Goal: Task Accomplishment & Management: Manage account settings

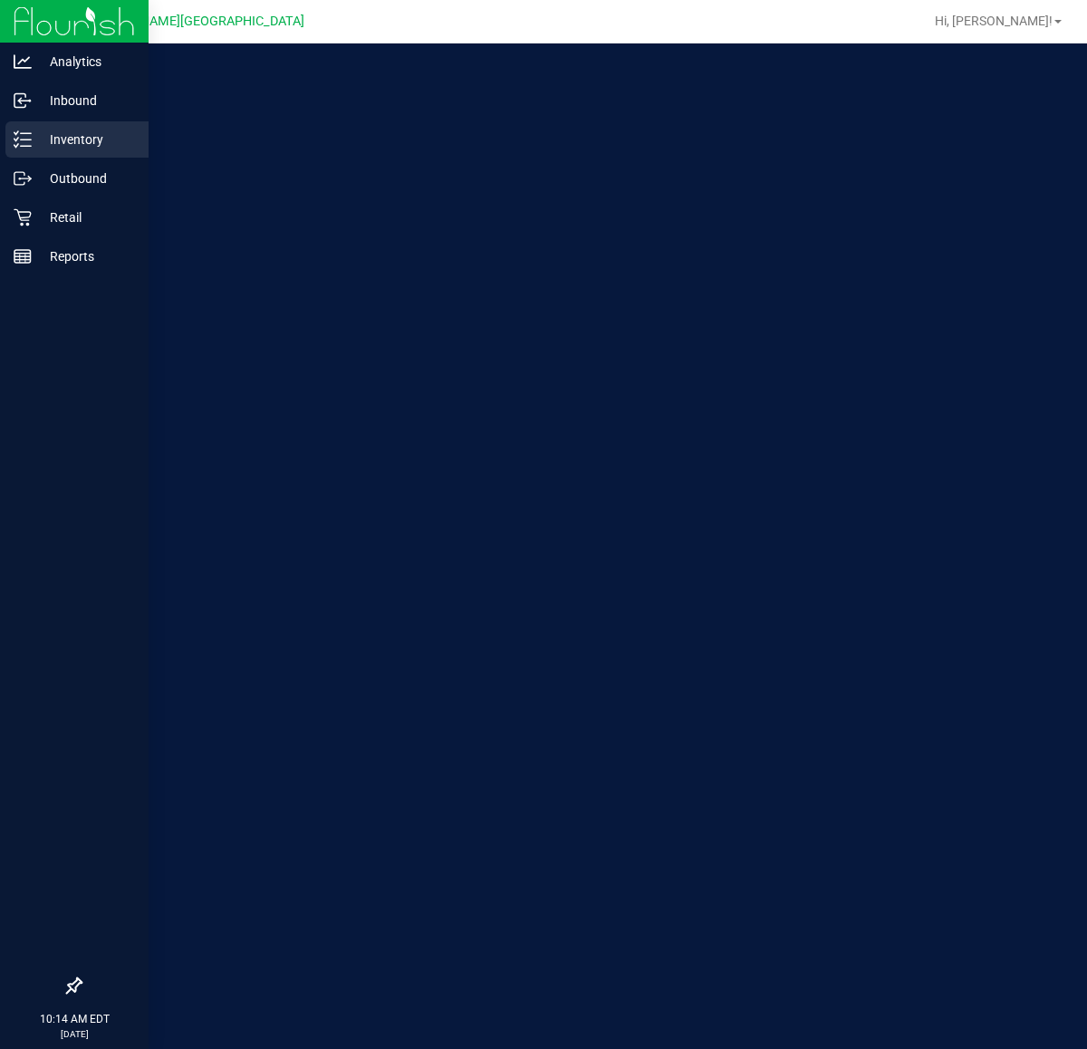
click at [32, 149] on p "Inventory" at bounding box center [86, 140] width 109 height 22
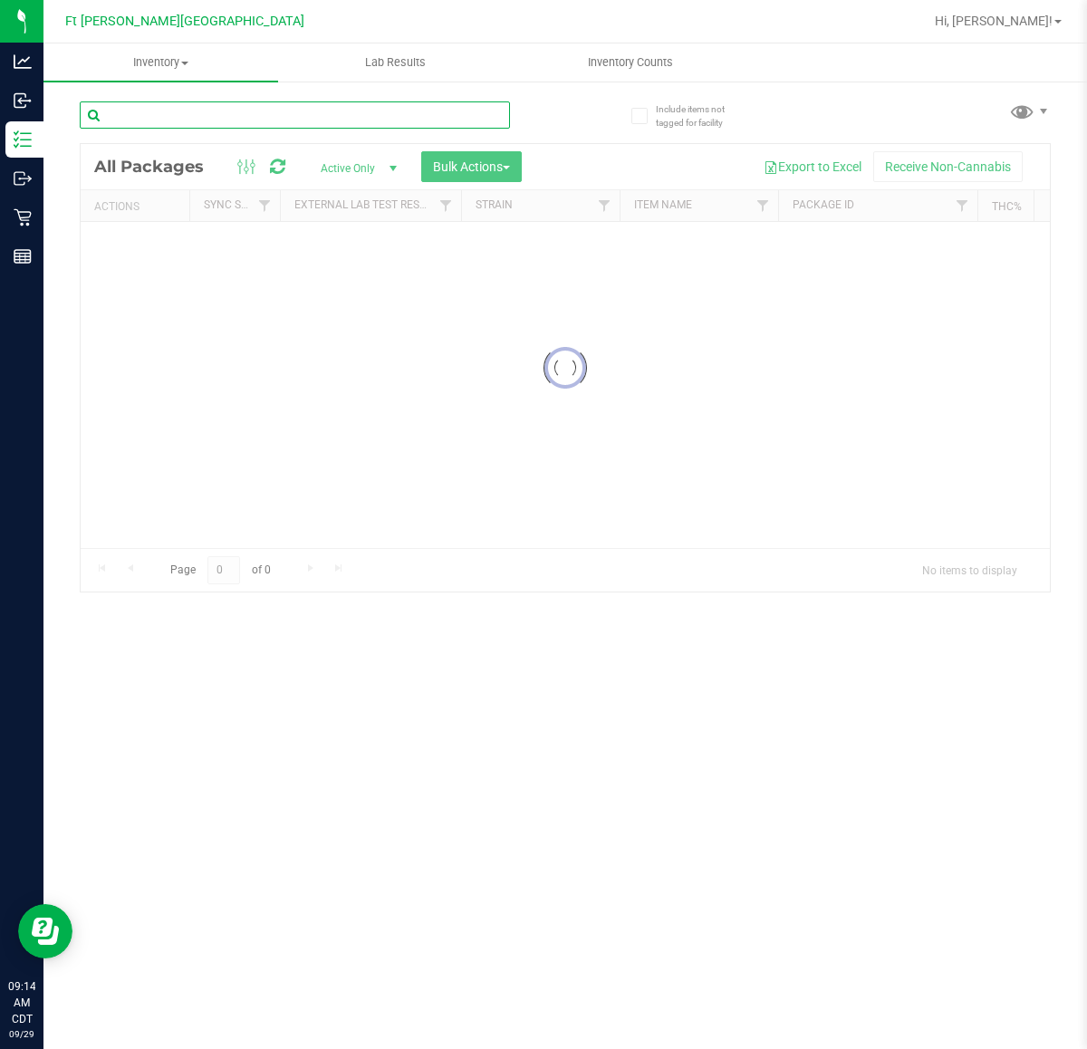
click at [197, 120] on input "text" at bounding box center [295, 114] width 430 height 27
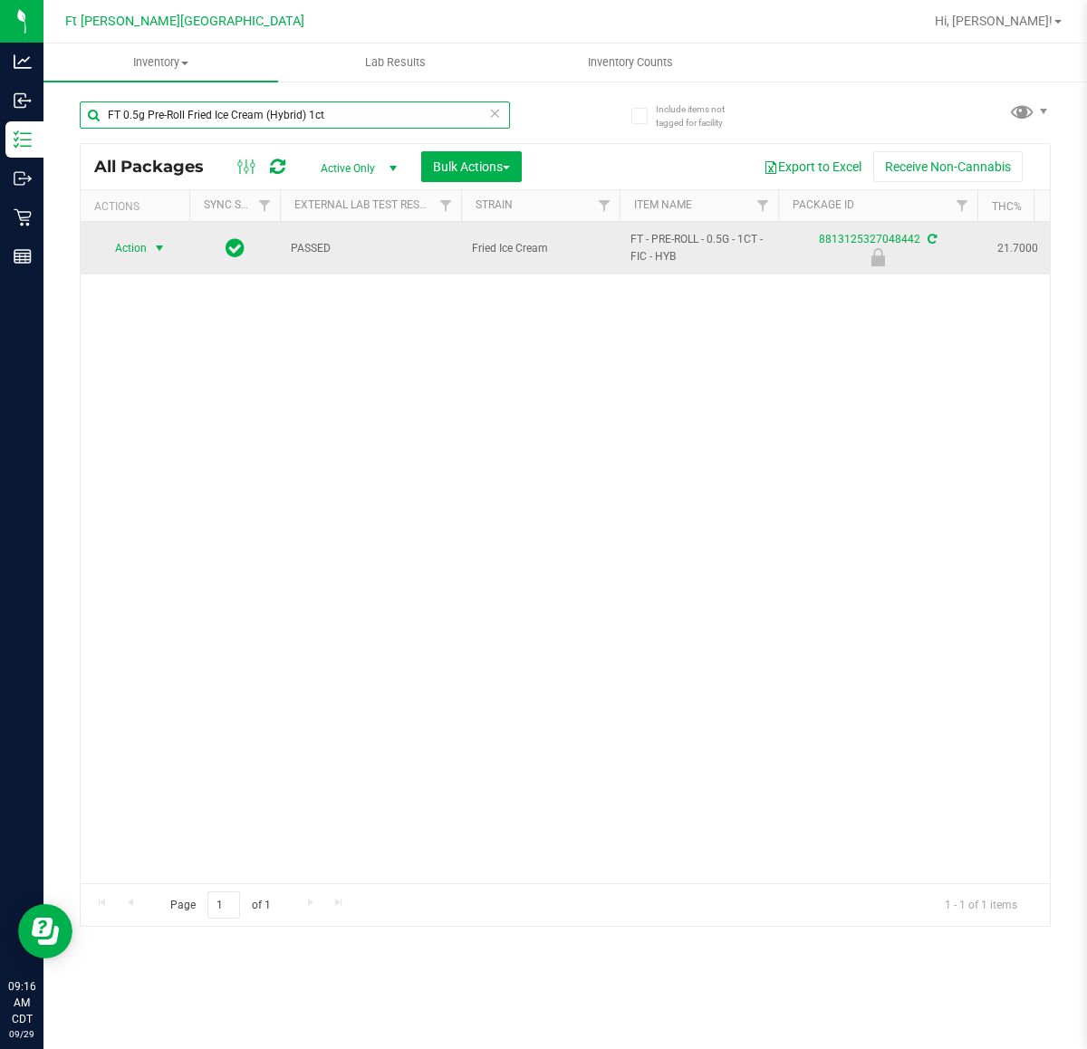
type input "FT 0.5g Pre-Roll Fried Ice Cream (Hybrid) 1ct"
click at [125, 254] on span "Action" at bounding box center [123, 247] width 49 height 25
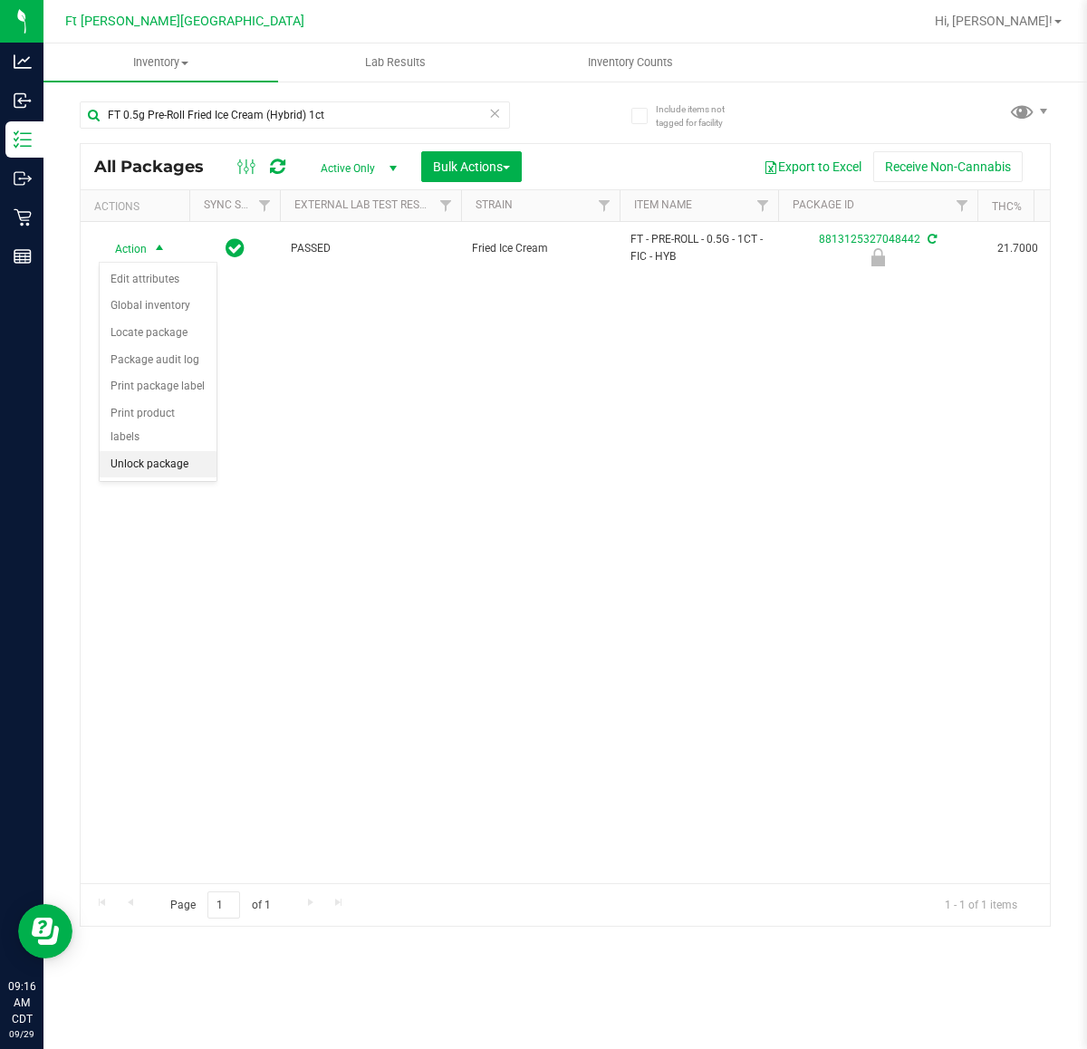
click at [159, 451] on li "Unlock package" at bounding box center [158, 464] width 117 height 27
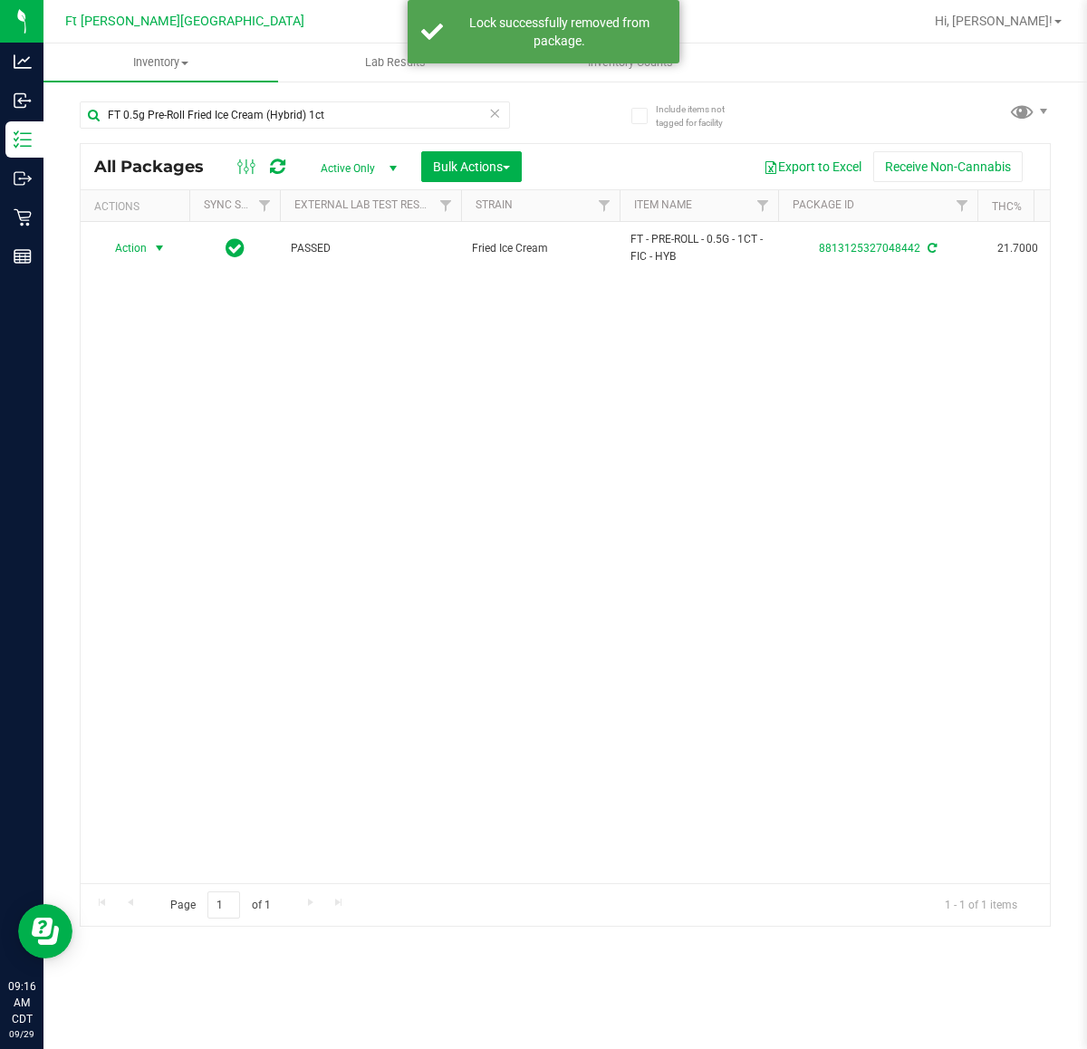
click at [152, 254] on span "select" at bounding box center [159, 248] width 14 height 14
click at [157, 474] on li "Print package label" at bounding box center [170, 468] width 140 height 27
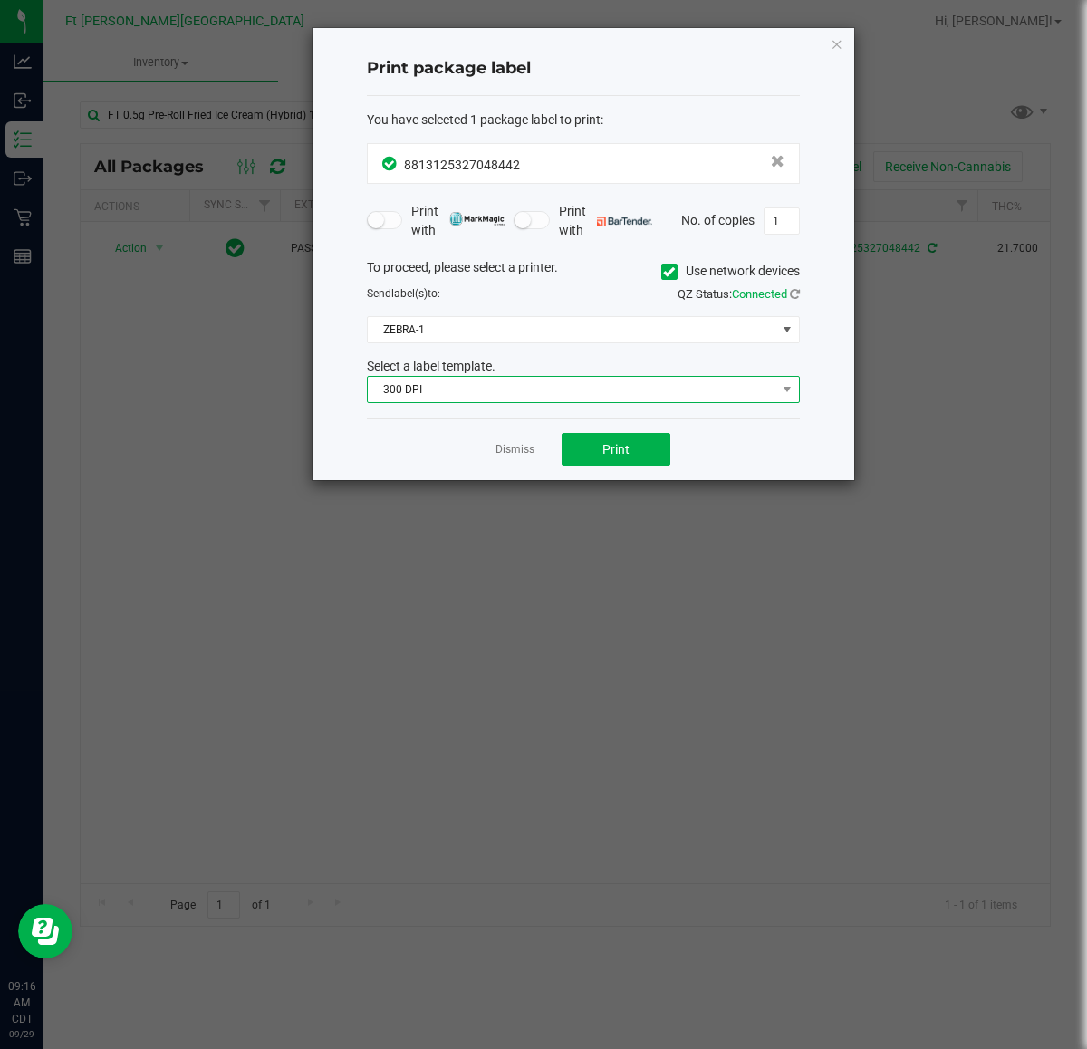
click at [455, 396] on span "300 DPI" at bounding box center [572, 389] width 408 height 25
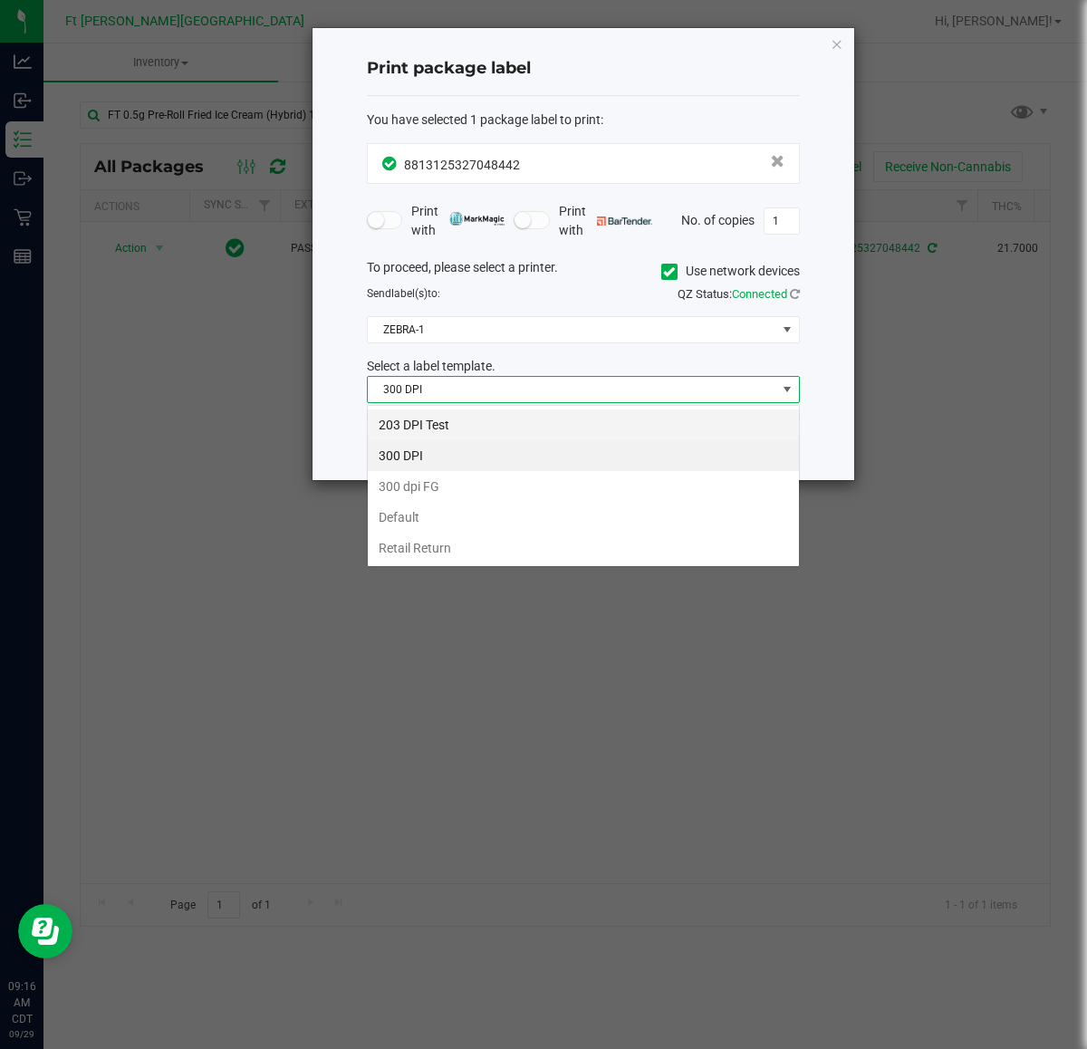
scroll to position [28, 432]
click at [415, 426] on li "203 DPI Test" at bounding box center [583, 424] width 431 height 31
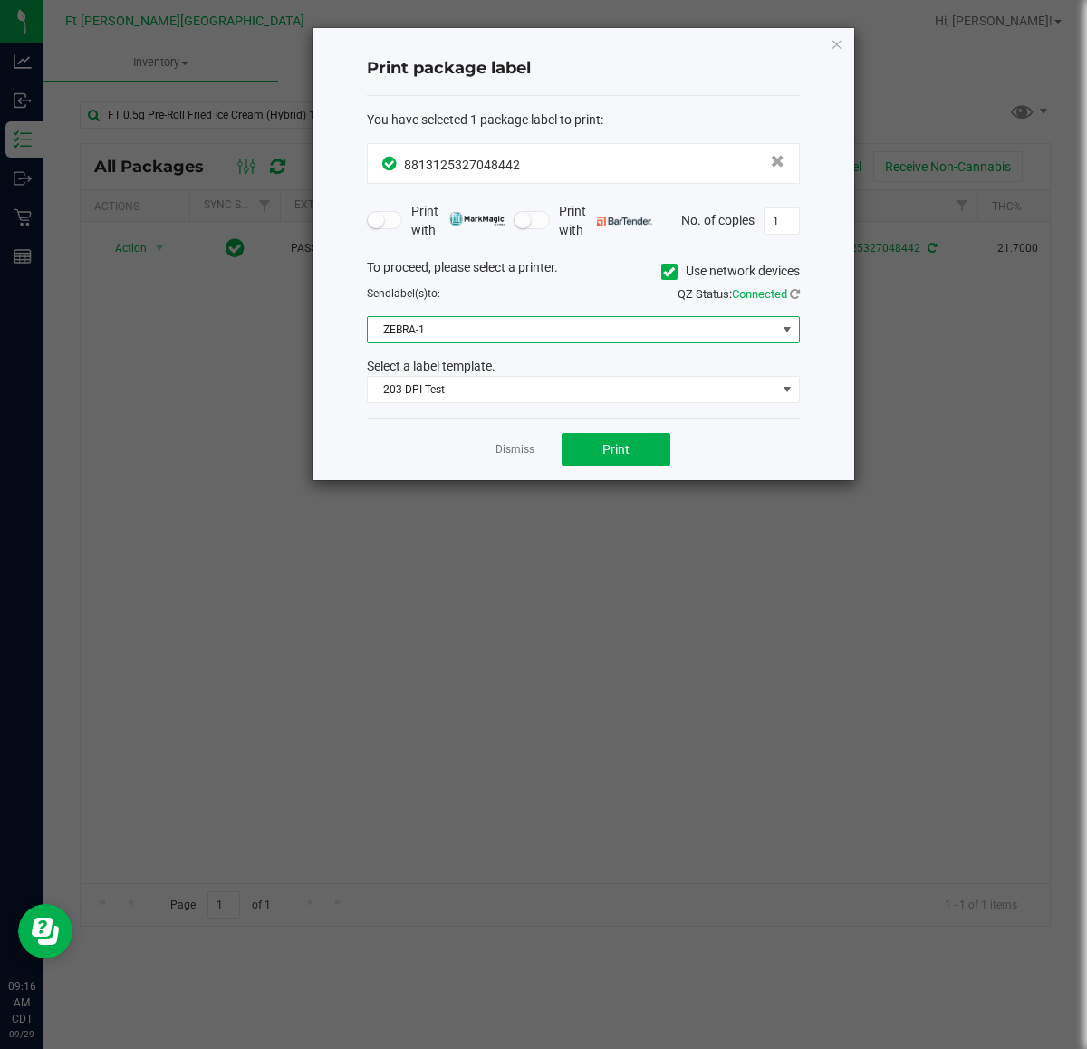
click at [410, 340] on span "ZEBRA-1" at bounding box center [572, 329] width 408 height 25
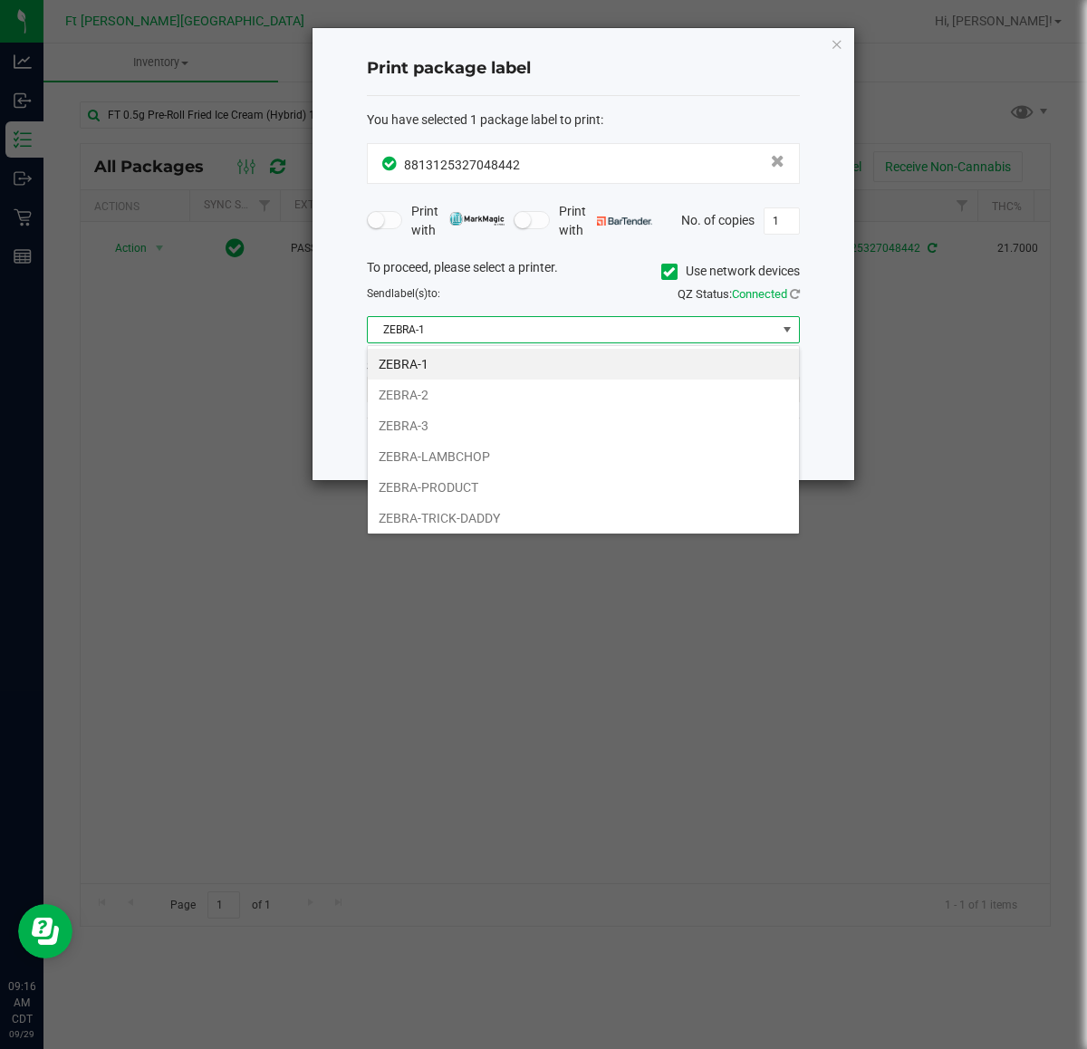
click at [410, 378] on li "ZEBRA-1" at bounding box center [583, 364] width 431 height 31
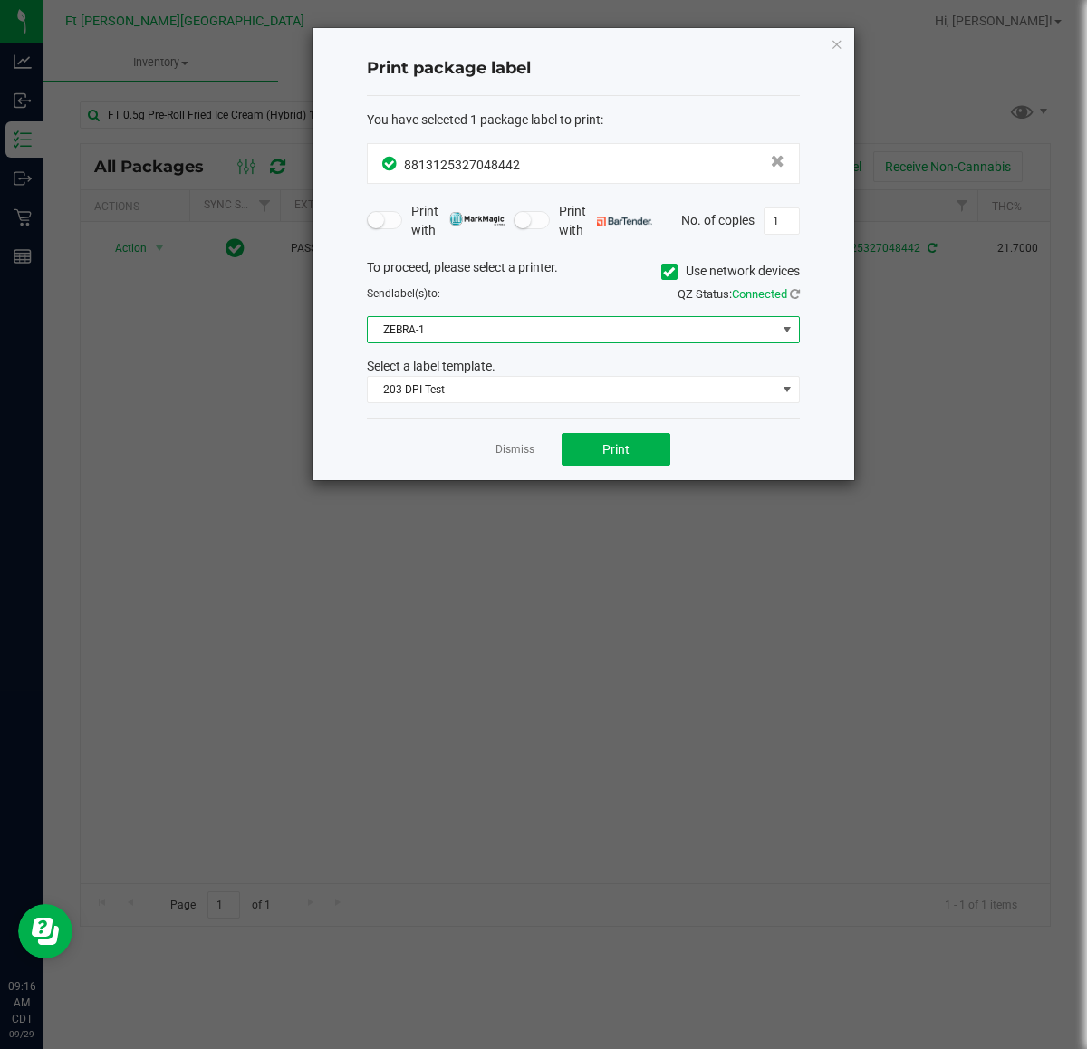
click at [417, 326] on span "ZEBRA-1" at bounding box center [572, 329] width 408 height 25
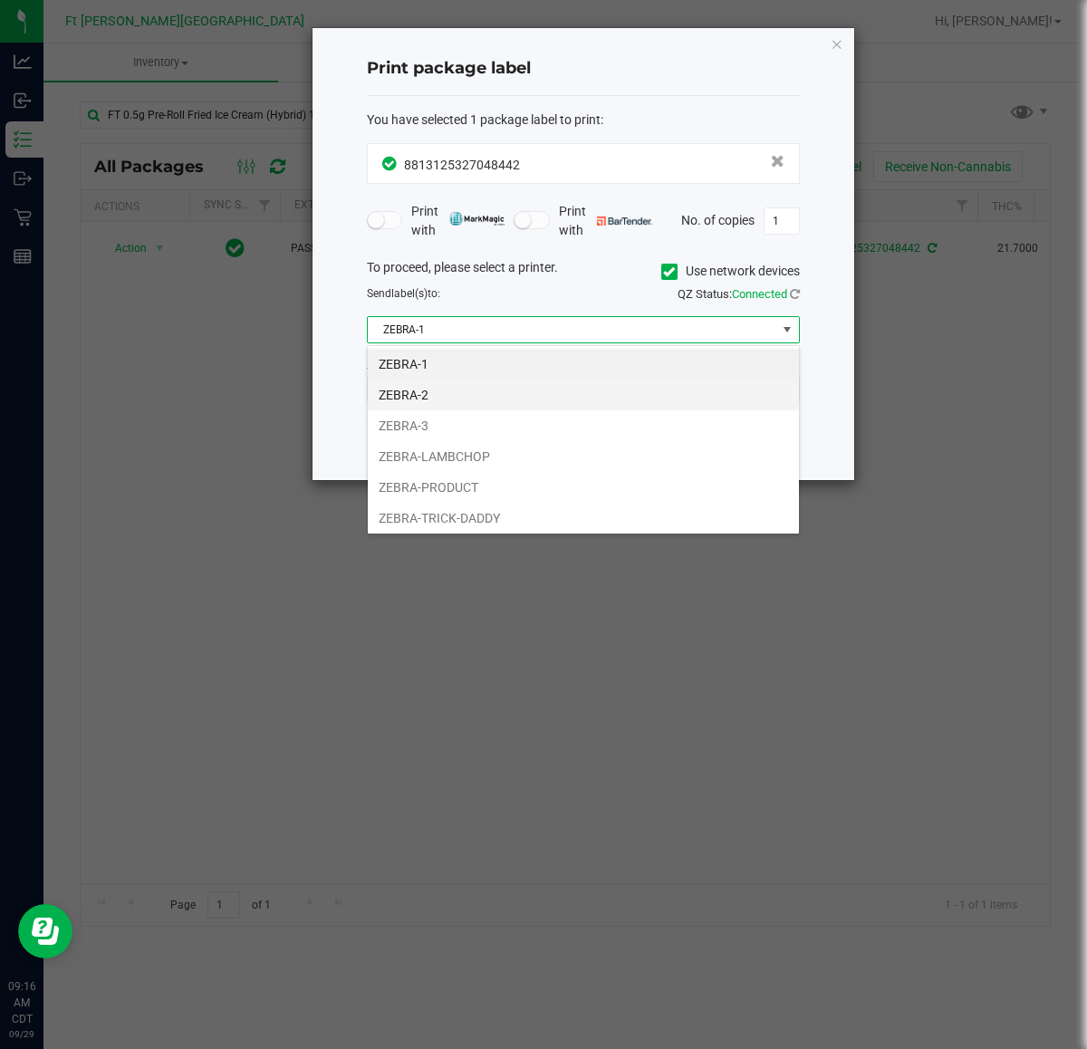
click at [408, 386] on li "ZEBRA-2" at bounding box center [583, 394] width 431 height 31
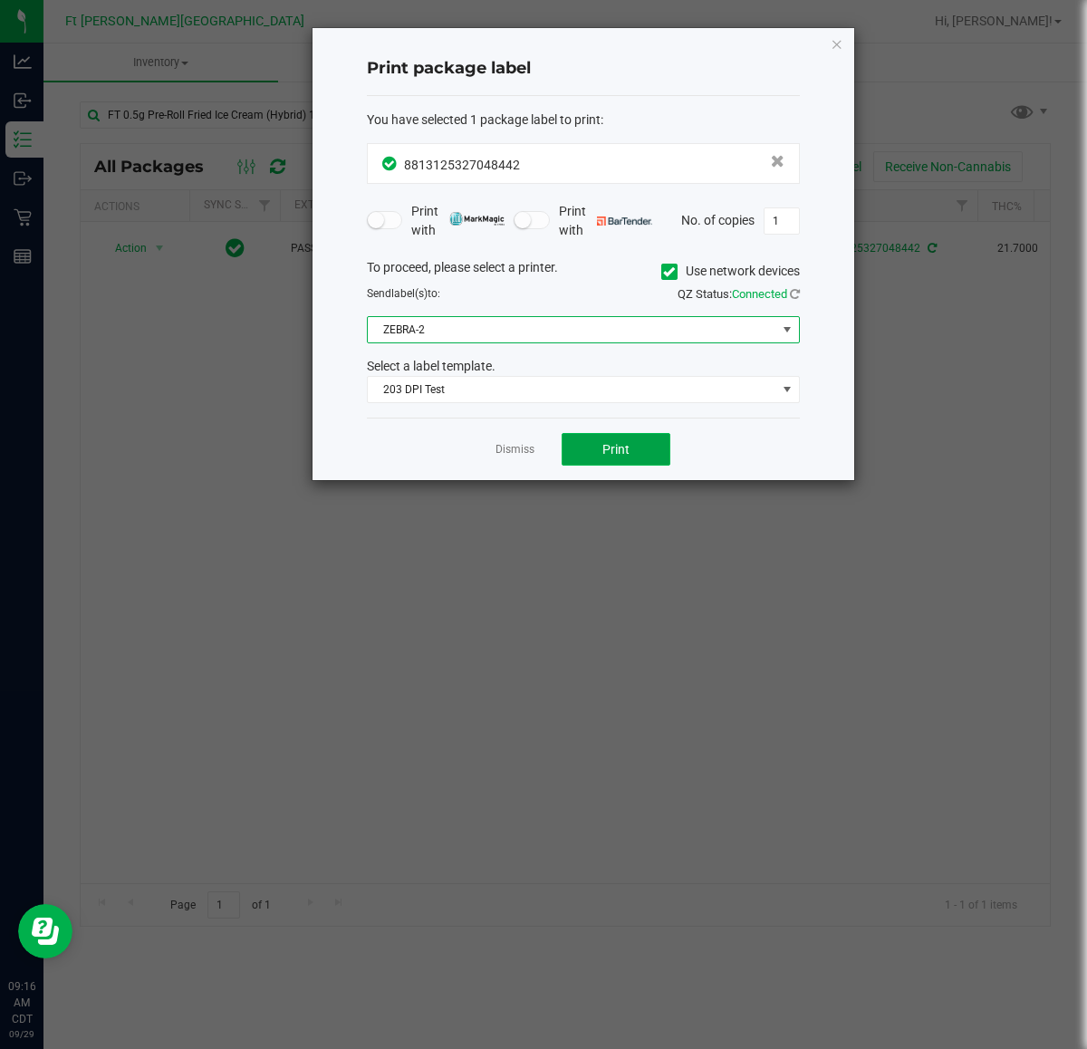
click at [600, 453] on button "Print" at bounding box center [615, 449] width 109 height 33
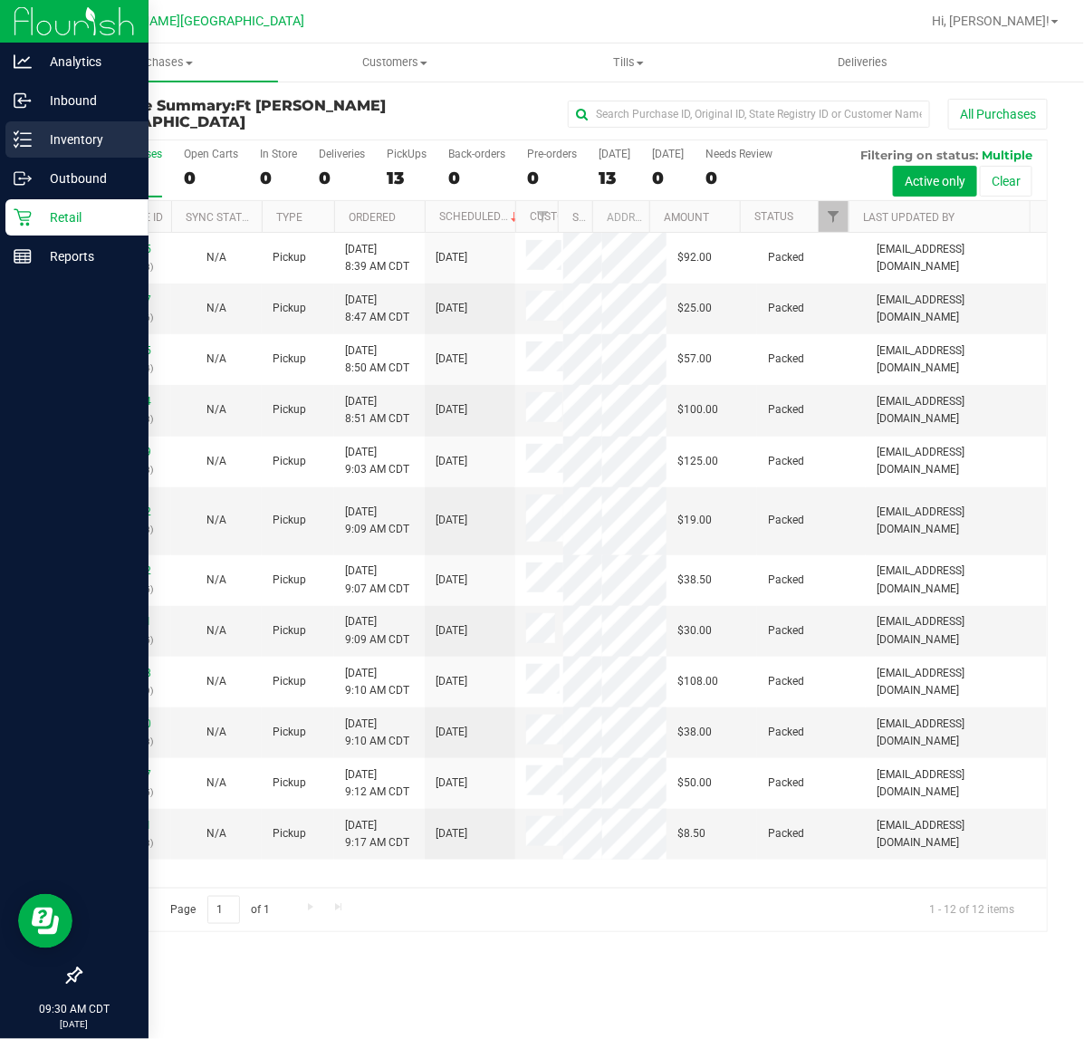
click at [23, 122] on div "Inventory" at bounding box center [76, 139] width 143 height 36
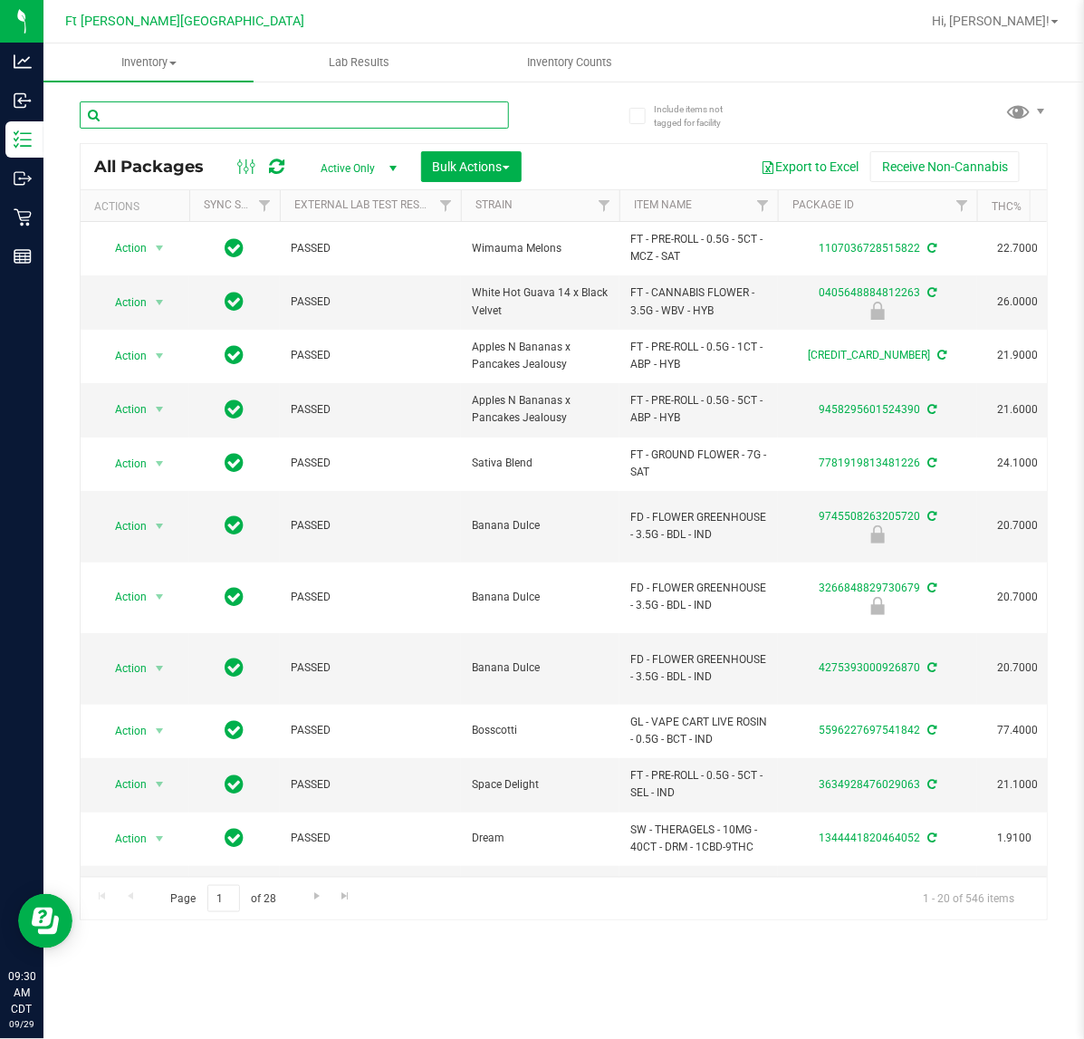
click at [252, 115] on input "text" at bounding box center [294, 114] width 429 height 27
type input "1223"
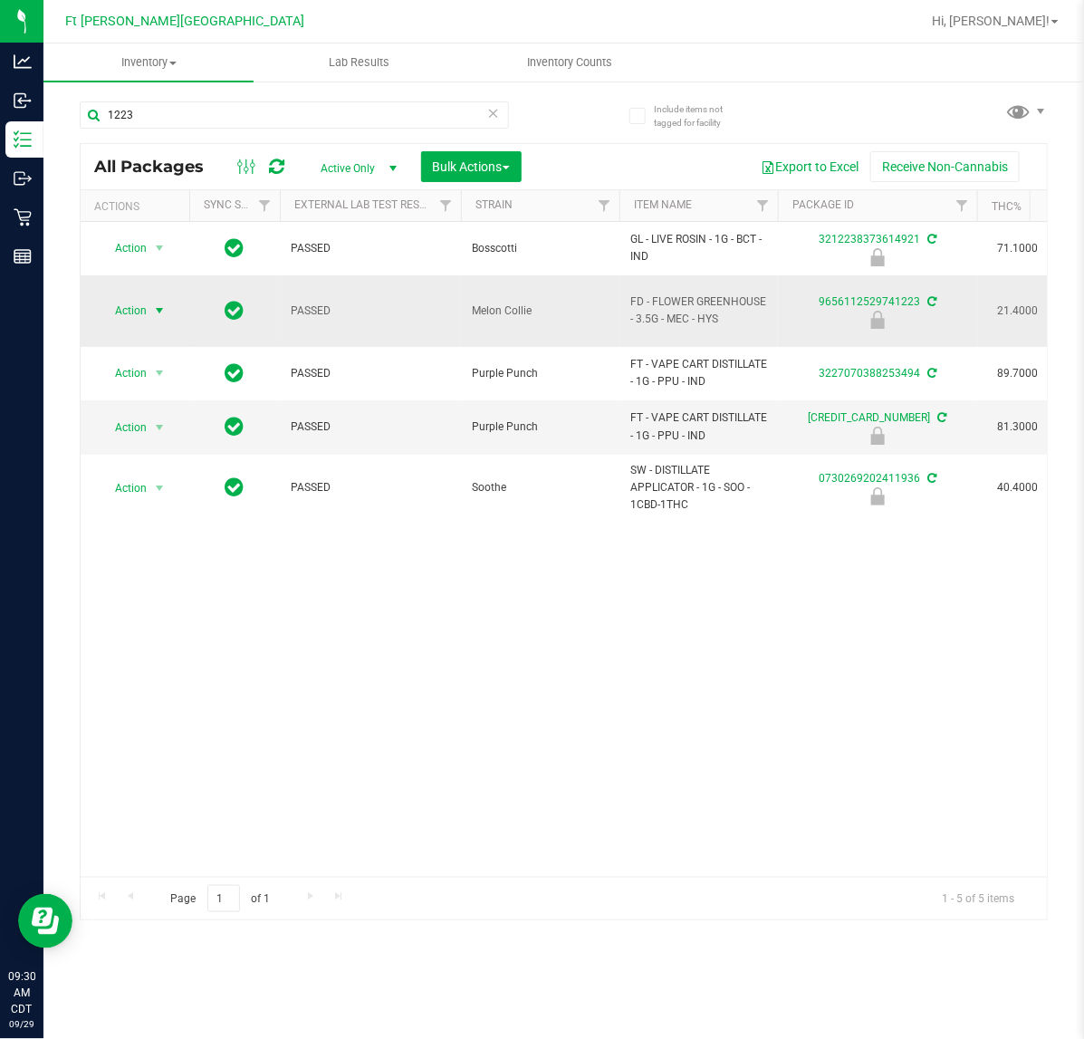
click at [143, 310] on span "Action" at bounding box center [123, 310] width 49 height 25
click at [134, 504] on li "Unlock package" at bounding box center [158, 517] width 117 height 27
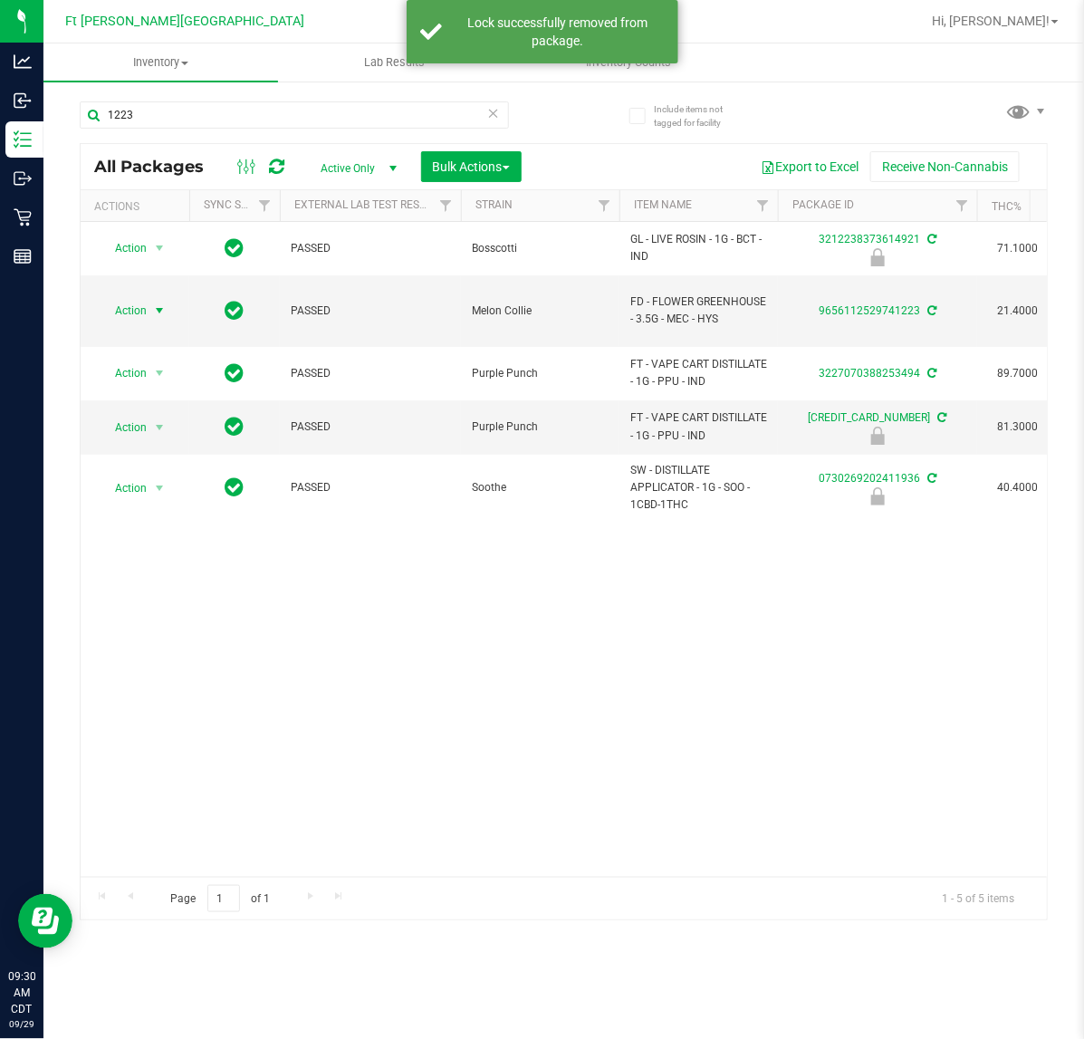
click at [136, 298] on span "Action" at bounding box center [123, 310] width 49 height 25
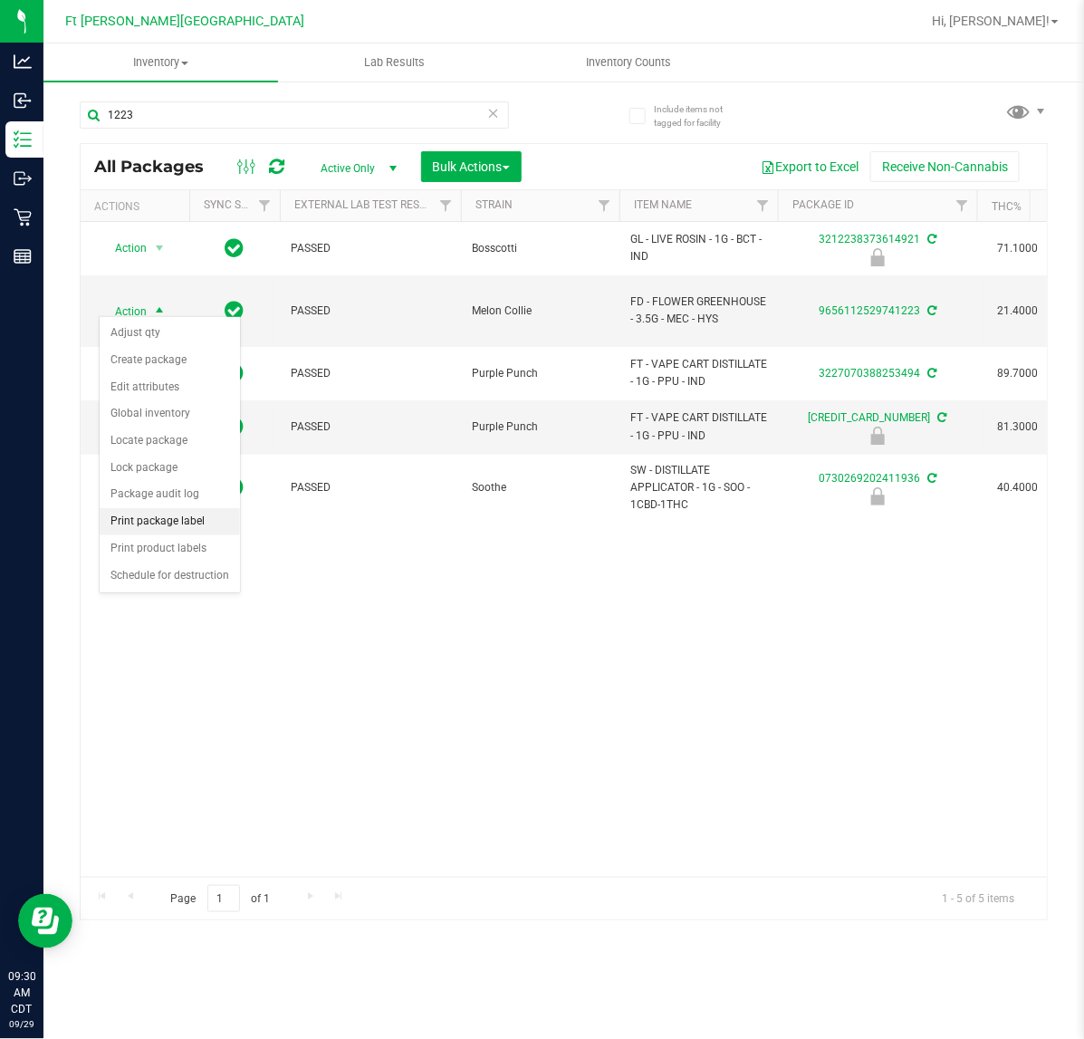
click at [142, 523] on li "Print package label" at bounding box center [170, 521] width 140 height 27
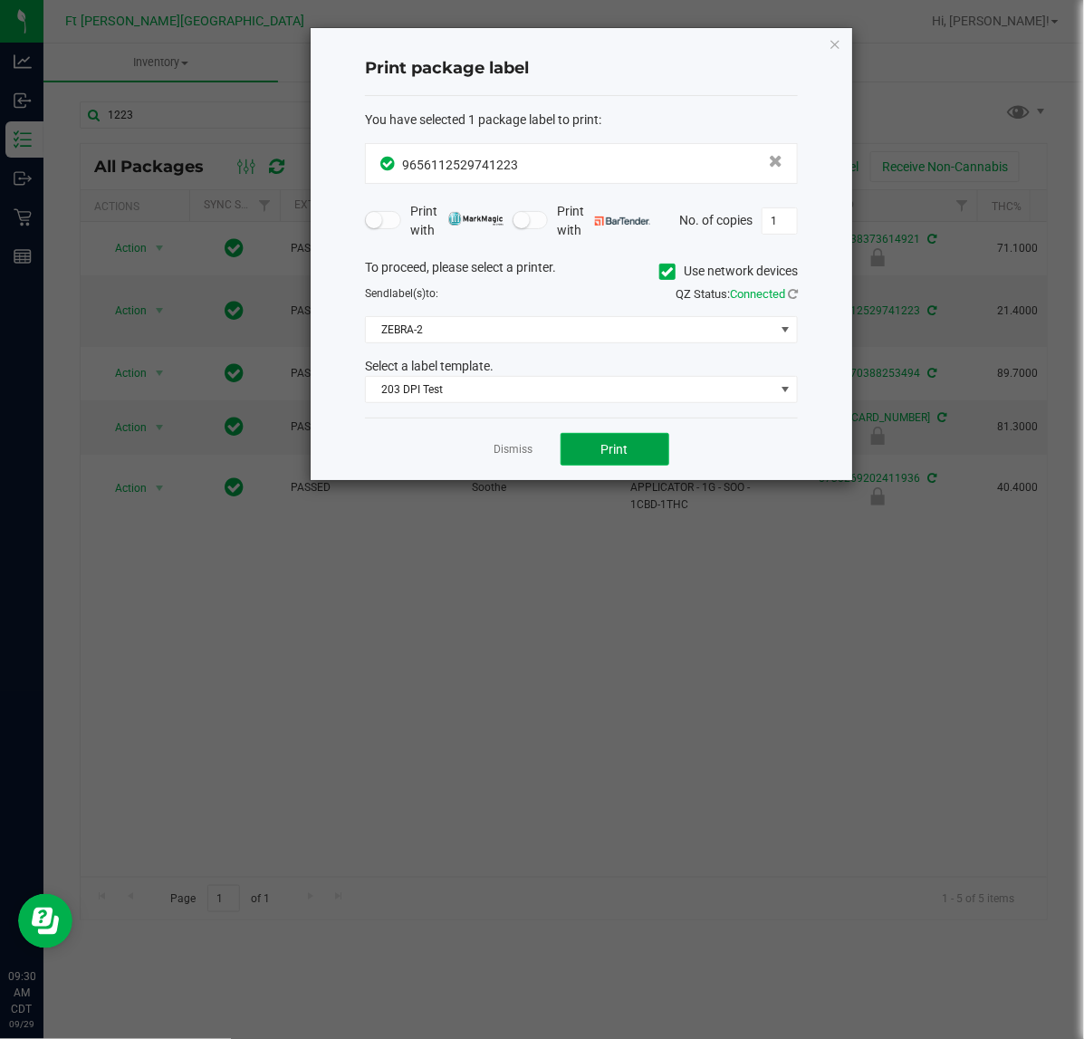
click at [580, 439] on button "Print" at bounding box center [615, 449] width 109 height 33
click at [517, 455] on link "Dismiss" at bounding box center [513, 449] width 39 height 15
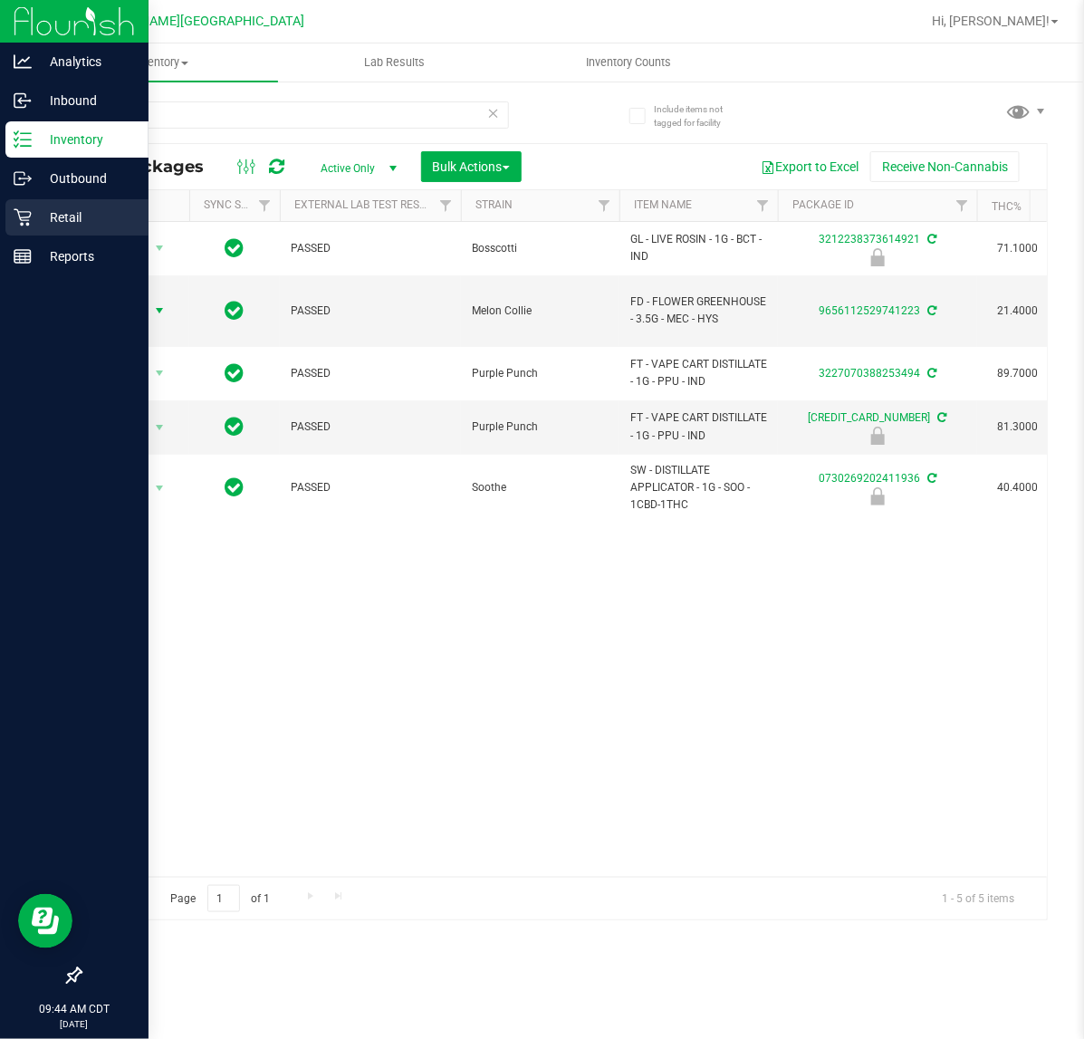
click at [32, 225] on p "Retail" at bounding box center [86, 217] width 109 height 22
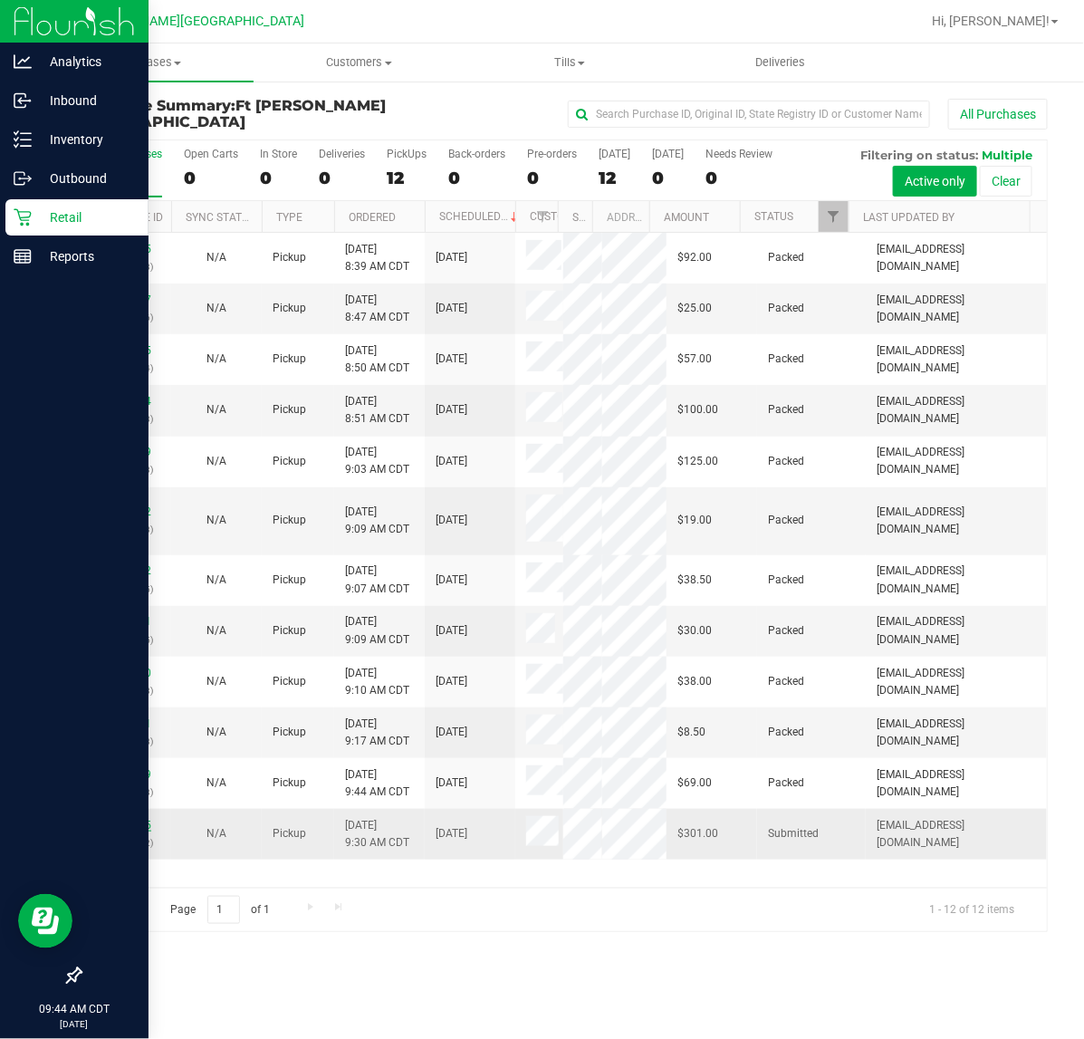
click at [122, 819] on link "12023455" at bounding box center [126, 825] width 51 height 13
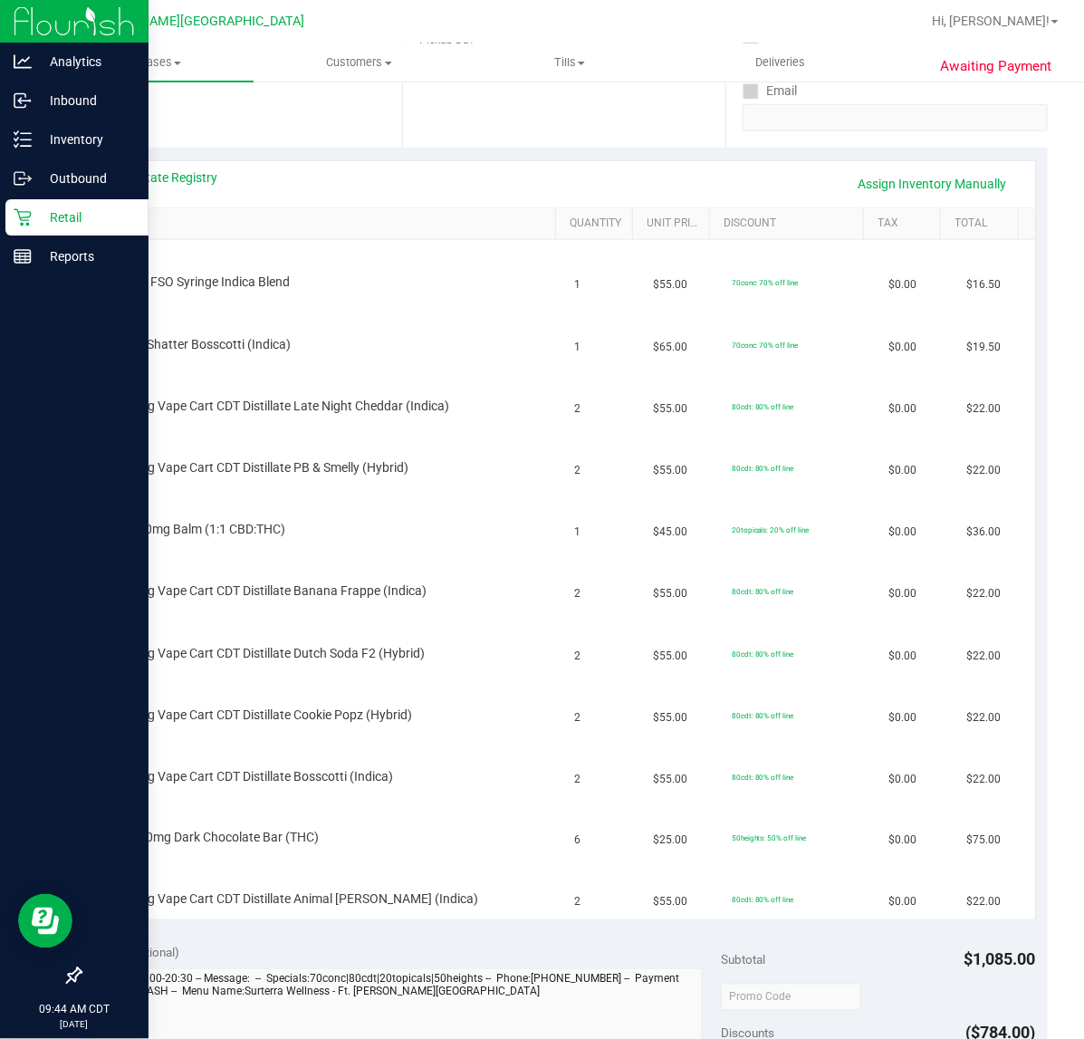
scroll to position [340, 0]
click at [146, 182] on link "View State Registry" at bounding box center [164, 178] width 109 height 18
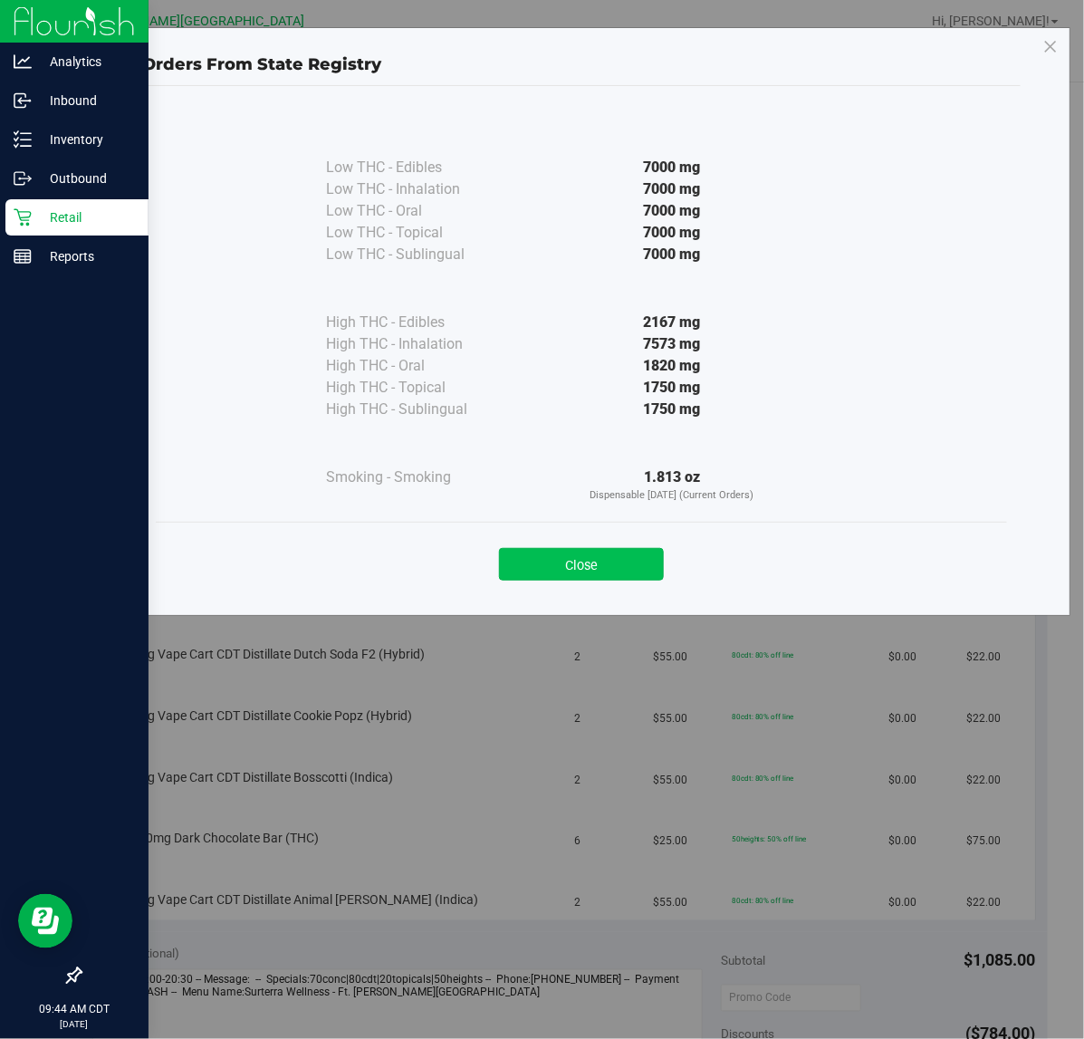
click at [555, 568] on button "Close" at bounding box center [581, 564] width 165 height 33
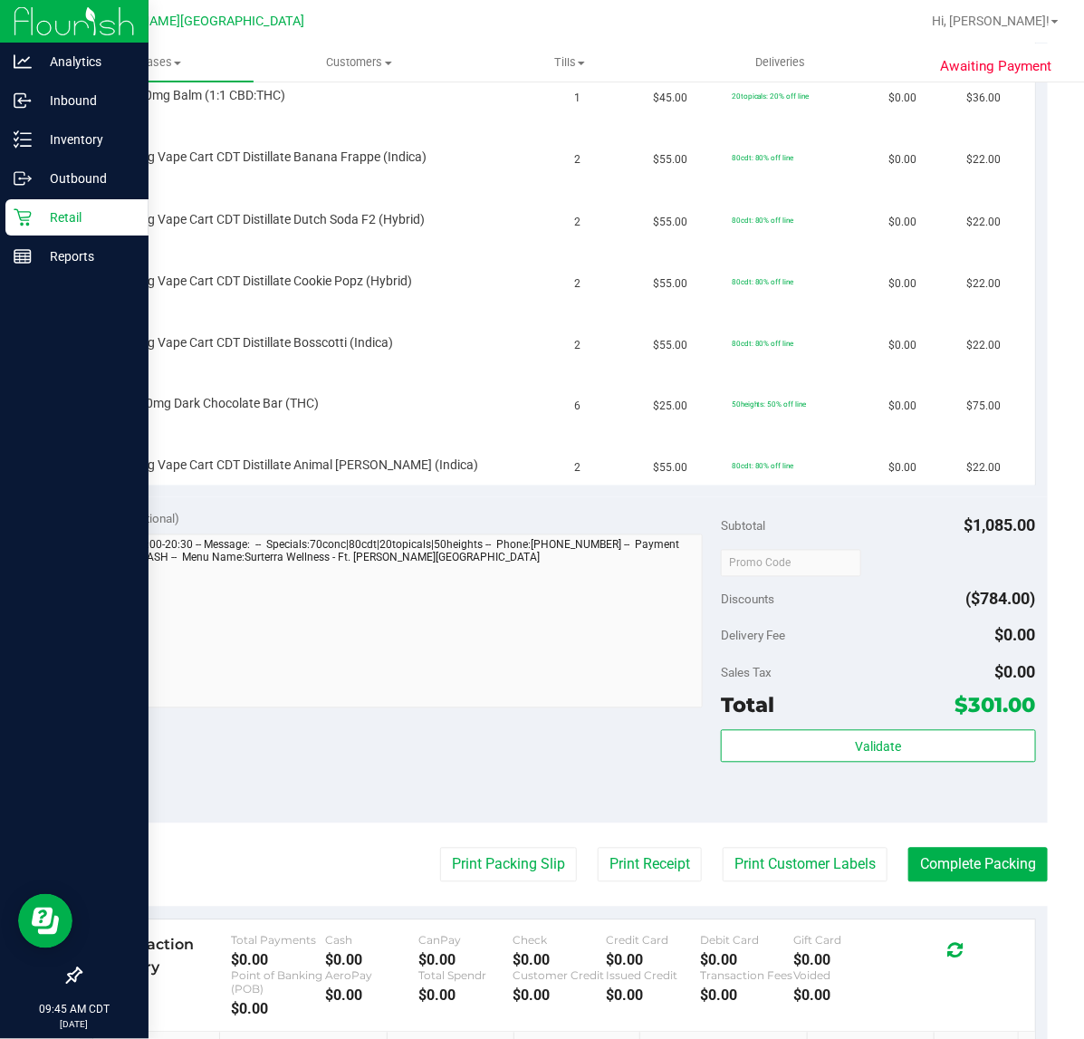
scroll to position [792, 0]
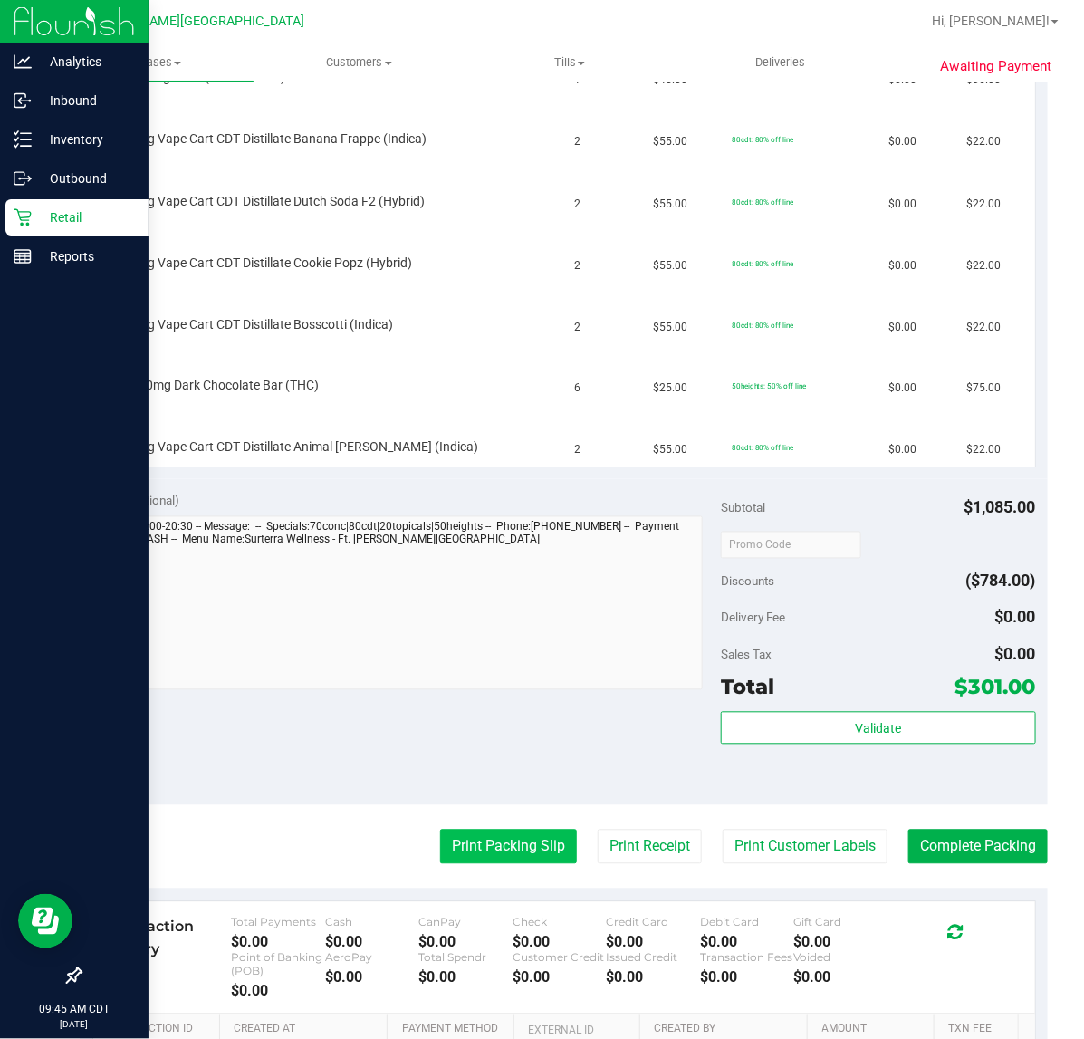
click at [459, 847] on button "Print Packing Slip" at bounding box center [508, 847] width 137 height 34
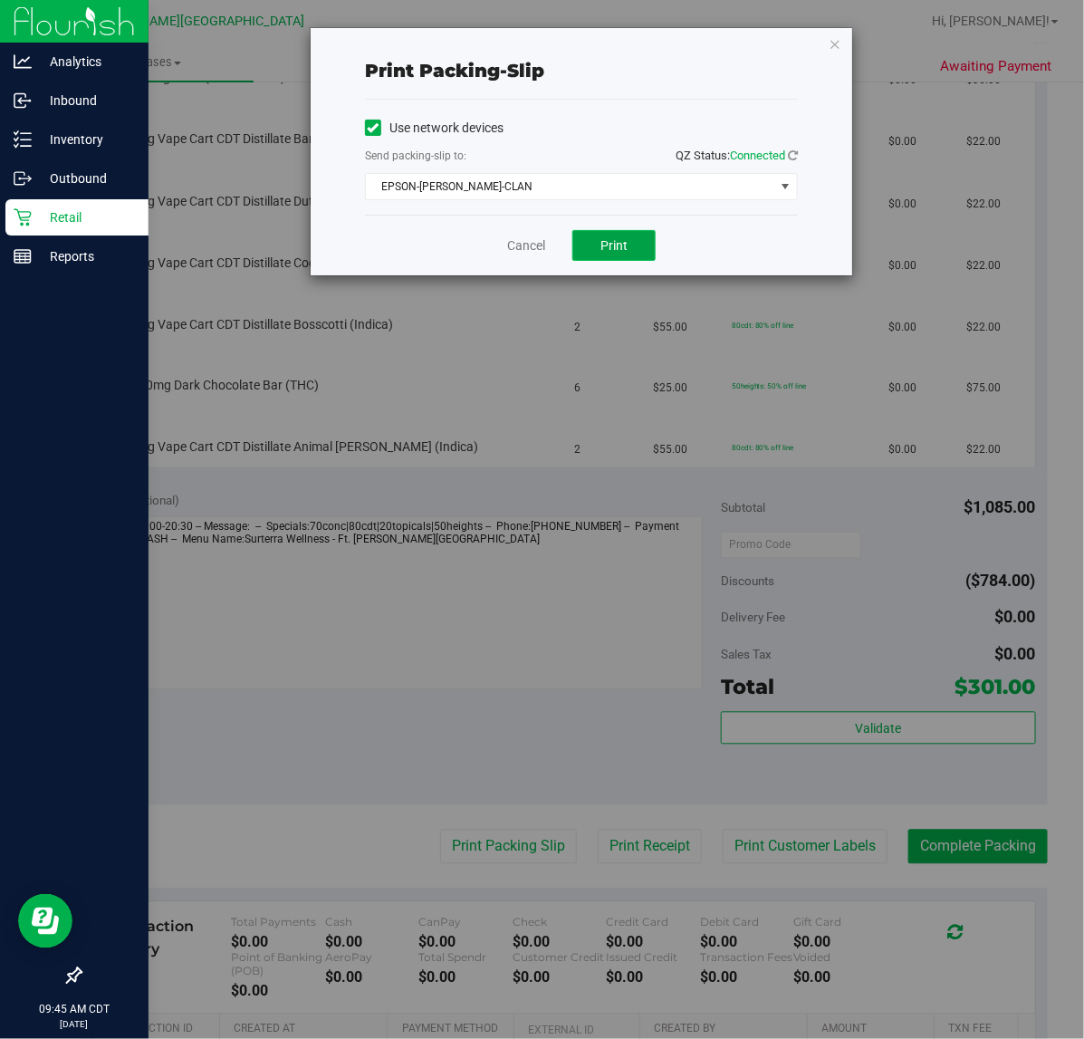
click at [619, 237] on button "Print" at bounding box center [613, 245] width 83 height 31
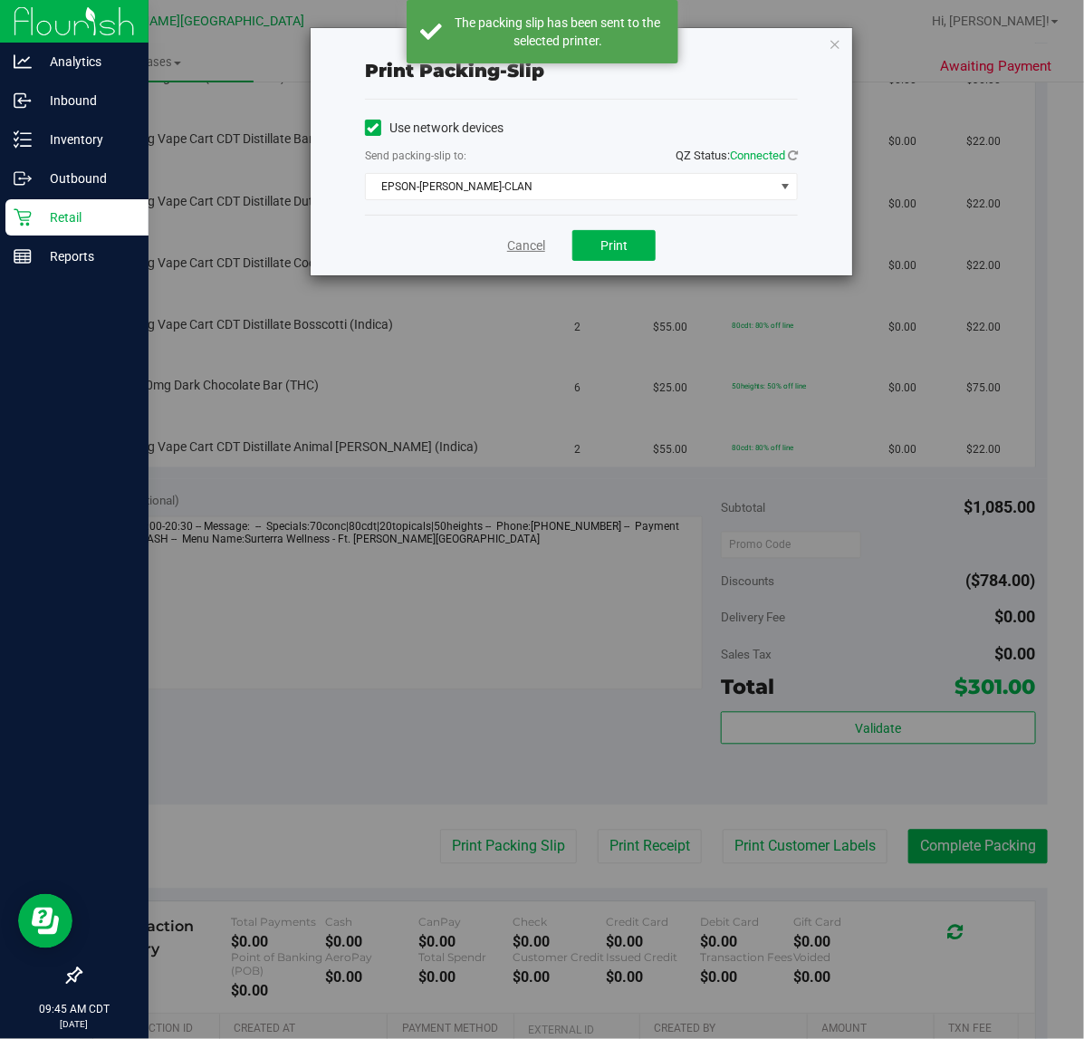
click at [523, 247] on link "Cancel" at bounding box center [526, 245] width 38 height 19
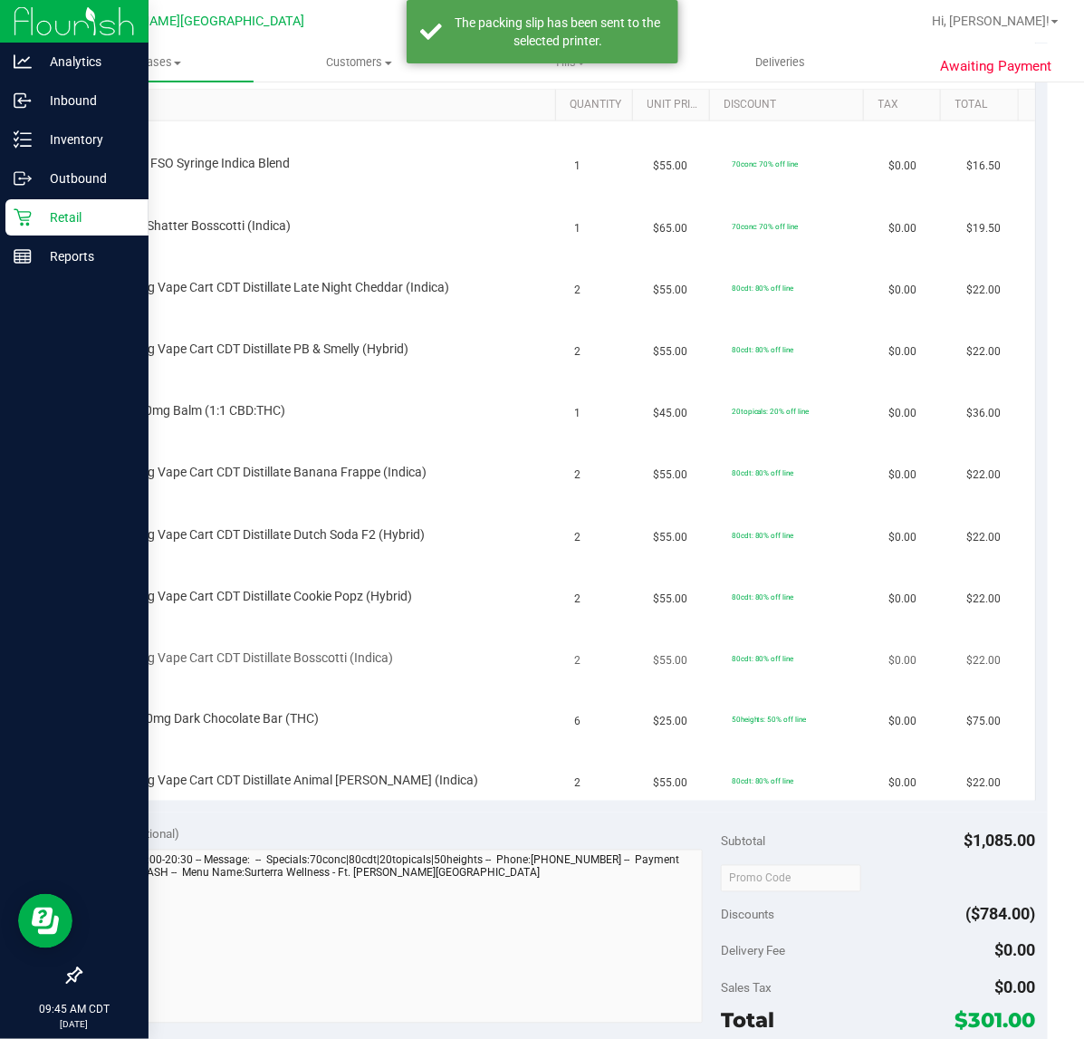
scroll to position [453, 0]
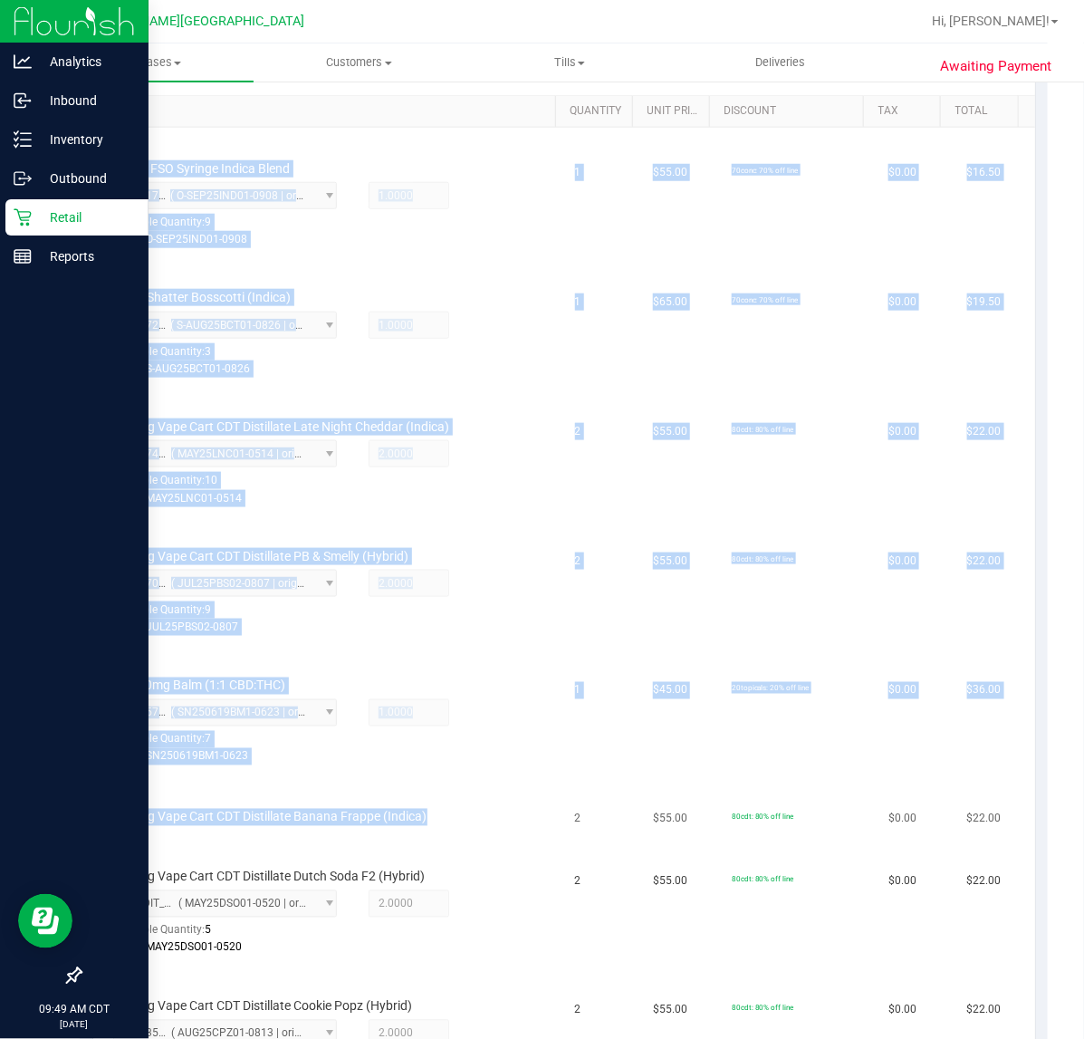
drag, startPoint x: 473, startPoint y: 811, endPoint x: 151, endPoint y: 820, distance: 321.6
click at [82, 811] on div "View State Registry Assign Inventory Manually SKU Quantity Unit Price Discount …" at bounding box center [564, 764] width 968 height 1459
click at [163, 817] on span "FT 0.5g Vape Cart CDT Distillate Banana Frappe (Indica)" at bounding box center [270, 817] width 314 height 17
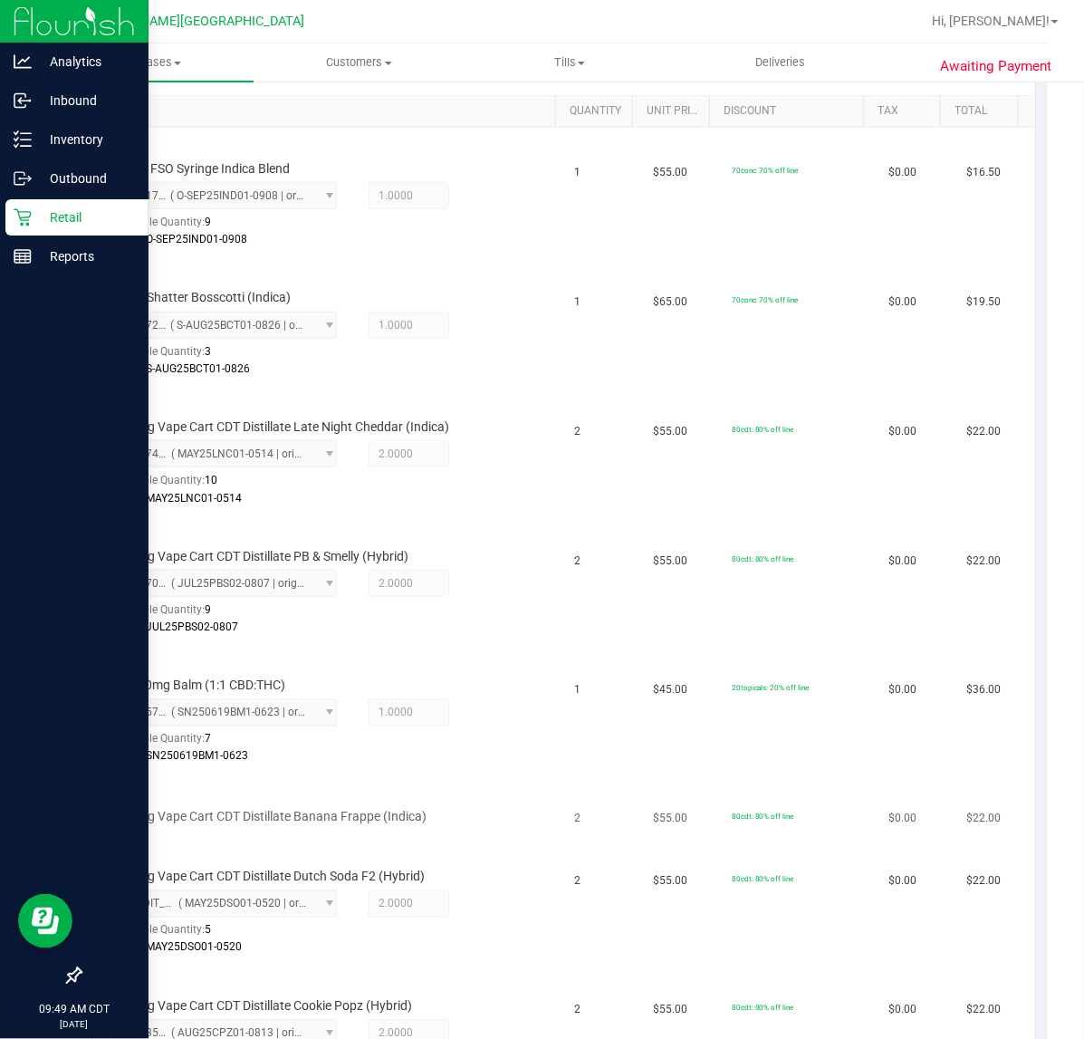
drag, startPoint x: 261, startPoint y: 830, endPoint x: 378, endPoint y: 815, distance: 117.7
click at [263, 830] on td "FT 0.5g Vape Cart CDT Distillate Banana Frappe (Indica)" at bounding box center [328, 805] width 471 height 62
drag, startPoint x: 480, startPoint y: 808, endPoint x: 101, endPoint y: 816, distance: 378.6
click at [101, 816] on td "FT 0.5g Vape Cart CDT Distillate Banana Frappe (Indica)" at bounding box center [328, 805] width 471 height 62
copy span "FT 0.5g Vape Cart CDT Distillate Banana Frappe (Indica)"
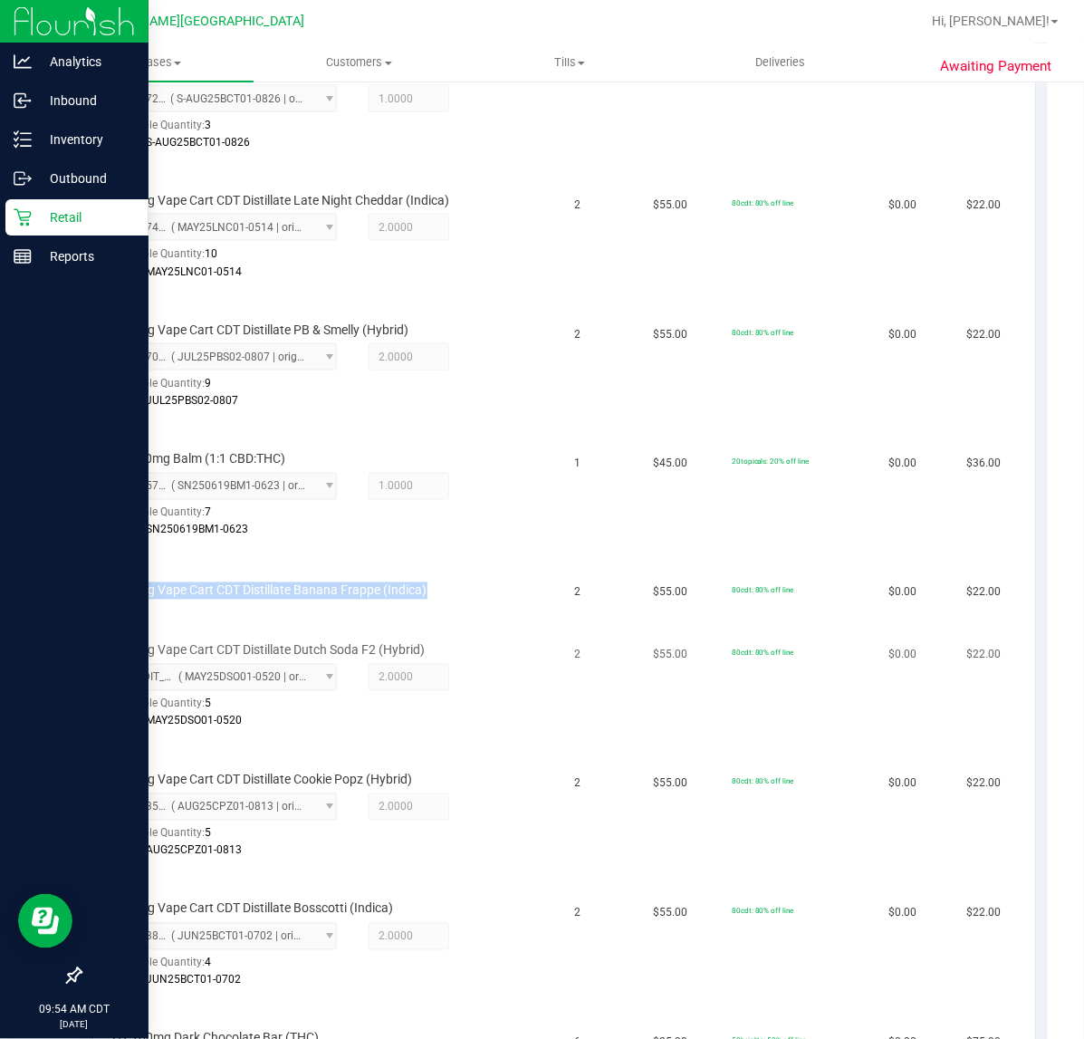
scroll to position [792, 0]
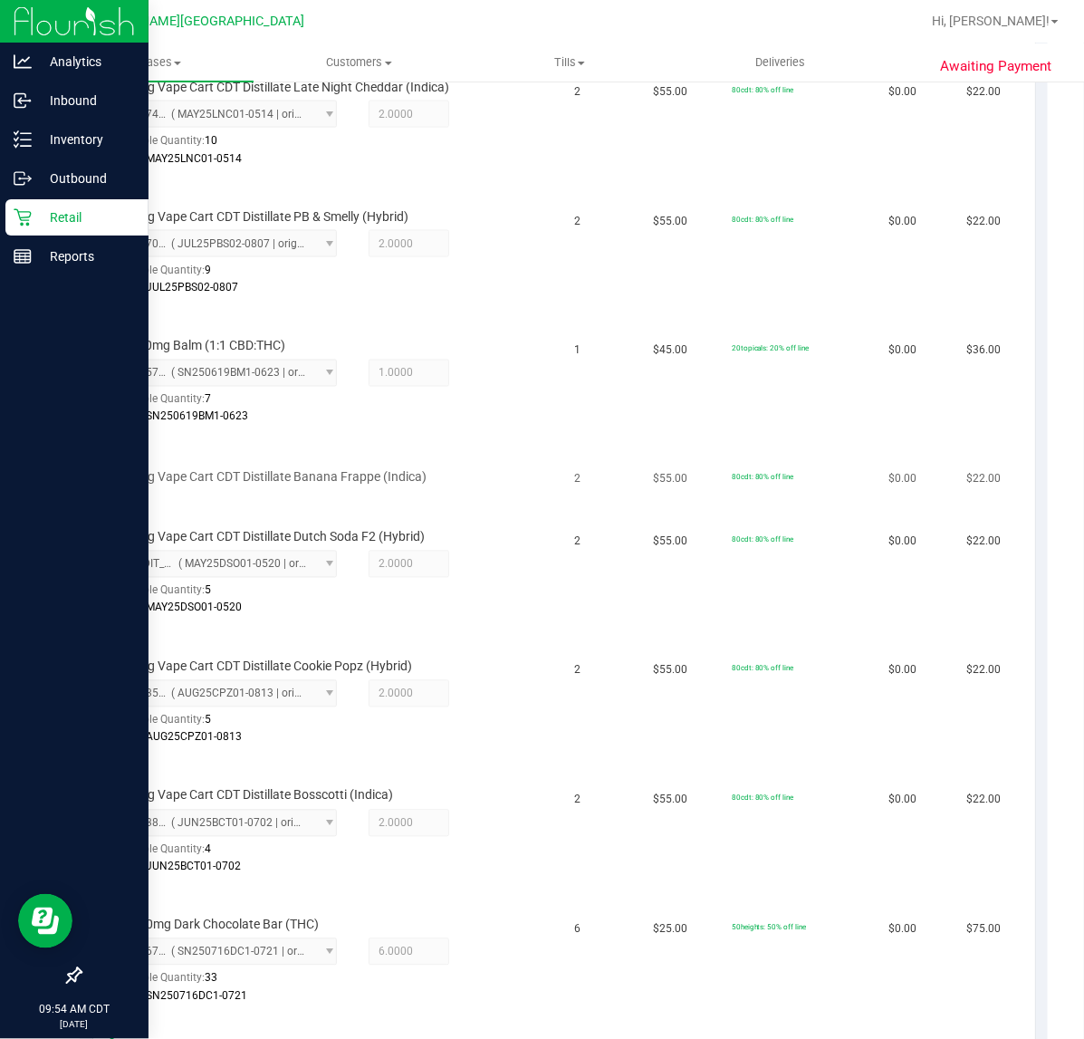
click at [250, 450] on div "FT 0.5g Vape Cart CDT Distillate Banana Frappe (Indica)" at bounding box center [328, 465] width 449 height 43
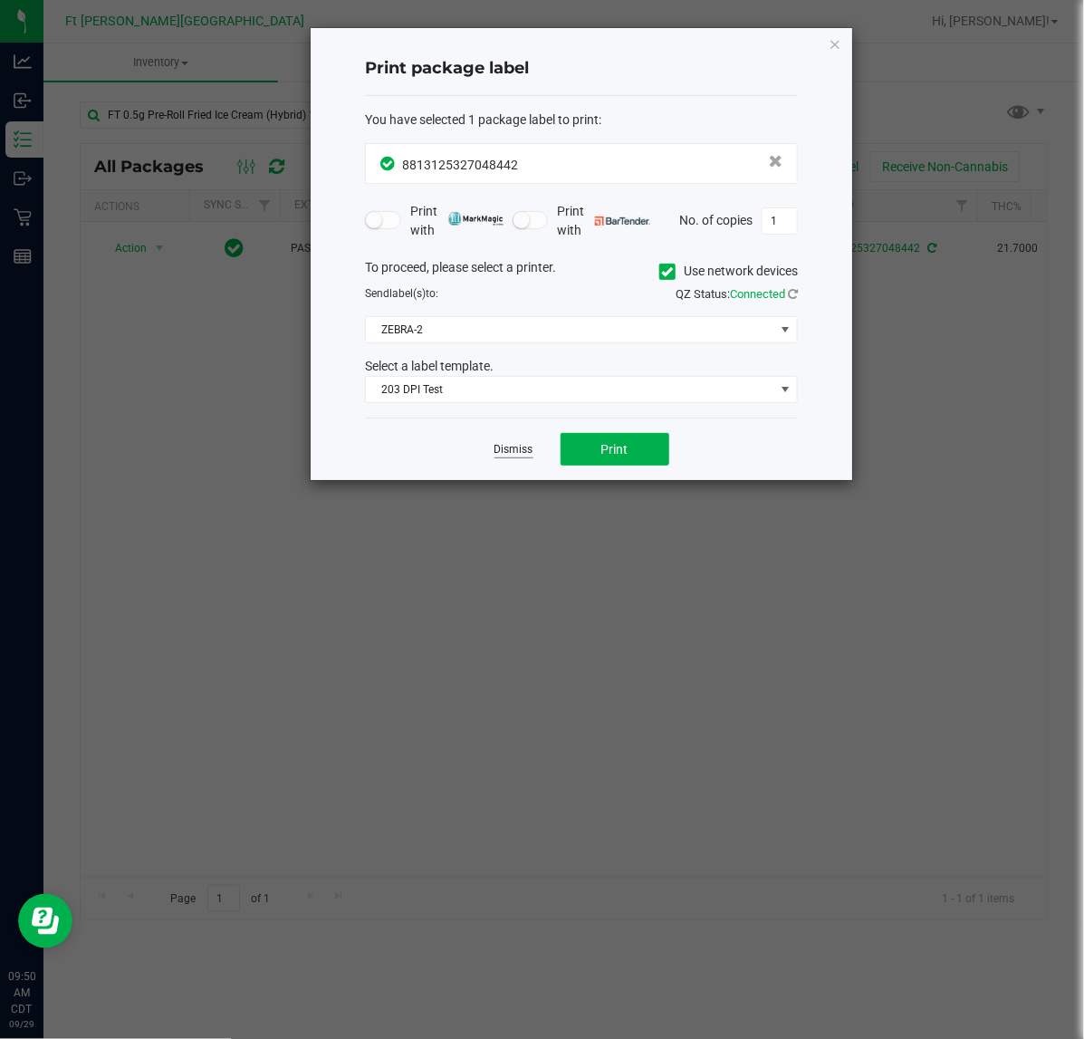
click at [499, 446] on link "Dismiss" at bounding box center [513, 449] width 39 height 15
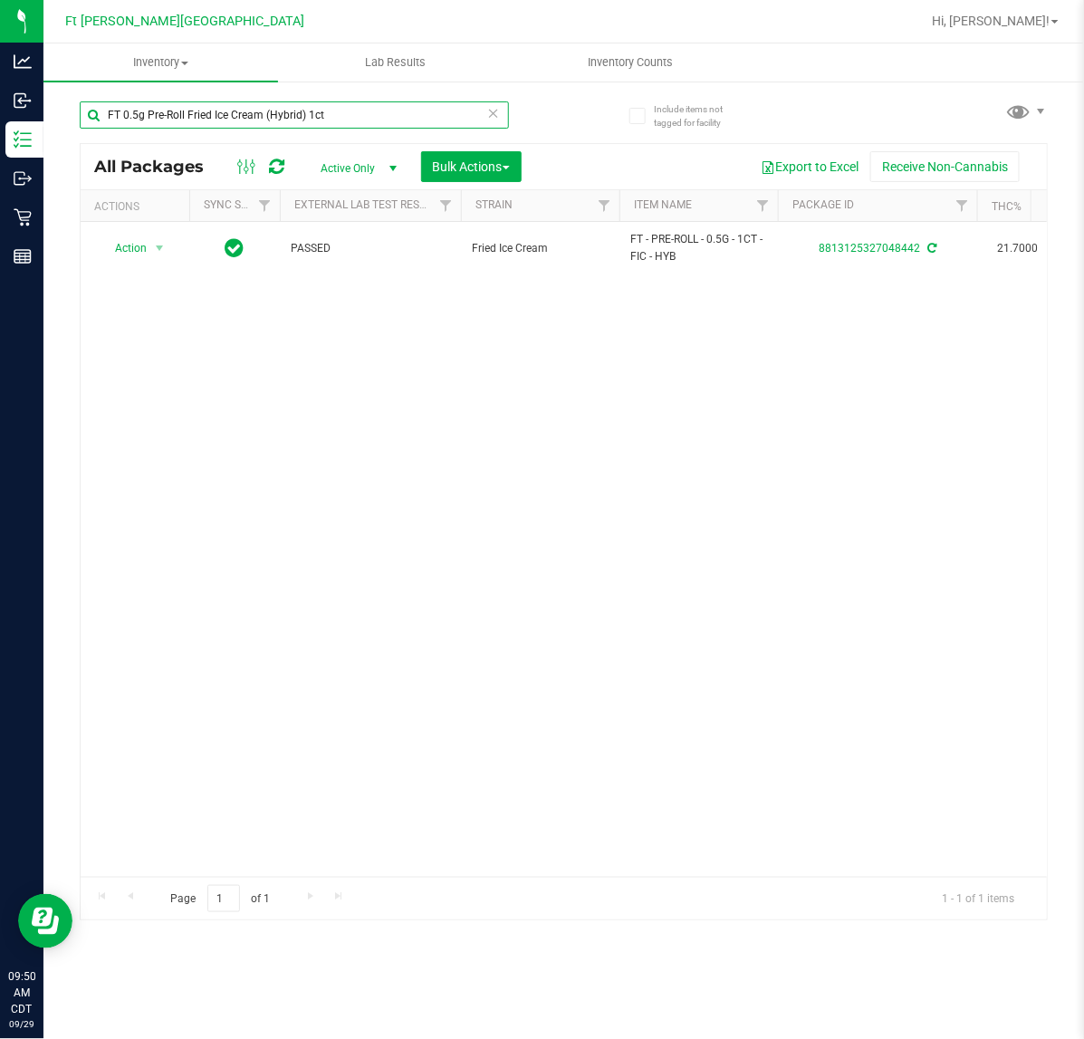
drag, startPoint x: 354, startPoint y: 114, endPoint x: -258, endPoint y: 145, distance: 613.0
click at [0, 145] on html "Analytics Inbound Inventory Outbound Retail Reports 09:50 AM CDT 09/29/2025 09/…" at bounding box center [542, 519] width 1084 height 1039
paste input "Vape Cart CDT Distillate Banana Frappe (Indica)"
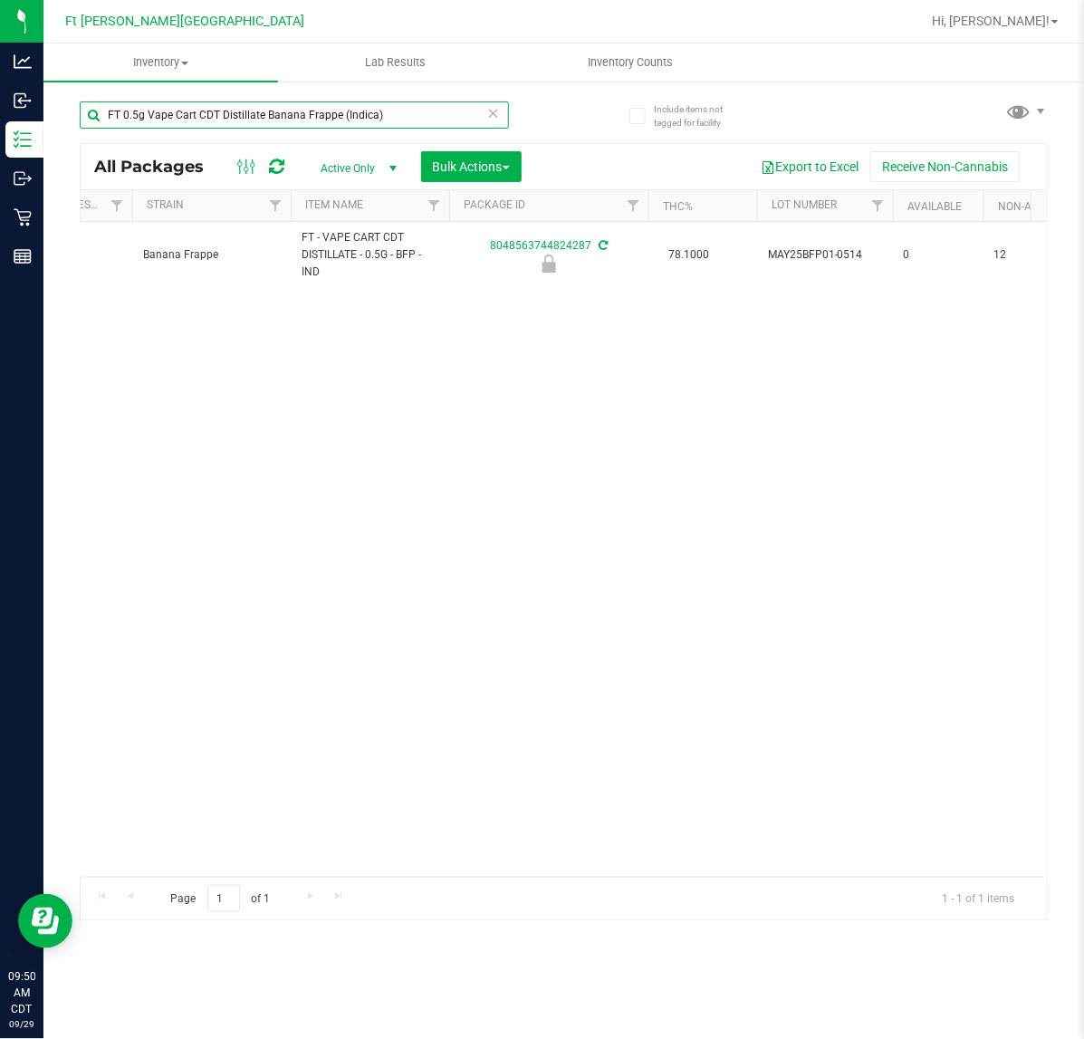
scroll to position [0, 335]
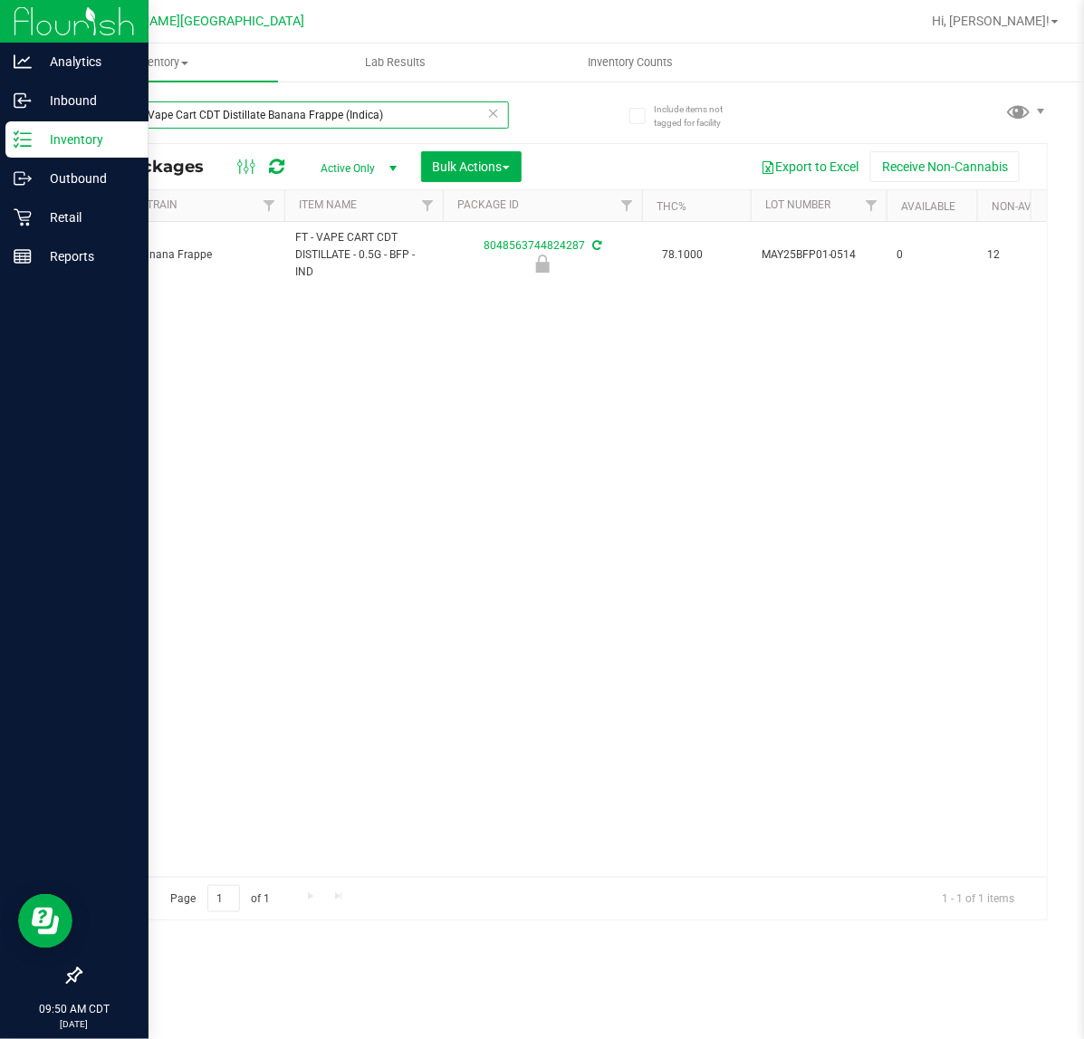
type input "FT 0.5g Vape Cart CDT Distillate Banana Frappe (Indica)"
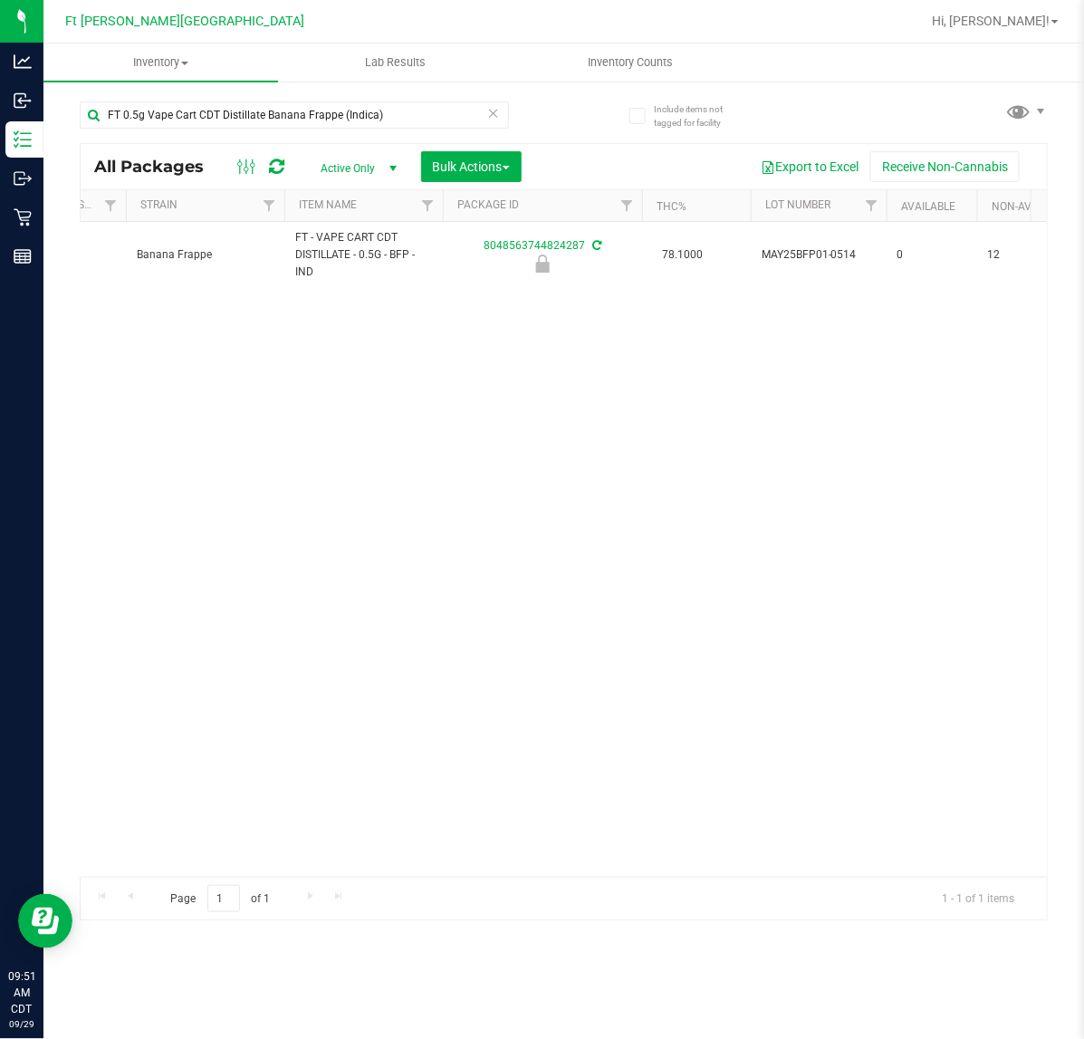
drag, startPoint x: 243, startPoint y: 537, endPoint x: 260, endPoint y: 530, distance: 18.7
click at [260, 530] on div "Action Action Edit attributes Global inventory Locate package Package audit log…" at bounding box center [564, 549] width 966 height 655
drag, startPoint x: 404, startPoint y: 107, endPoint x: 55, endPoint y: 125, distance: 349.1
click at [55, 125] on div "Include items not tagged for facility FT 0.5g Vape Cart CDT Distillate Banana F…" at bounding box center [563, 356] width 1041 height 552
click at [445, 120] on input "FT 0.5g Vape Cart CDT Distillate Banana Frappe (Indica)" at bounding box center [294, 114] width 429 height 27
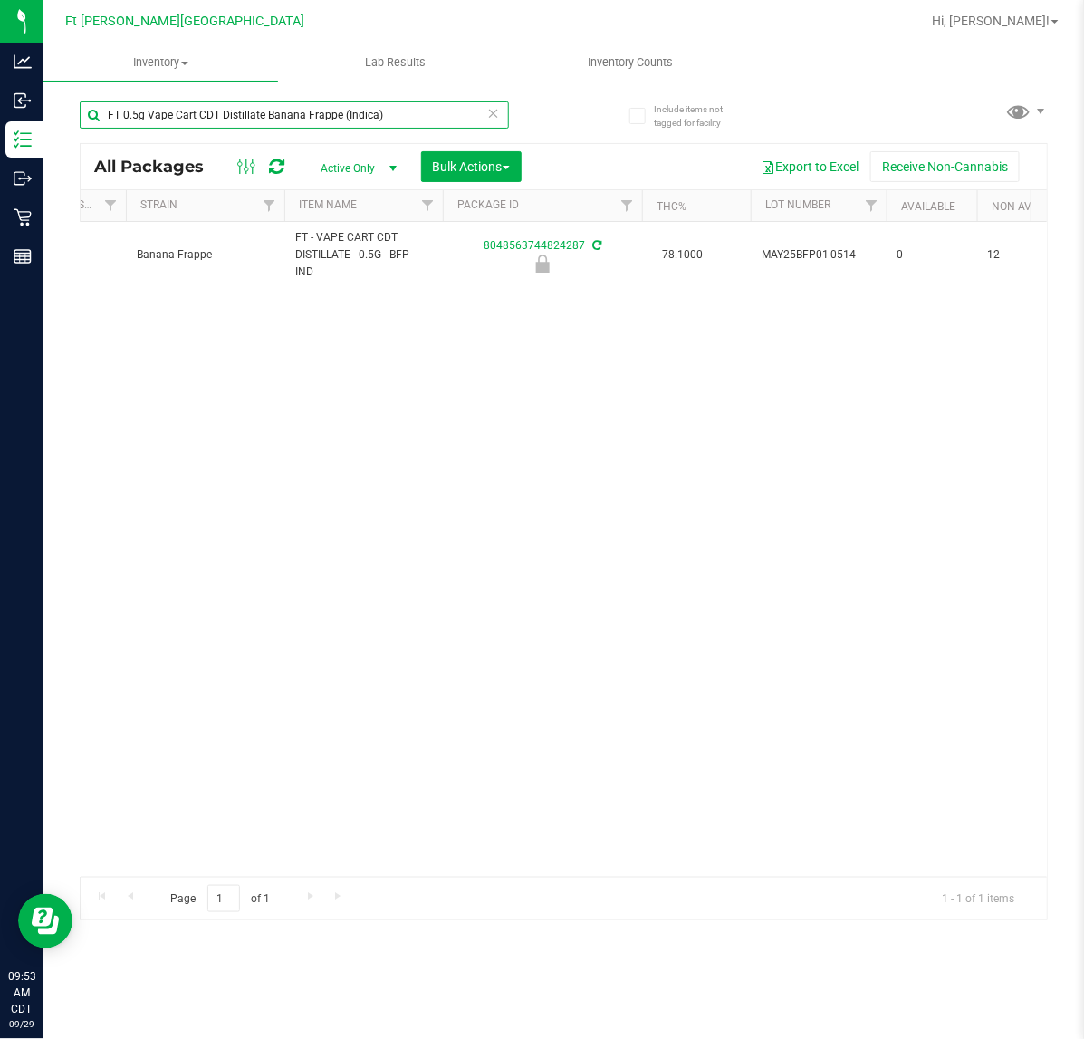
drag, startPoint x: 395, startPoint y: 119, endPoint x: 72, endPoint y: 116, distance: 322.4
click at [72, 116] on div "Include items not tagged for facility FT 0.5g Vape Cart CDT Distillate Banana F…" at bounding box center [563, 356] width 1041 height 552
click at [403, 119] on input "FT 0.5g Vape Cart CDT Distillate Banana Frappe (Indica)" at bounding box center [294, 114] width 429 height 27
drag, startPoint x: 403, startPoint y: 119, endPoint x: 110, endPoint y: 119, distance: 293.4
click at [110, 119] on input "FT 0.5g Vape Cart CDT Distillate Banana Frappe (Indica)" at bounding box center [294, 114] width 429 height 27
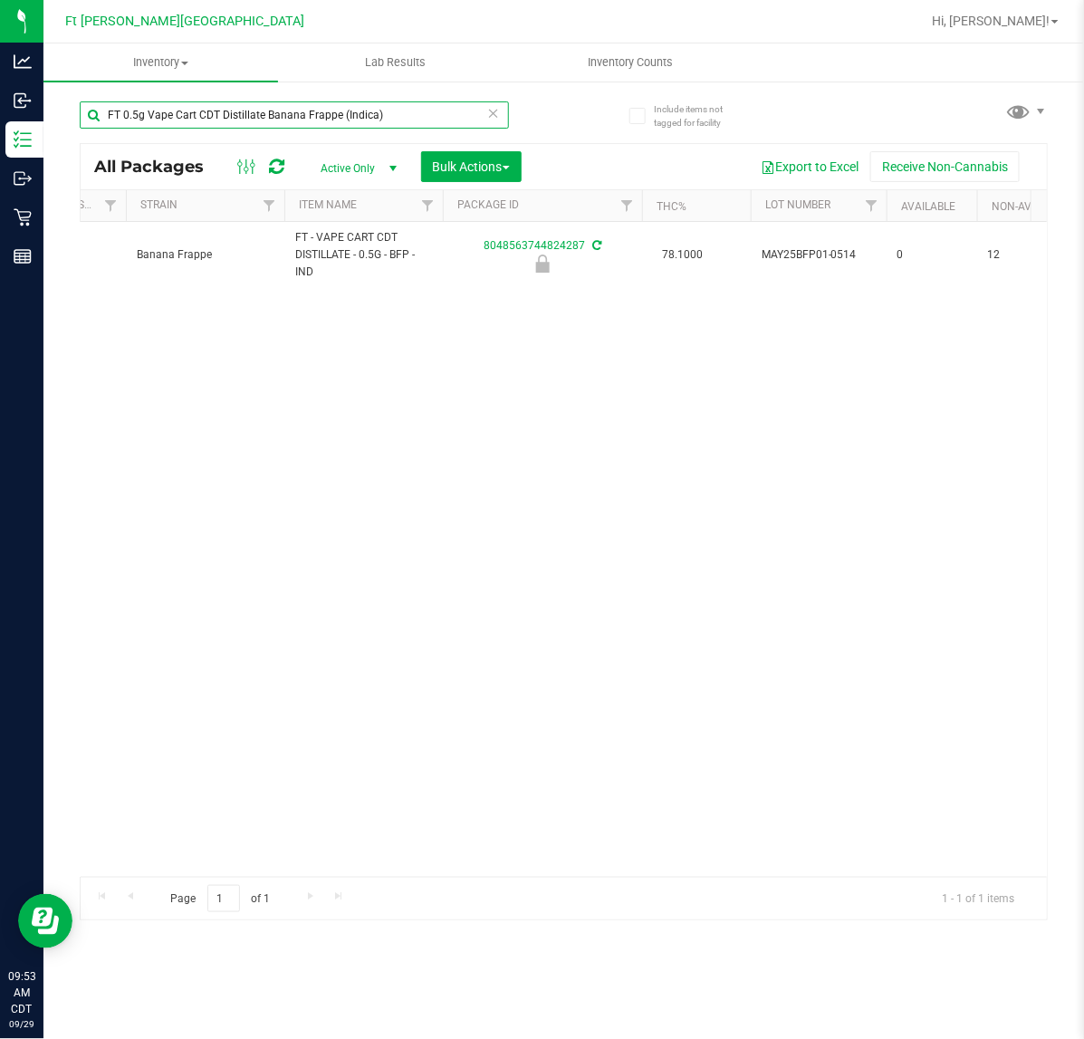
click at [408, 110] on input "FT 0.5g Vape Cart CDT Distillate Banana Frappe (Indica)" at bounding box center [294, 114] width 429 height 27
drag, startPoint x: 406, startPoint y: 114, endPoint x: 282, endPoint y: 115, distance: 124.1
click at [282, 115] on input "FT 0.5g Vape Cart CDT Distillate Banana Frappe (Indica)" at bounding box center [294, 114] width 429 height 27
click at [401, 119] on input "FT 0.5g Vape Cart CDT Distillate Banana Frappe (Indica)" at bounding box center [294, 114] width 429 height 27
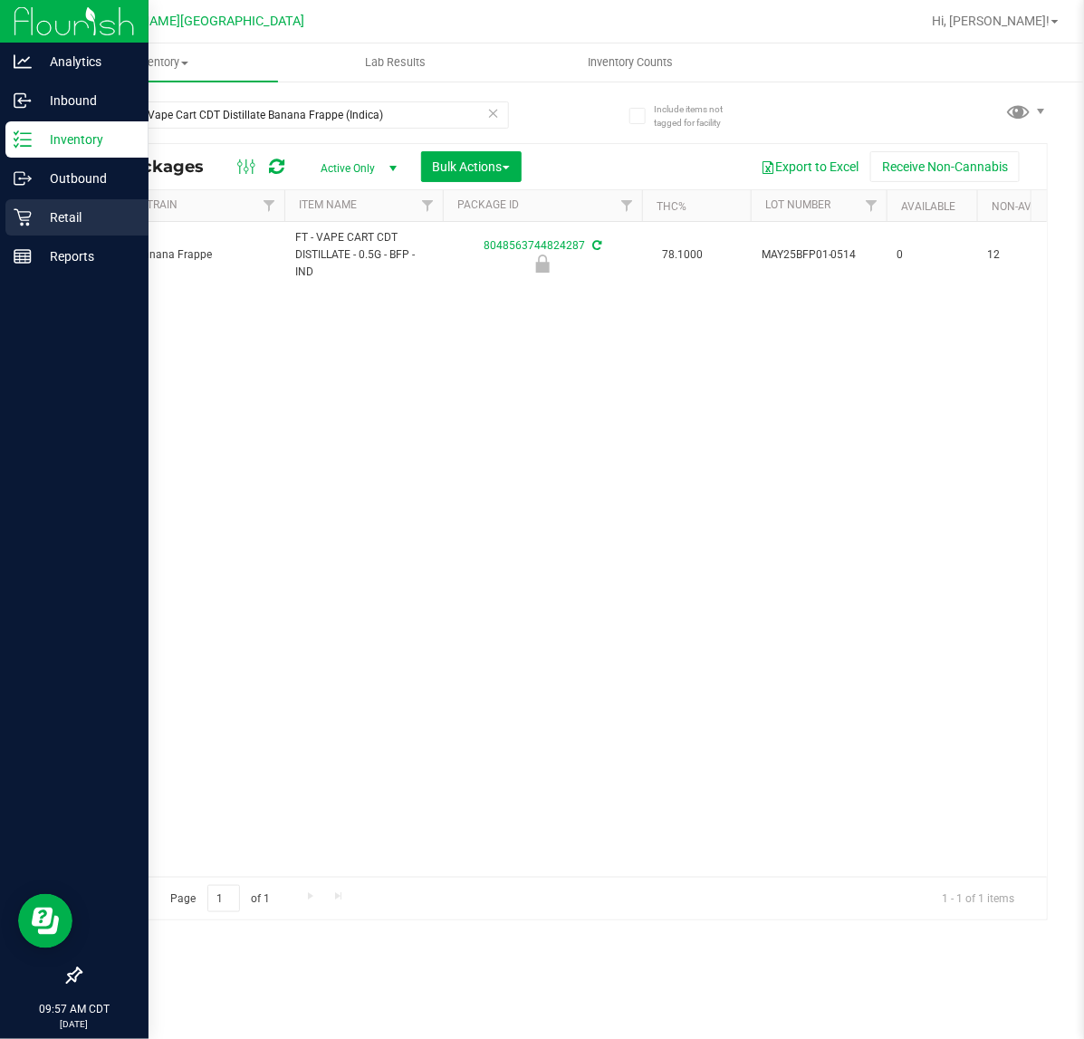
click at [63, 208] on p "Retail" at bounding box center [86, 217] width 109 height 22
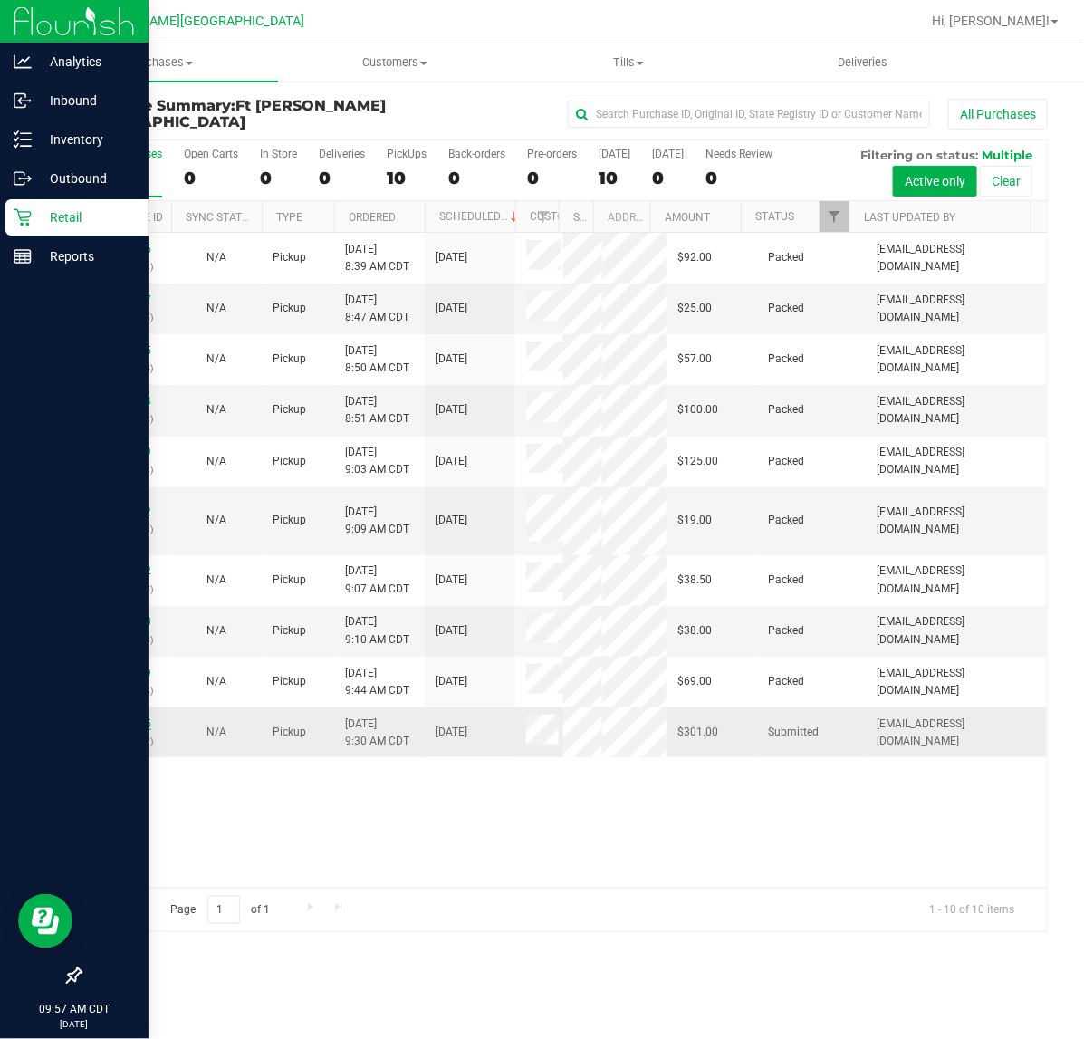
click at [128, 723] on link "12023455" at bounding box center [126, 723] width 51 height 13
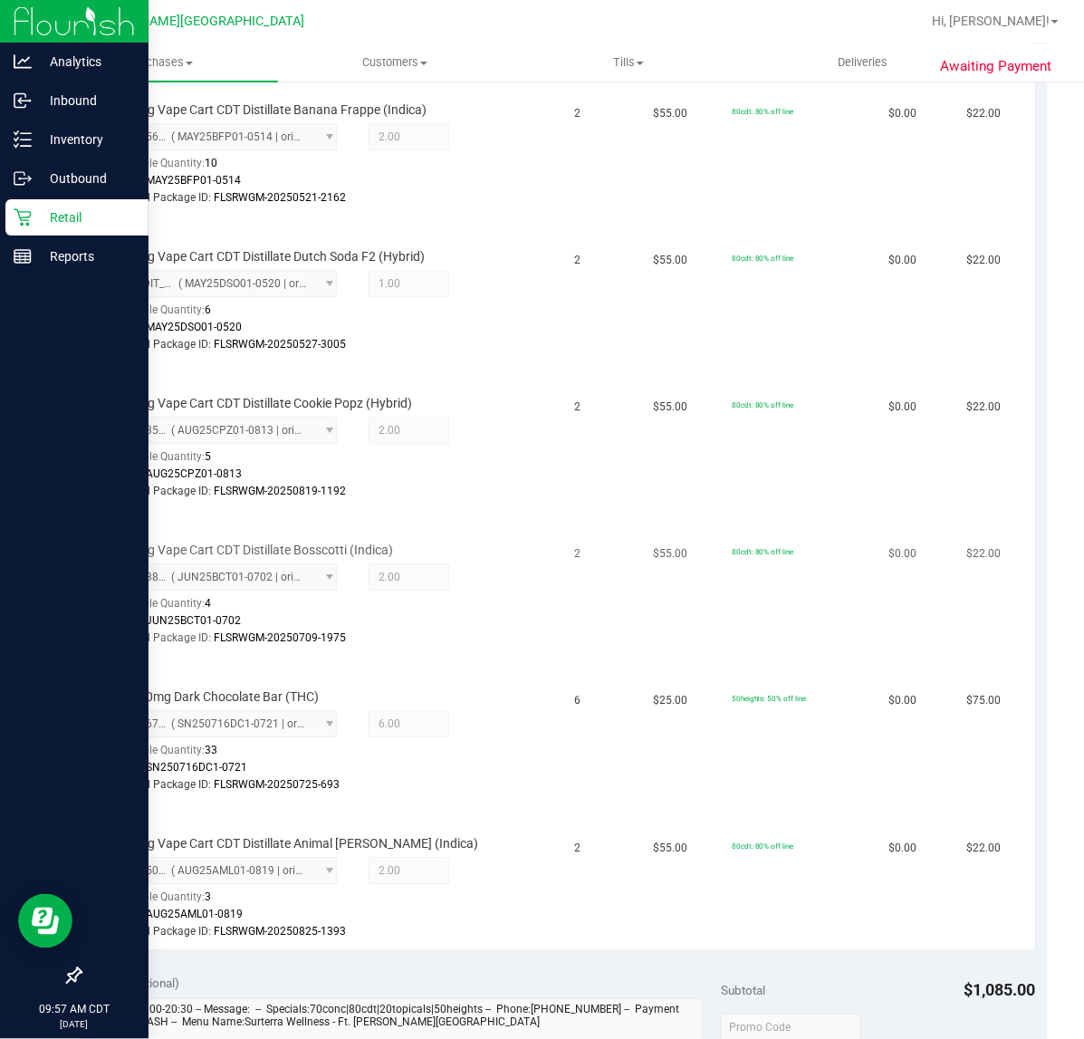
scroll to position [1019, 0]
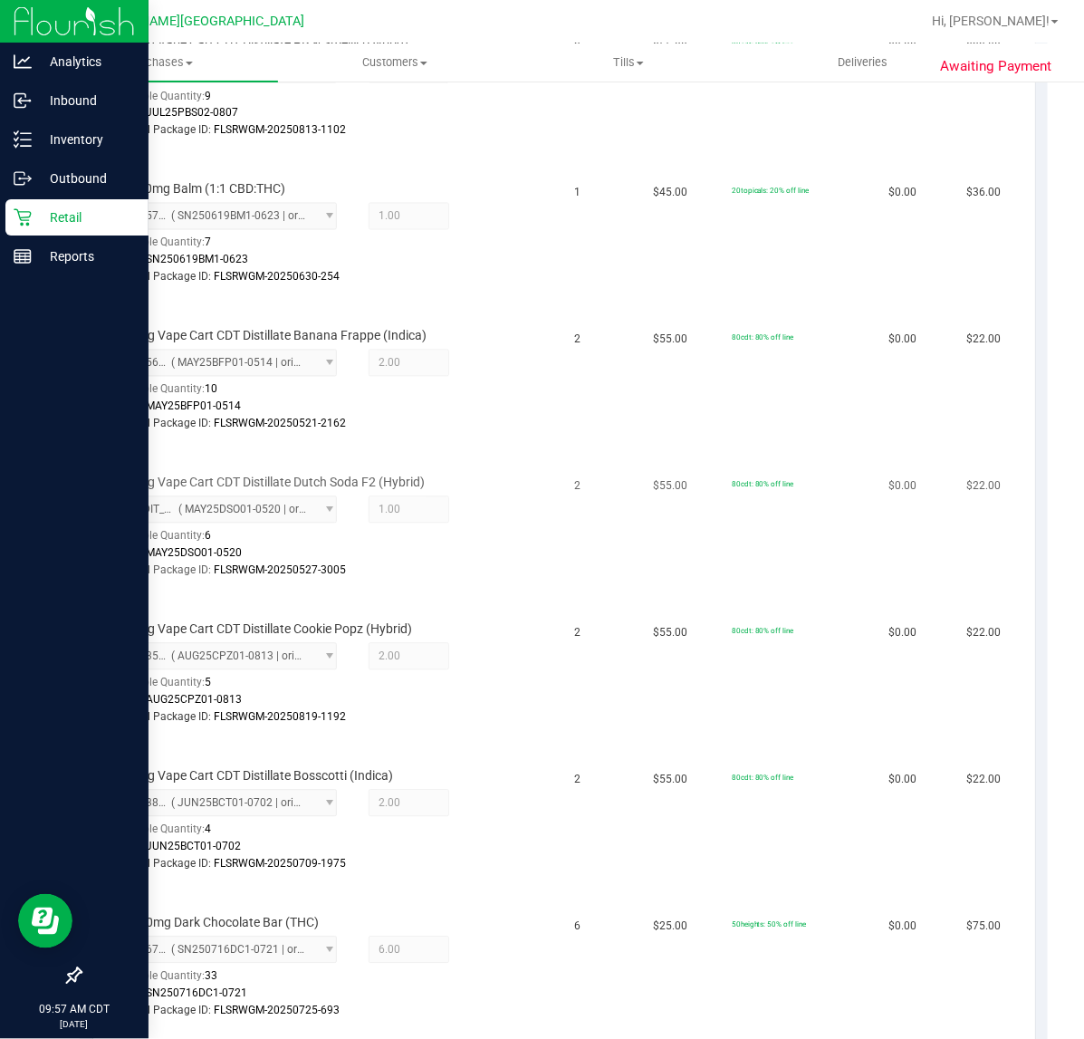
click at [500, 566] on div "Original Package ID: FLSRWGM-20250527-3005" at bounding box center [315, 570] width 404 height 17
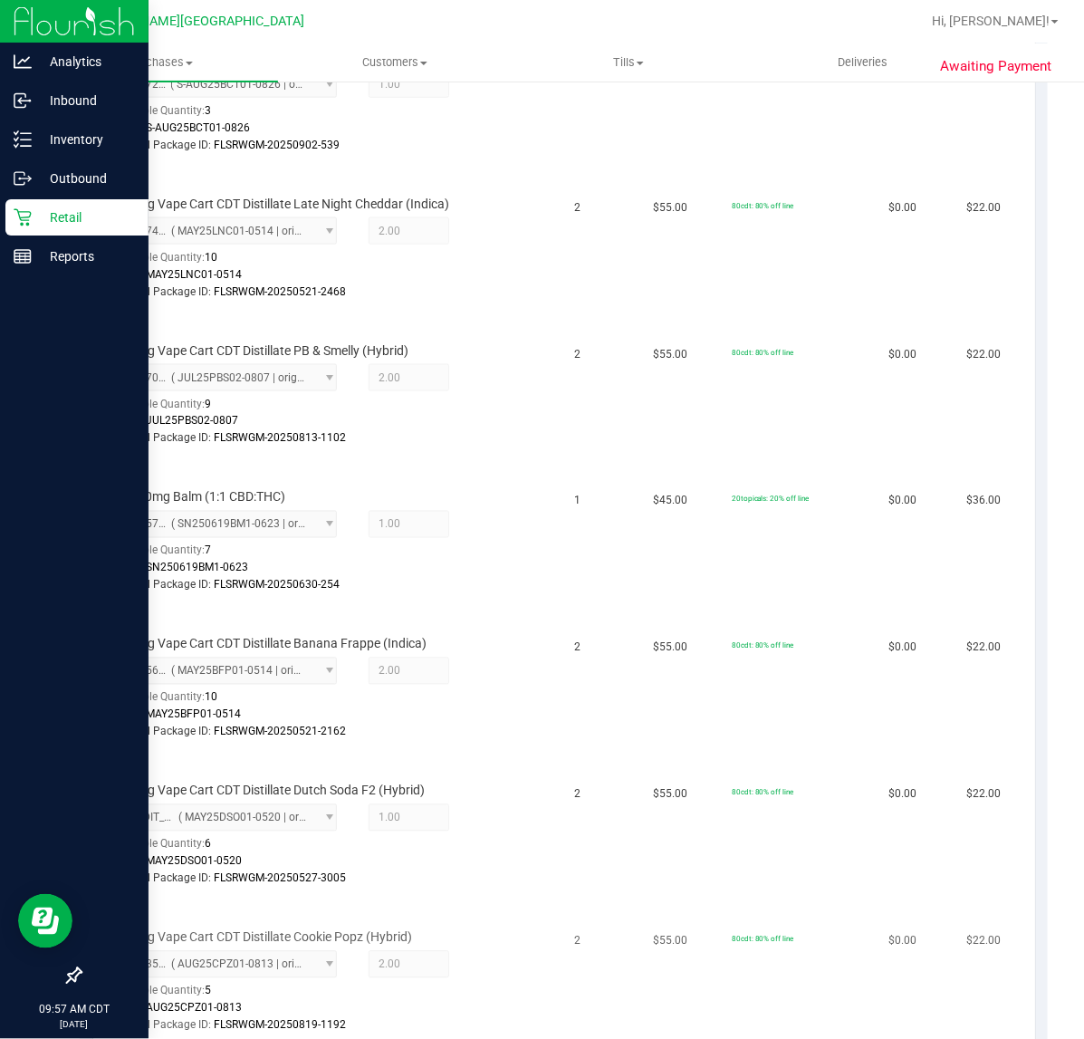
scroll to position [679, 0]
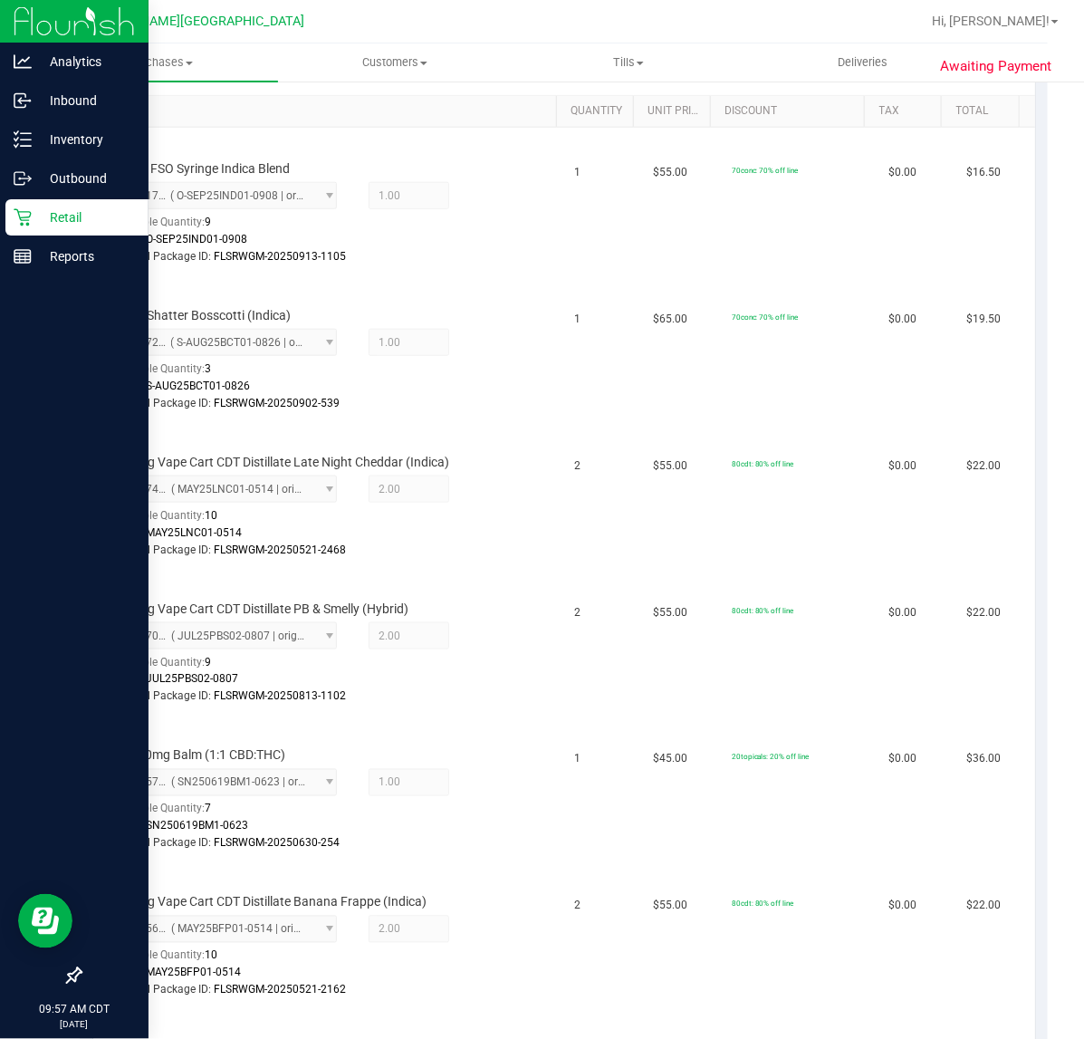
click at [496, 569] on td "FT 0.5g Vape Cart CDT Distillate PB & Smelly (Hybrid) 3822706340933126 ( JUL25P…" at bounding box center [328, 641] width 471 height 147
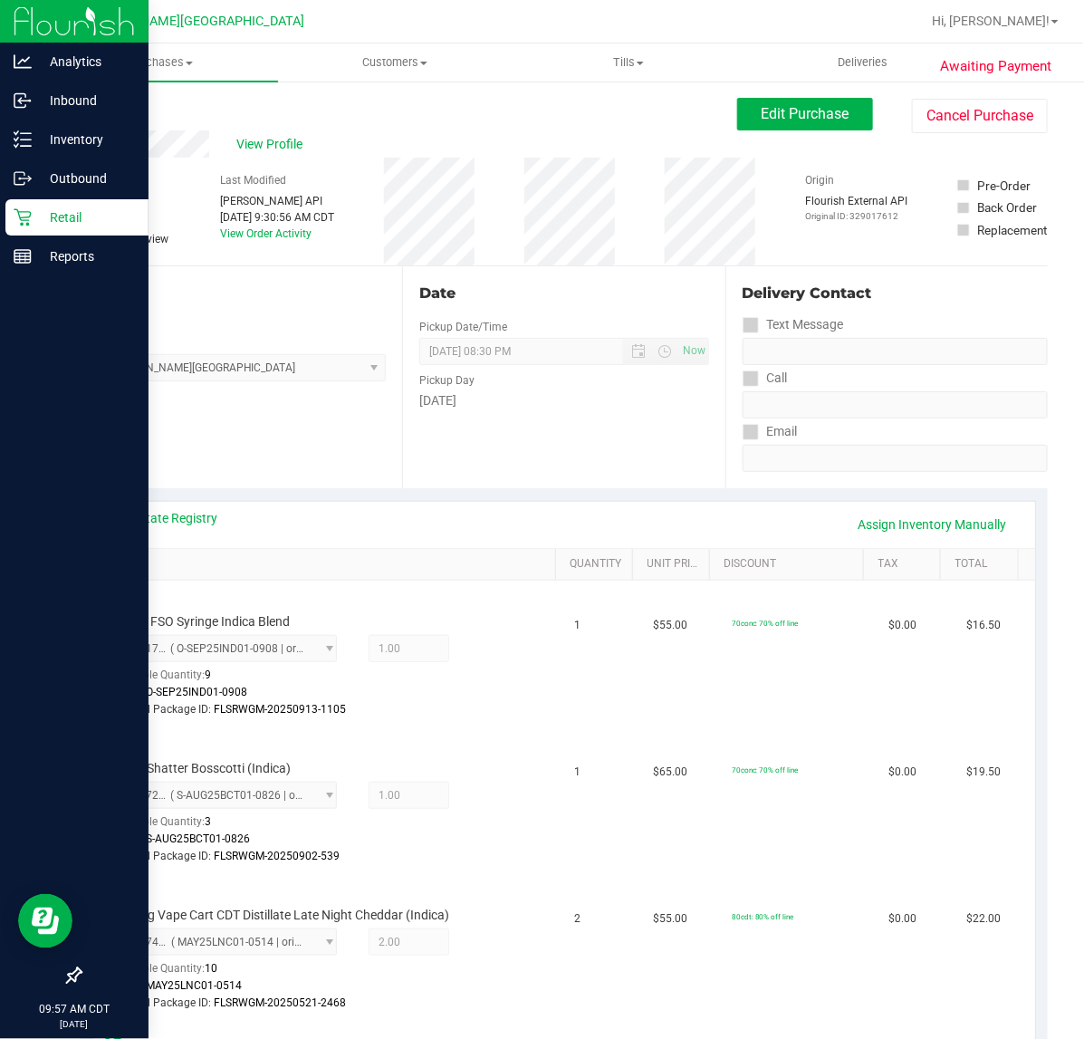
click at [33, 217] on p "Retail" at bounding box center [86, 217] width 109 height 22
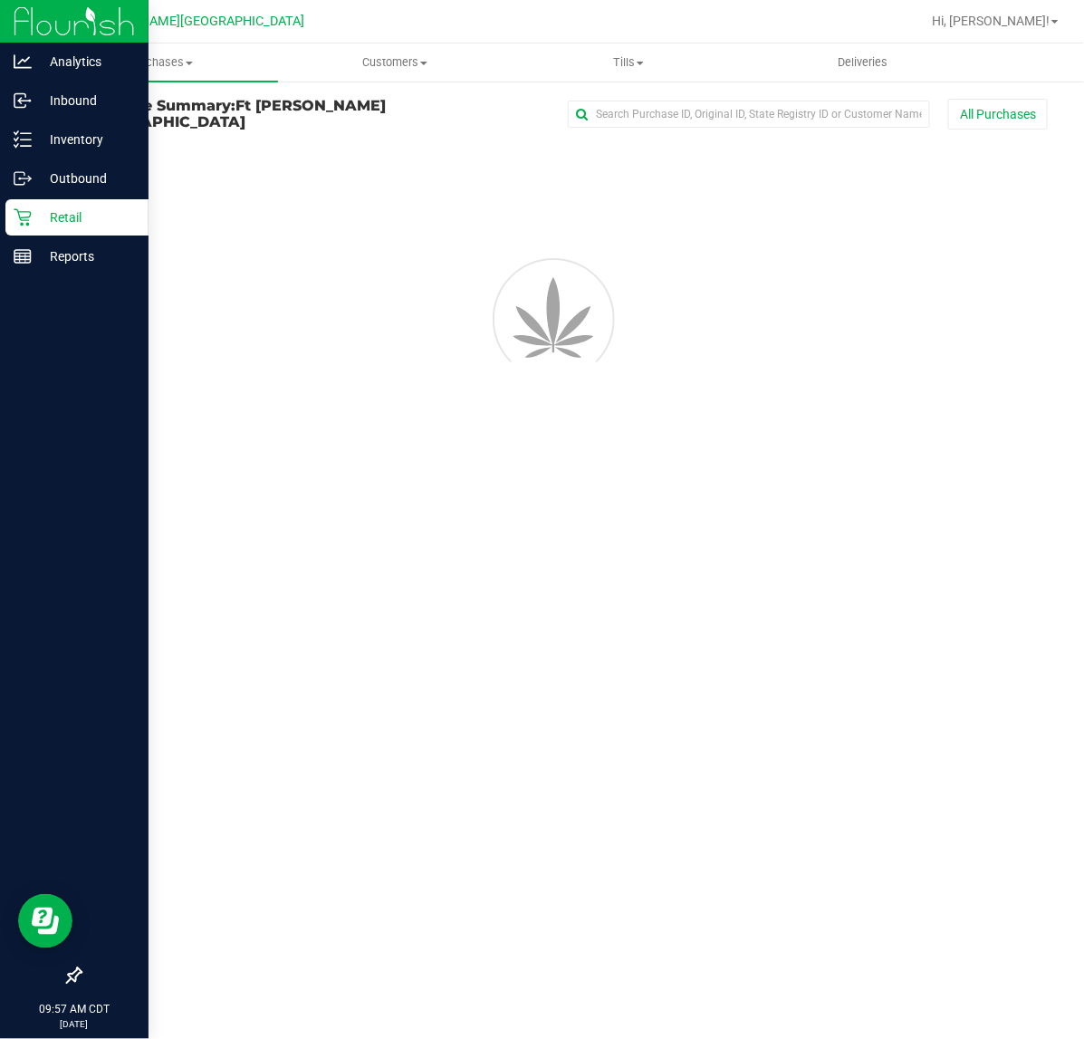
click at [33, 217] on p "Retail" at bounding box center [86, 217] width 109 height 22
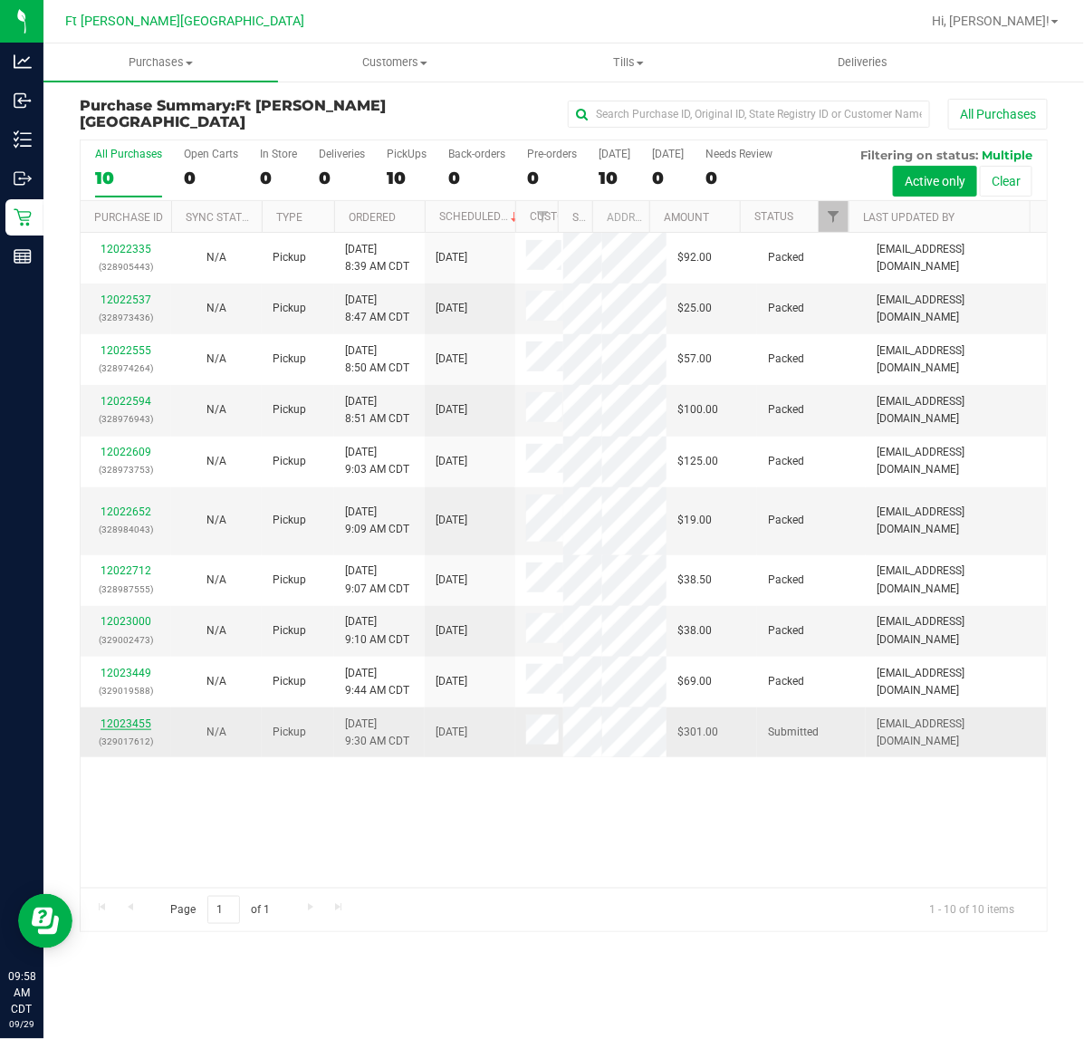
click at [101, 717] on link "12023455" at bounding box center [126, 723] width 51 height 13
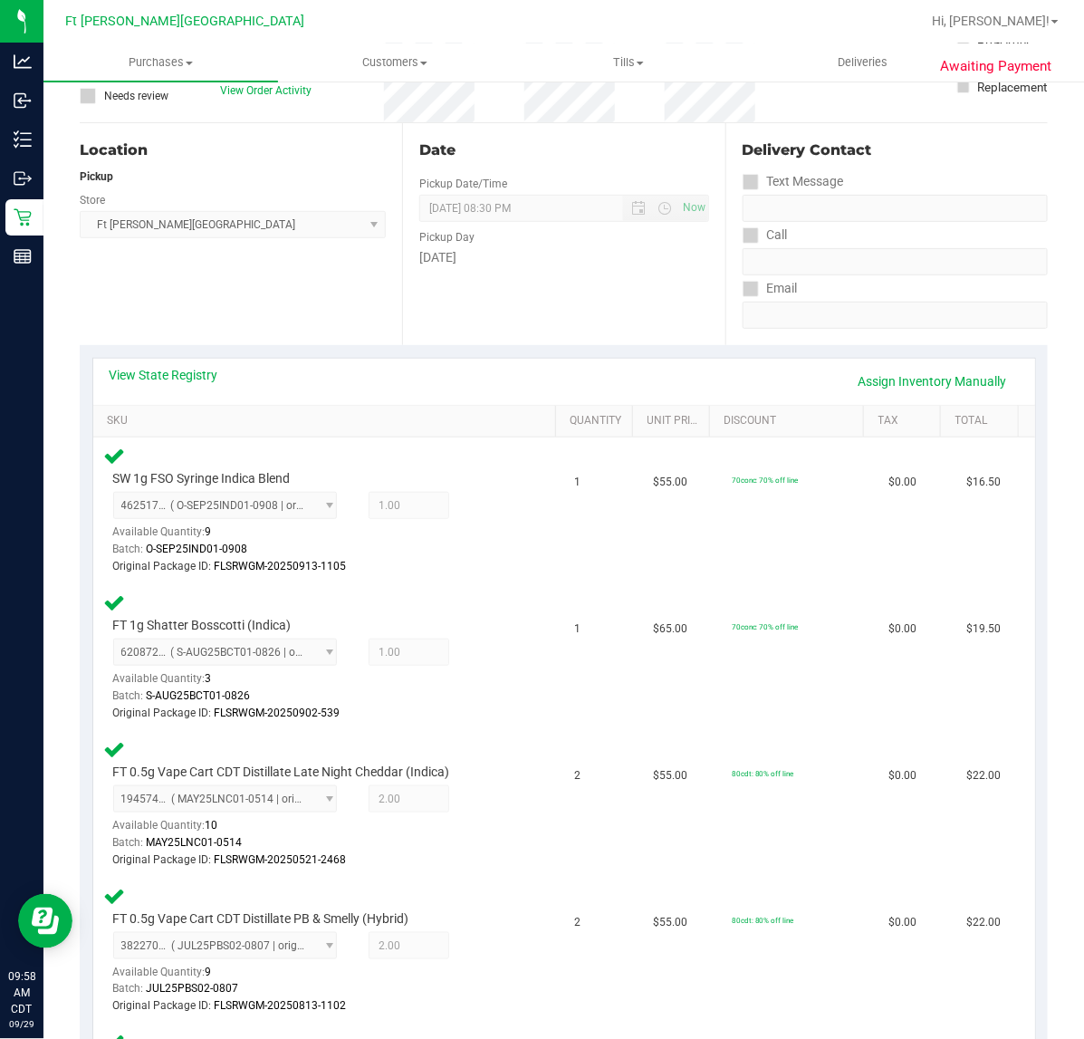
scroll to position [113, 0]
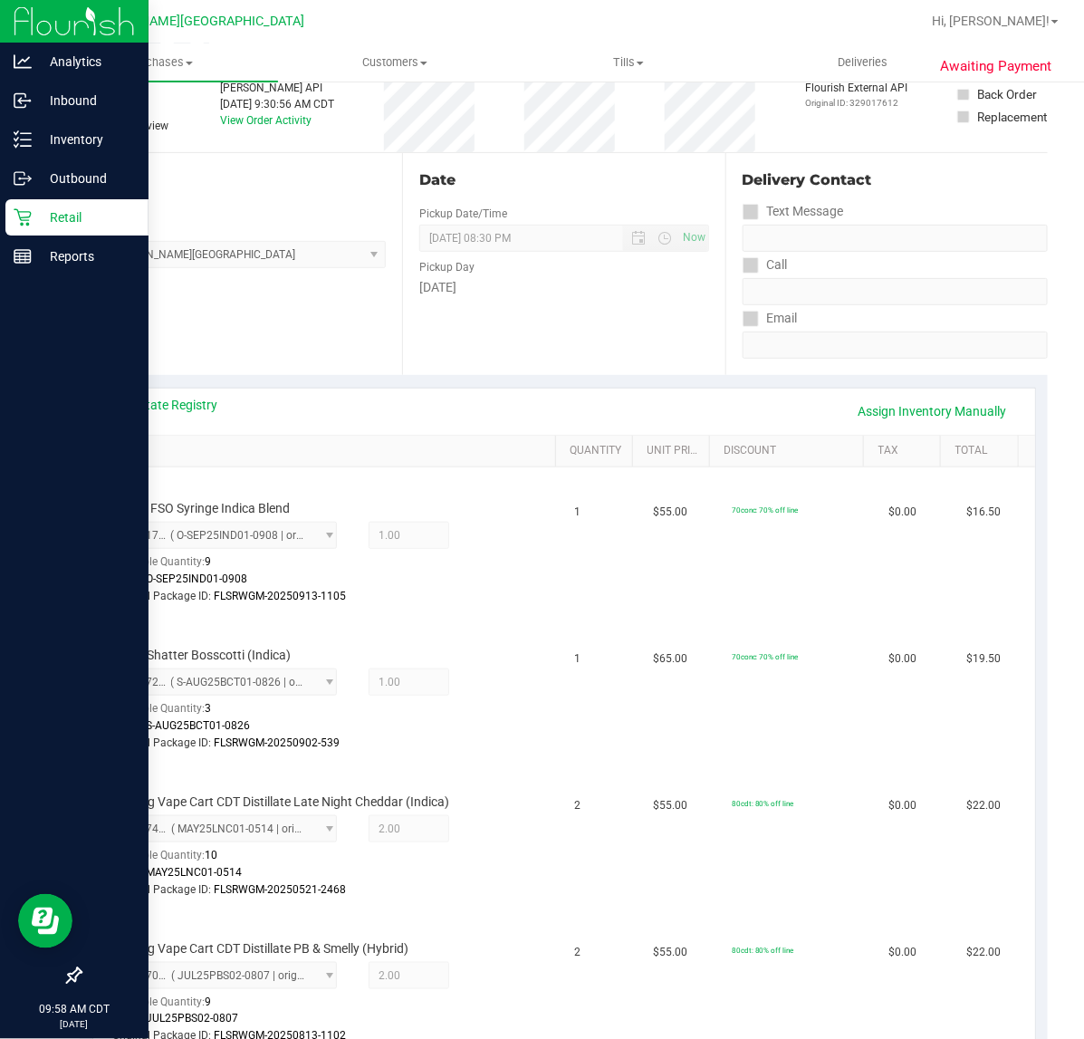
click at [34, 213] on p "Retail" at bounding box center [86, 217] width 109 height 22
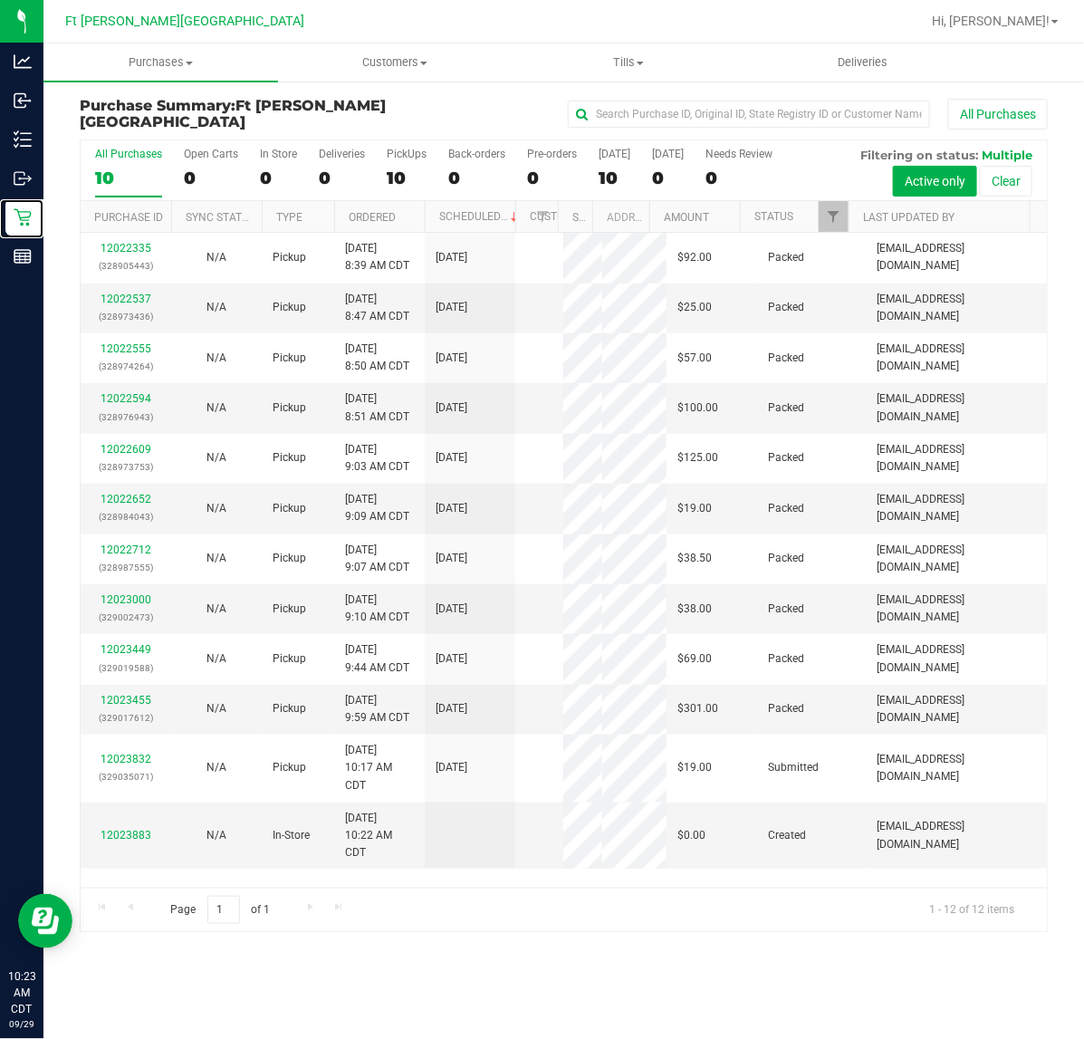
scroll to position [87, 0]
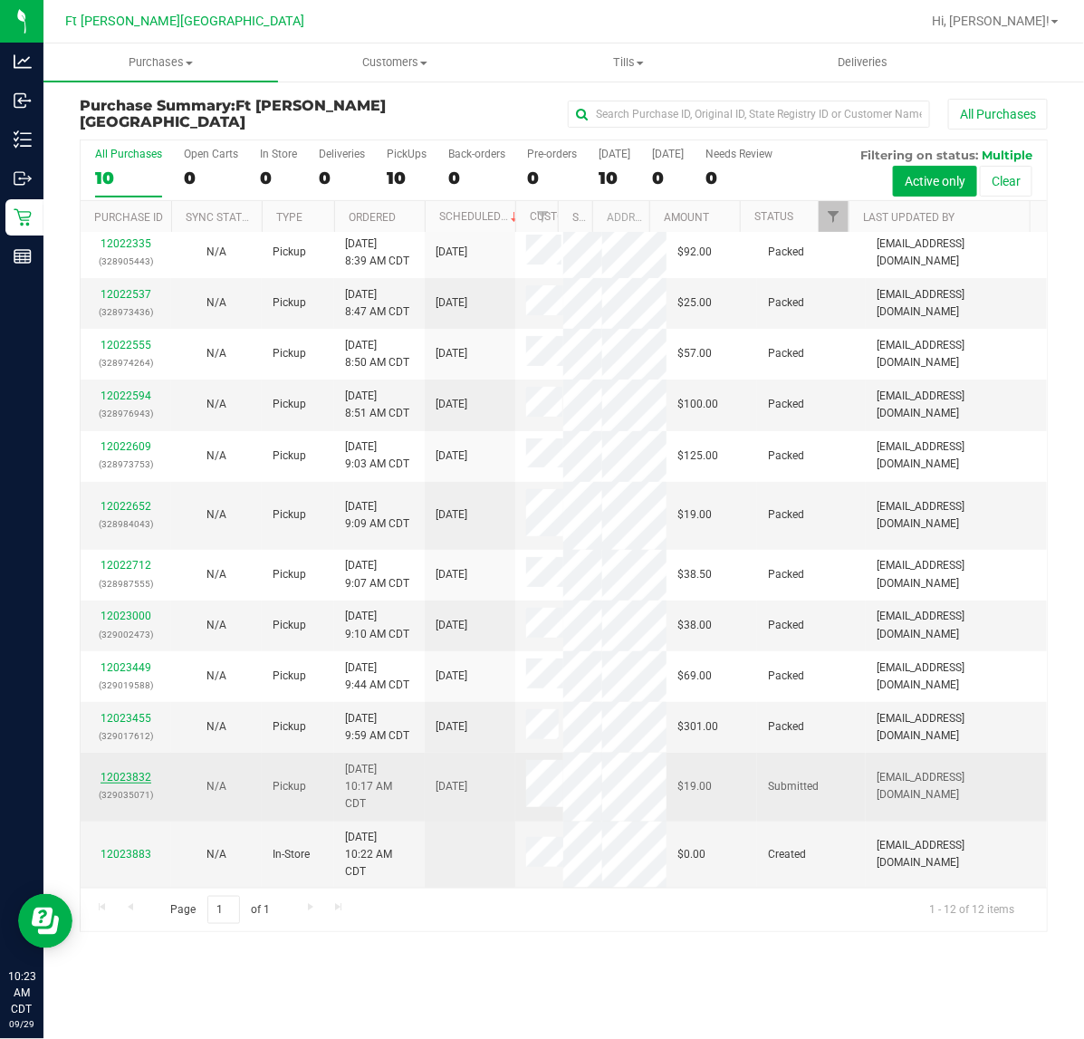
click at [106, 779] on link "12023832" at bounding box center [126, 777] width 51 height 13
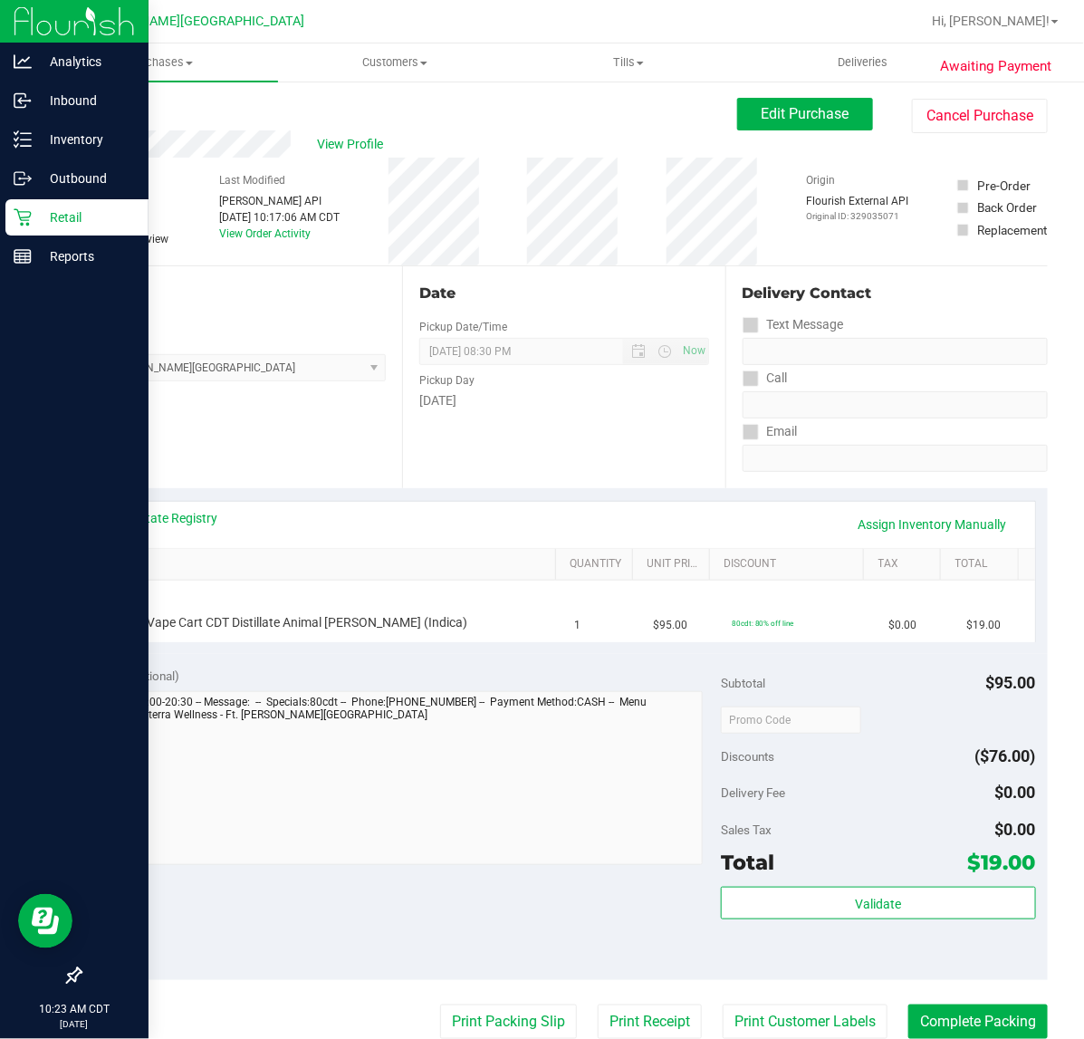
click at [28, 227] on div "Retail" at bounding box center [76, 217] width 143 height 36
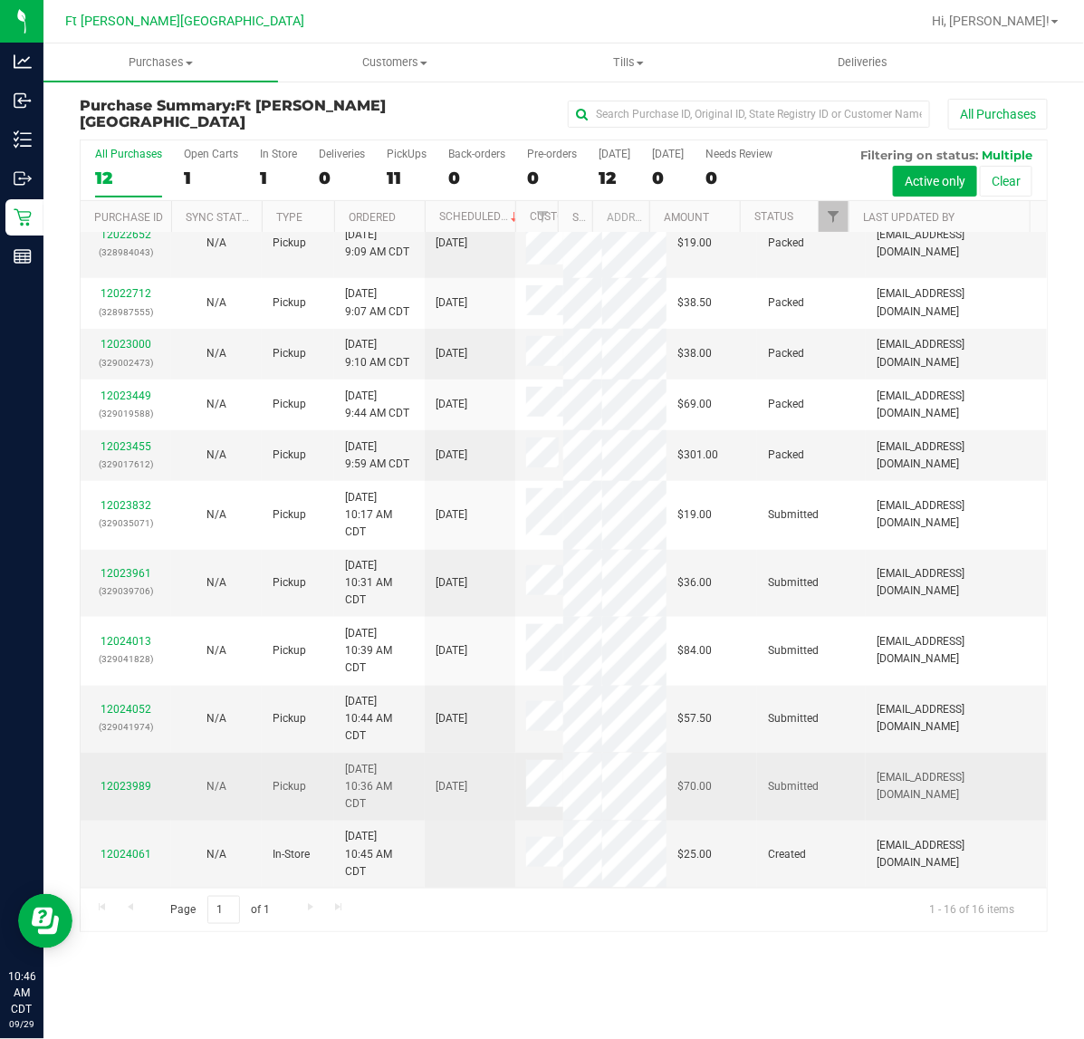
scroll to position [359, 0]
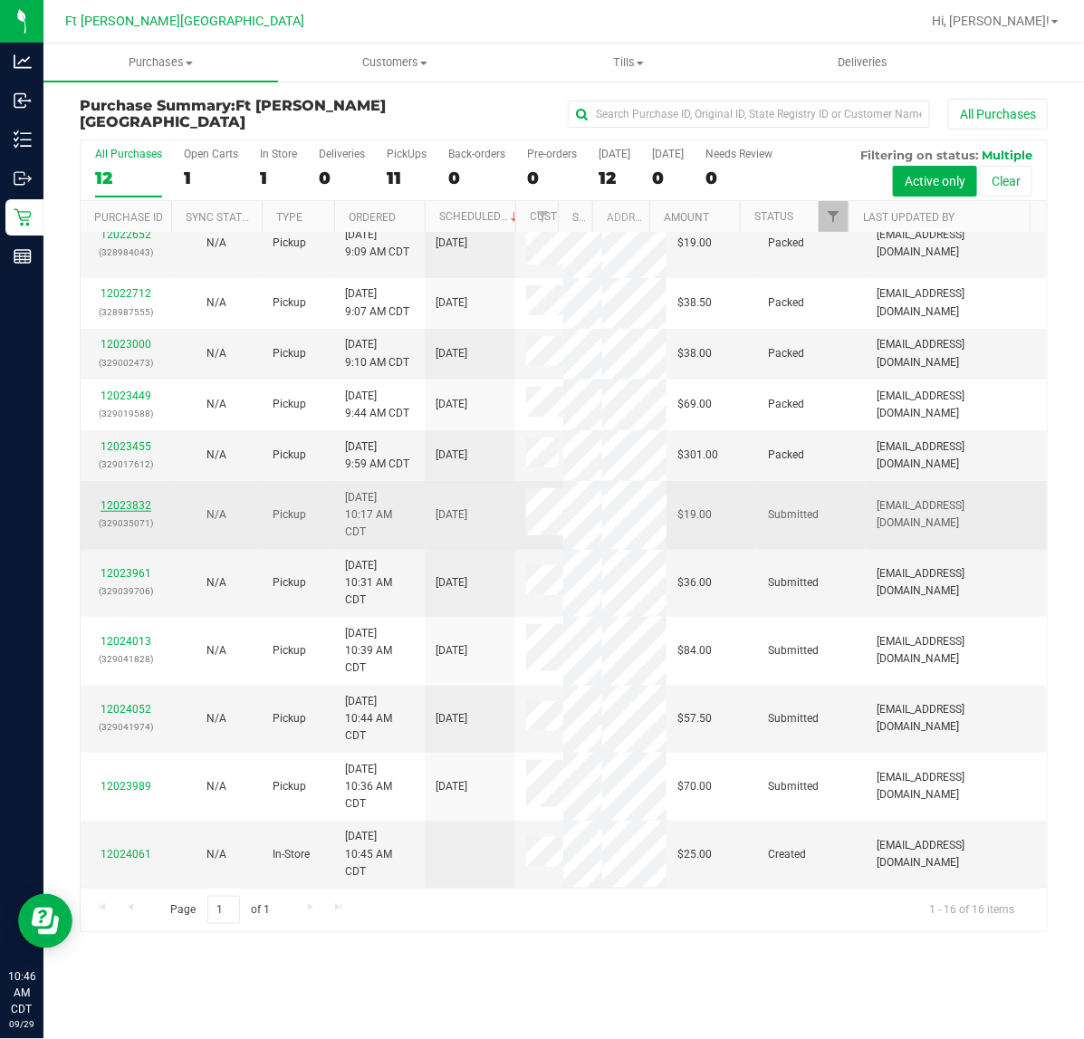
click at [124, 509] on link "12023832" at bounding box center [126, 505] width 51 height 13
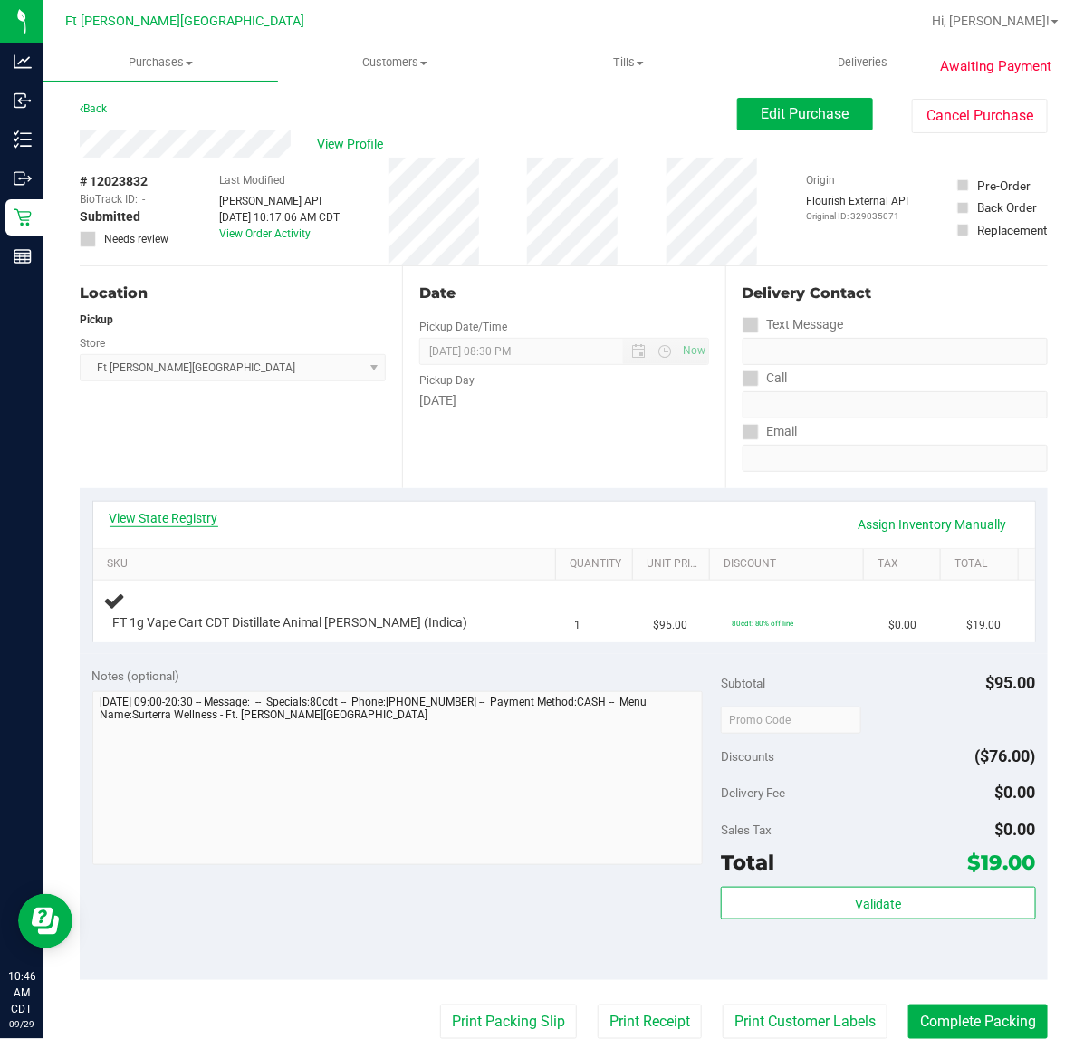
click at [150, 517] on link "View State Registry" at bounding box center [164, 518] width 109 height 18
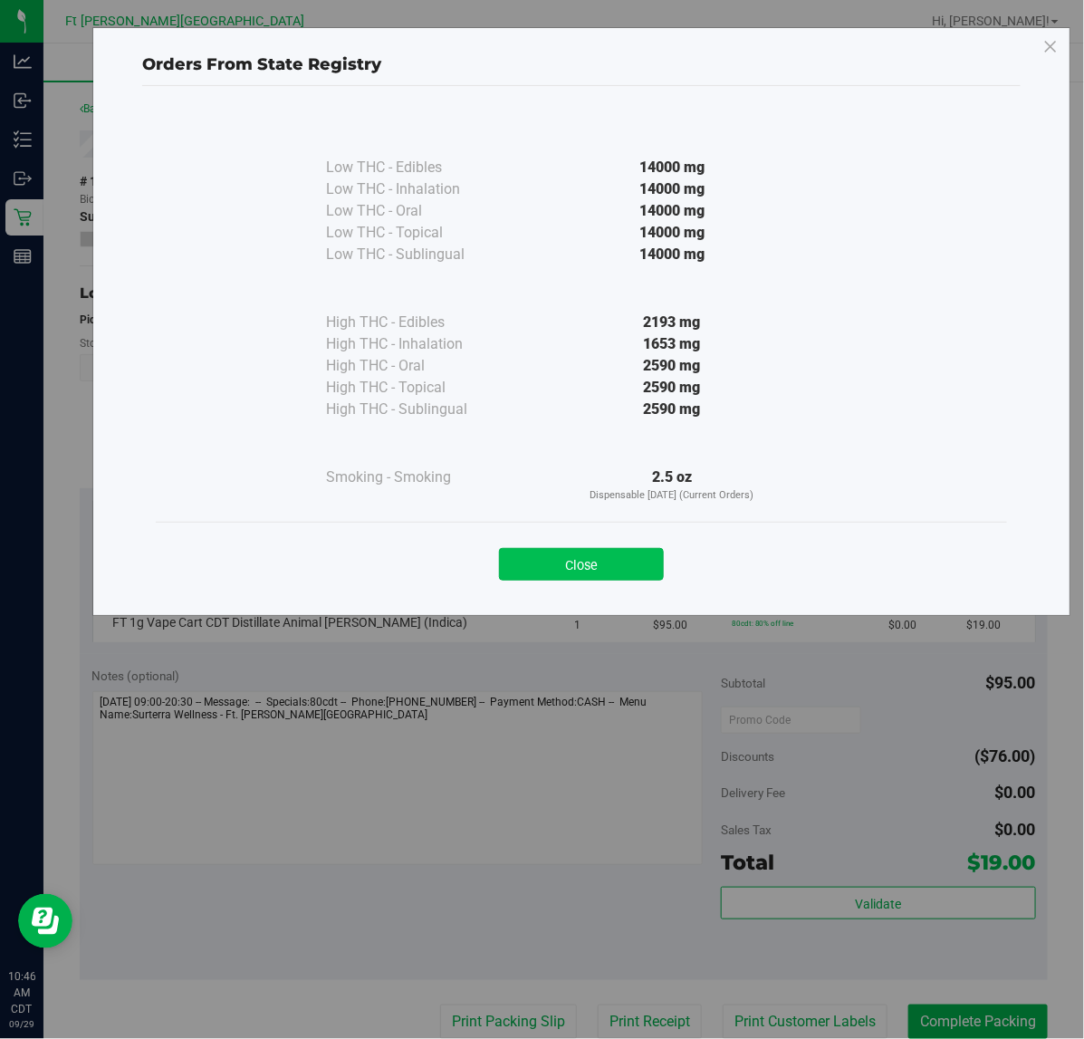
click at [614, 561] on button "Close" at bounding box center [581, 564] width 165 height 33
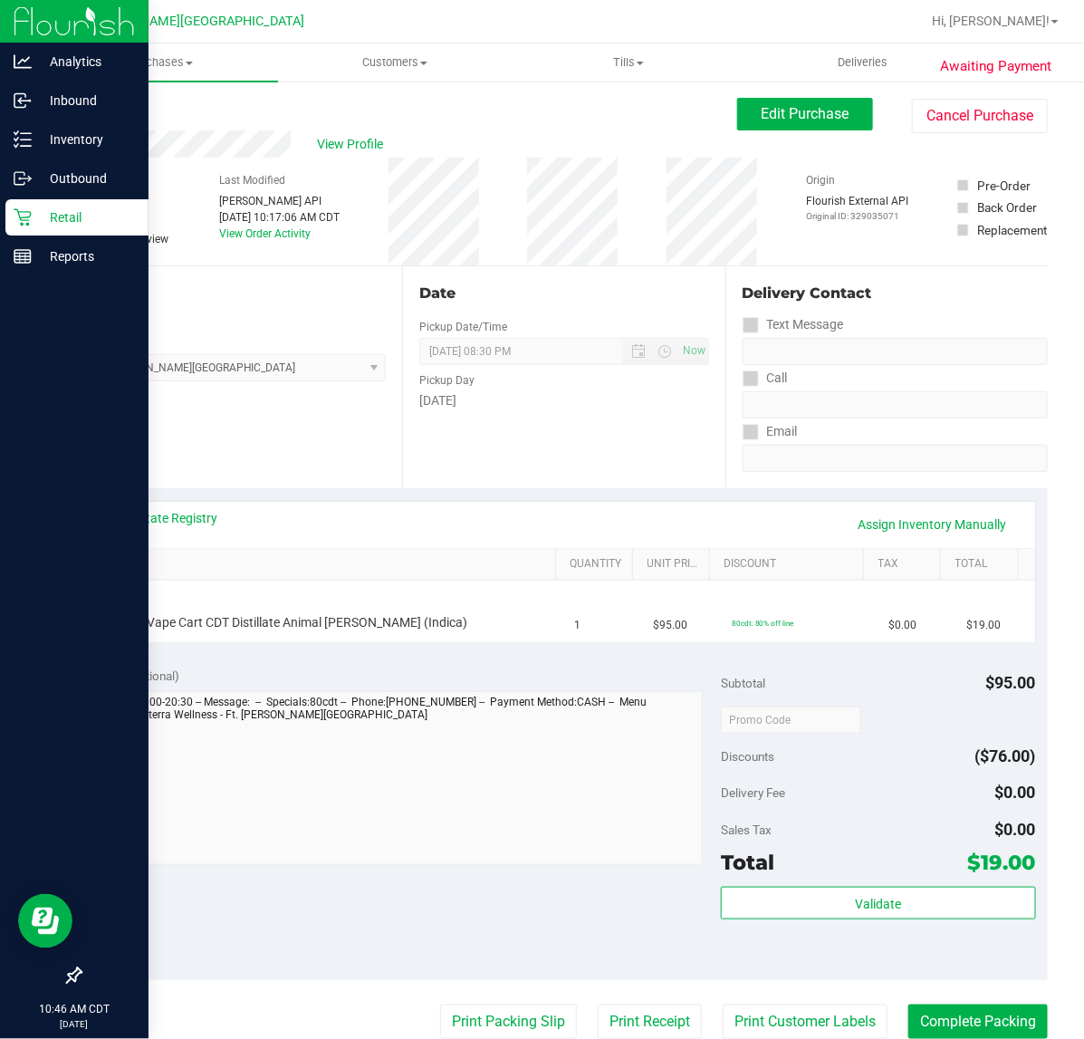
click at [64, 216] on p "Retail" at bounding box center [86, 217] width 109 height 22
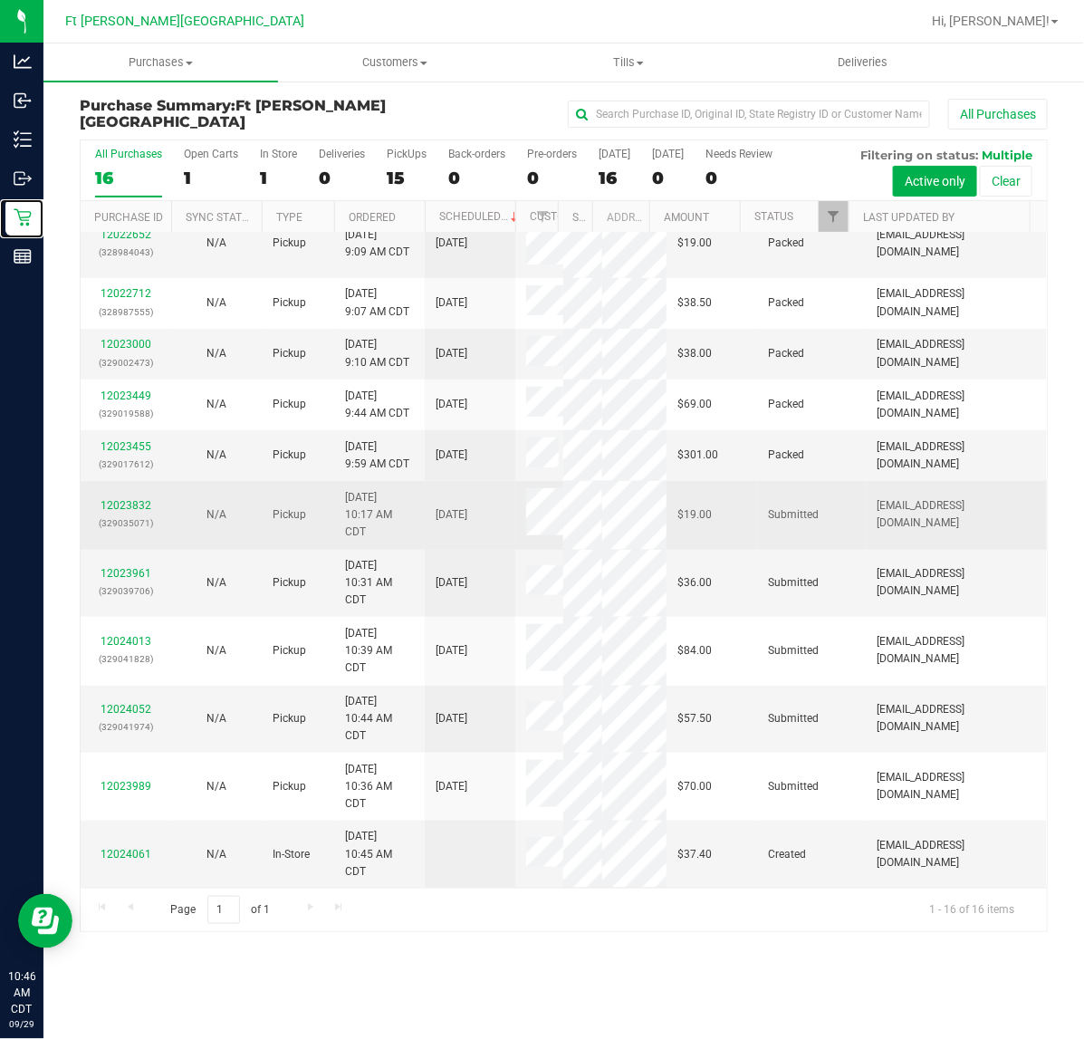
scroll to position [359, 0]
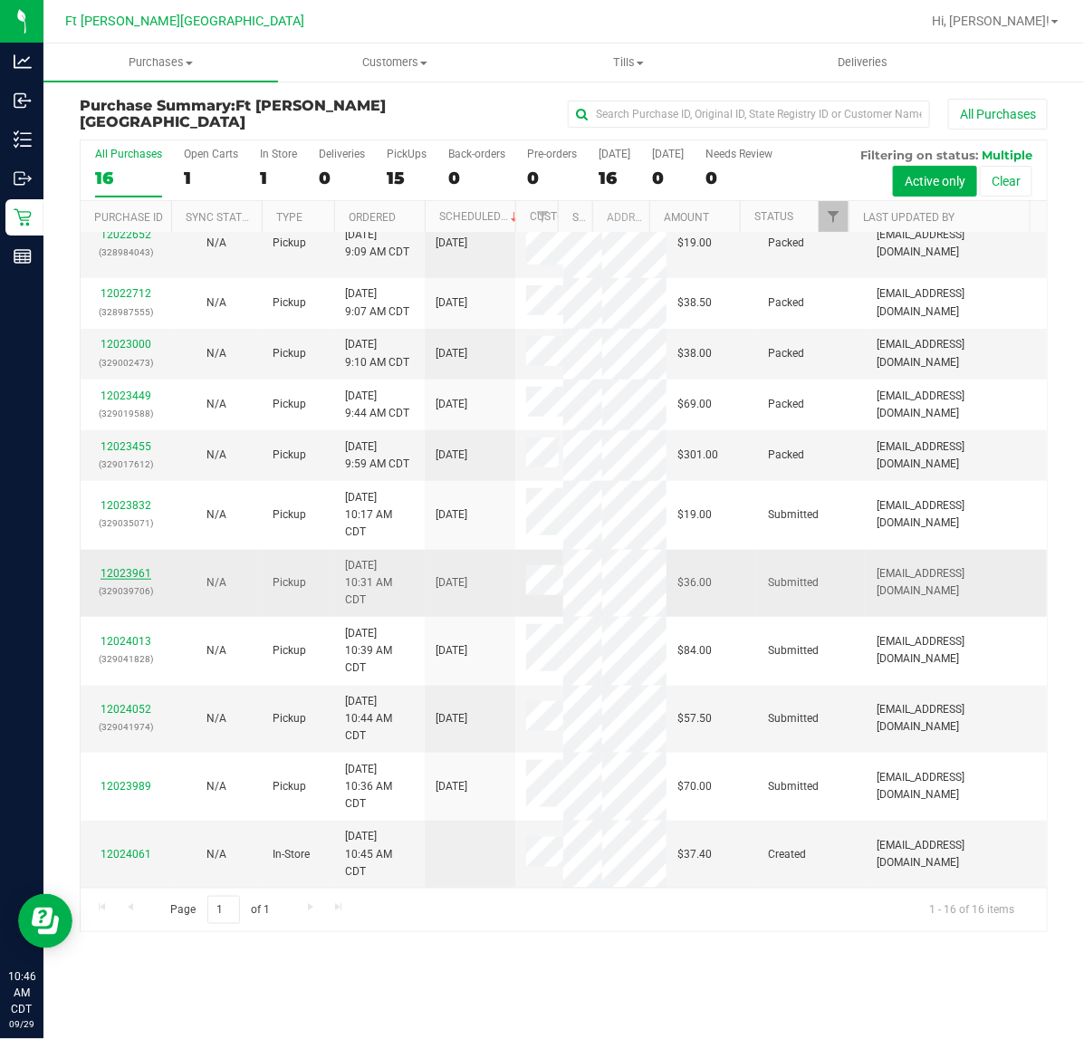
click at [114, 573] on link "12023961" at bounding box center [126, 573] width 51 height 13
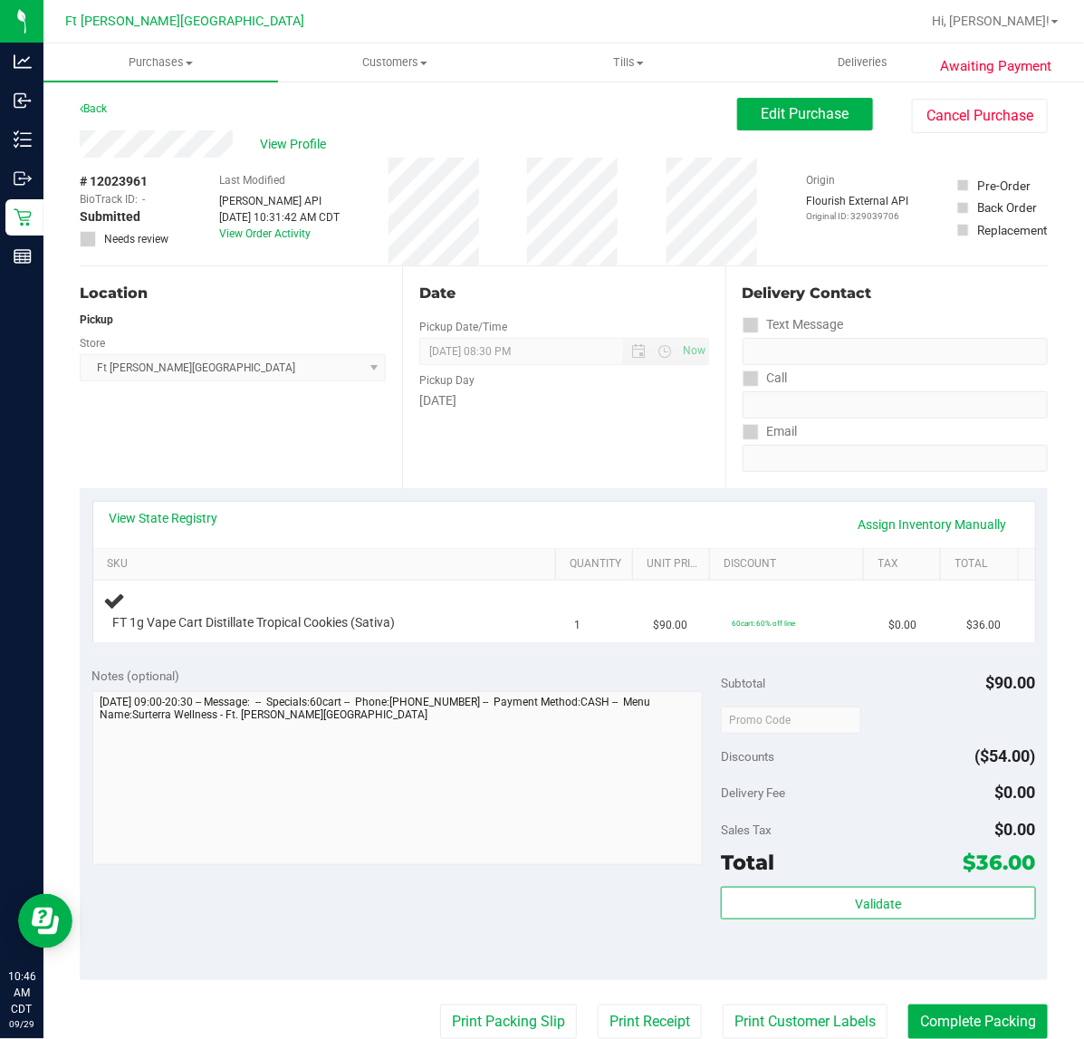
click at [332, 684] on div "Notes (optional)" at bounding box center [406, 676] width 629 height 18
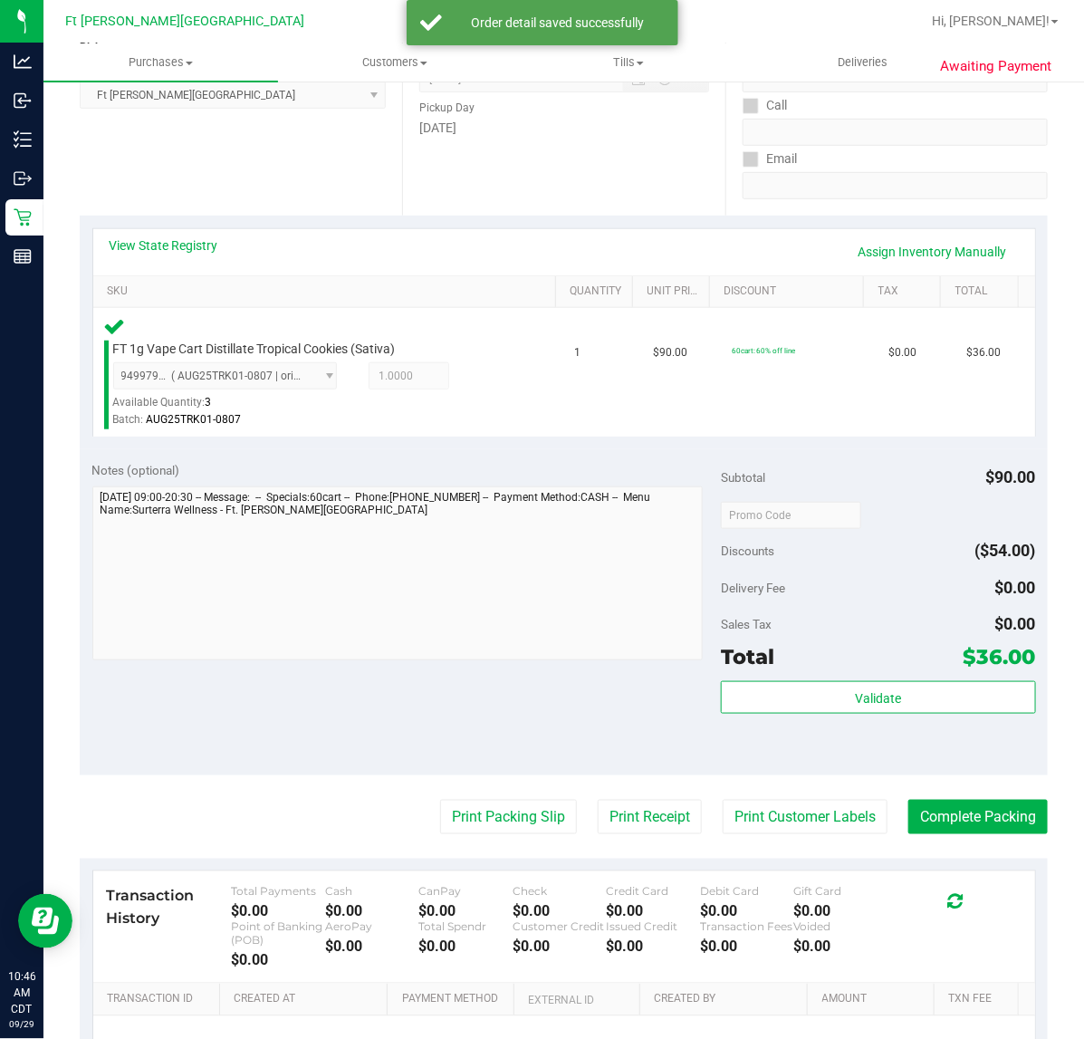
scroll to position [476, 0]
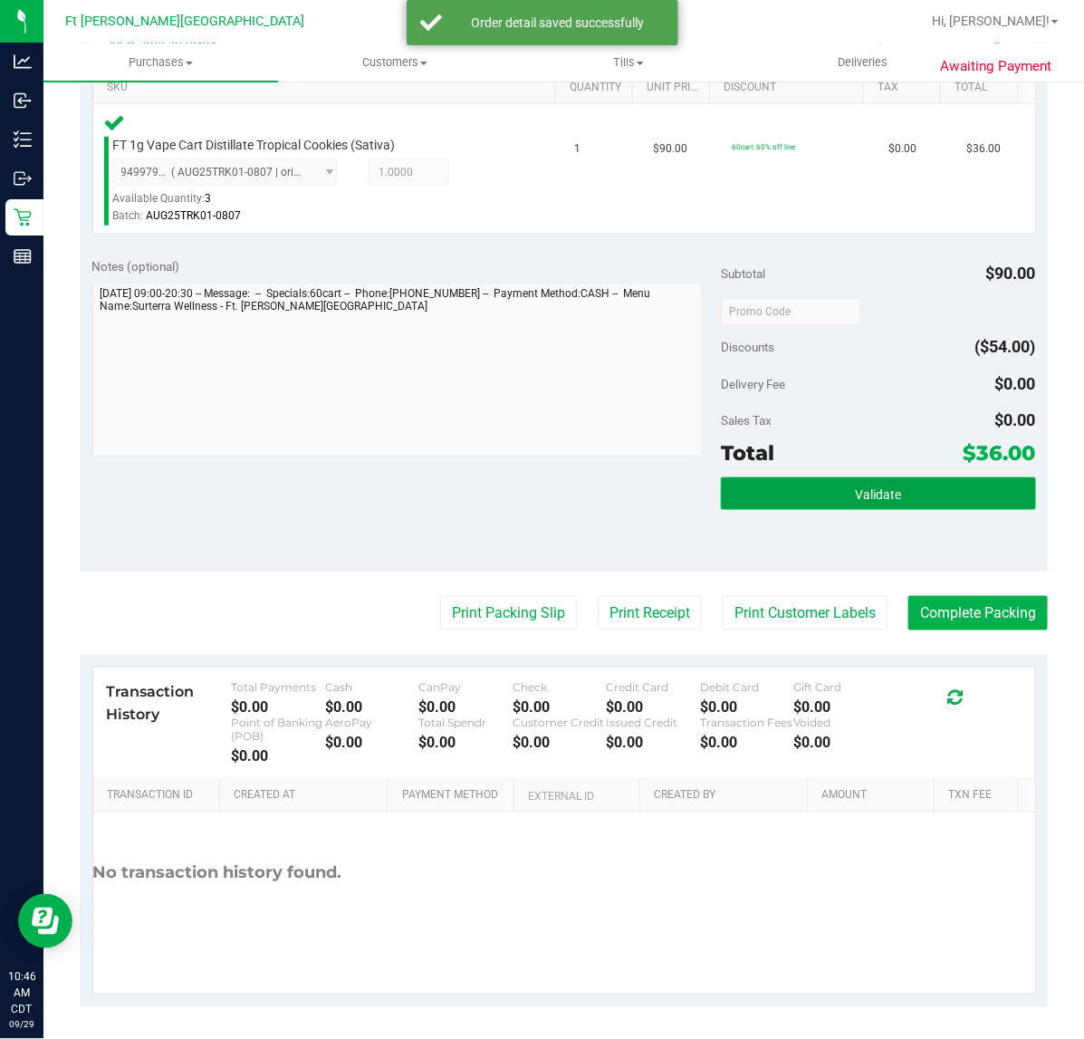
click at [749, 496] on button "Validate" at bounding box center [878, 493] width 314 height 33
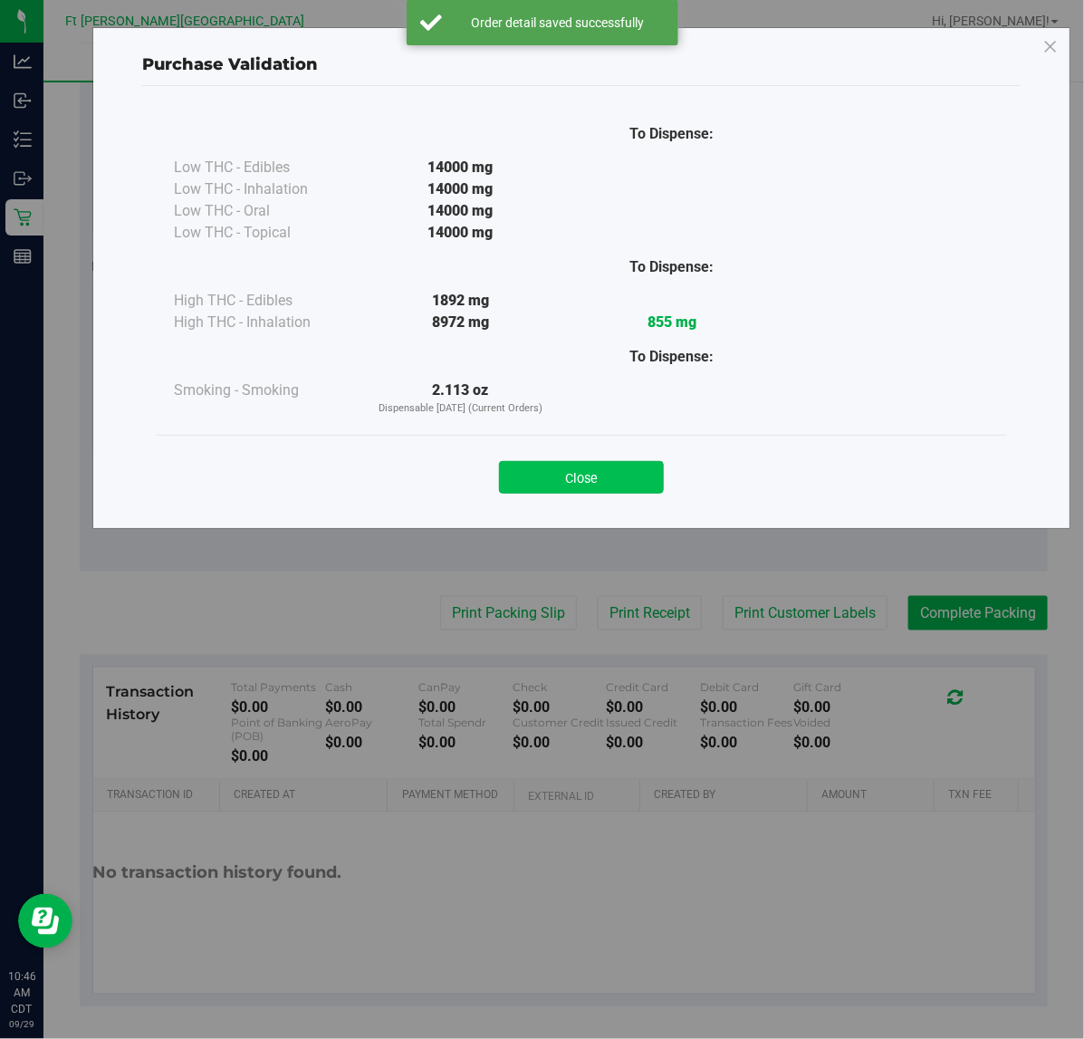
click at [594, 459] on div "Close" at bounding box center [581, 471] width 824 height 45
drag, startPoint x: 595, startPoint y: 480, endPoint x: 532, endPoint y: 546, distance: 91.6
click at [596, 480] on button "Close" at bounding box center [581, 477] width 165 height 33
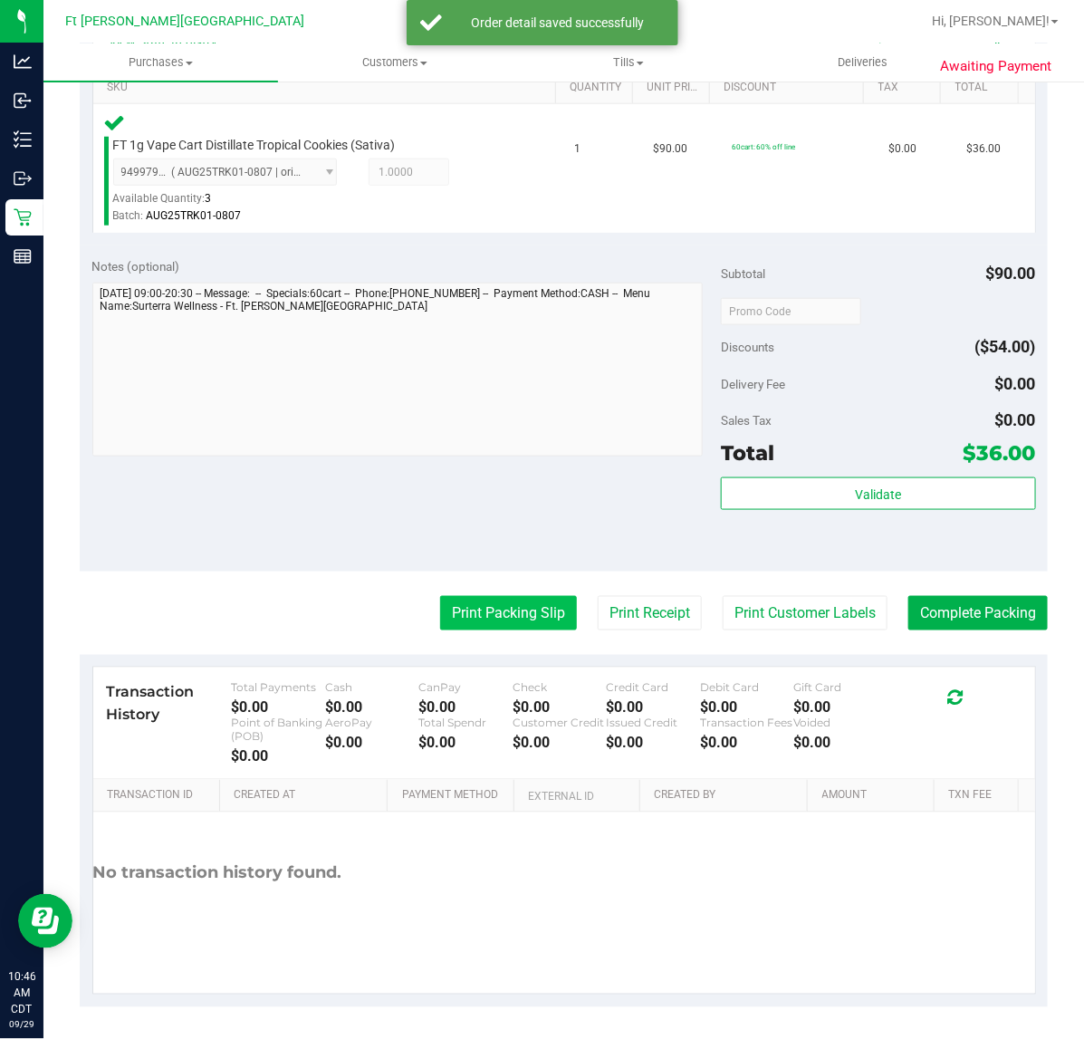
click at [498, 608] on button "Print Packing Slip" at bounding box center [508, 613] width 137 height 34
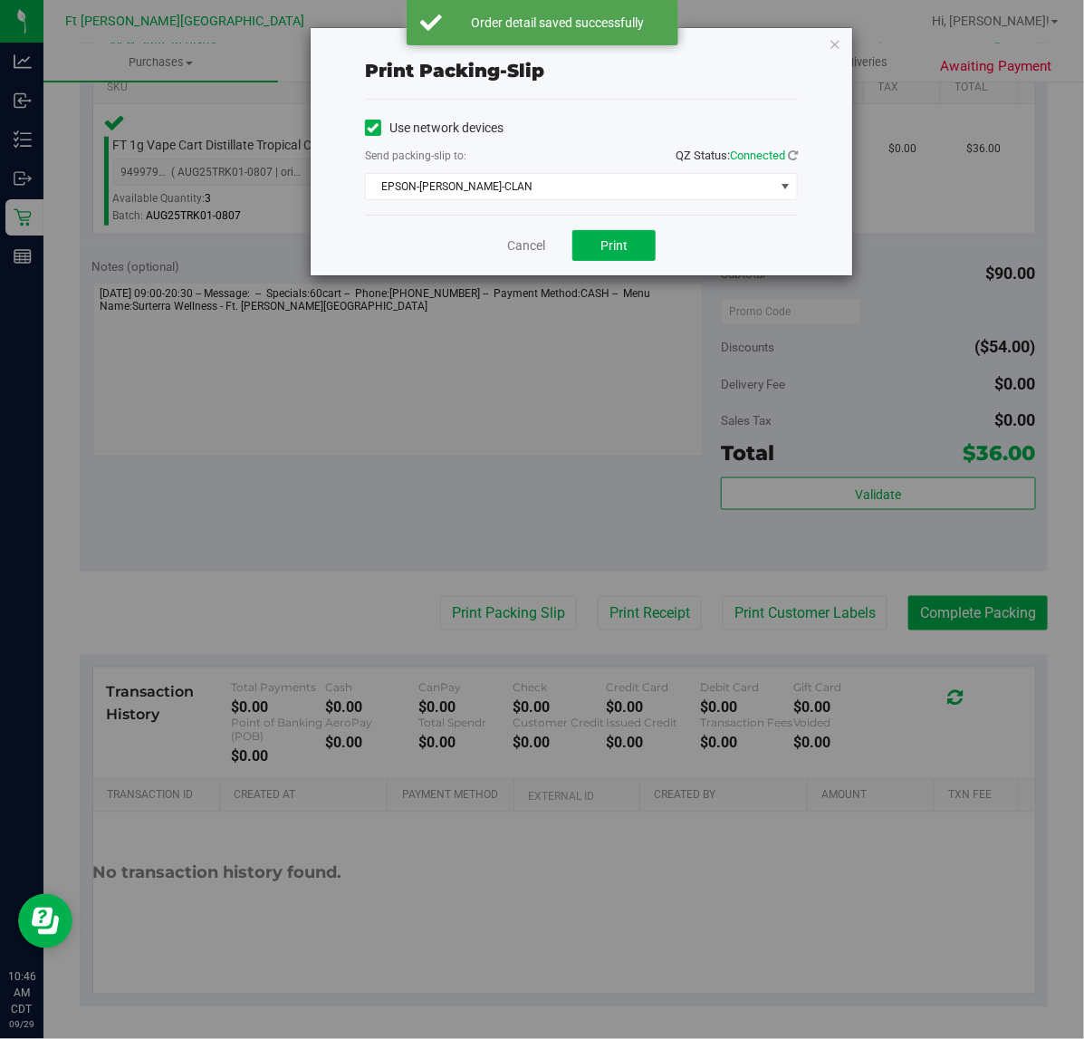
click at [602, 267] on div "Cancel Print" at bounding box center [581, 245] width 433 height 61
click at [602, 243] on span "Print" at bounding box center [613, 245] width 27 height 14
click at [526, 245] on link "Cancel" at bounding box center [526, 245] width 38 height 19
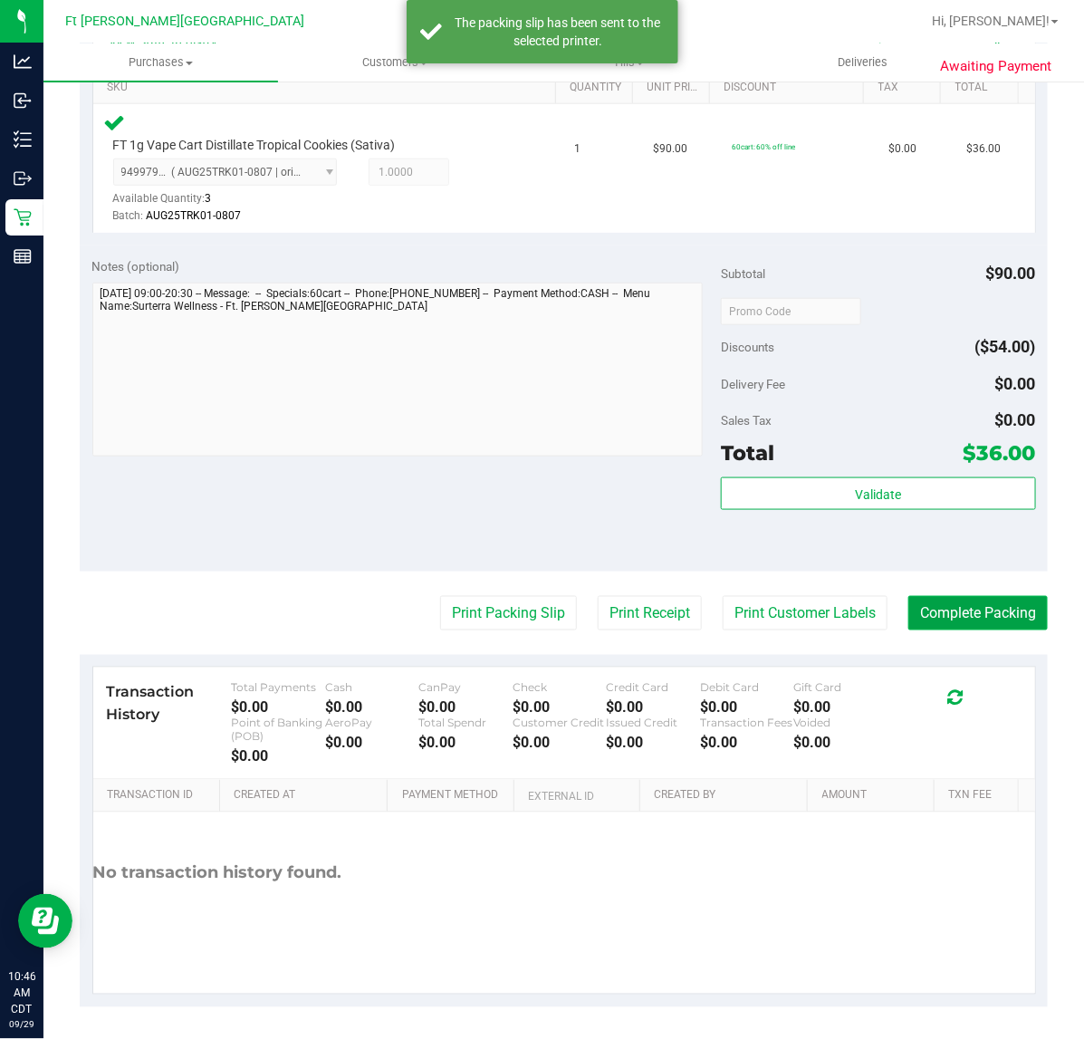
click at [920, 613] on button "Complete Packing" at bounding box center [977, 613] width 139 height 34
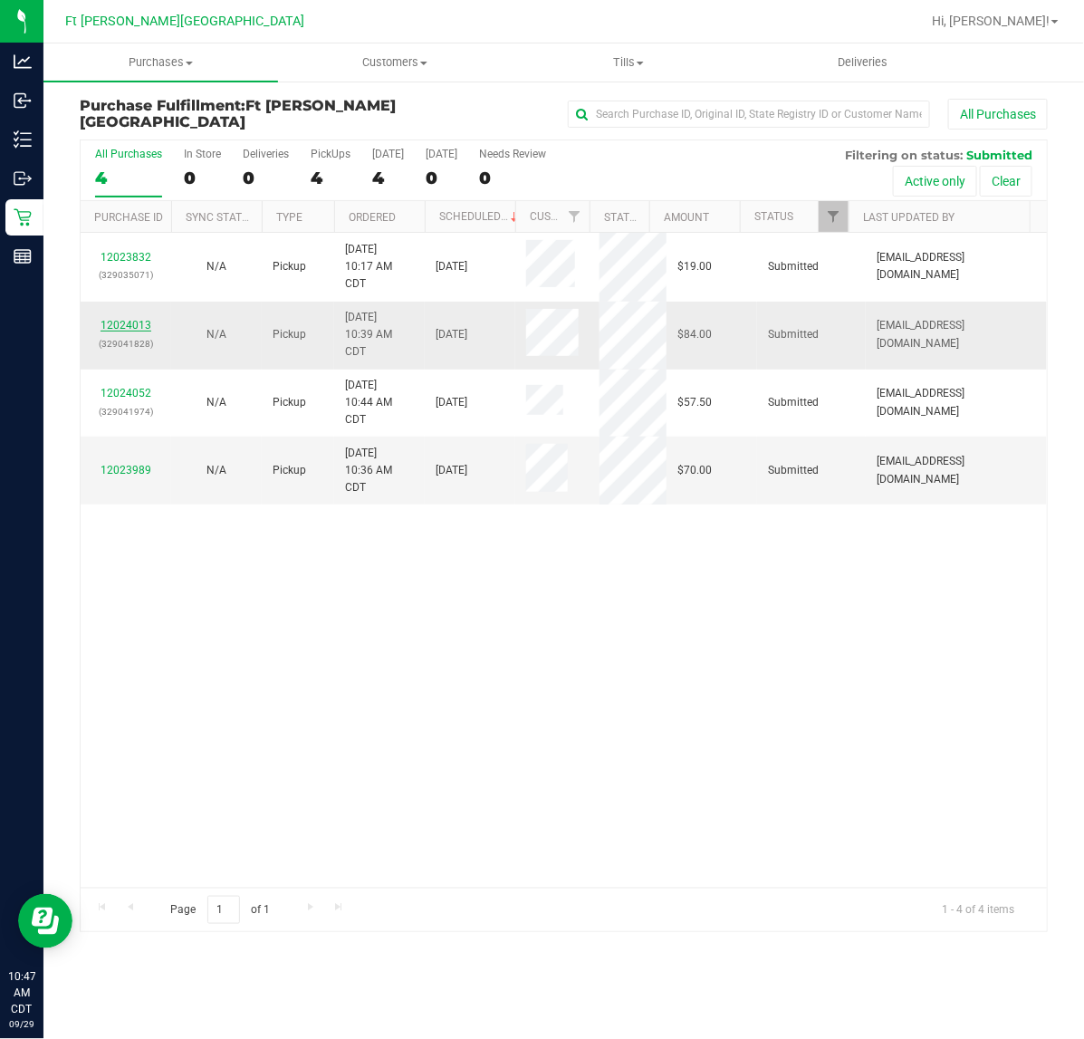
click at [110, 320] on link "12024013" at bounding box center [126, 325] width 51 height 13
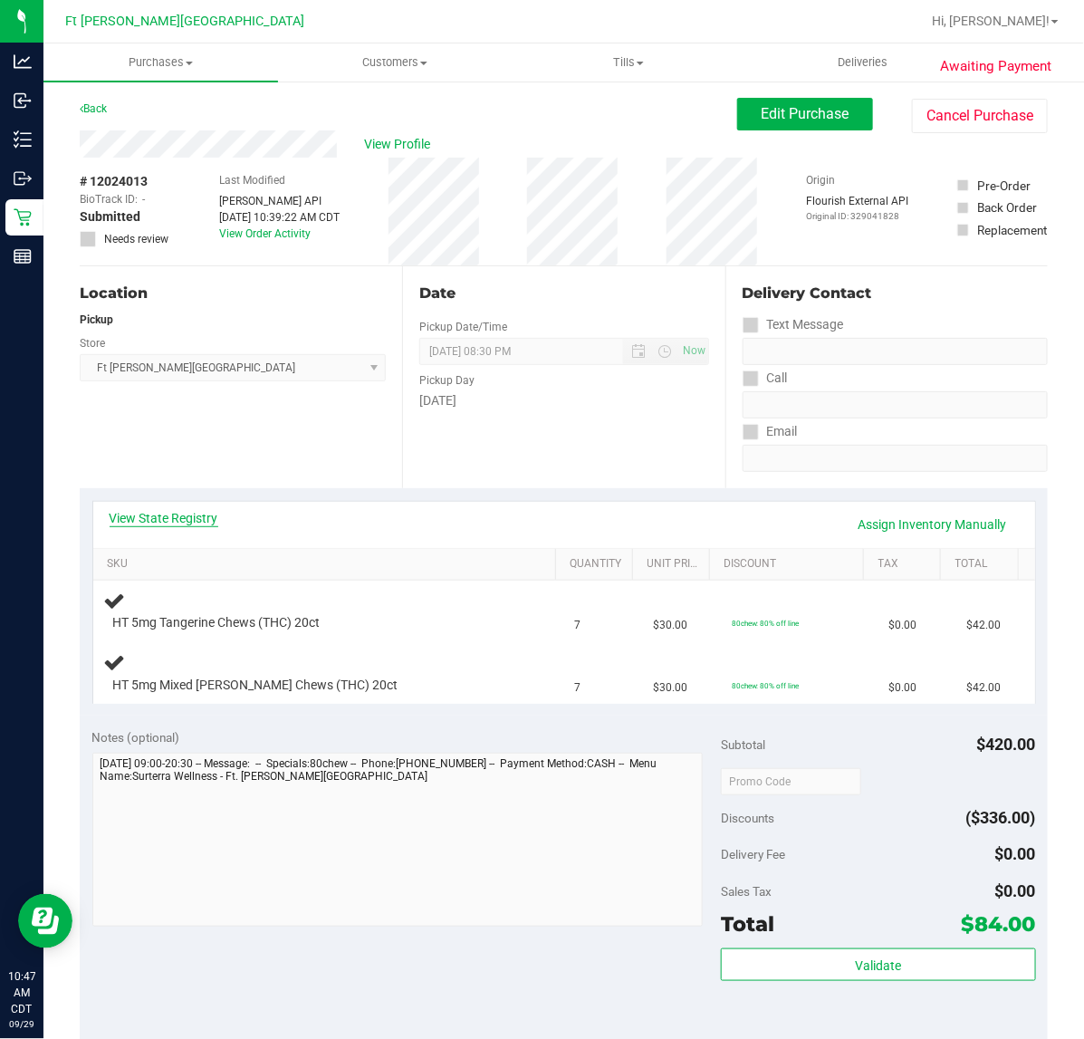
click at [142, 513] on link "View State Registry" at bounding box center [164, 518] width 109 height 18
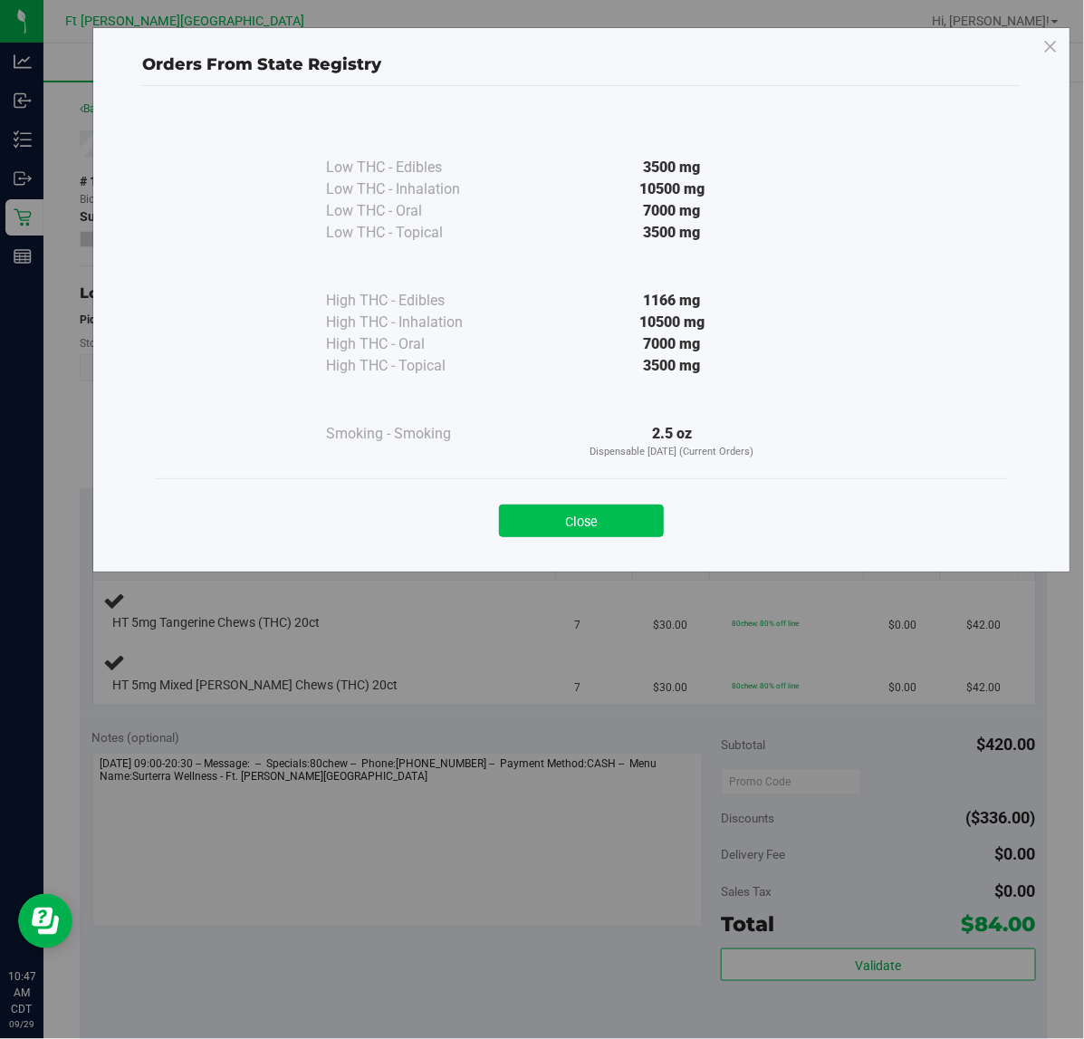
click at [589, 525] on button "Close" at bounding box center [581, 520] width 165 height 33
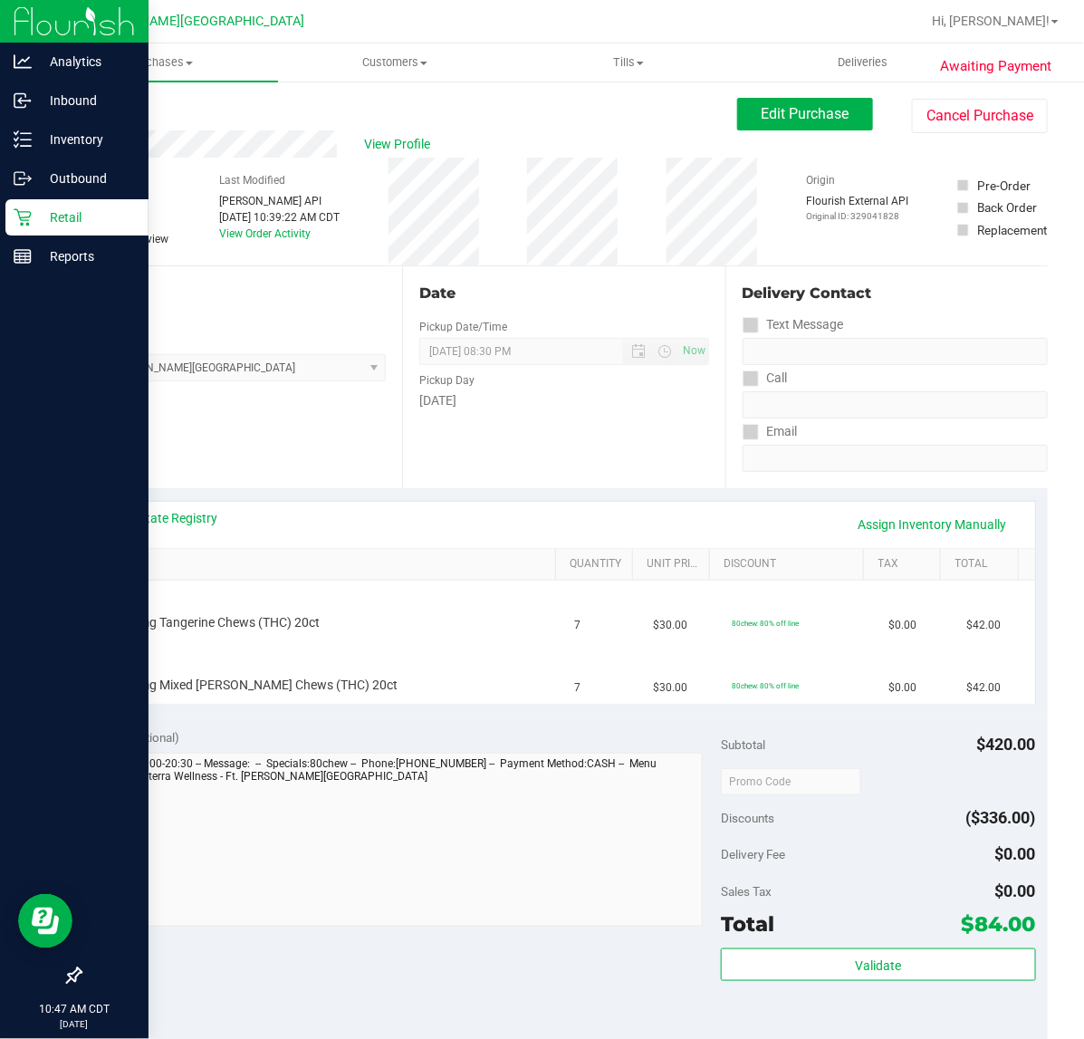
click at [38, 219] on p "Retail" at bounding box center [86, 217] width 109 height 22
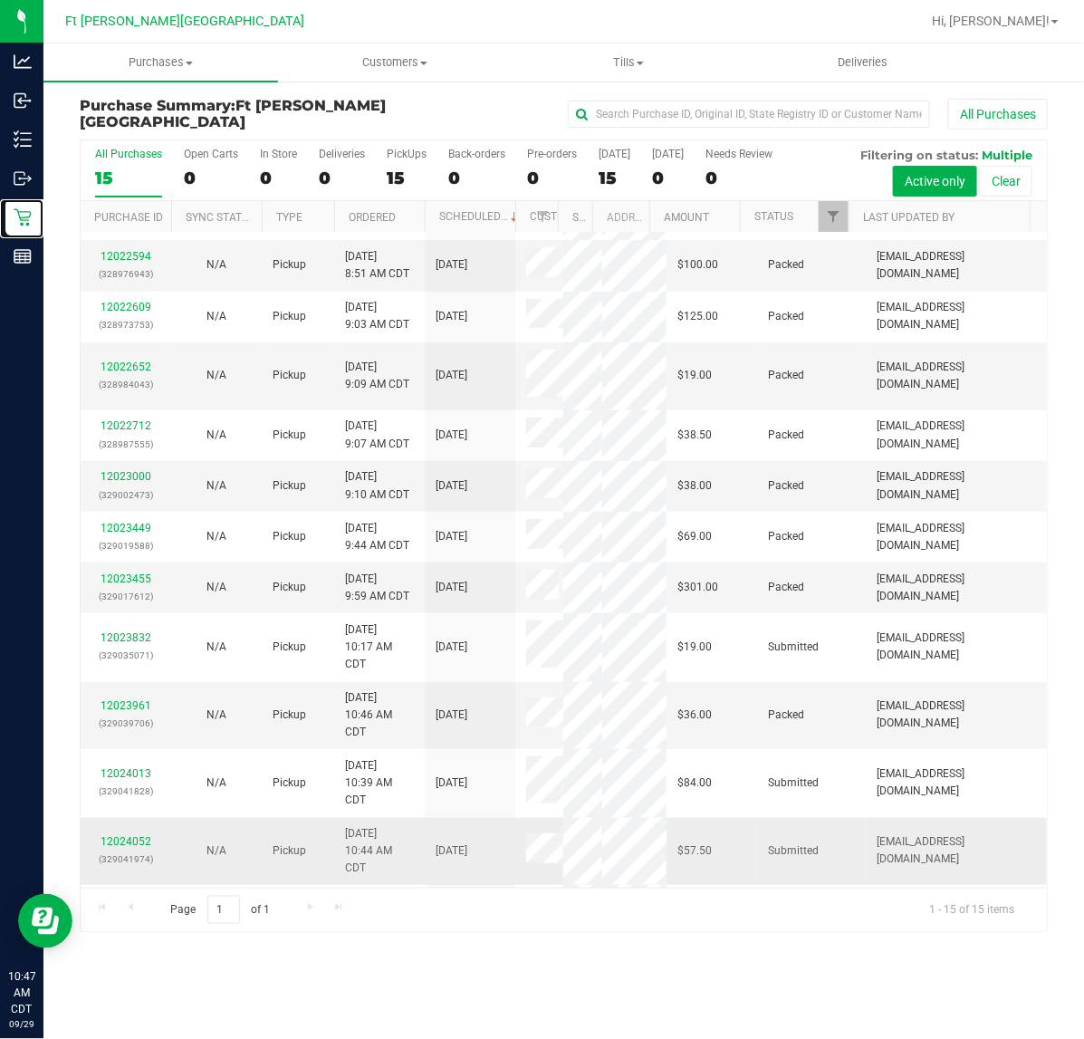
scroll to position [291, 0]
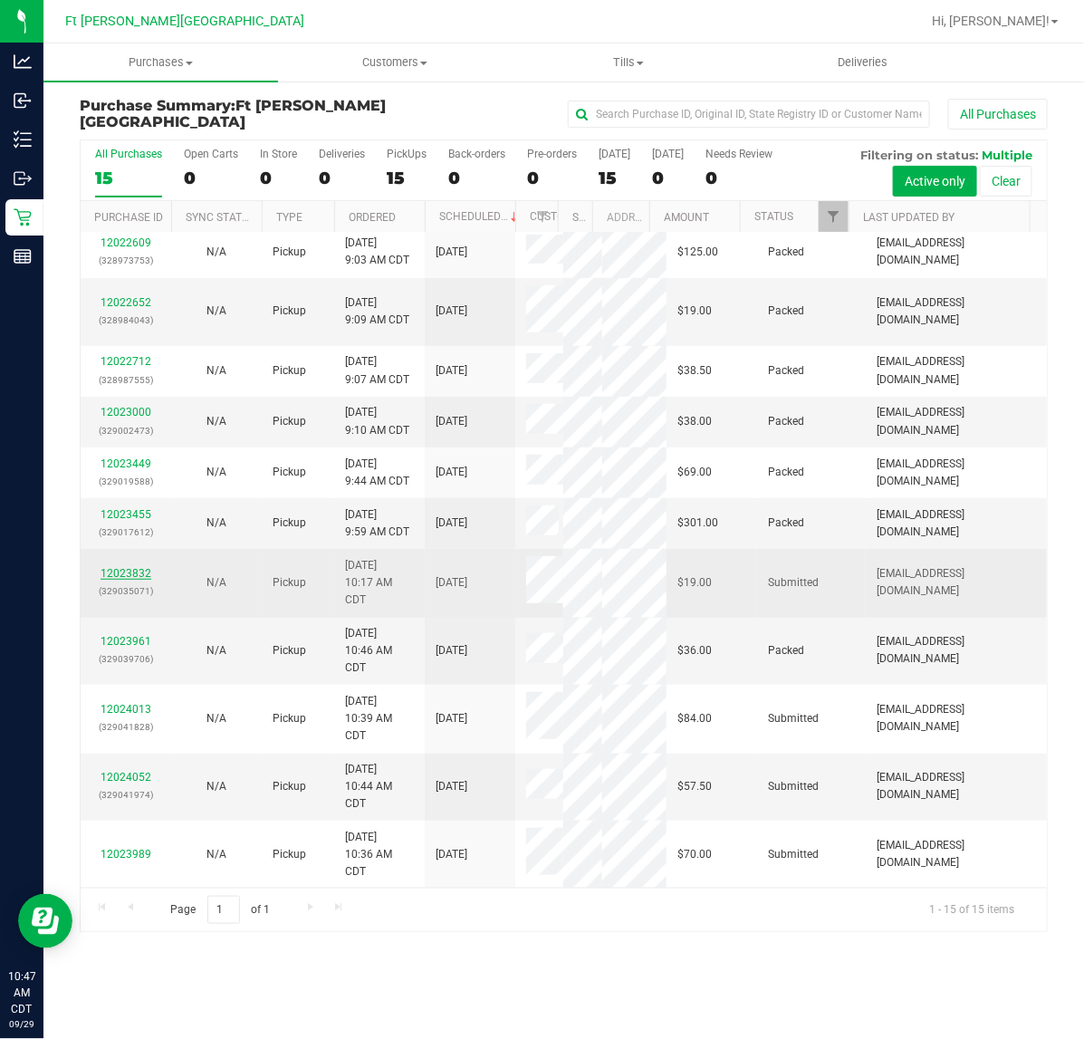
click at [136, 575] on link "12023832" at bounding box center [126, 573] width 51 height 13
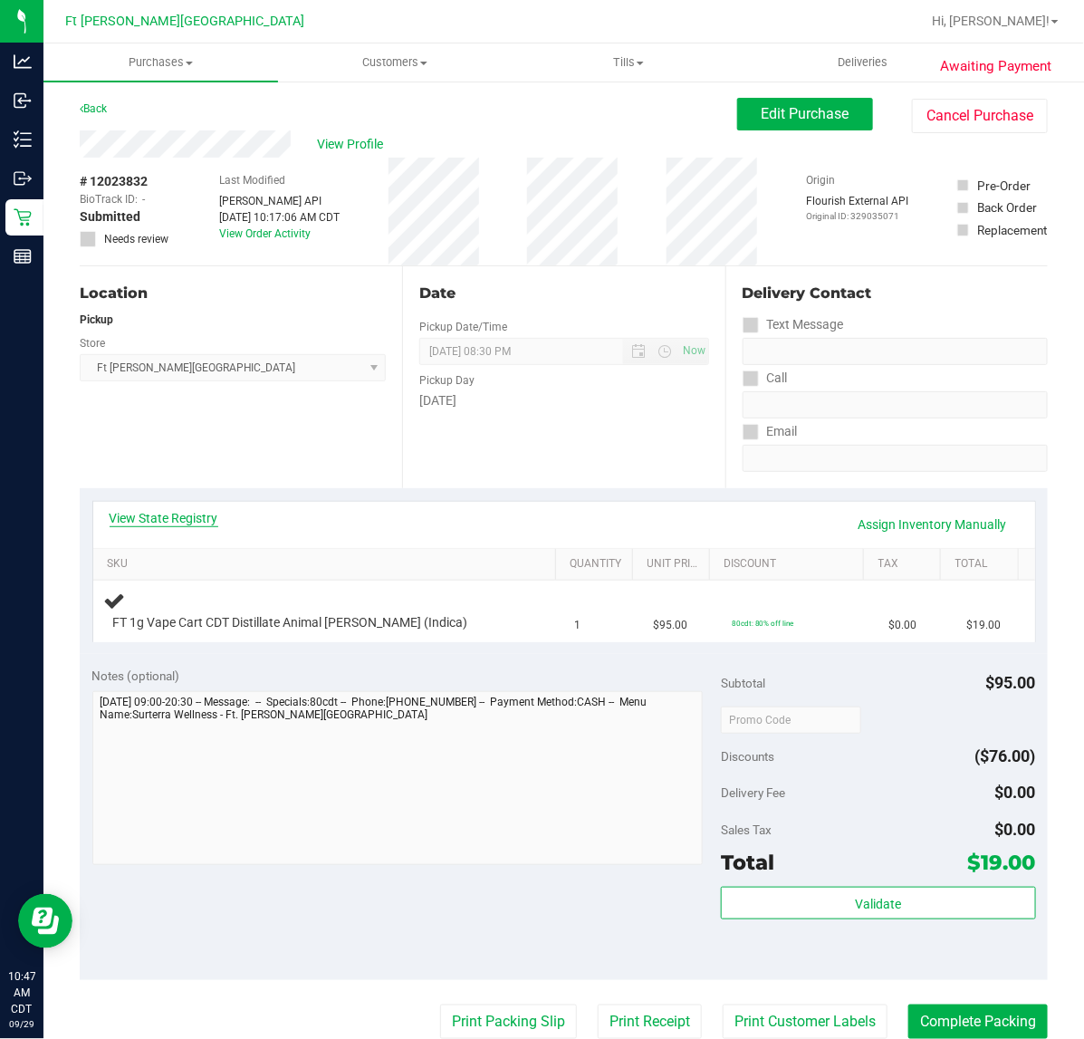
click at [152, 523] on link "View State Registry" at bounding box center [164, 518] width 109 height 18
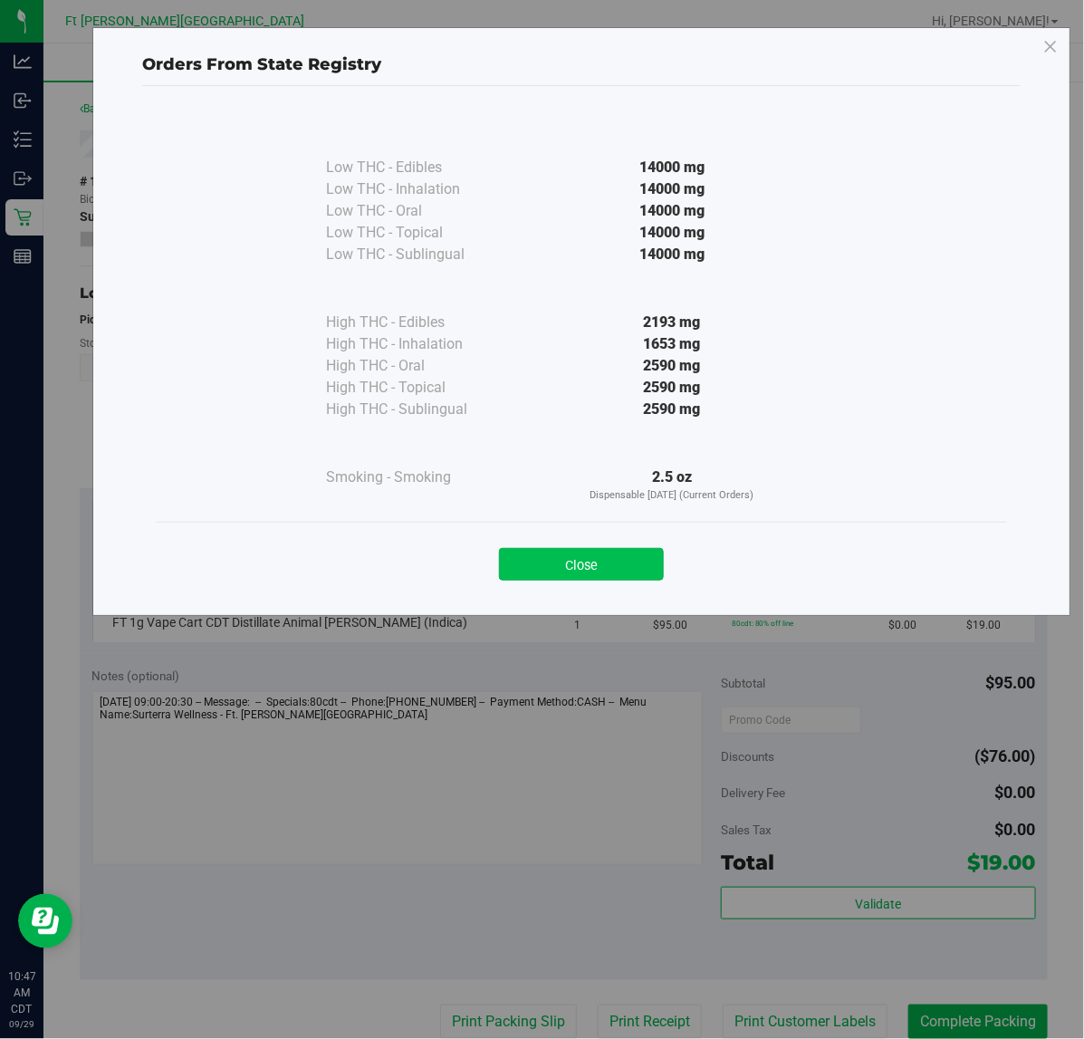
click at [559, 562] on button "Close" at bounding box center [581, 564] width 165 height 33
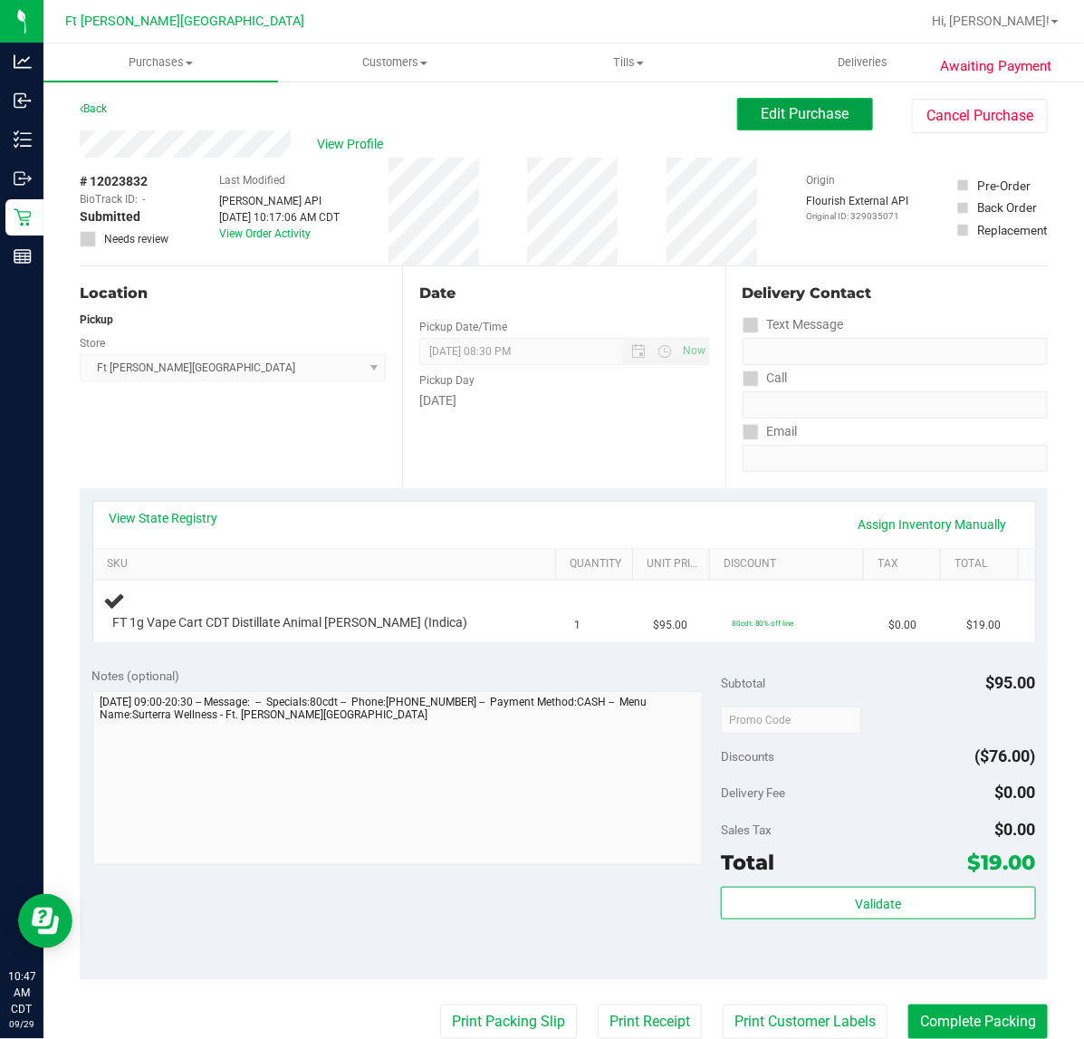
click at [753, 124] on button "Edit Purchase" at bounding box center [805, 114] width 136 height 33
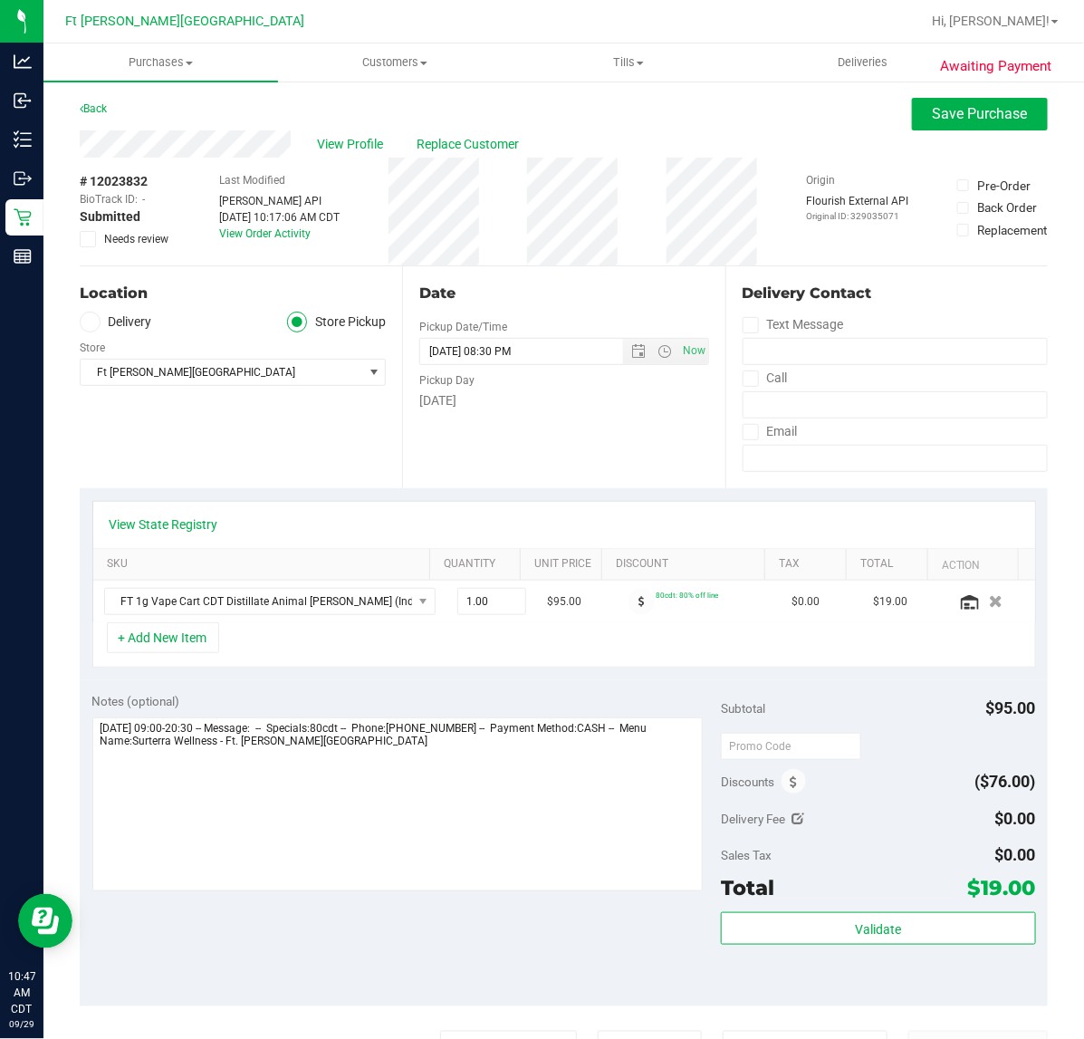
click at [83, 239] on icon at bounding box center [88, 239] width 12 height 0
click at [0, 0] on input "Needs review" at bounding box center [0, 0] width 0 height 0
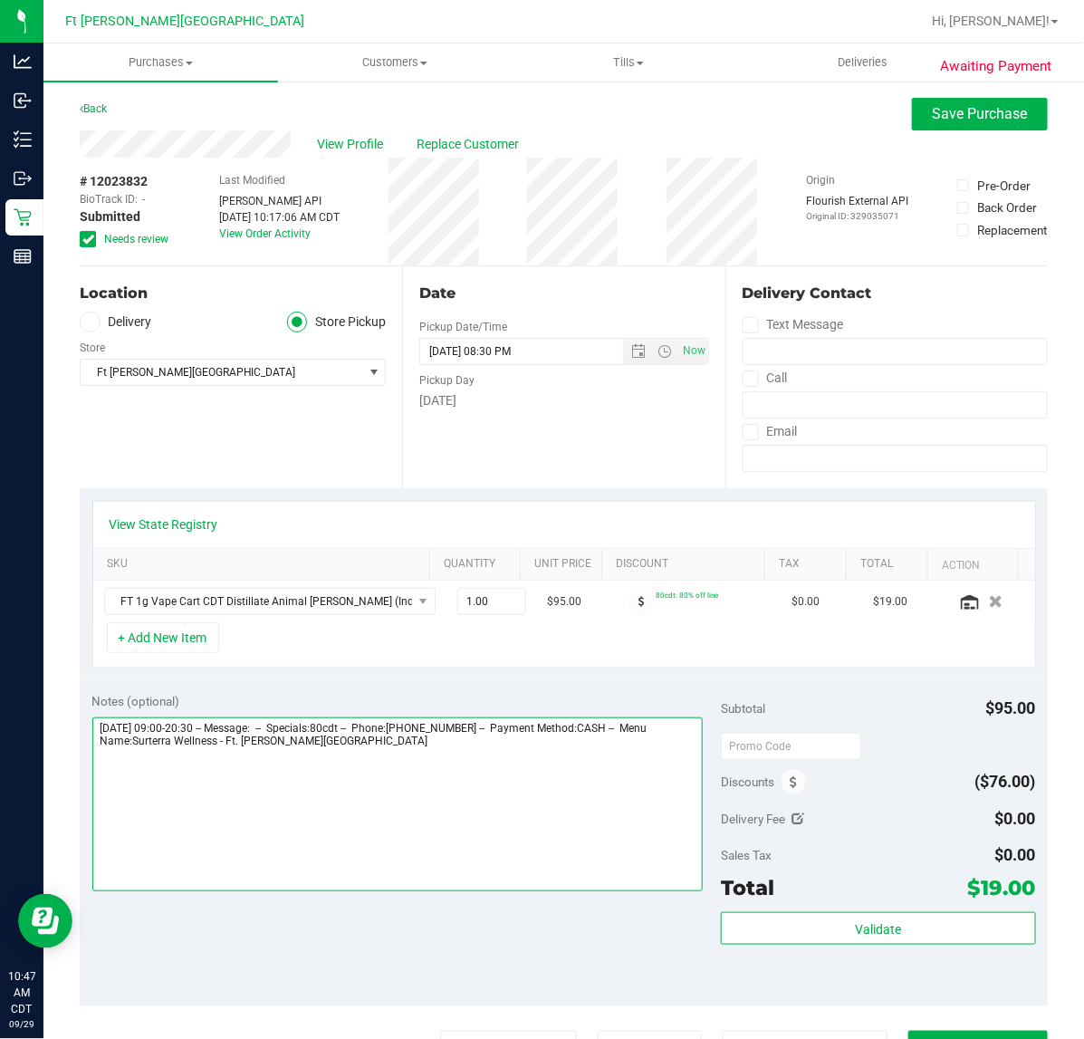
click at [397, 745] on textarea at bounding box center [397, 804] width 611 height 174
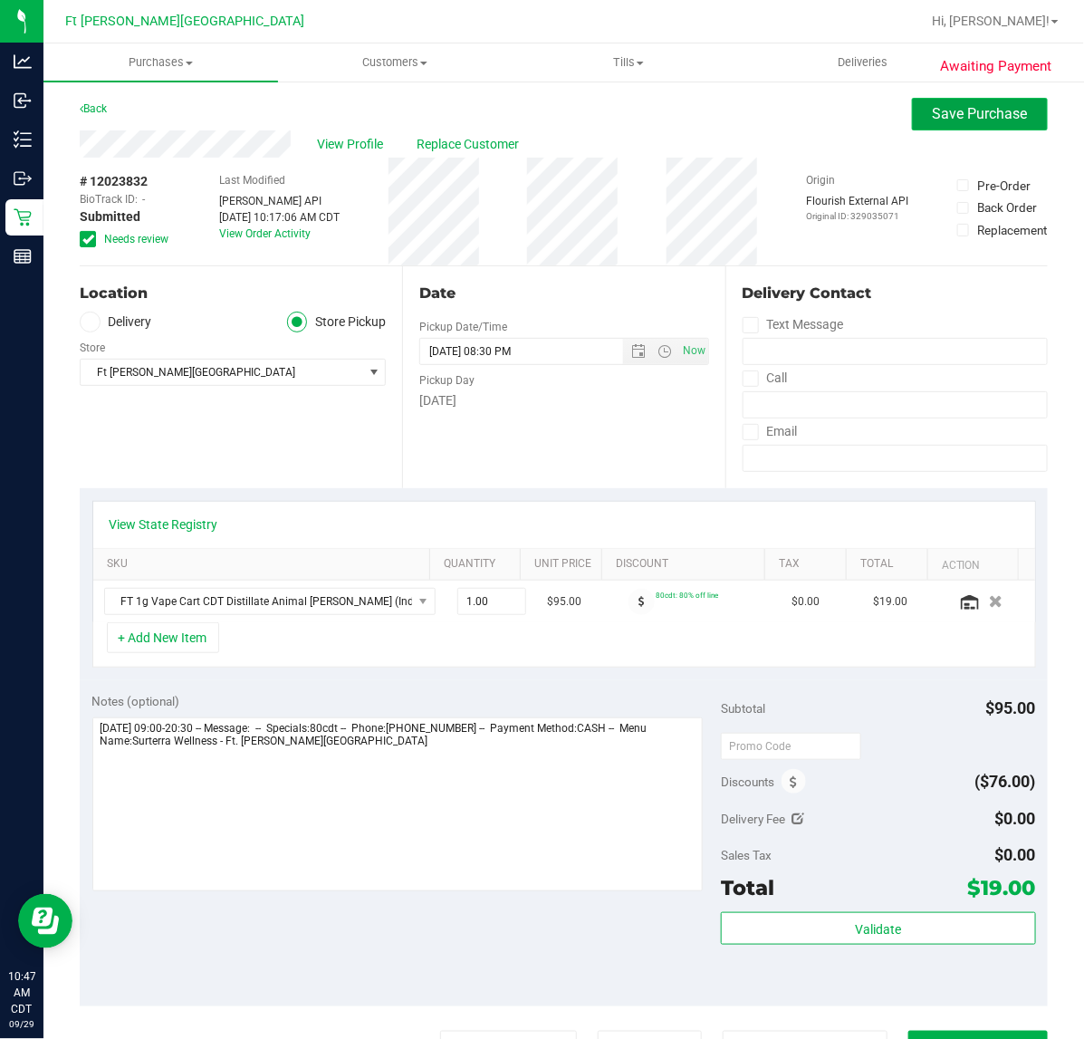
click at [980, 124] on button "Save Purchase" at bounding box center [980, 114] width 136 height 33
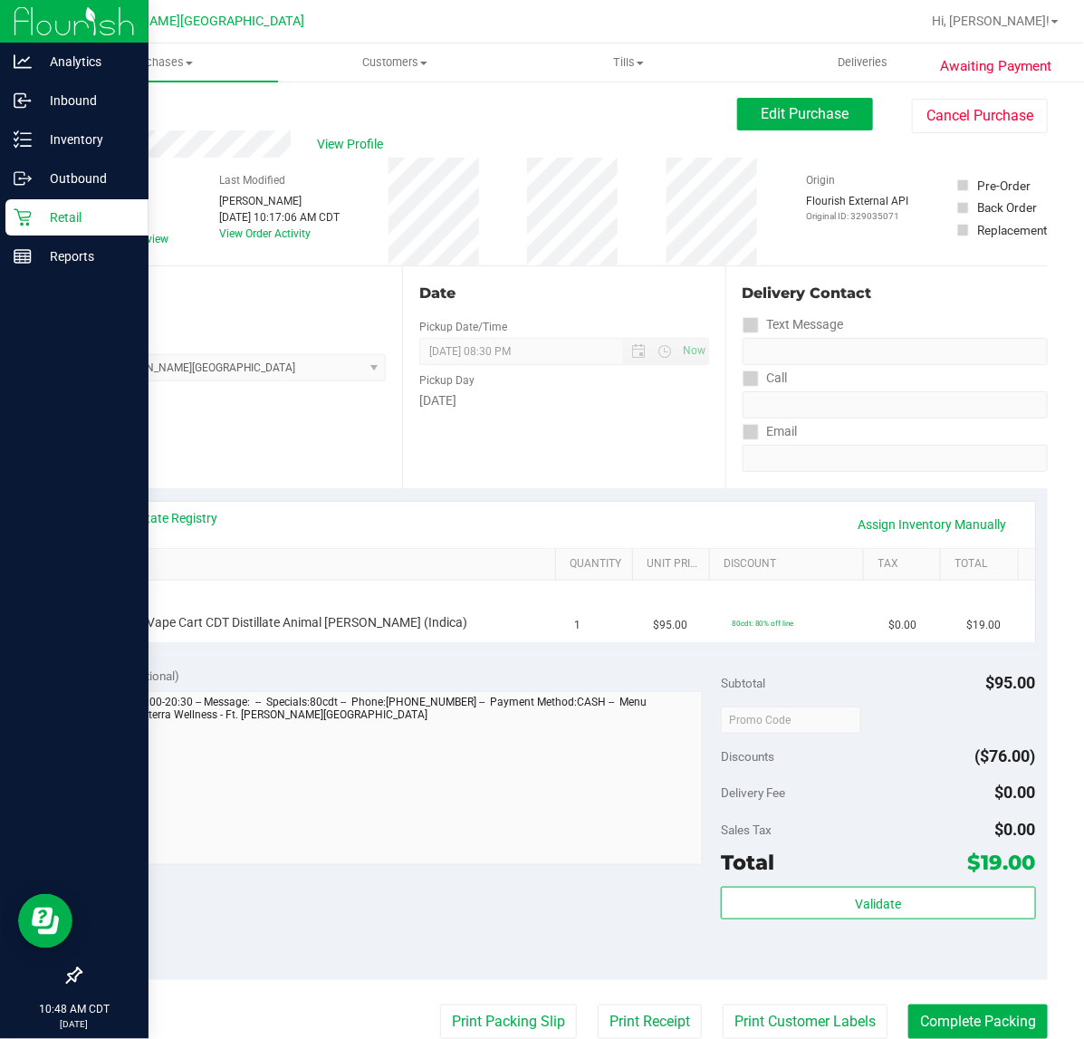
click at [28, 218] on icon at bounding box center [23, 217] width 18 height 18
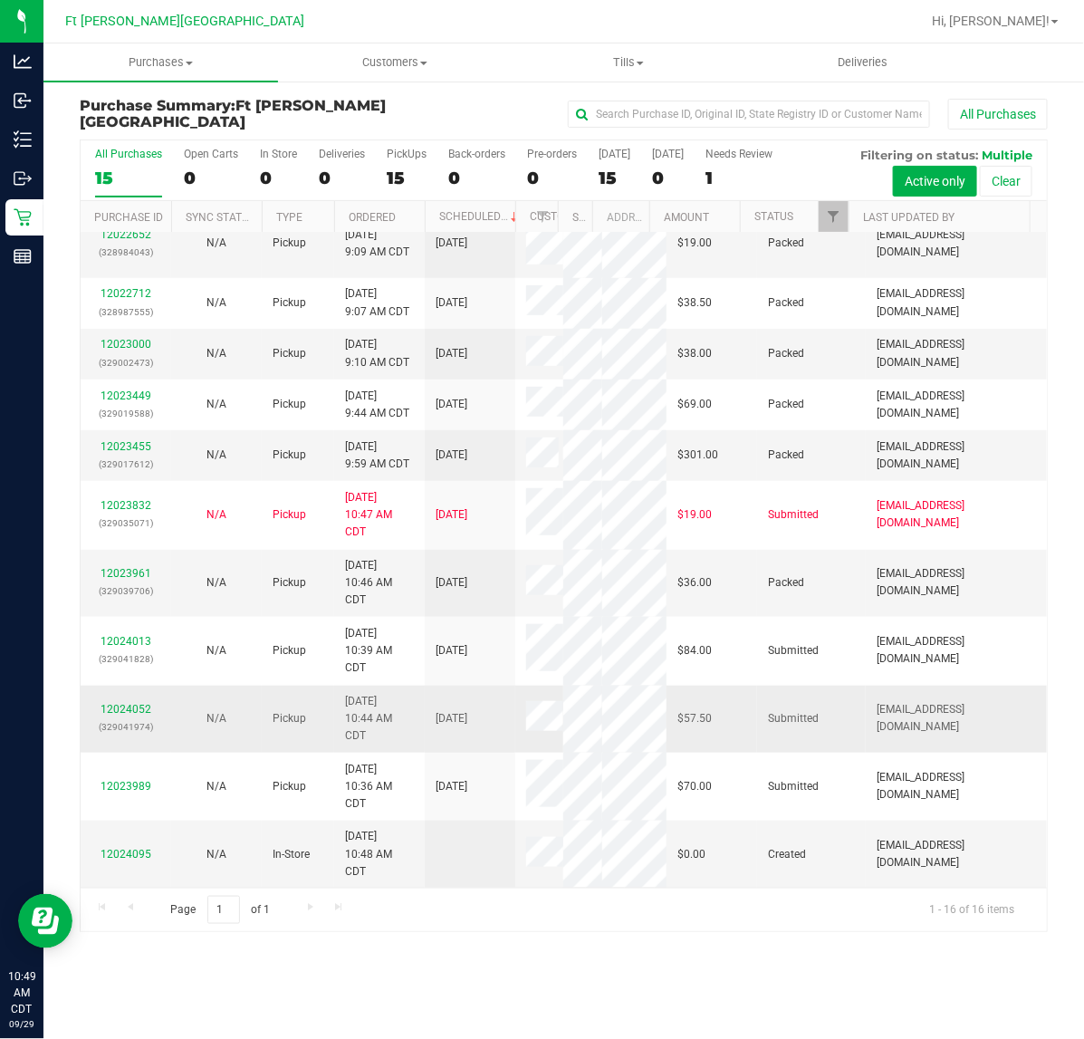
scroll to position [359, 0]
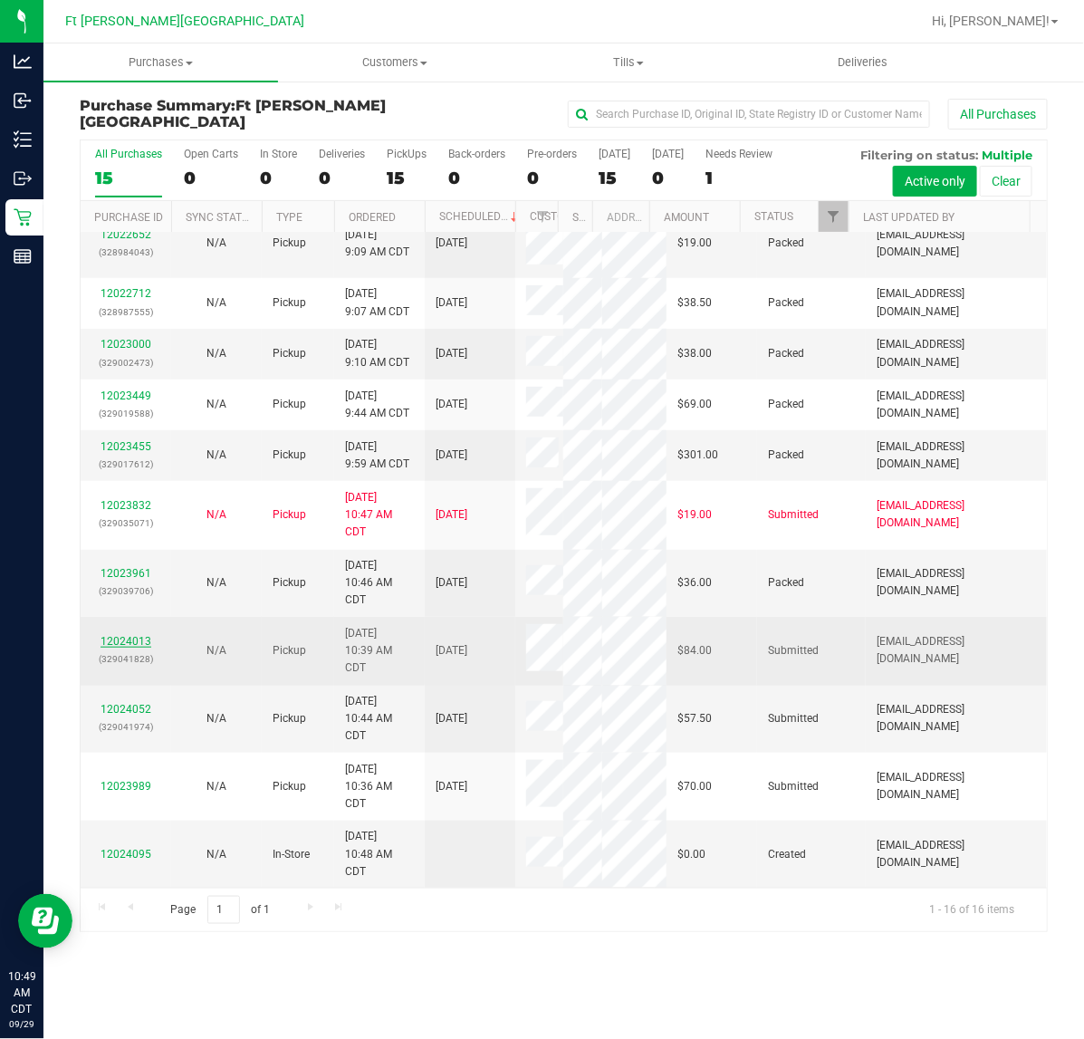
click at [134, 646] on link "12024013" at bounding box center [126, 641] width 51 height 13
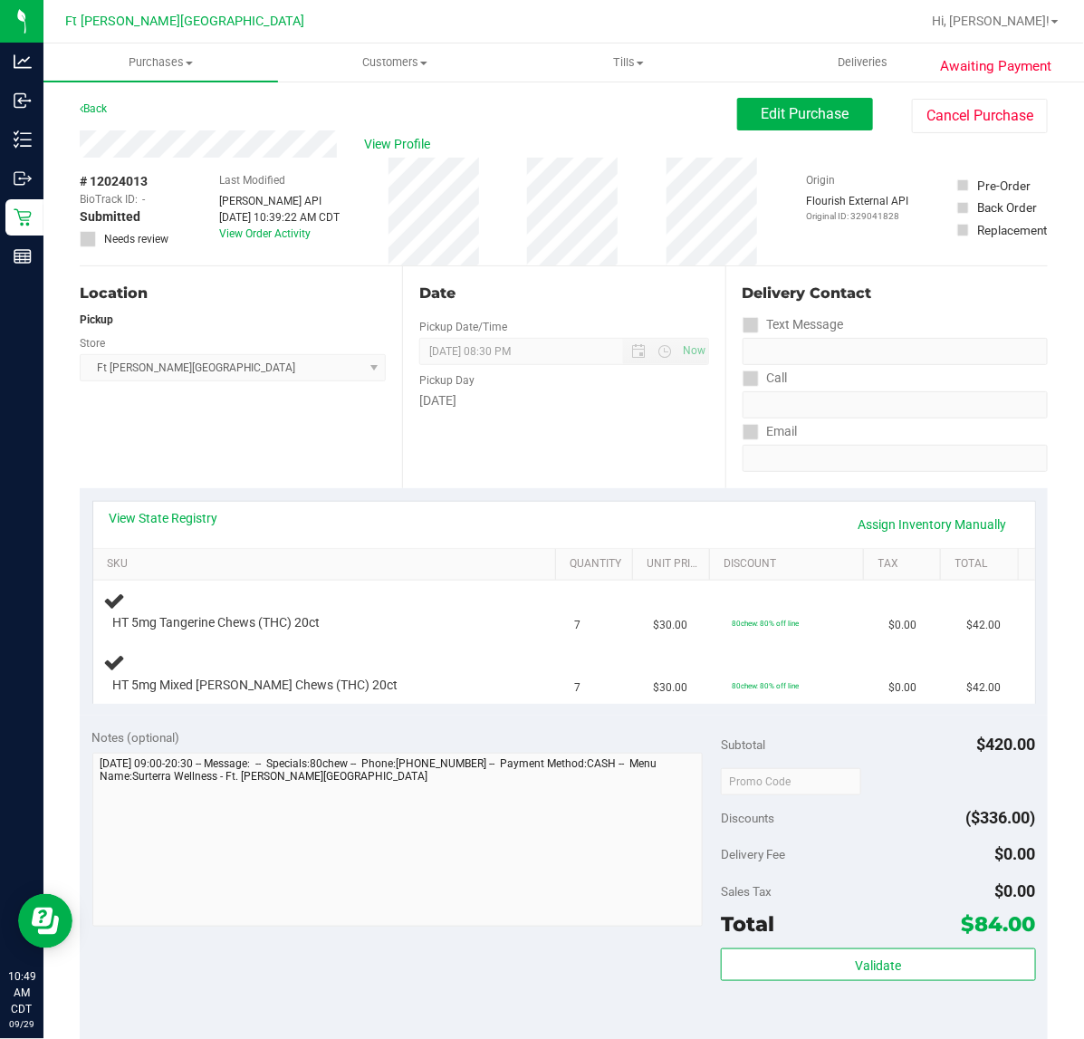
click at [164, 501] on div "View State Registry Assign Inventory Manually SKU Quantity Unit Price Discount …" at bounding box center [564, 602] width 944 height 203
click at [163, 510] on link "View State Registry" at bounding box center [164, 518] width 109 height 18
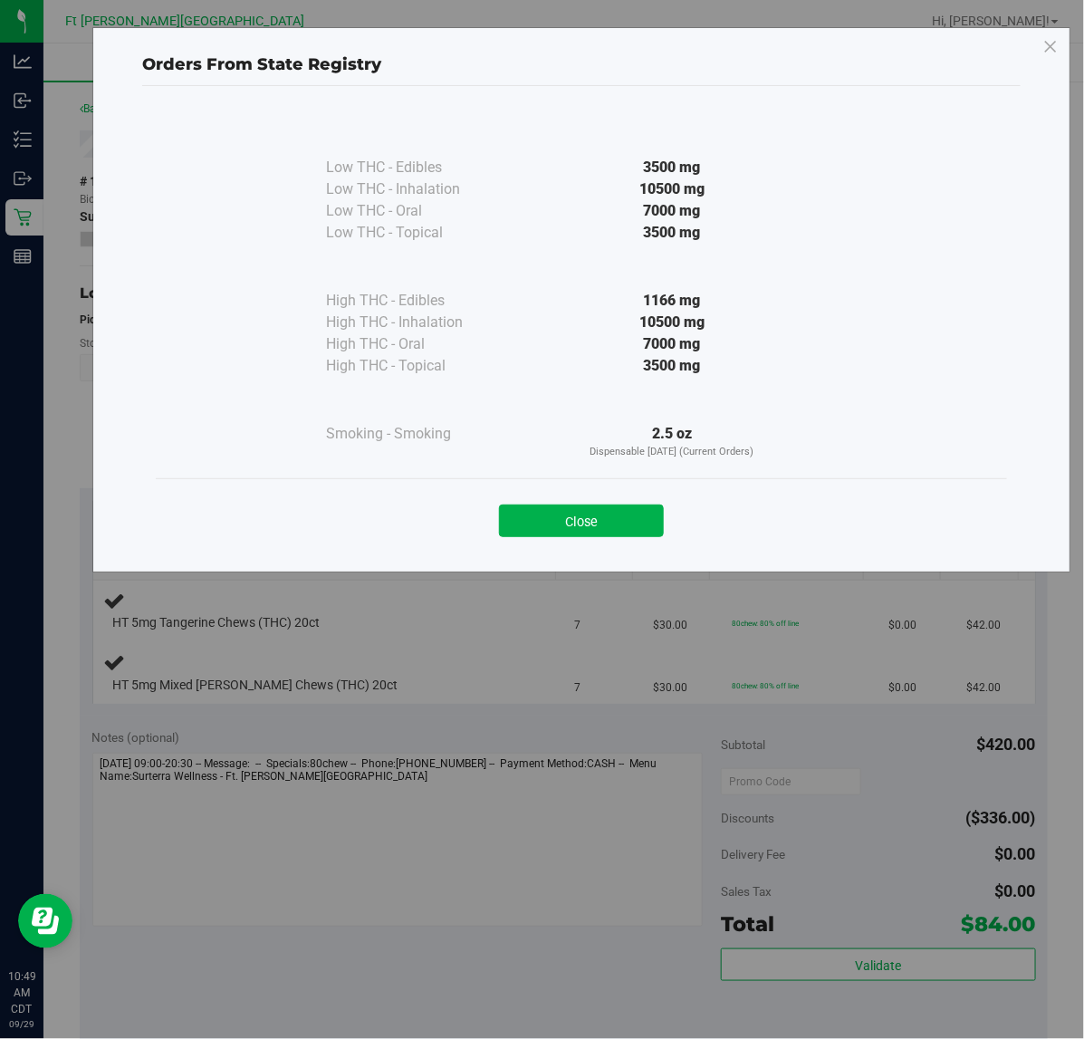
drag, startPoint x: 576, startPoint y: 494, endPoint x: 580, endPoint y: 541, distance: 46.4
click at [576, 517] on div "Close" at bounding box center [581, 515] width 824 height 45
click at [580, 541] on div "Close" at bounding box center [581, 514] width 851 height 73
click at [557, 513] on button "Close" at bounding box center [581, 520] width 165 height 33
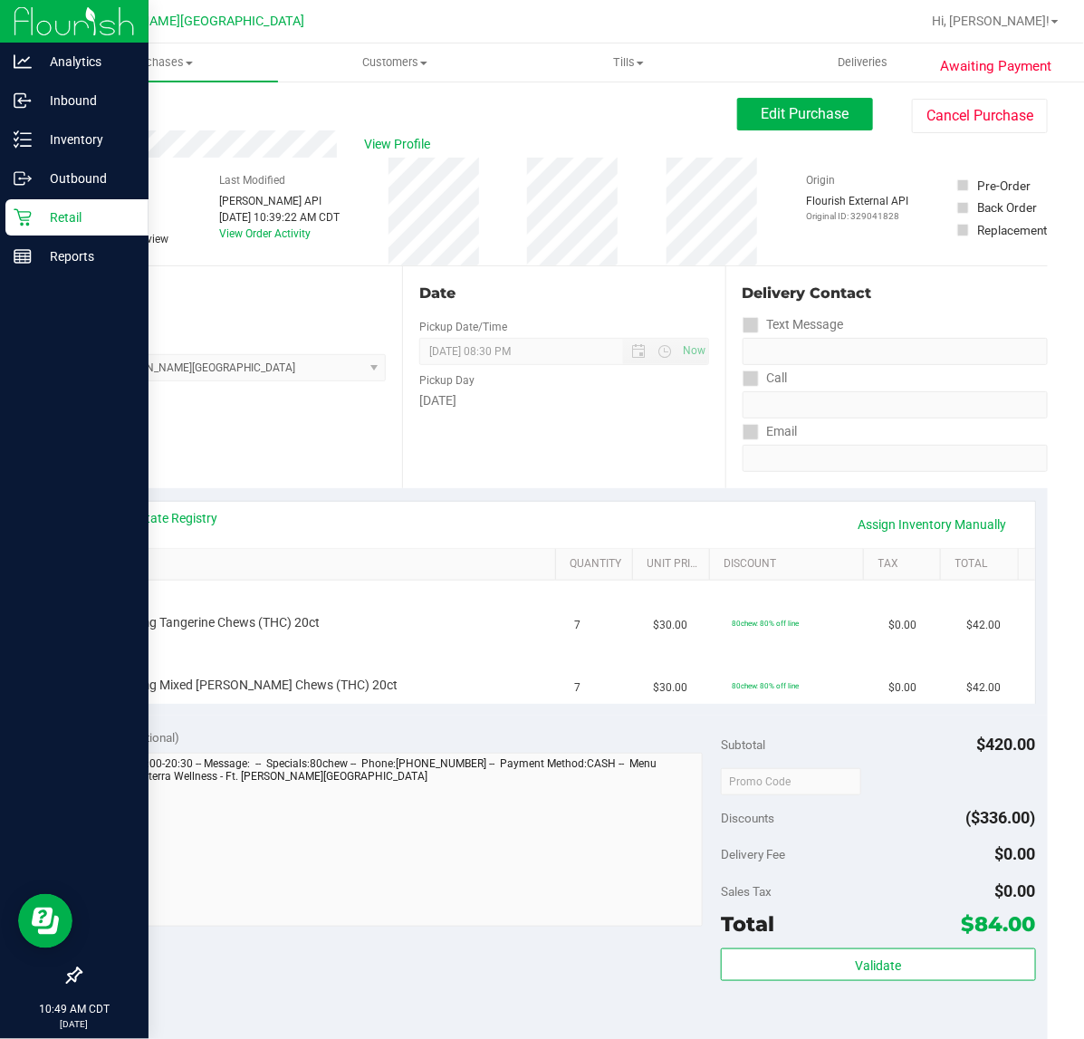
click at [39, 220] on p "Retail" at bounding box center [86, 217] width 109 height 22
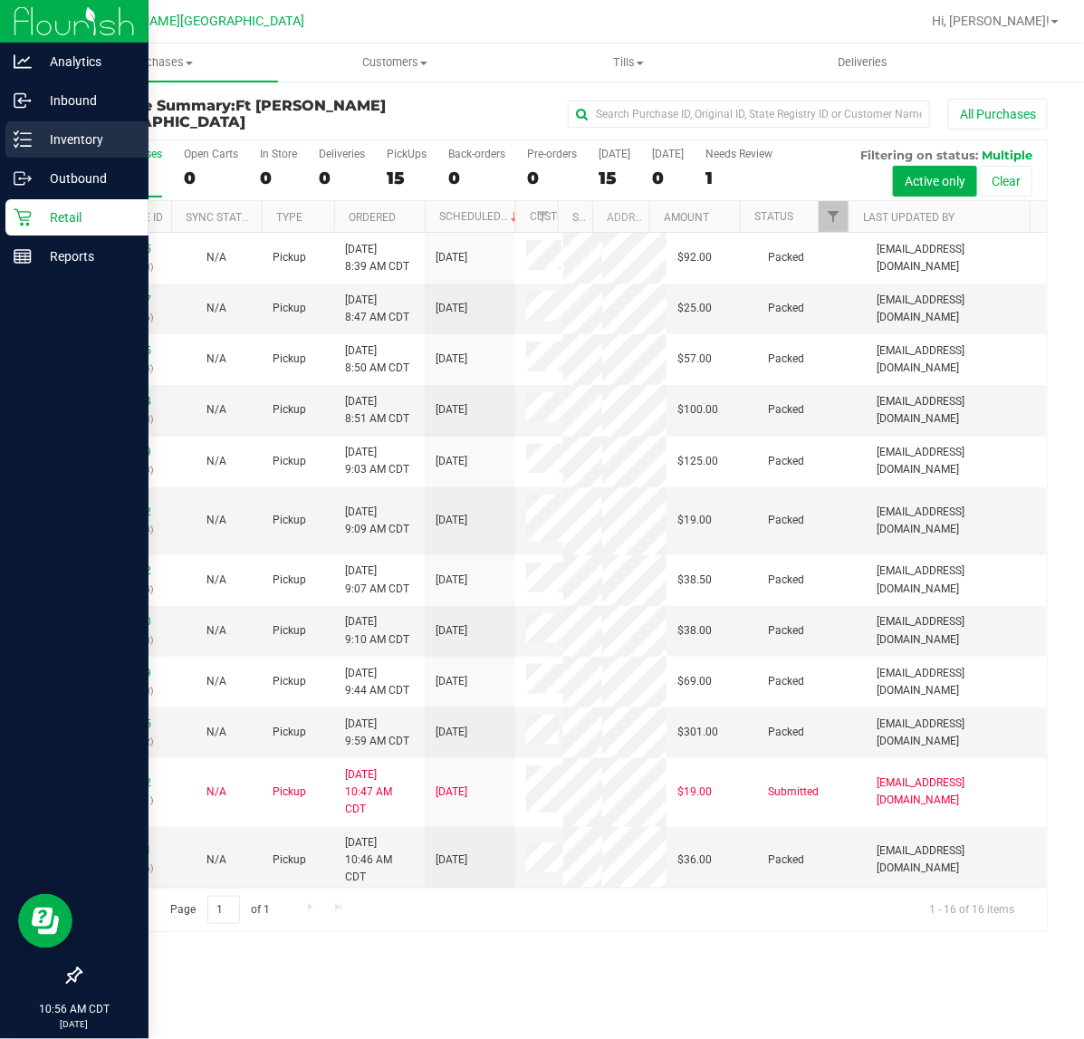
click at [65, 155] on div "Inventory" at bounding box center [76, 139] width 143 height 36
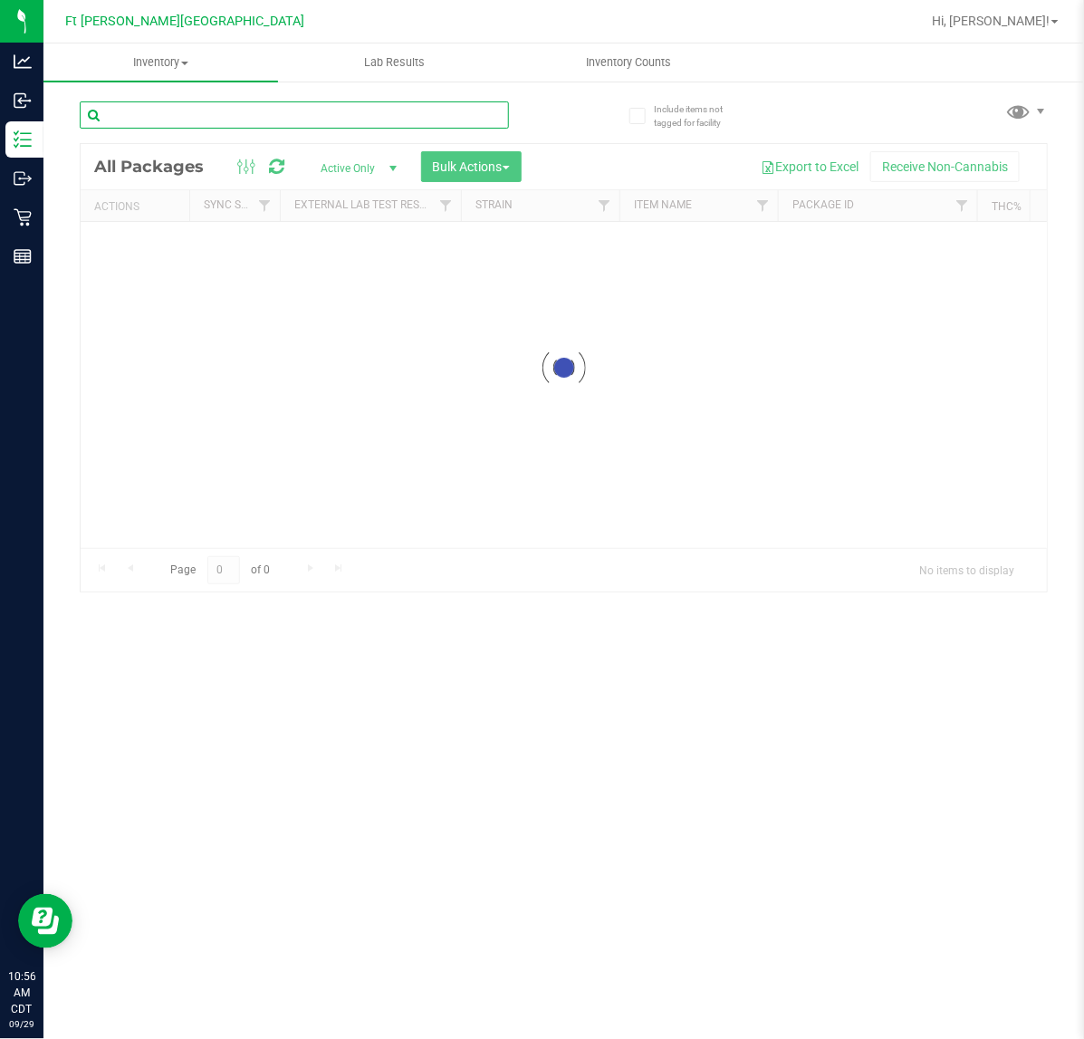
click at [195, 114] on input "text" at bounding box center [294, 114] width 429 height 27
type input "9380"
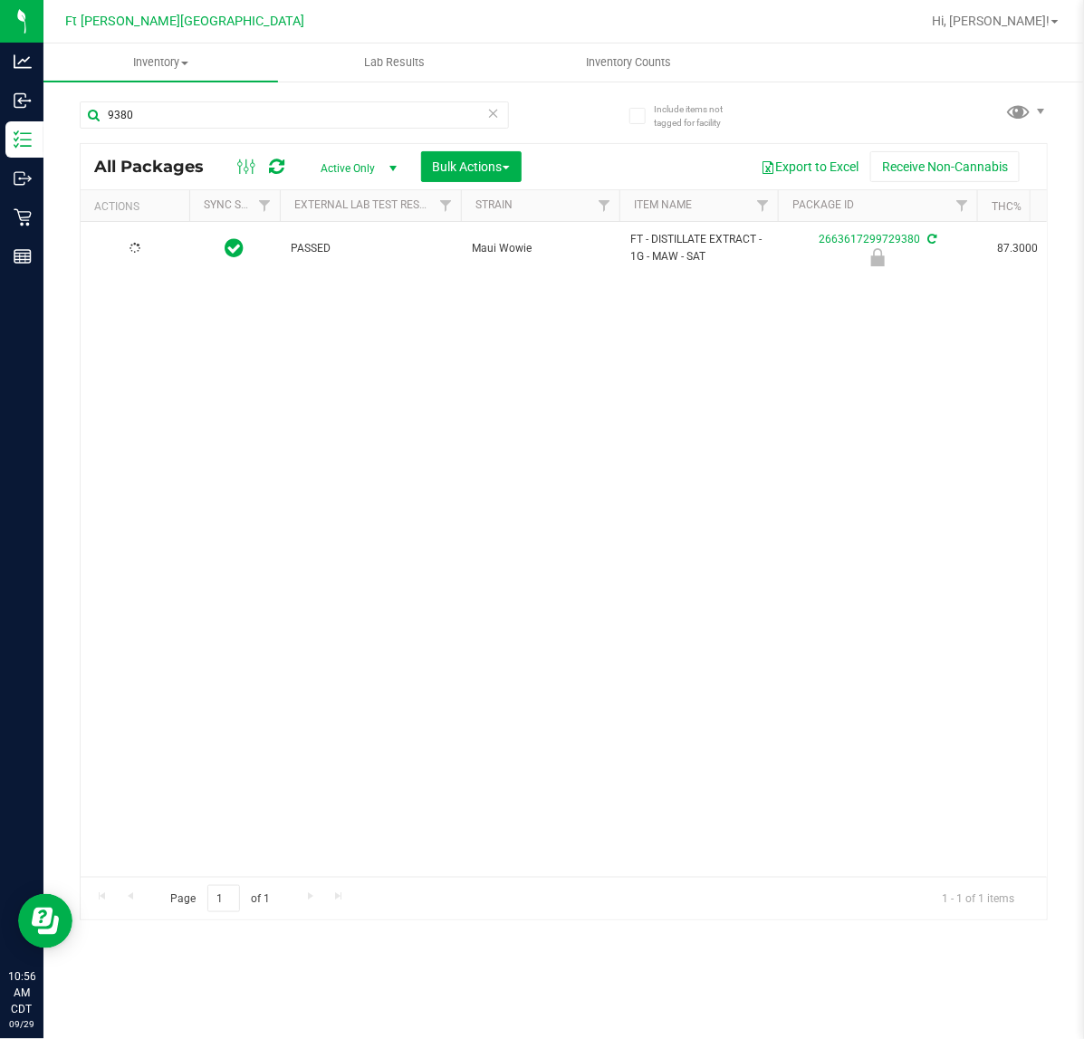
click at [147, 255] on div at bounding box center [134, 248] width 87 height 17
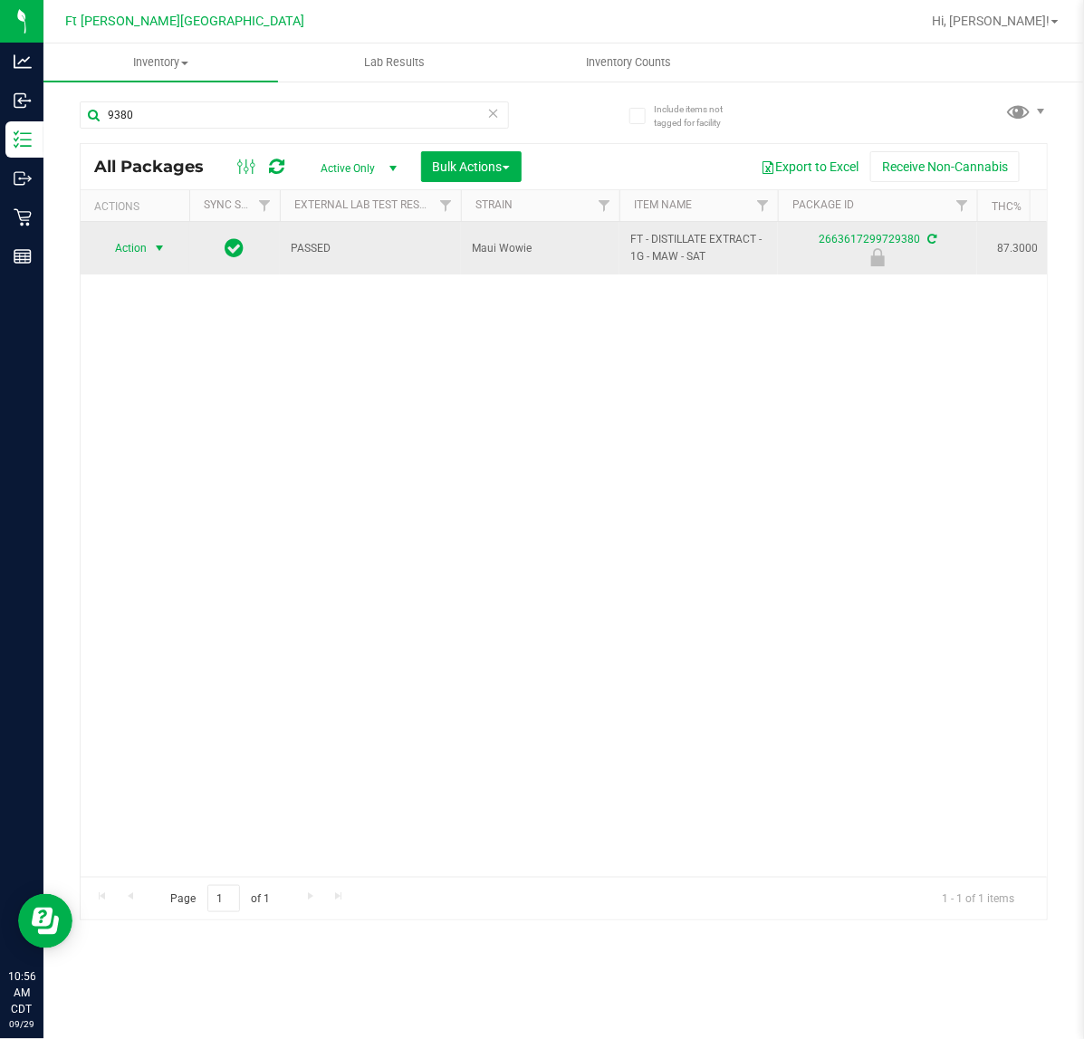
click at [146, 254] on span "Action" at bounding box center [123, 247] width 49 height 25
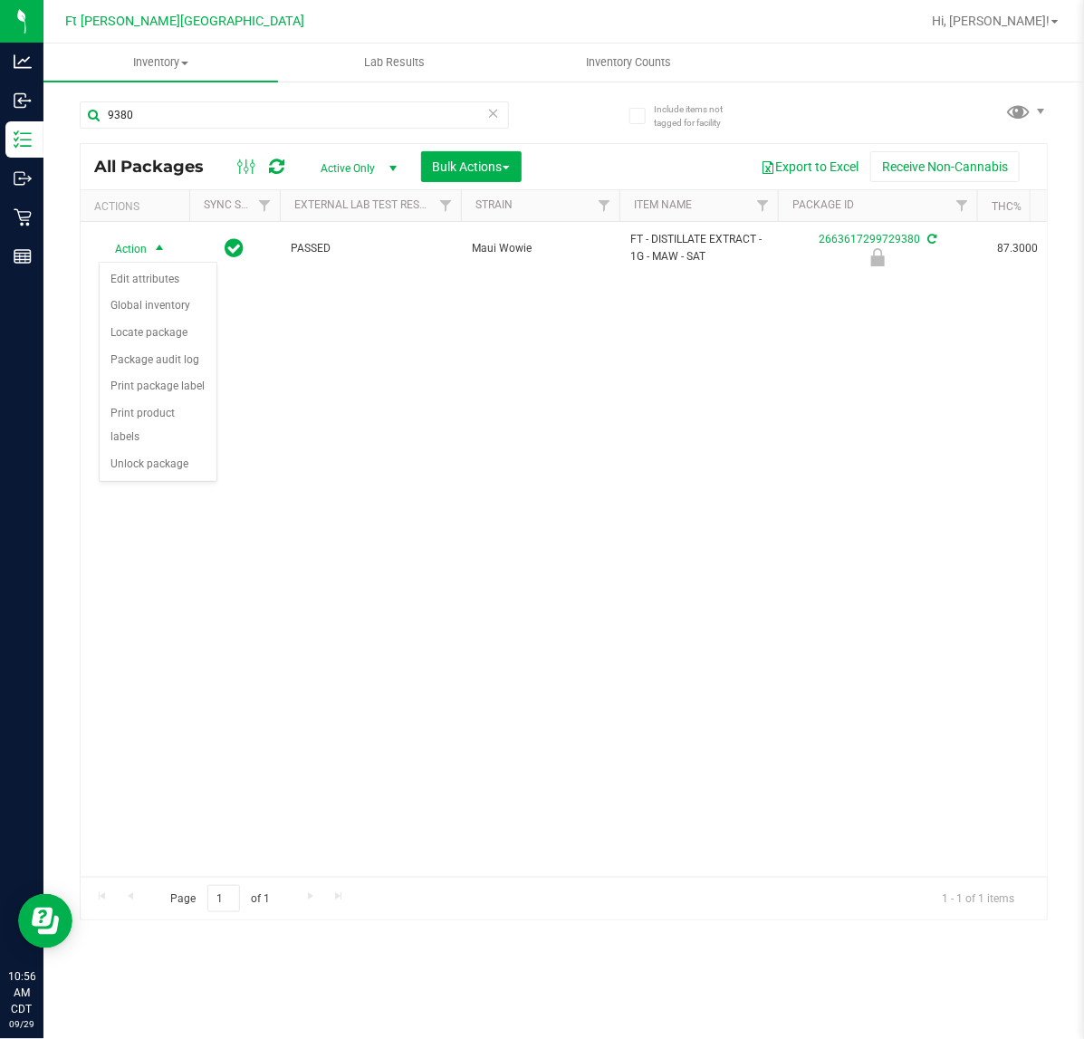
drag, startPoint x: 177, startPoint y: 440, endPoint x: 169, endPoint y: 649, distance: 209.4
click at [152, 691] on body "Analytics Inbound Inventory Outbound Retail Reports 10:56 AM CDT 09/29/2025 09/…" at bounding box center [542, 519] width 1084 height 1039
click at [129, 451] on li "Unlock package" at bounding box center [158, 464] width 117 height 27
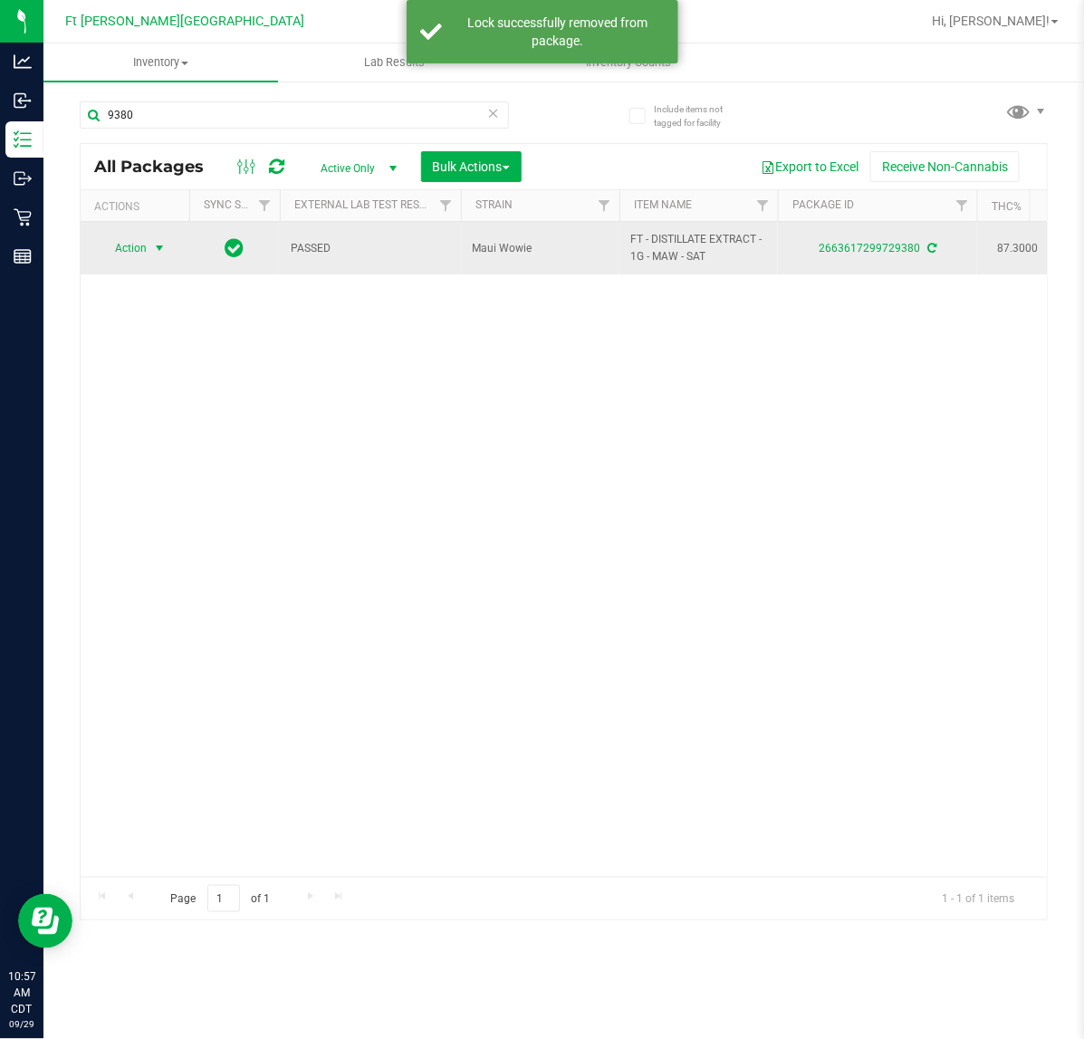
click at [138, 254] on span "Action" at bounding box center [123, 247] width 49 height 25
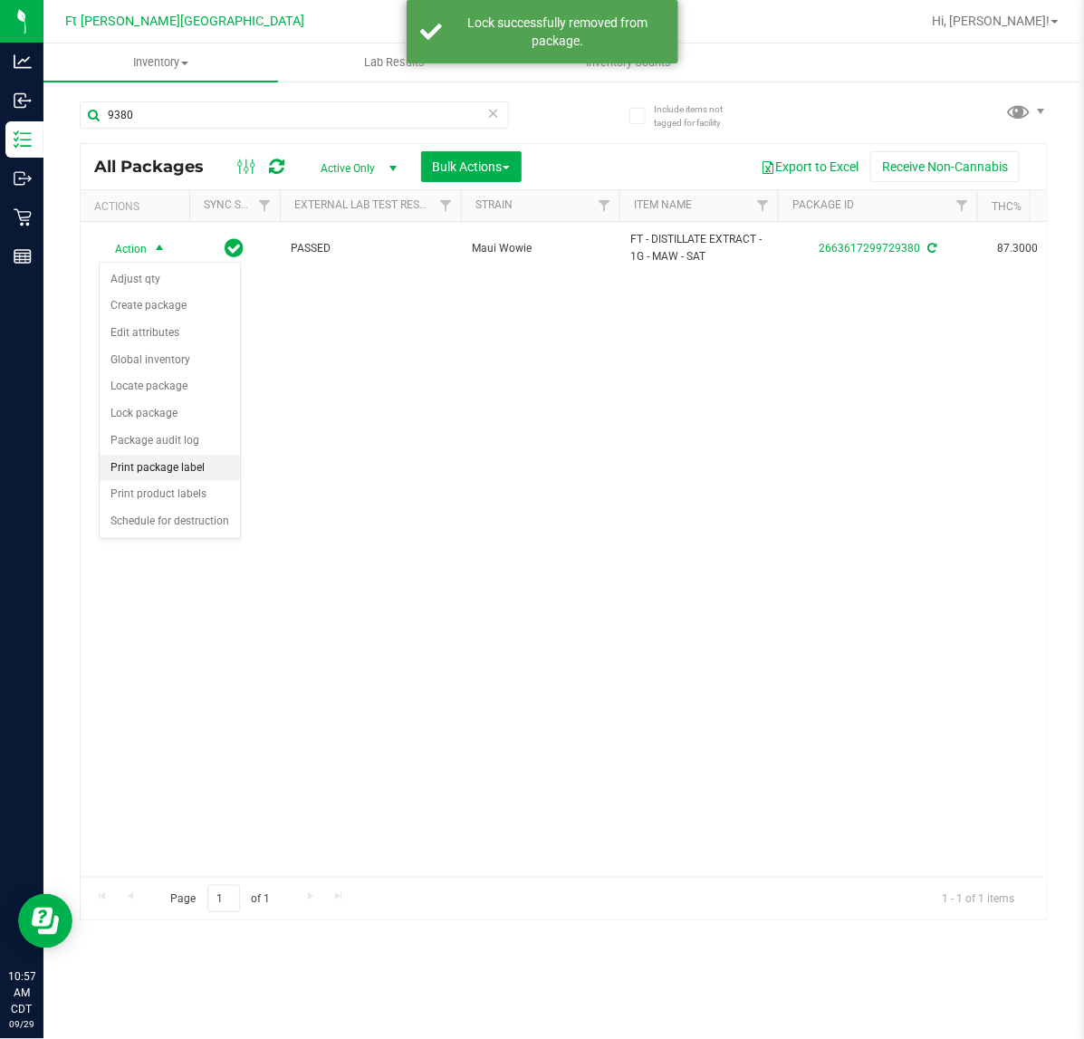
click at [160, 466] on li "Print package label" at bounding box center [170, 468] width 140 height 27
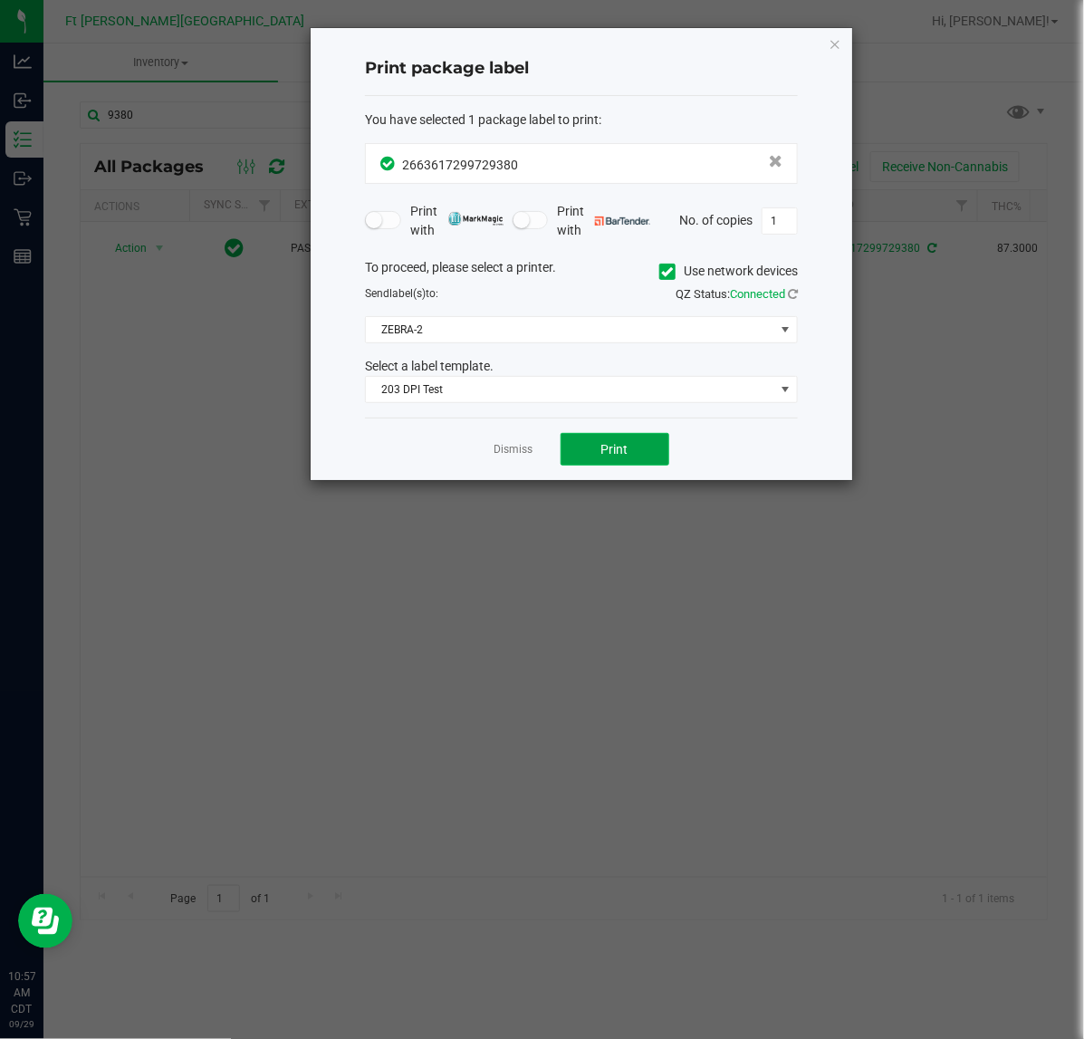
click at [623, 451] on span "Print" at bounding box center [614, 449] width 27 height 14
click at [514, 457] on link "Dismiss" at bounding box center [513, 449] width 39 height 15
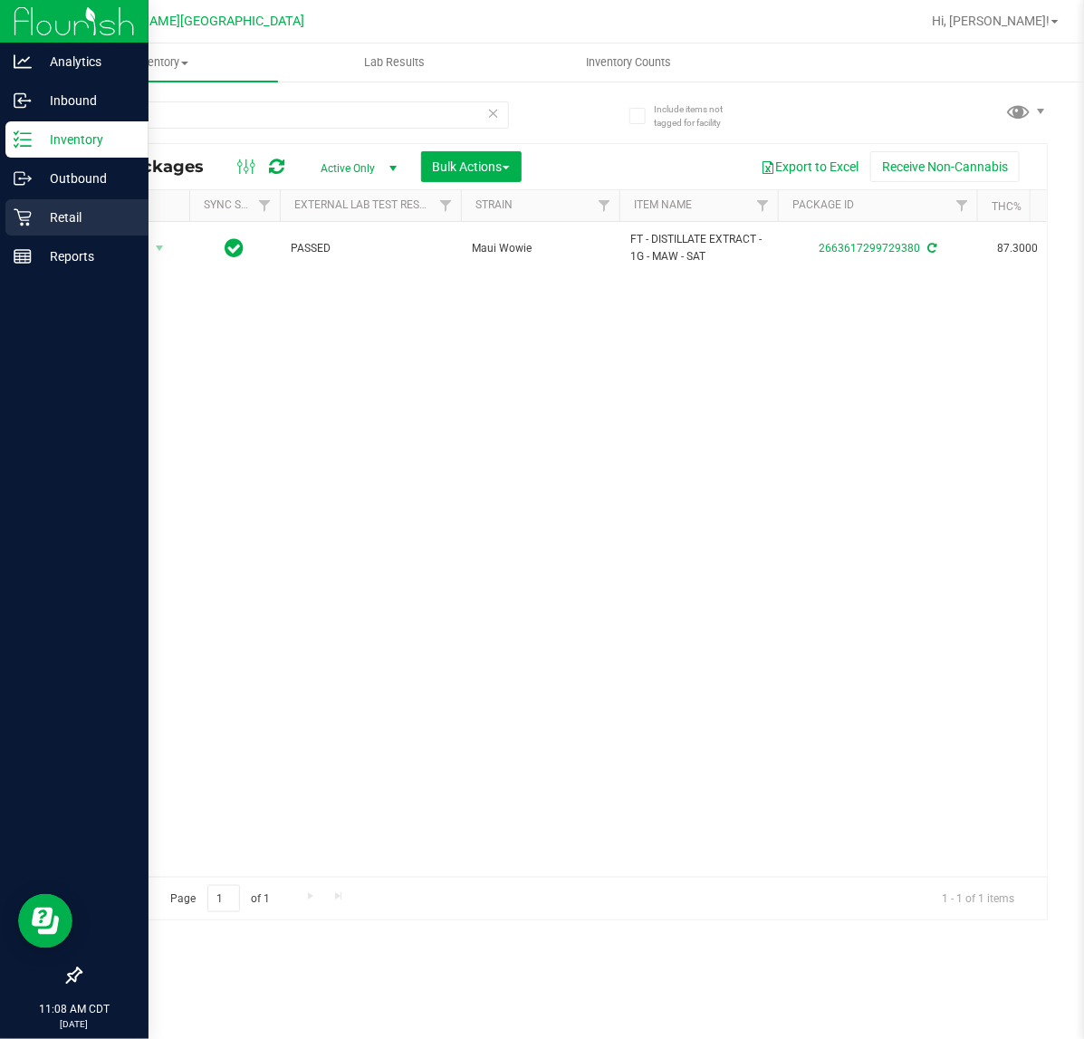
click at [43, 199] on div "Retail" at bounding box center [76, 217] width 143 height 36
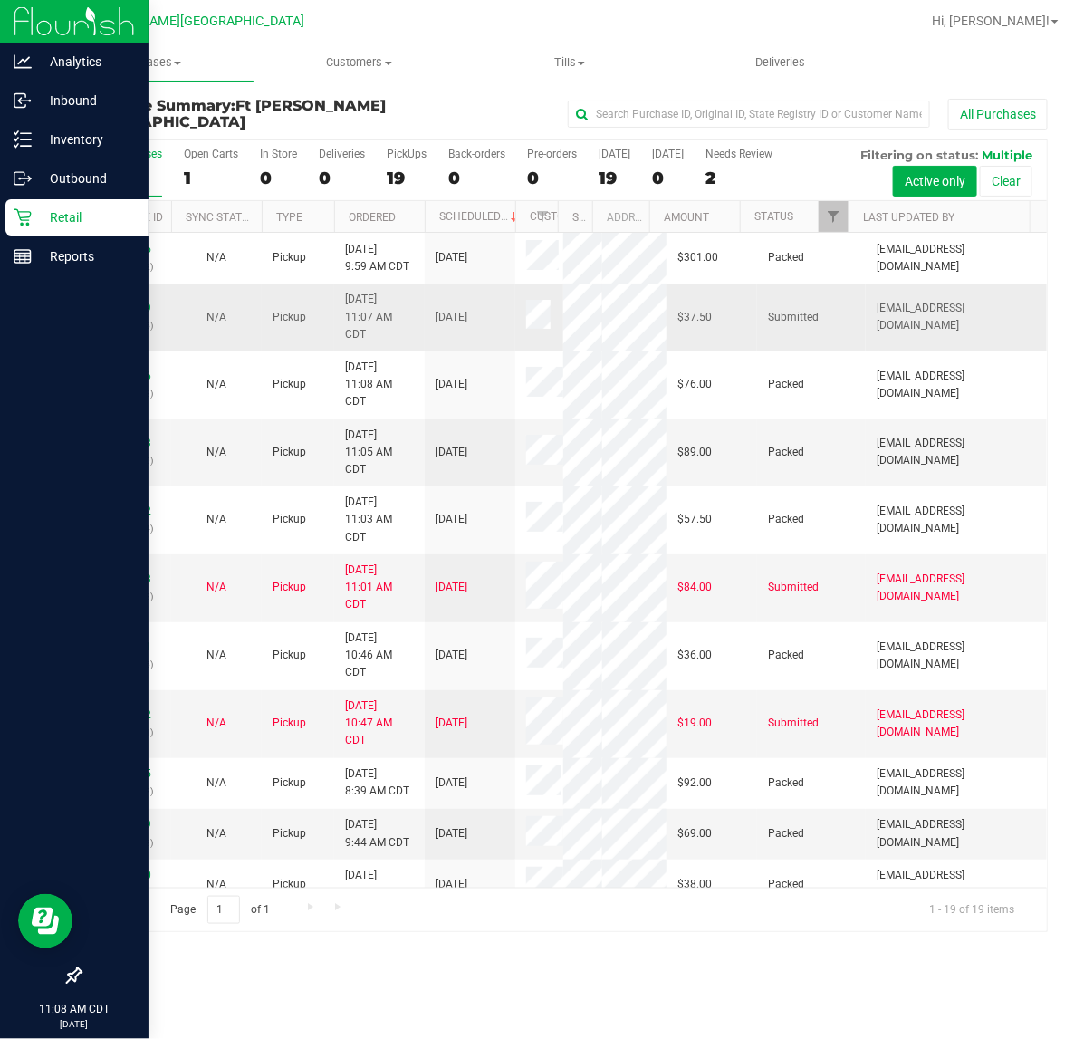
click at [127, 334] on p "(329051355)" at bounding box center [125, 325] width 69 height 17
click at [127, 314] on link "12024249" at bounding box center [126, 308] width 51 height 13
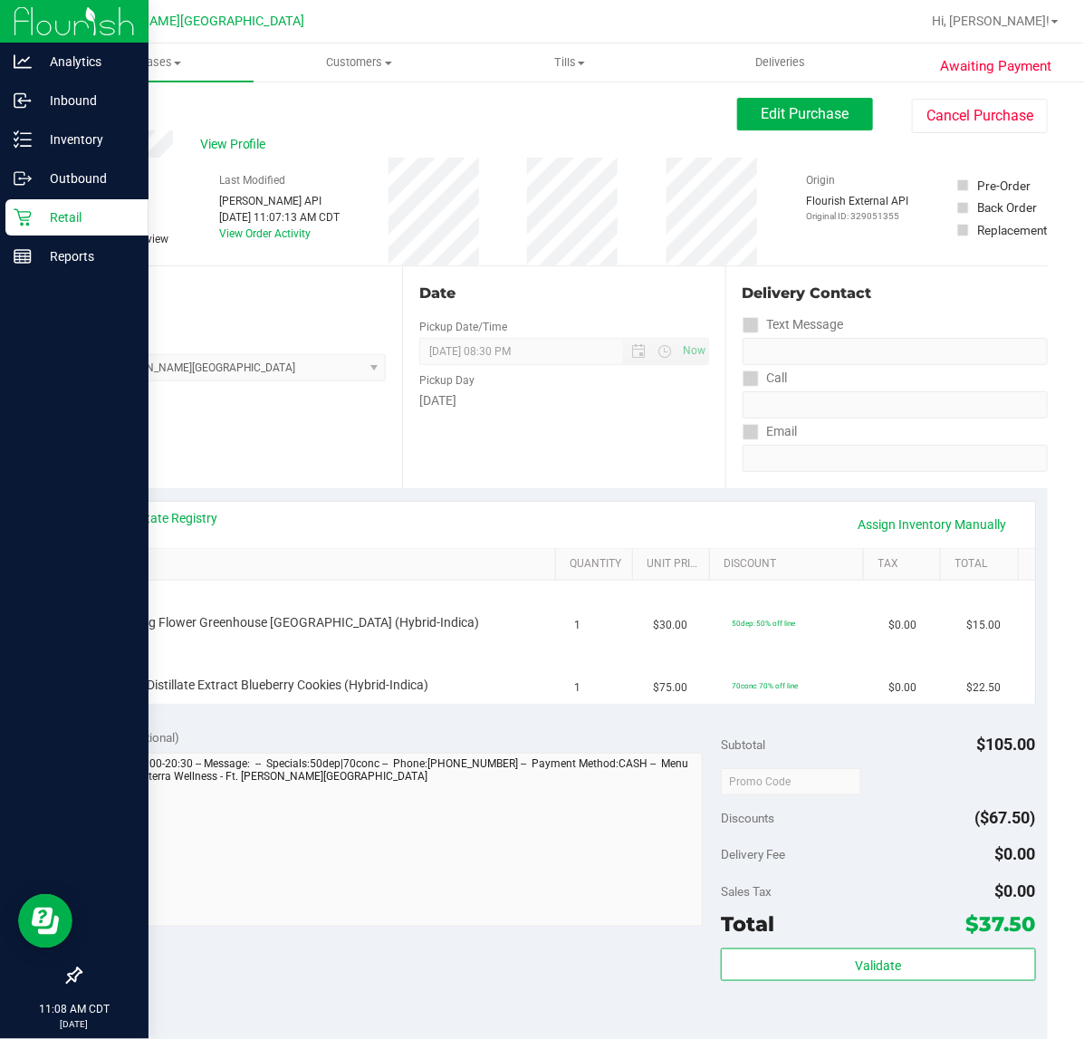
click at [51, 217] on p "Retail" at bounding box center [86, 217] width 109 height 22
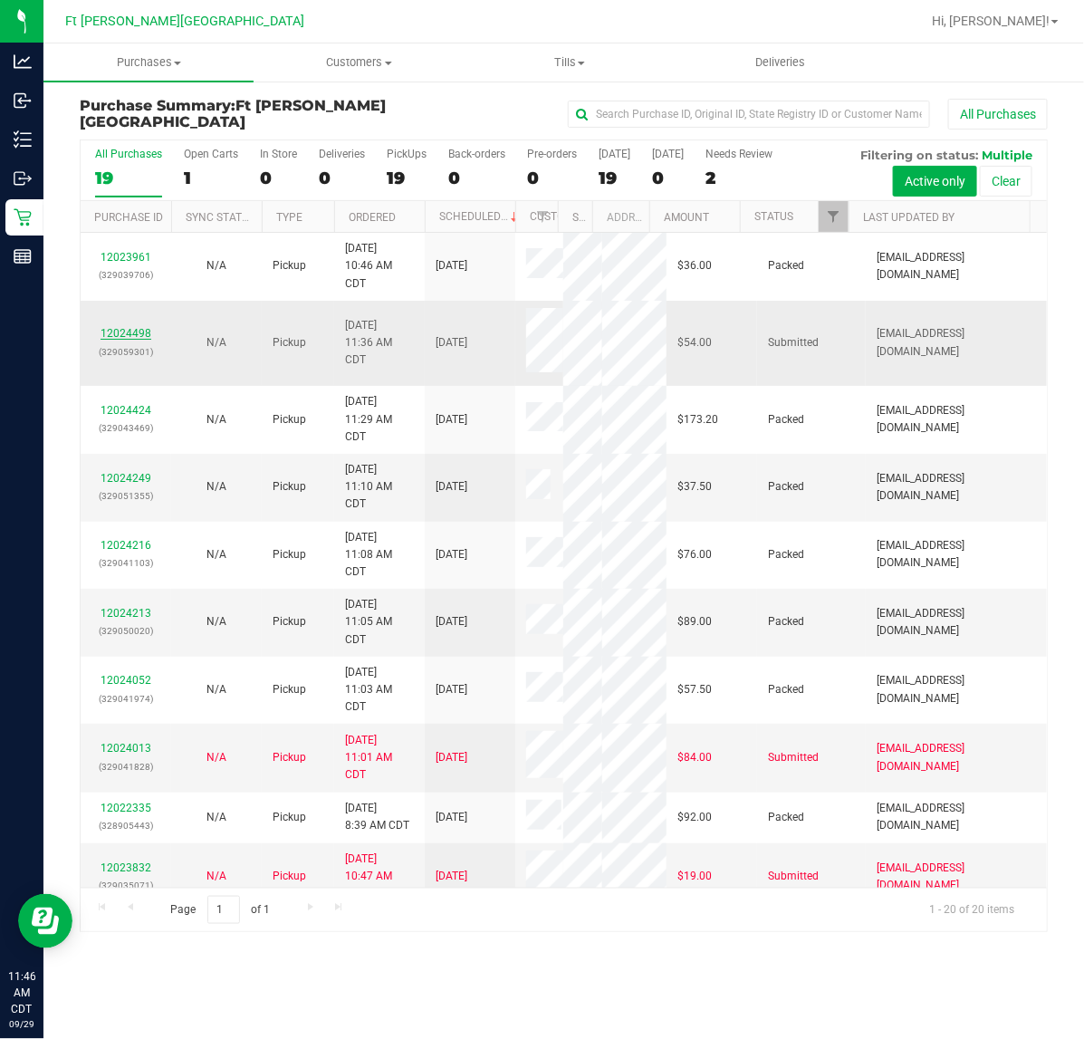
click at [128, 335] on link "12024498" at bounding box center [126, 333] width 51 height 13
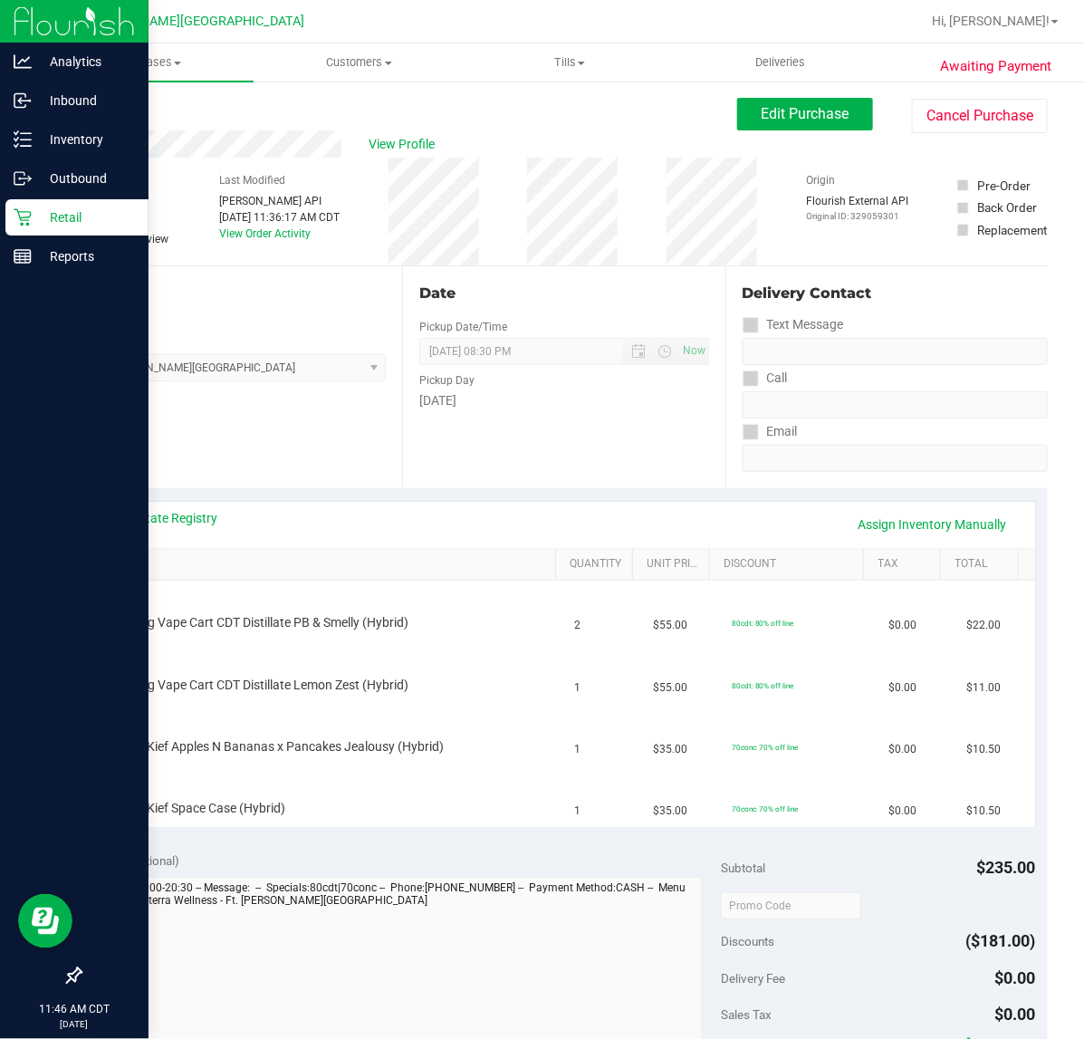
click at [14, 217] on icon at bounding box center [23, 217] width 18 height 18
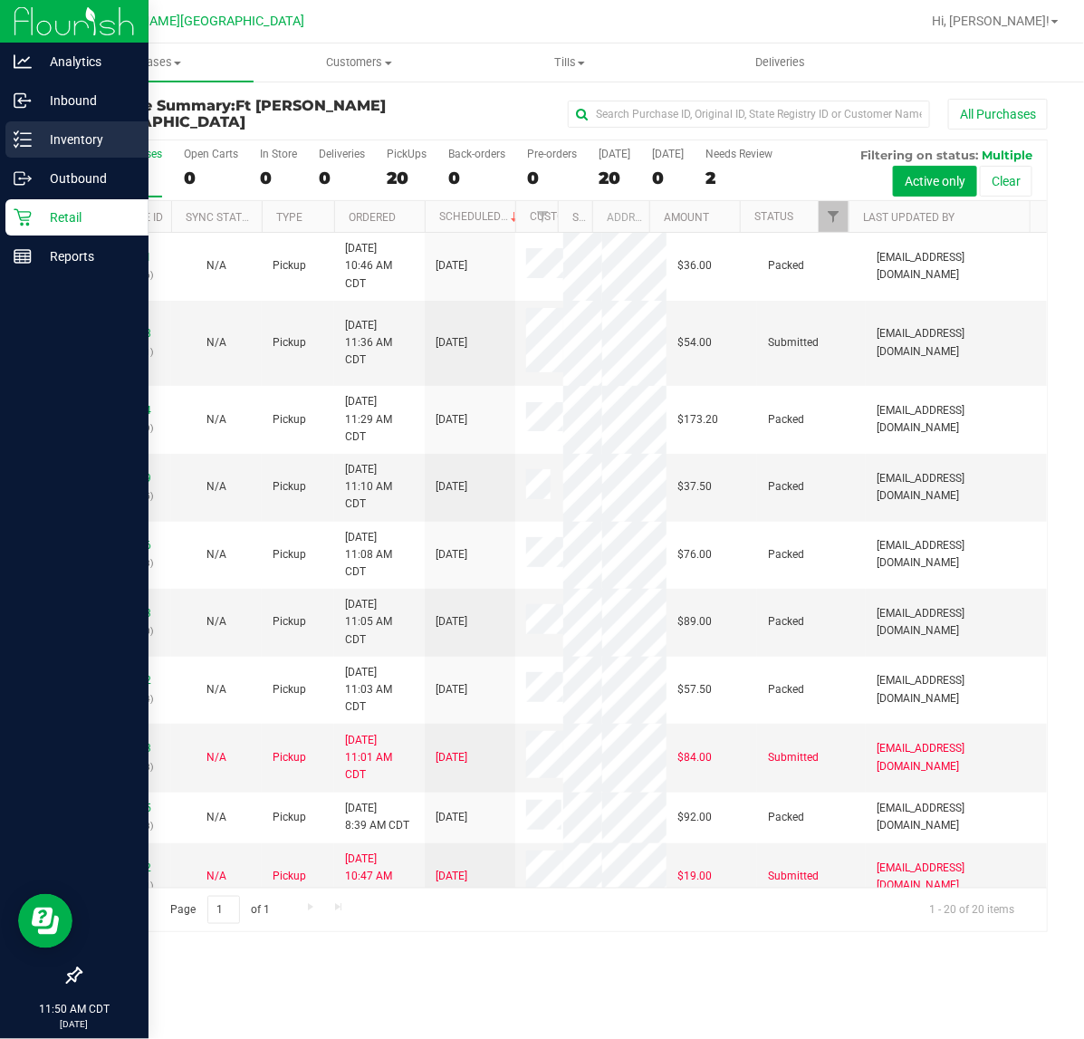
click at [20, 131] on icon at bounding box center [23, 139] width 18 height 18
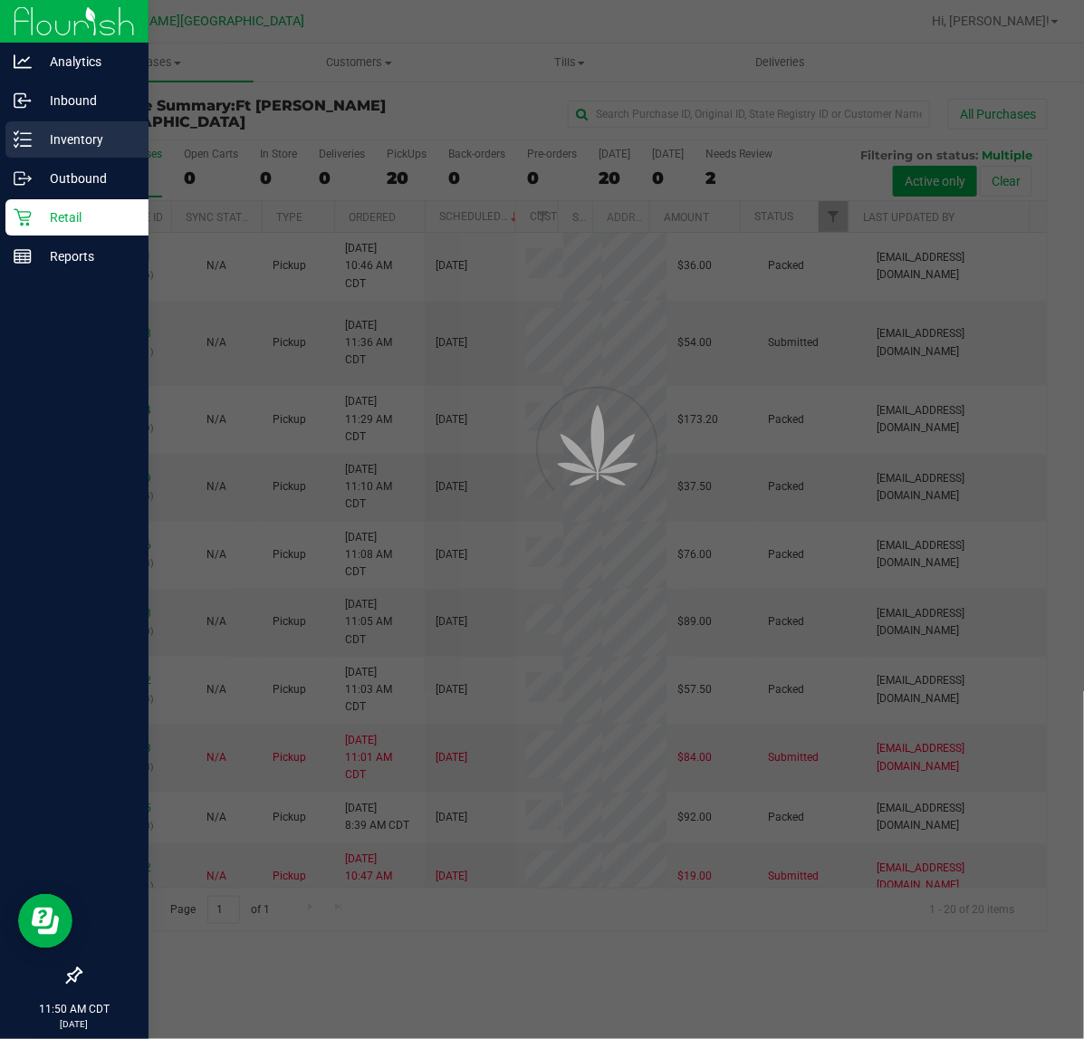
click at [20, 131] on icon at bounding box center [23, 139] width 18 height 18
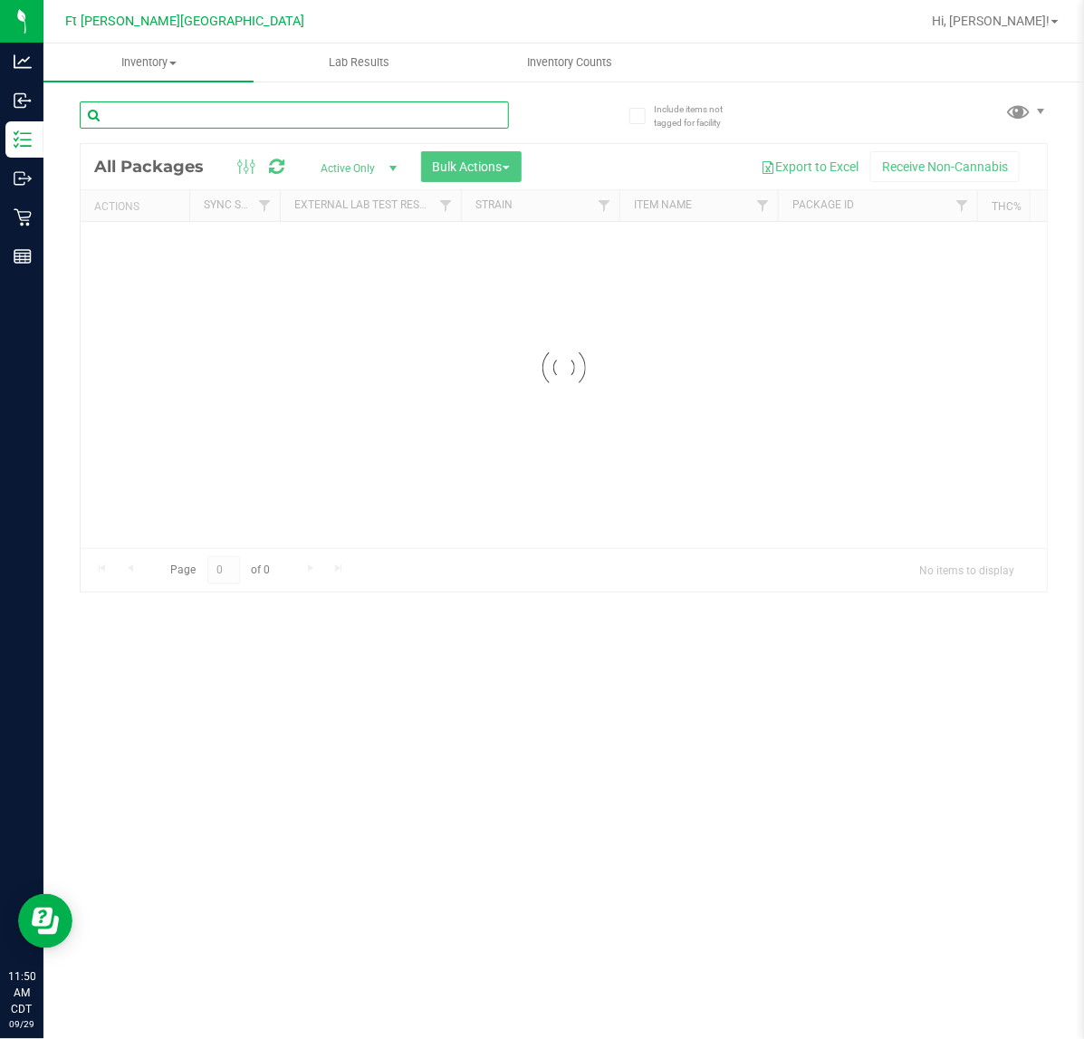
click at [204, 113] on input "text" at bounding box center [294, 114] width 429 height 27
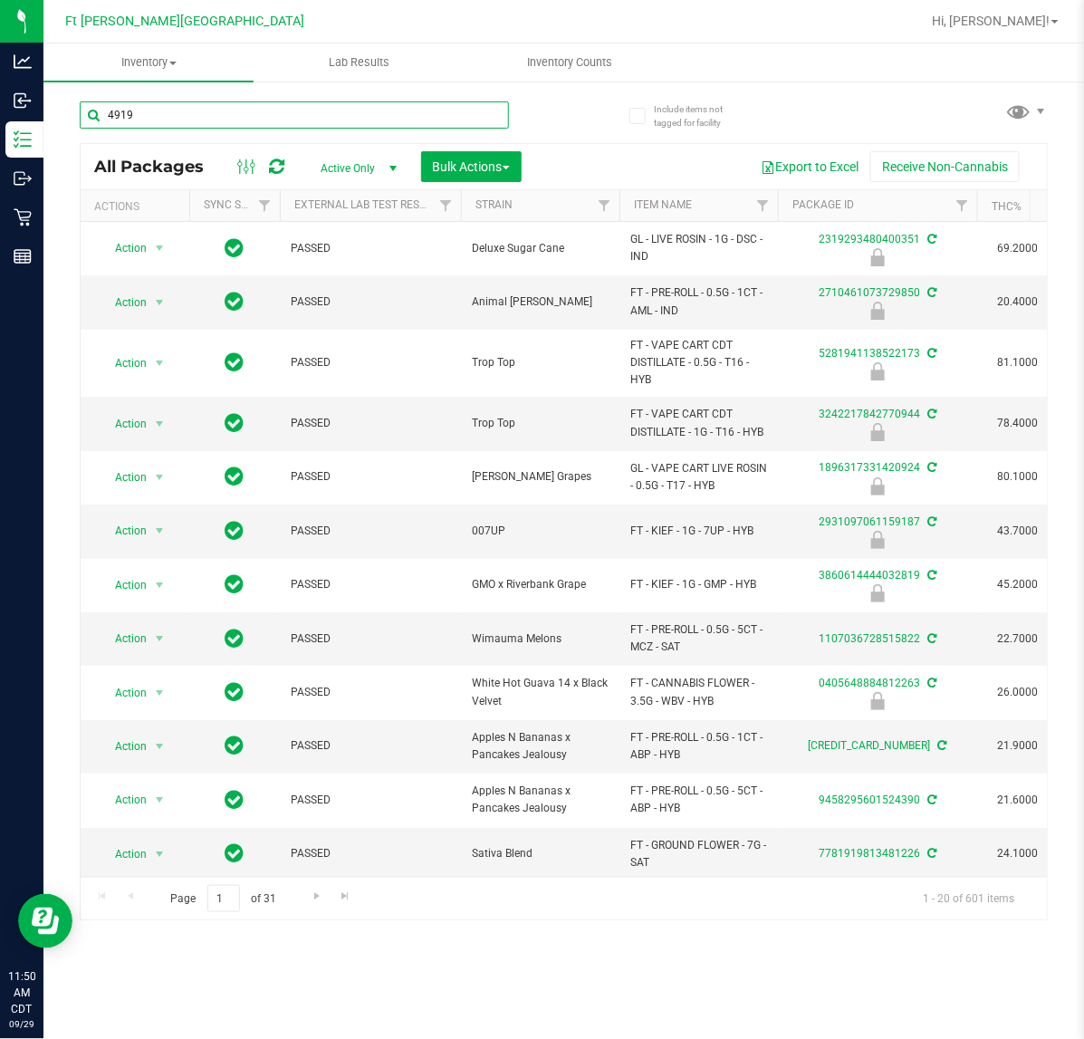
type input "4919"
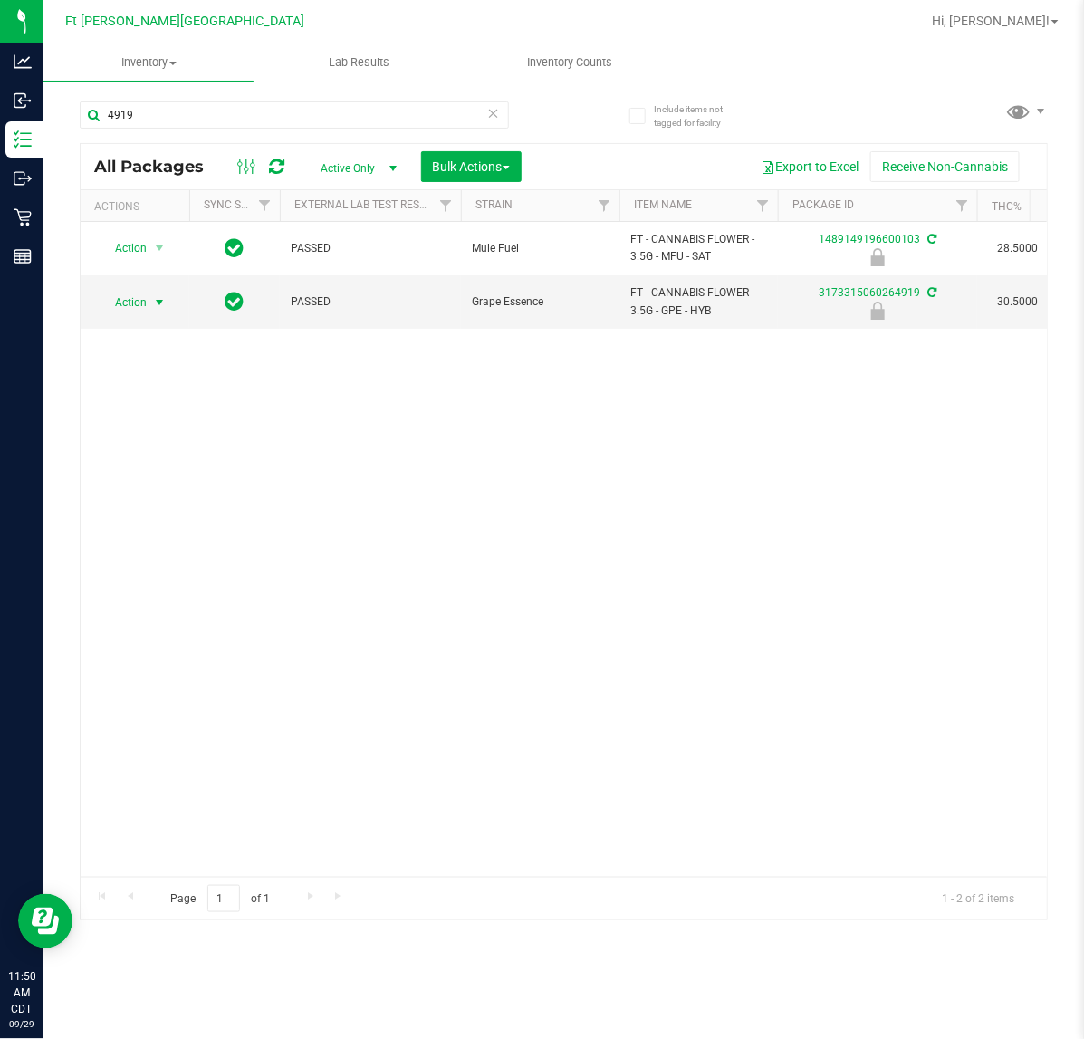
drag, startPoint x: 129, startPoint y: 294, endPoint x: 129, endPoint y: 335, distance: 40.8
click at [129, 309] on span "Action" at bounding box center [123, 302] width 49 height 25
click at [128, 504] on li "Unlock package" at bounding box center [158, 517] width 117 height 27
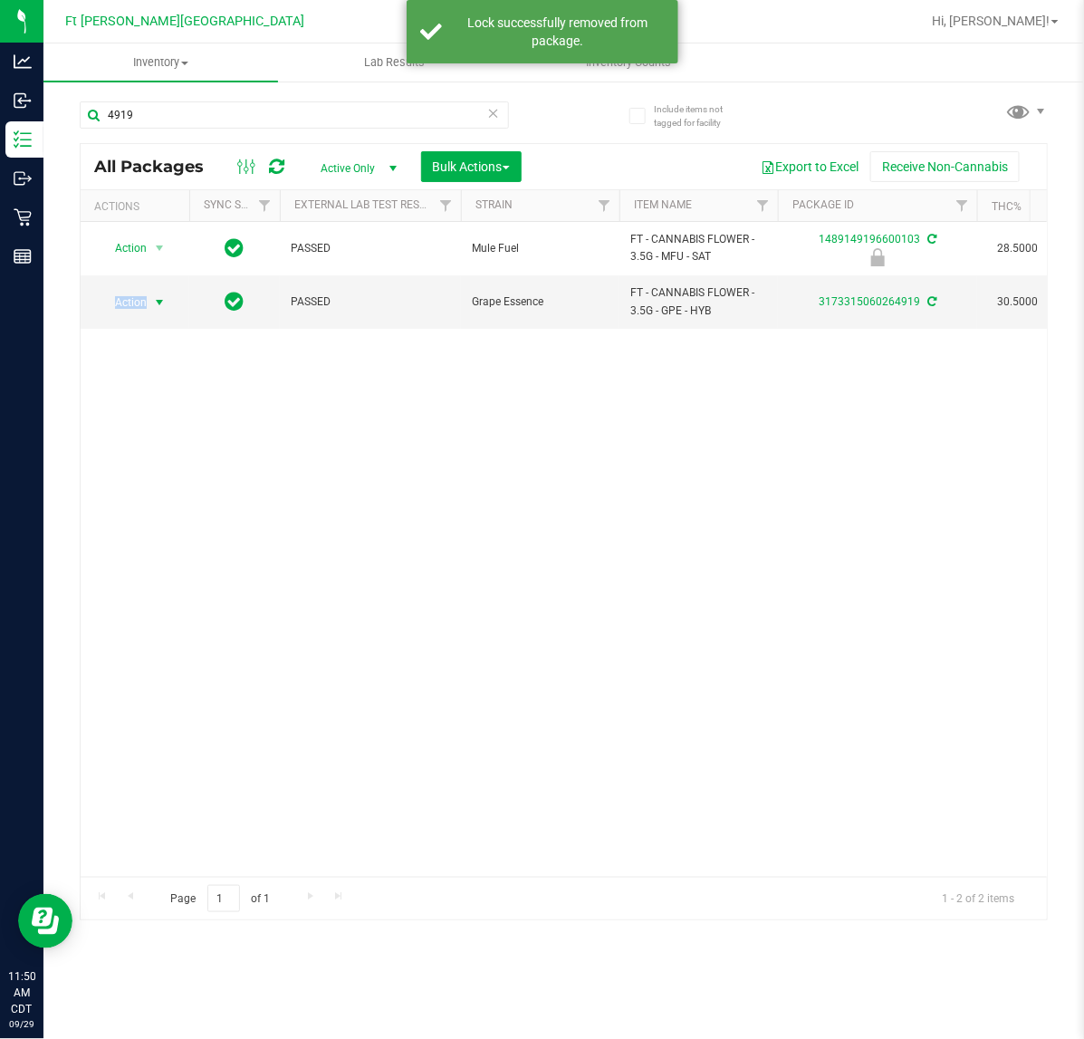
click at [136, 304] on span "Action" at bounding box center [123, 302] width 49 height 25
drag, startPoint x: 150, startPoint y: 523, endPoint x: 231, endPoint y: 523, distance: 80.6
click at [154, 523] on li "Print package label" at bounding box center [170, 521] width 140 height 27
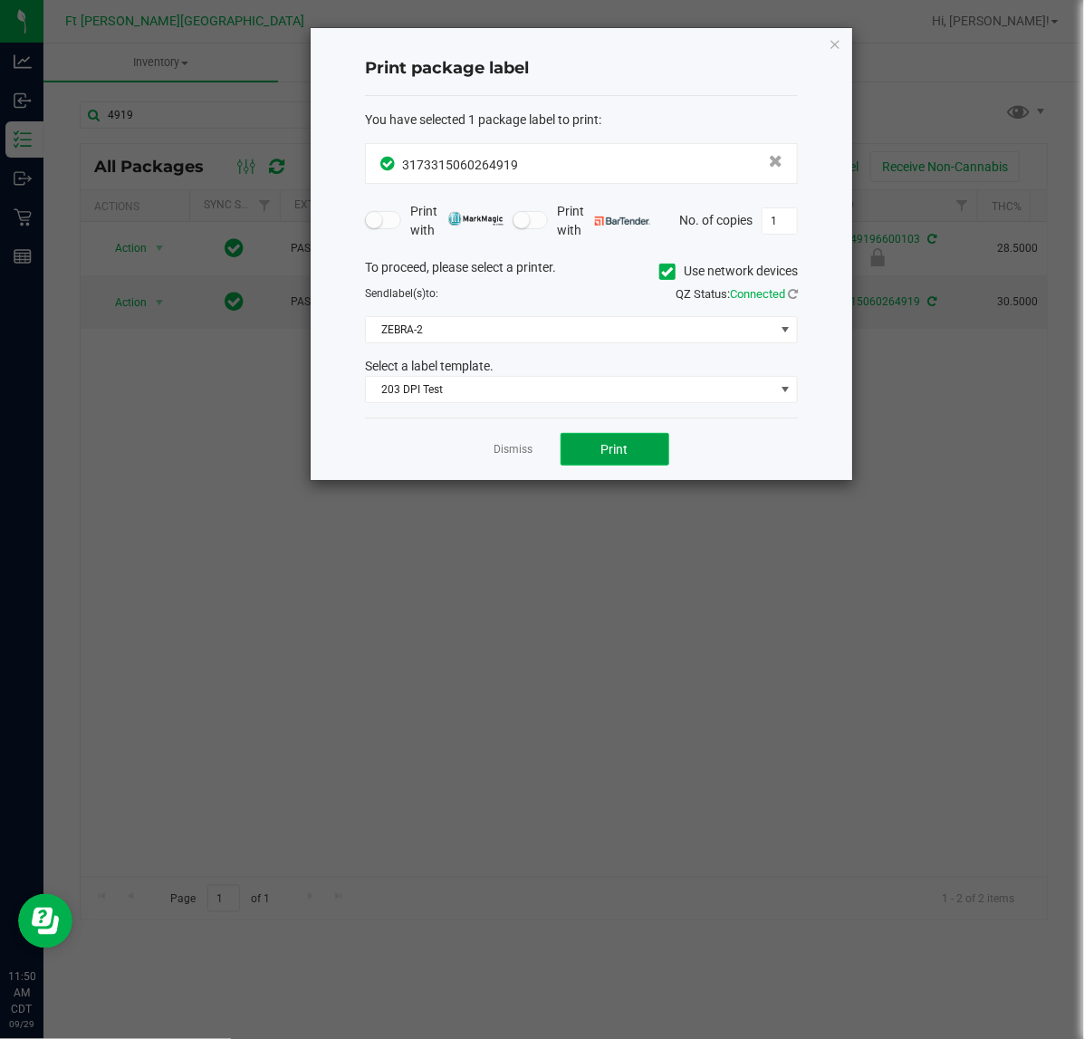
click at [589, 448] on button "Print" at bounding box center [615, 449] width 109 height 33
click at [522, 450] on link "Dismiss" at bounding box center [513, 449] width 39 height 15
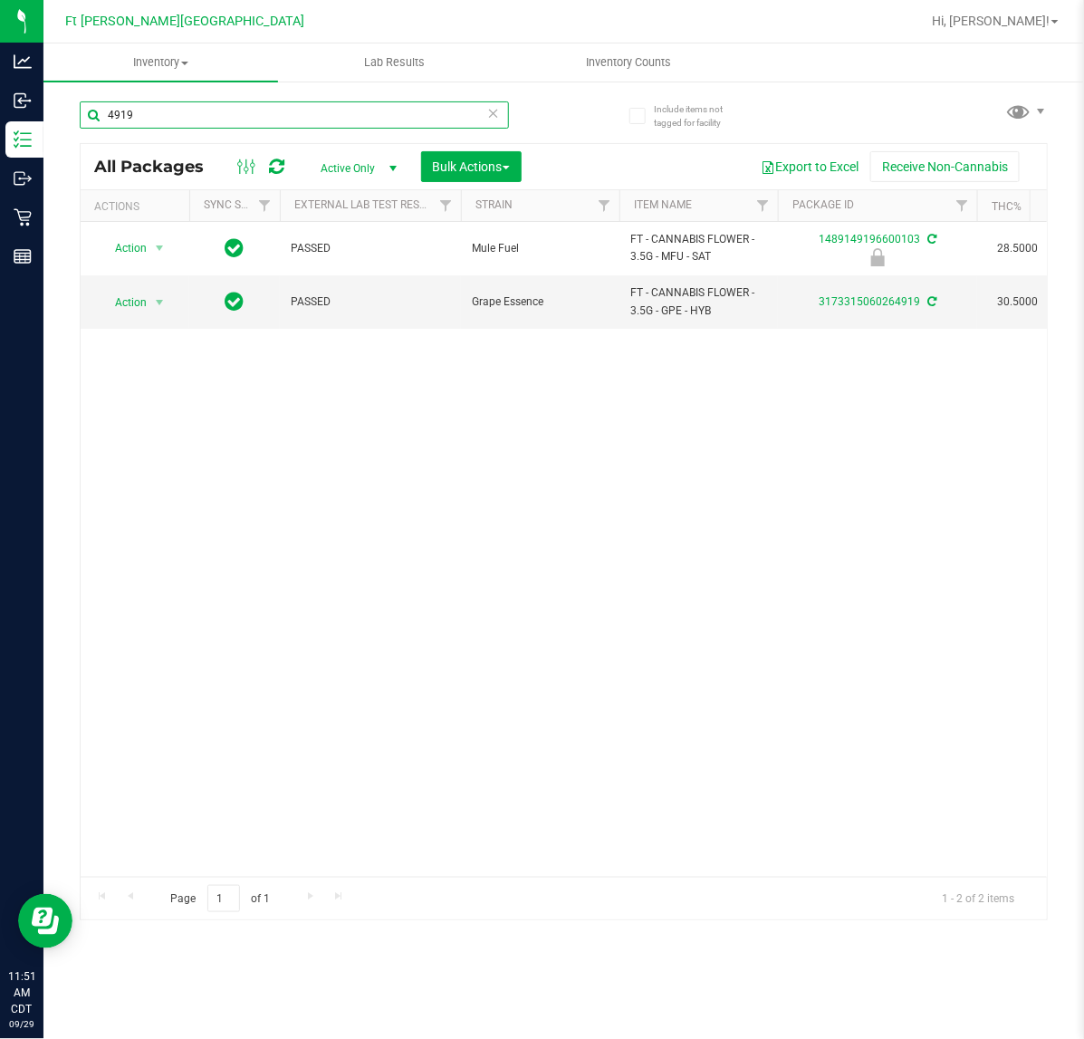
drag, startPoint x: 201, startPoint y: 110, endPoint x: -14, endPoint y: 111, distance: 214.6
click at [0, 111] on html "Analytics Inbound Inventory Outbound Retail Reports 11:51 AM CDT 09/29/2025 09/…" at bounding box center [542, 519] width 1084 height 1039
type input "6123"
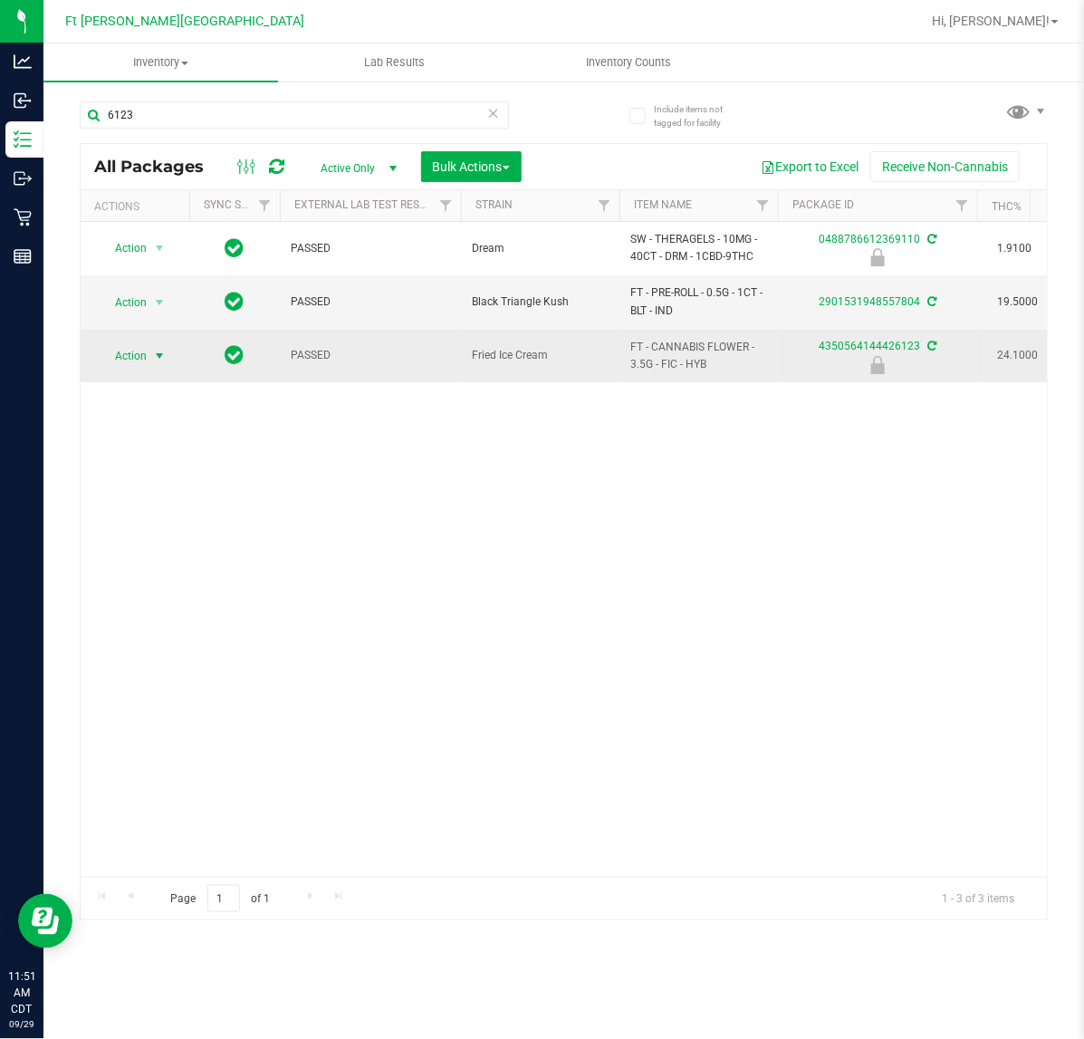
click at [105, 346] on span "Action" at bounding box center [123, 355] width 49 height 25
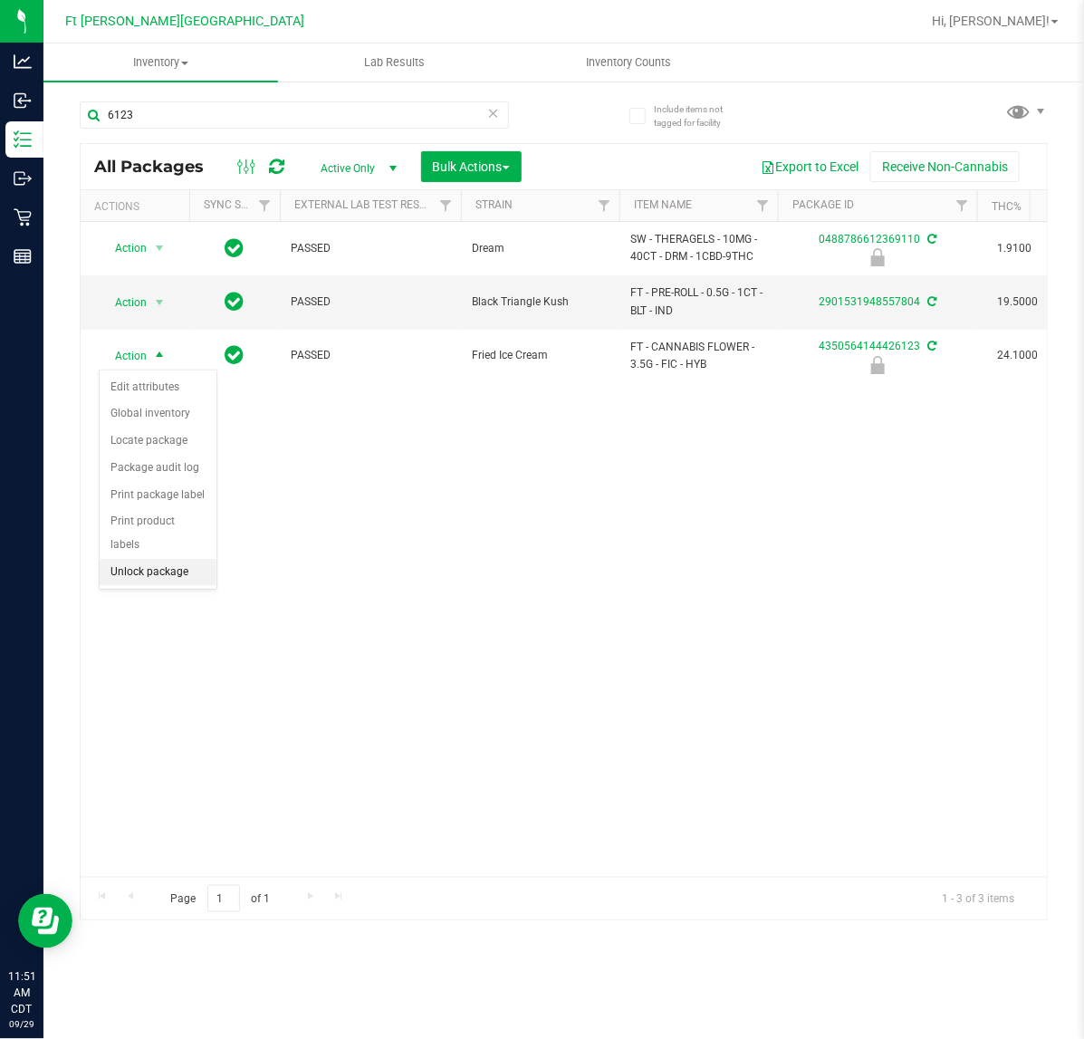
click at [151, 561] on li "Unlock package" at bounding box center [158, 572] width 117 height 27
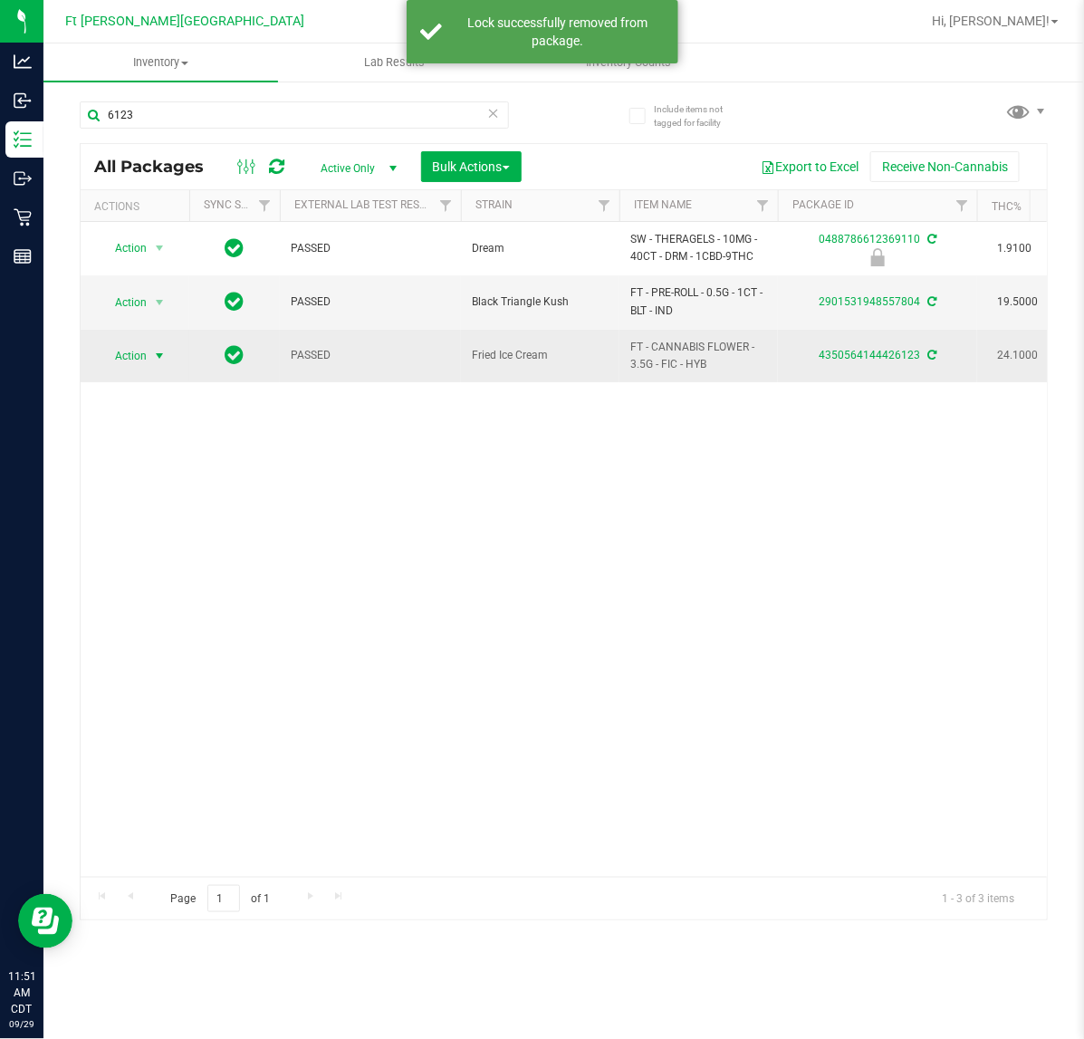
click at [142, 360] on span "Action" at bounding box center [123, 355] width 49 height 25
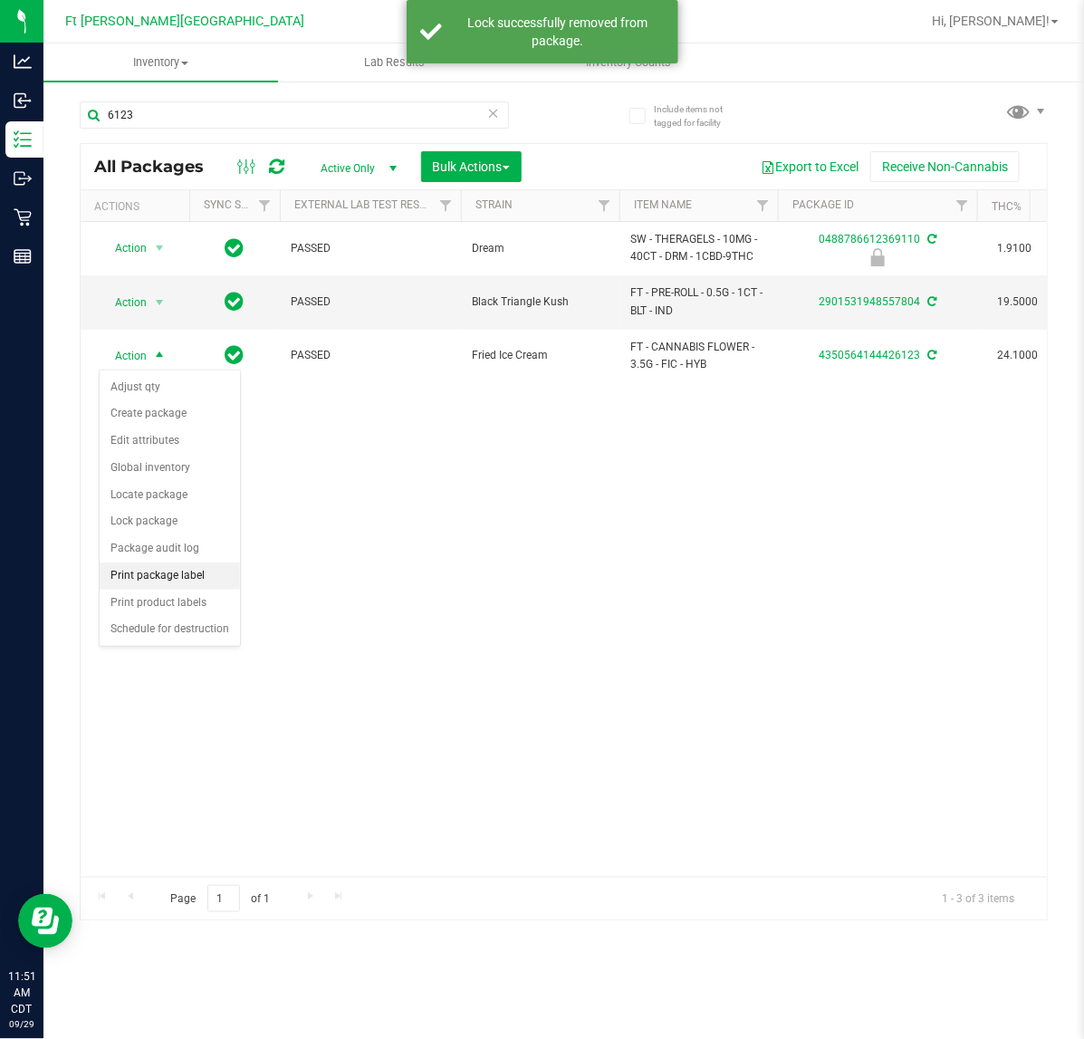
drag, startPoint x: 164, startPoint y: 586, endPoint x: 225, endPoint y: 576, distance: 61.5
click at [165, 586] on li "Print package label" at bounding box center [170, 575] width 140 height 27
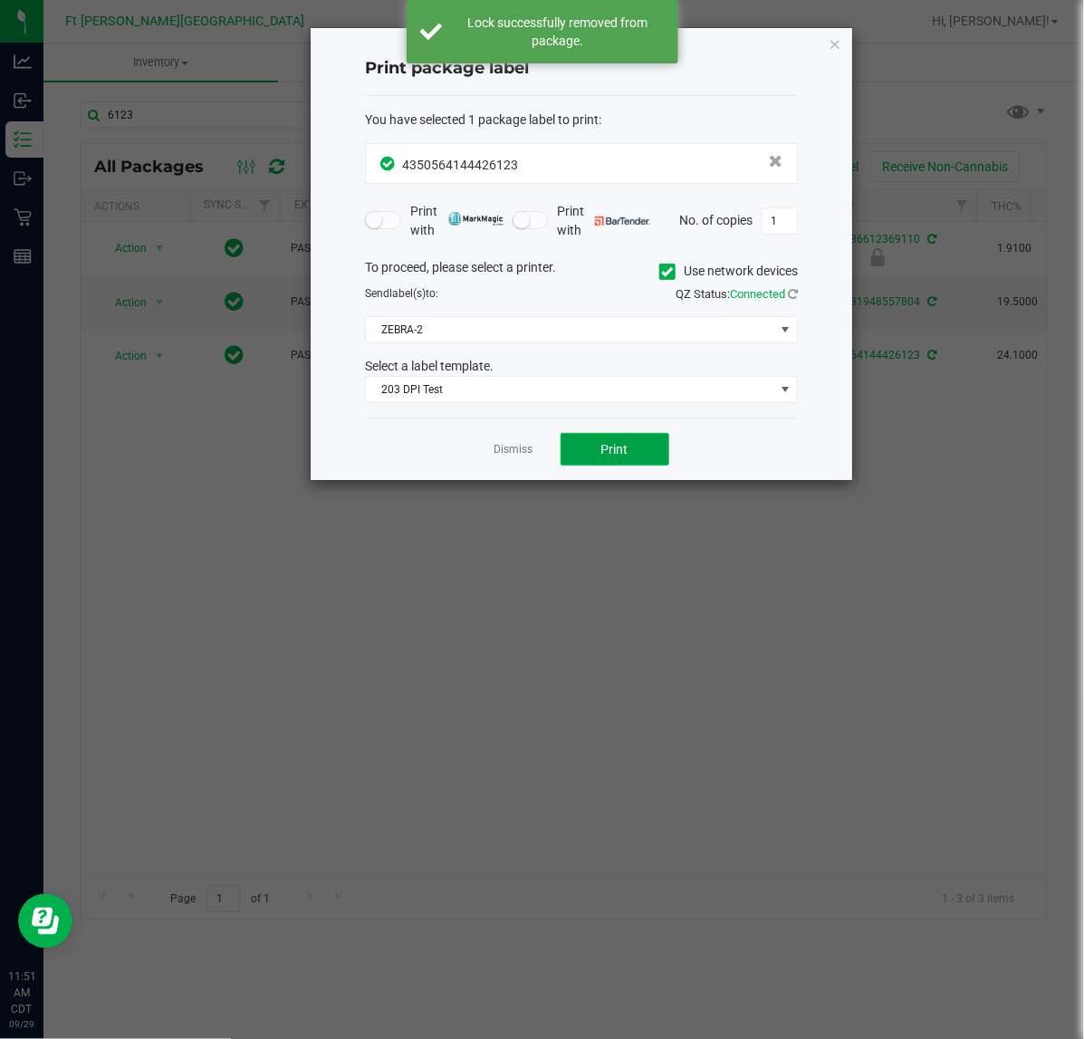
click at [609, 451] on span "Print" at bounding box center [614, 449] width 27 height 14
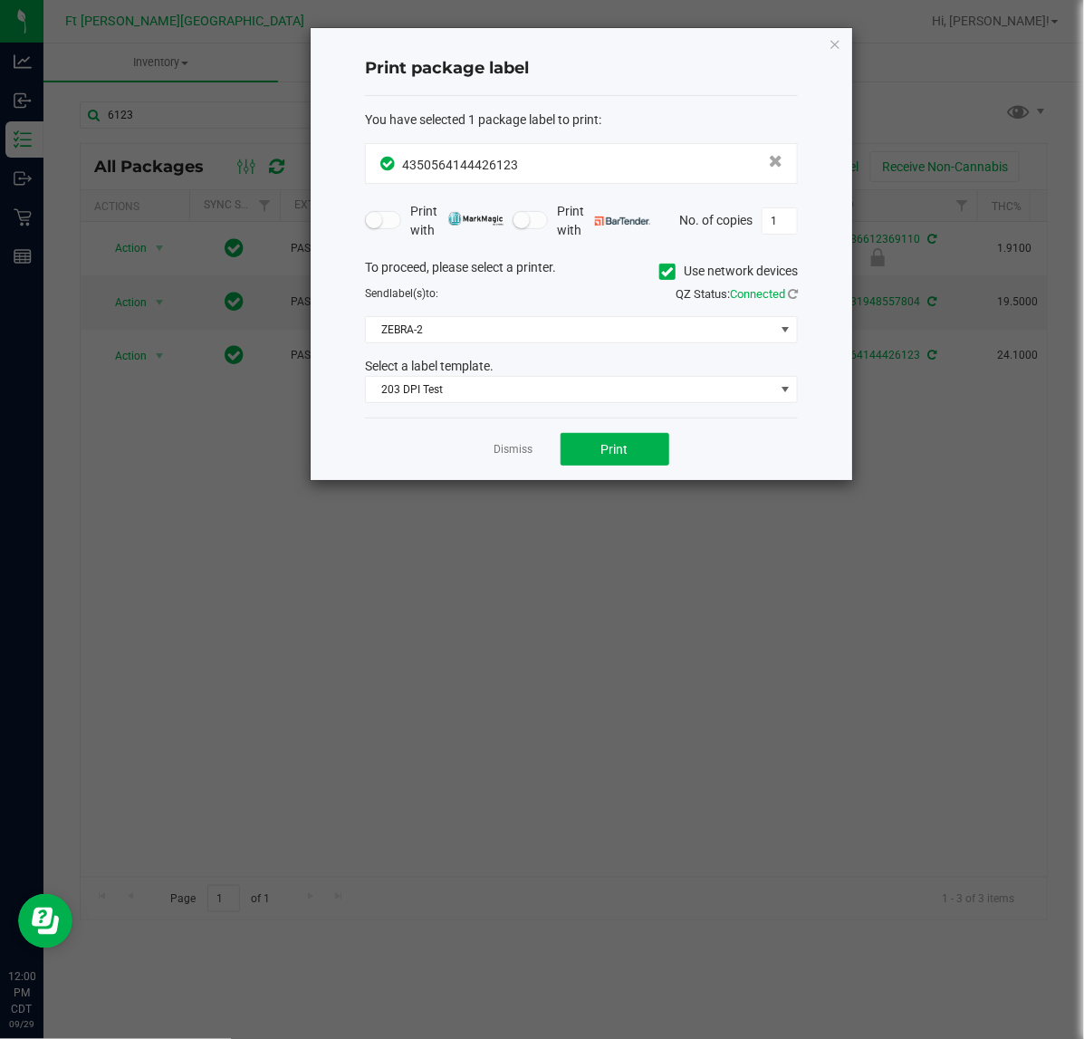
click at [528, 457] on link "Dismiss" at bounding box center [513, 449] width 39 height 15
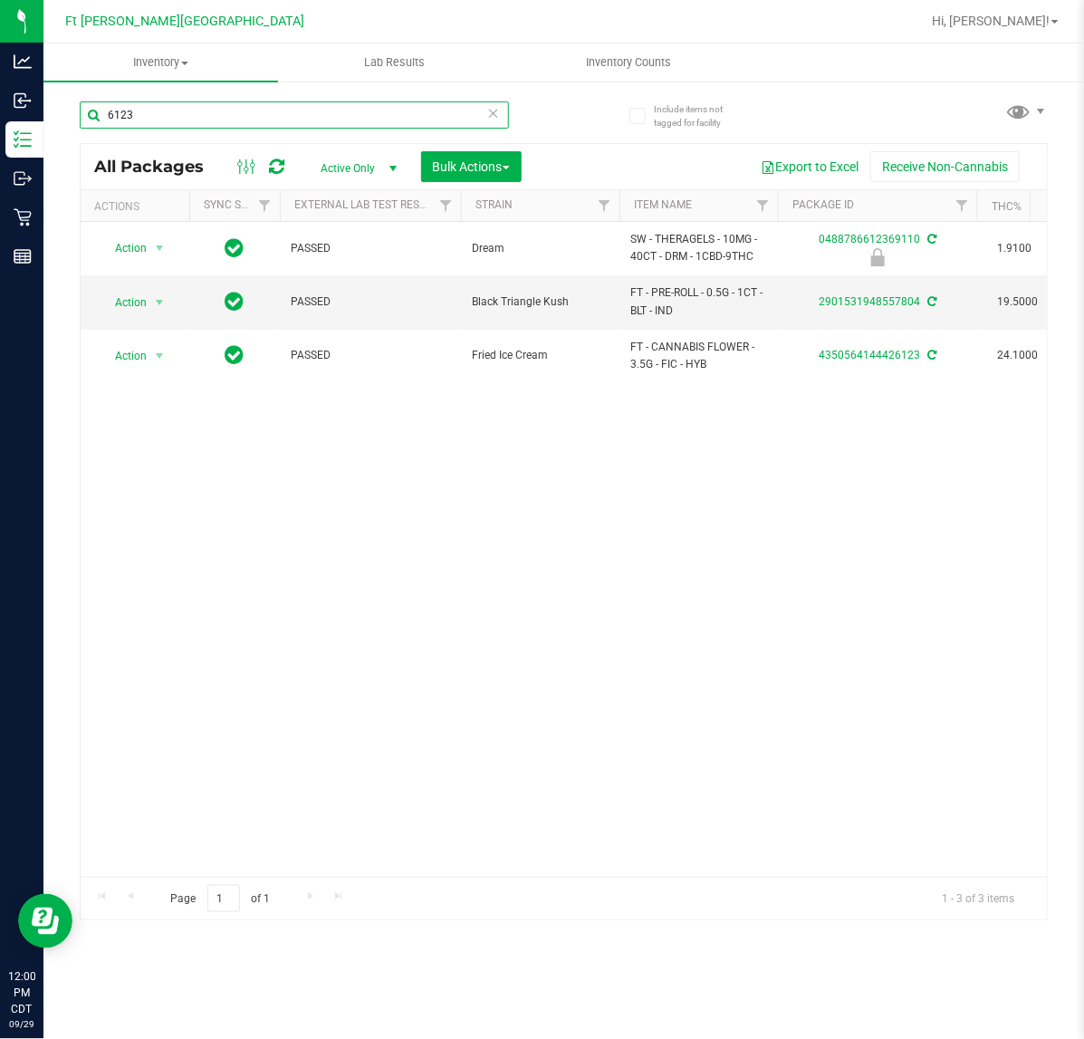
drag, startPoint x: 179, startPoint y: 115, endPoint x: -104, endPoint y: 134, distance: 284.1
click at [0, 134] on html "Analytics Inbound Inventory Outbound Retail Reports 12:00 PM CDT 09/29/2025 09/…" at bounding box center [542, 519] width 1084 height 1039
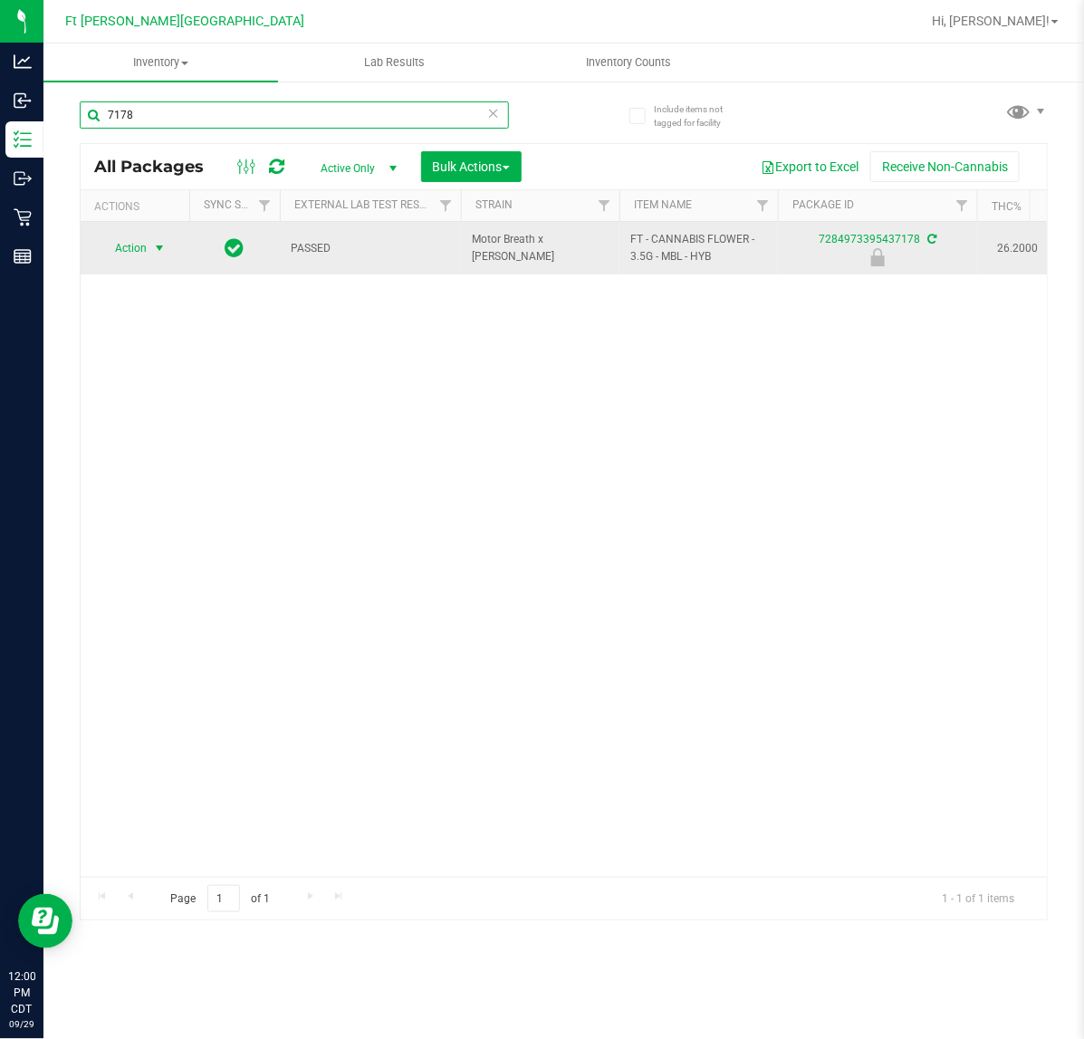
type input "7178"
click at [146, 254] on span "Action" at bounding box center [123, 247] width 49 height 25
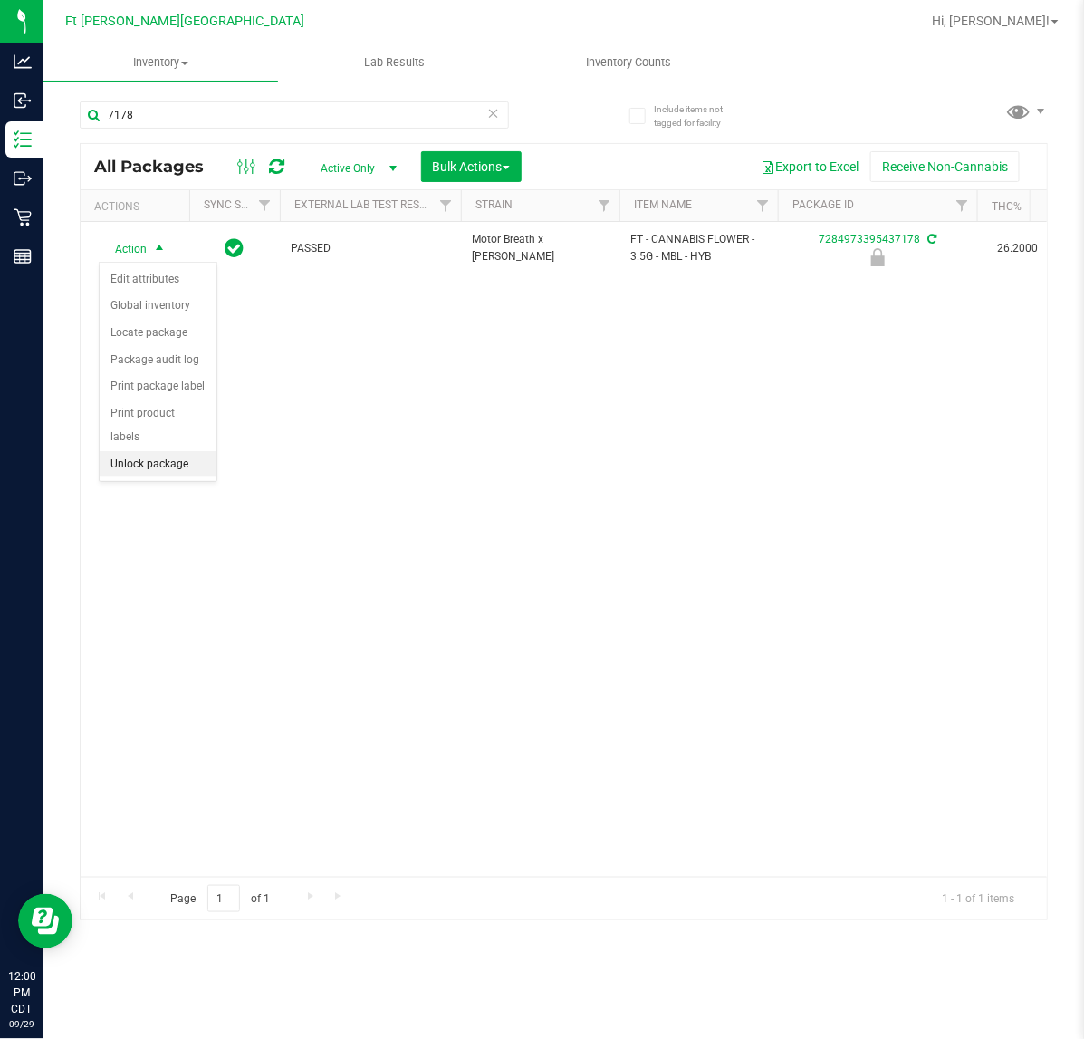
click at [134, 451] on li "Unlock package" at bounding box center [158, 464] width 117 height 27
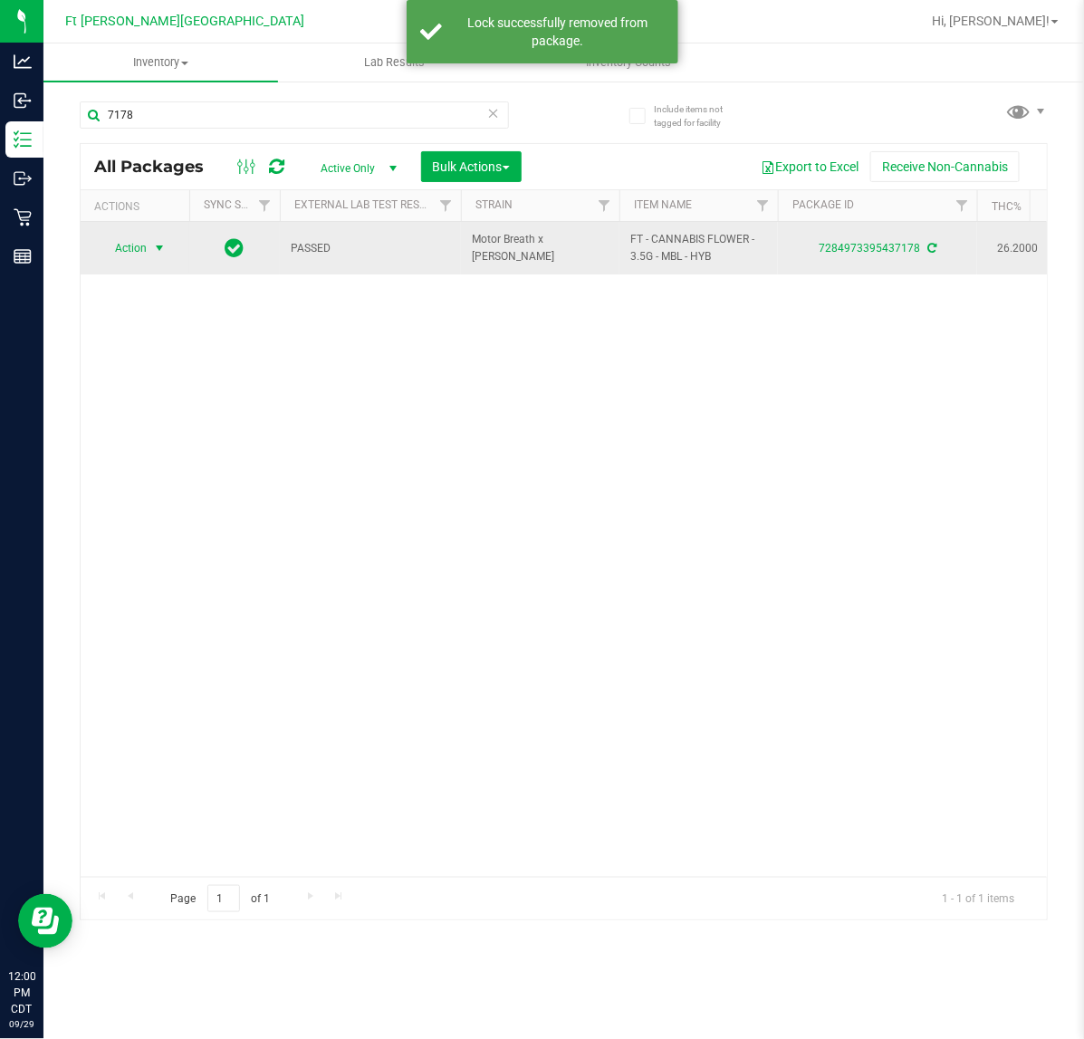
click at [133, 251] on span "Action" at bounding box center [123, 247] width 49 height 25
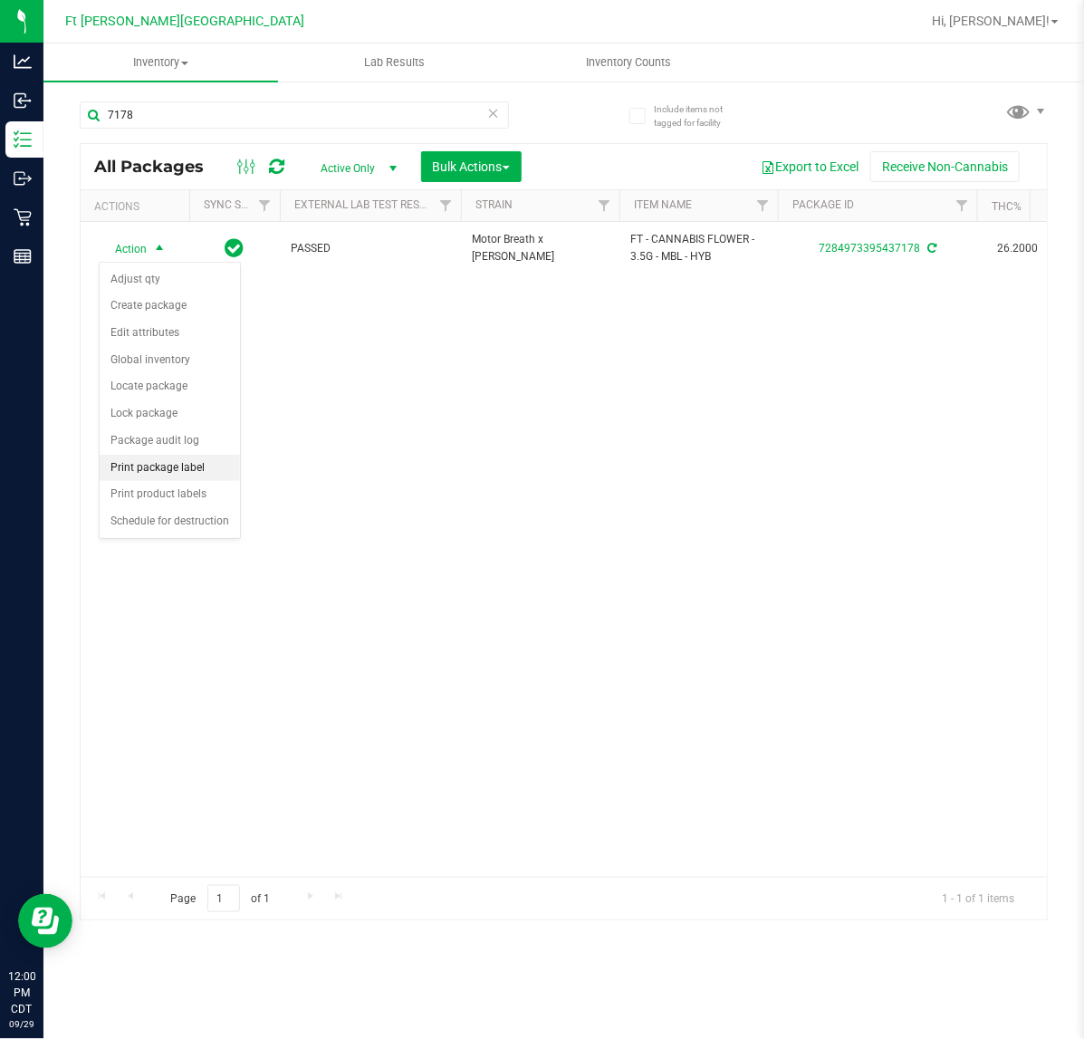
click at [149, 466] on li "Print package label" at bounding box center [170, 468] width 140 height 27
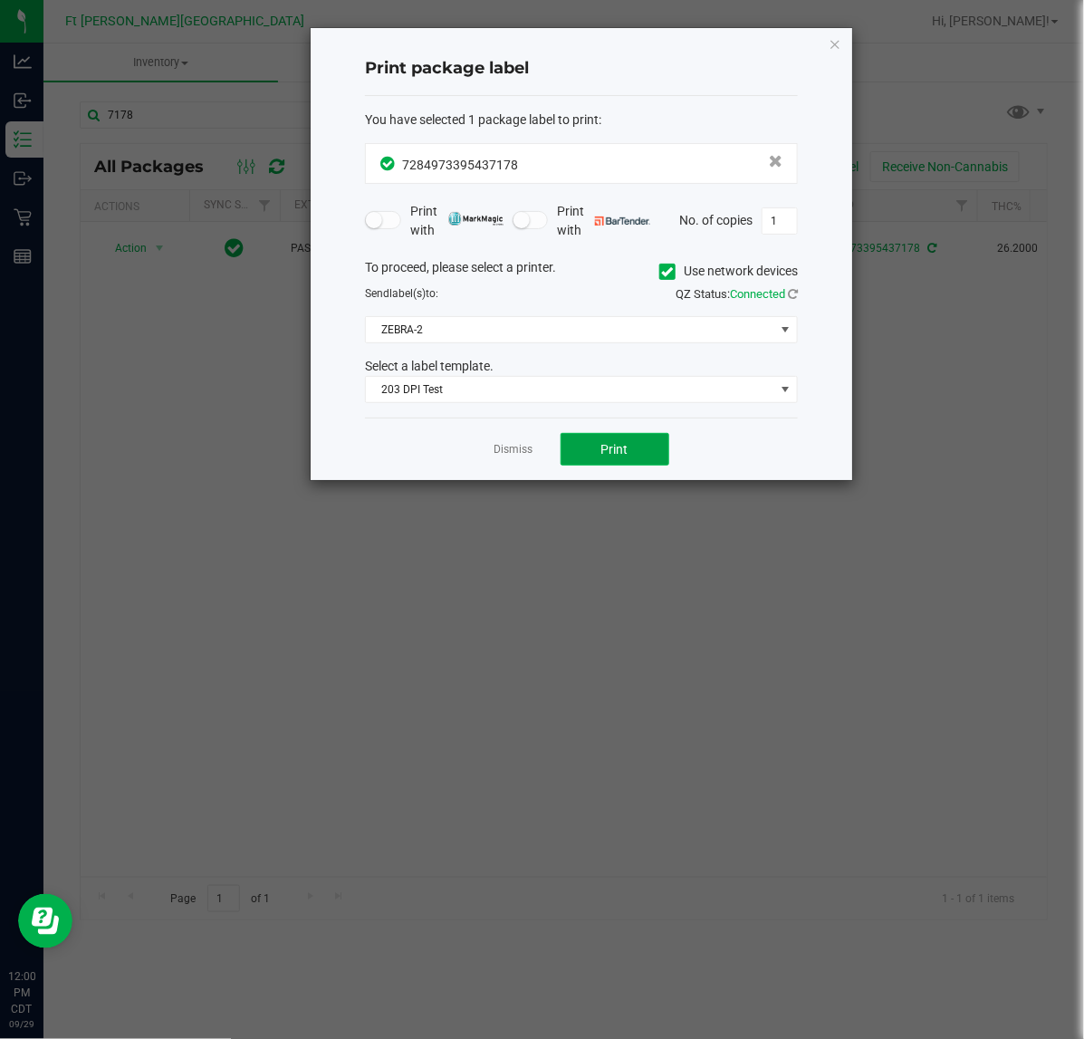
click at [575, 450] on button "Print" at bounding box center [615, 449] width 109 height 33
click at [500, 451] on link "Dismiss" at bounding box center [513, 449] width 39 height 15
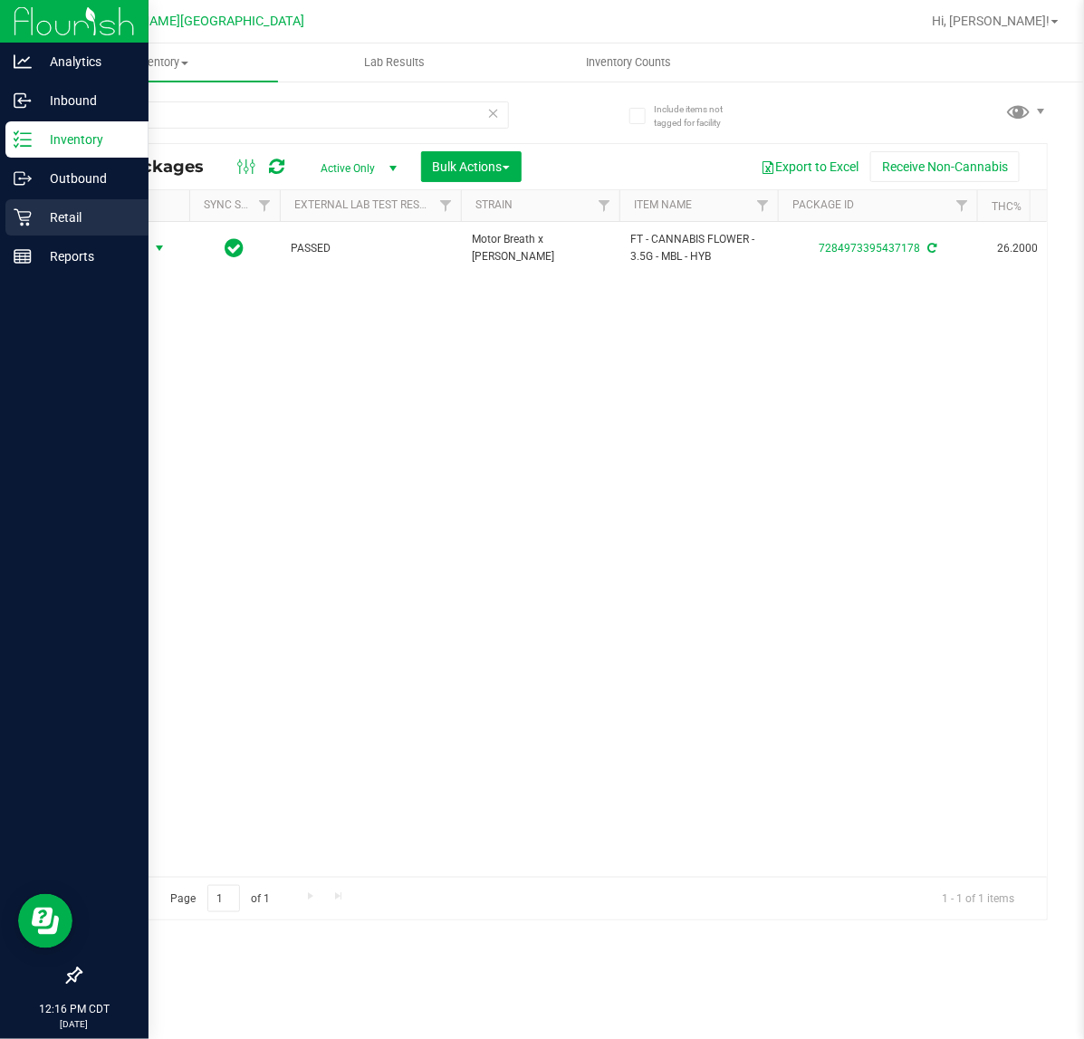
click at [38, 220] on p "Retail" at bounding box center [86, 217] width 109 height 22
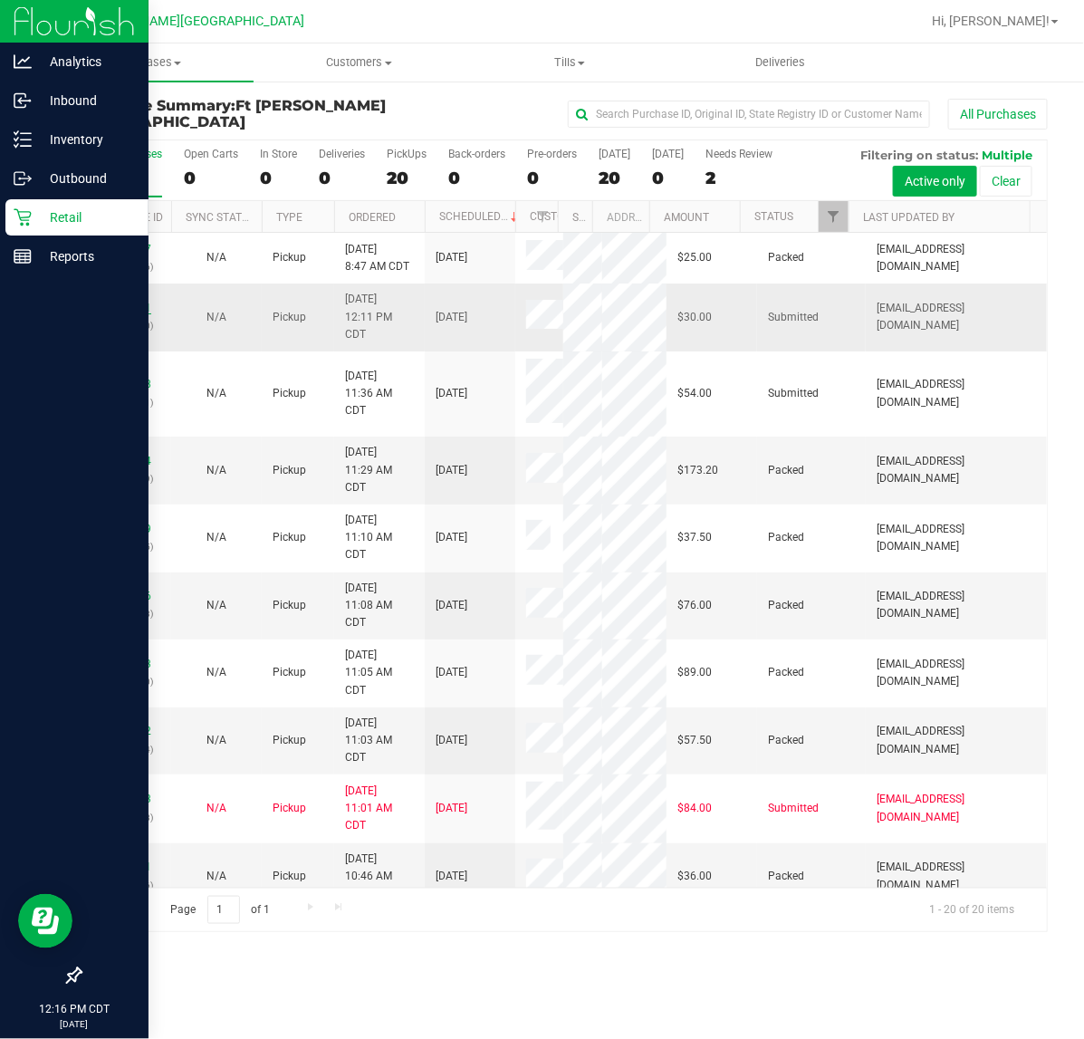
click at [142, 304] on link "12024741" at bounding box center [126, 308] width 51 height 13
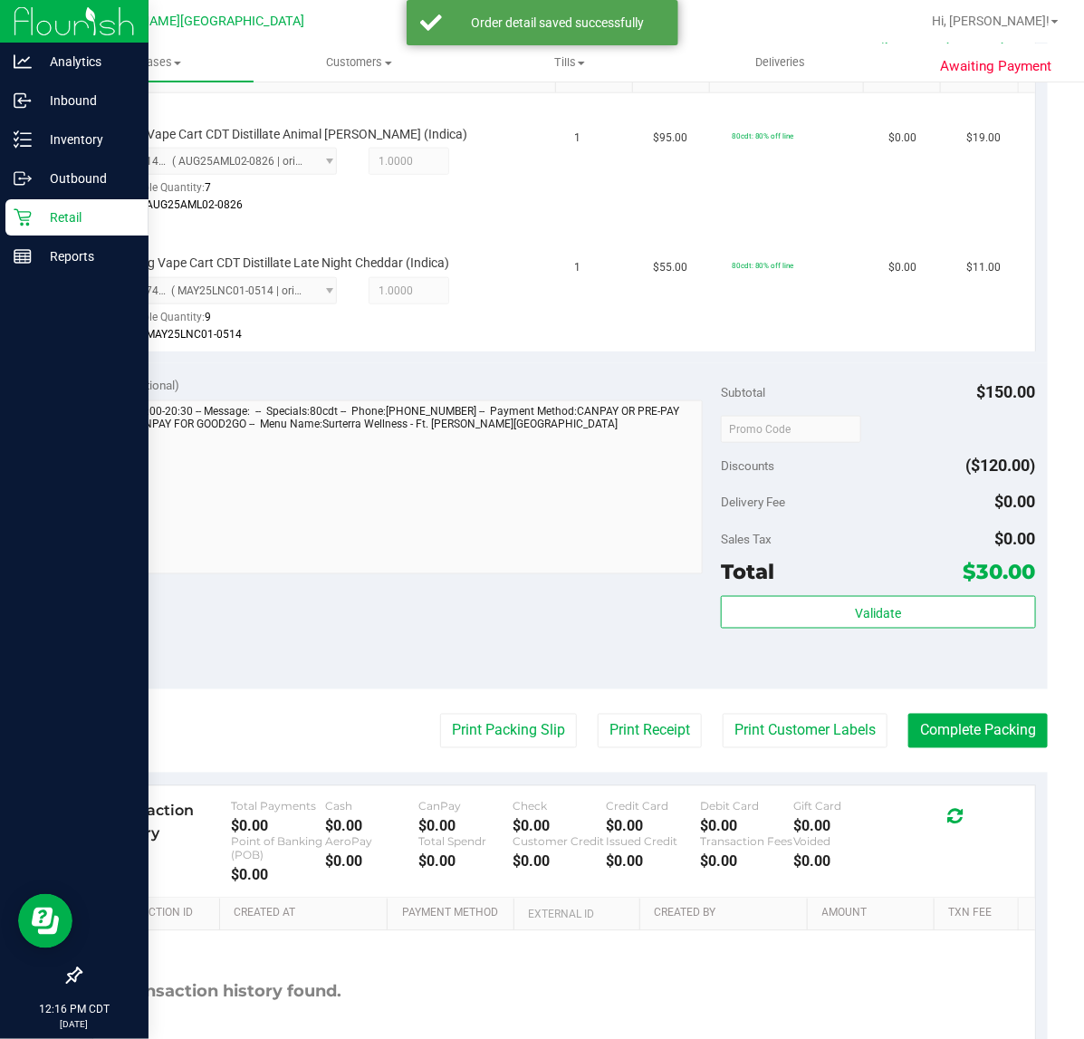
scroll to position [605, 0]
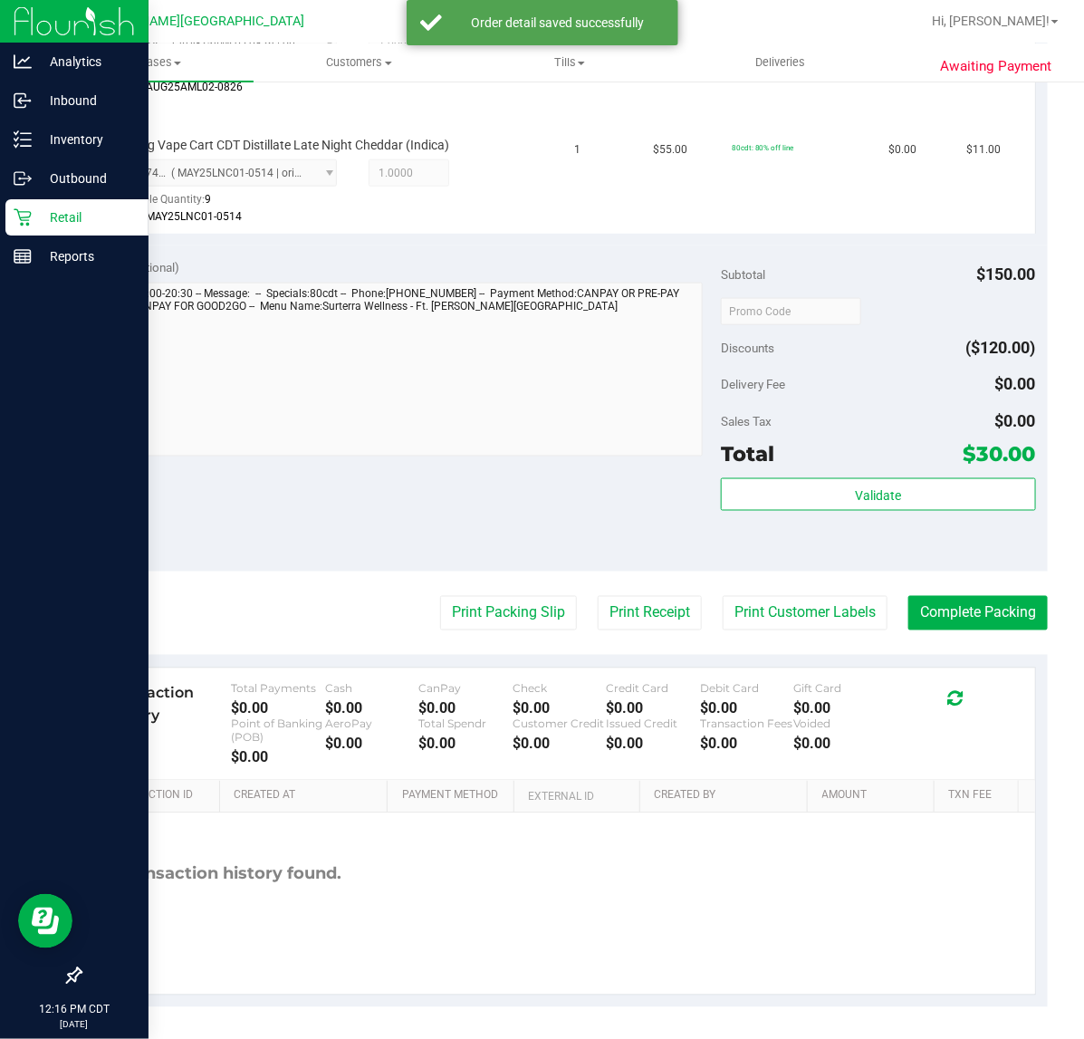
click at [747, 512] on div "Validate" at bounding box center [878, 519] width 314 height 82
click at [752, 490] on button "Validate" at bounding box center [878, 494] width 314 height 33
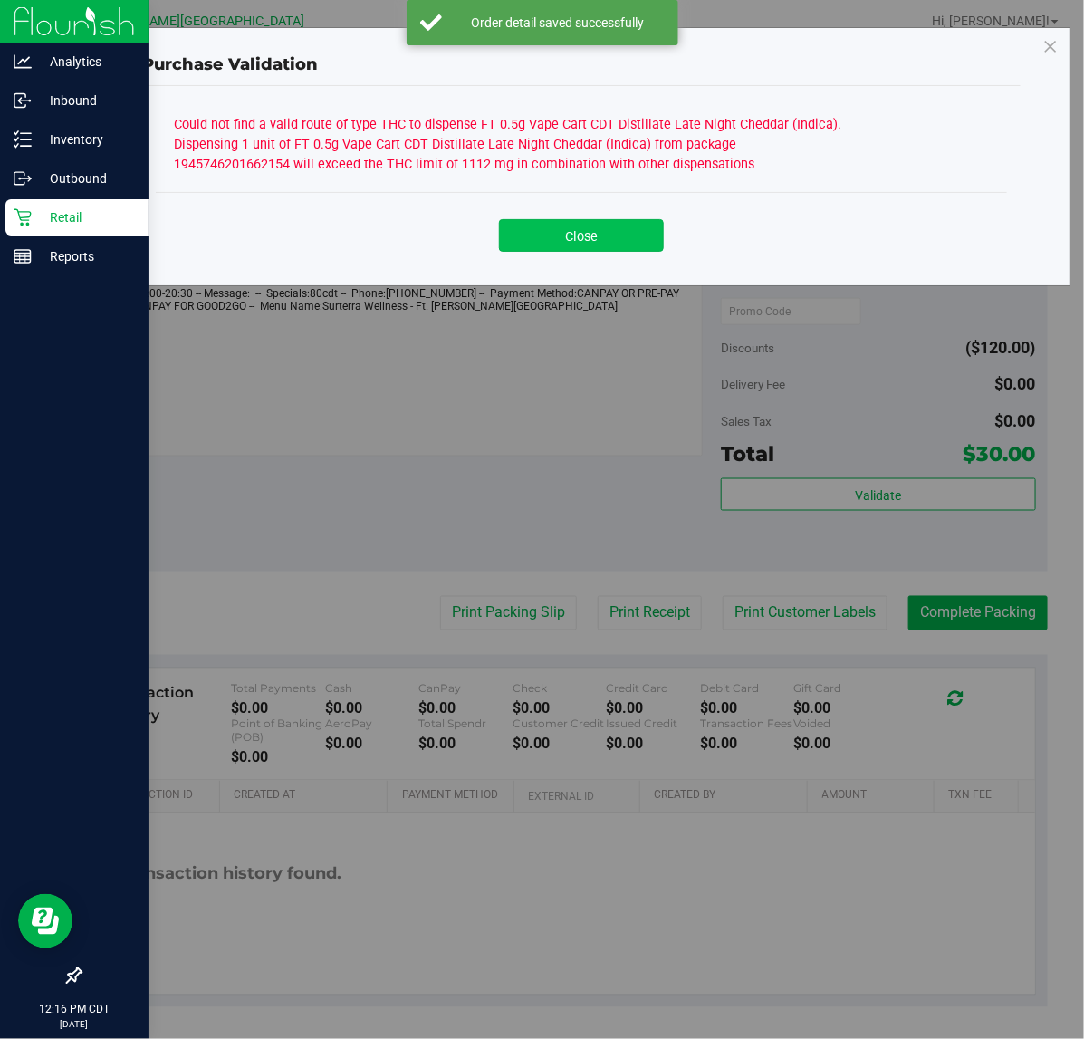
click at [575, 238] on button "Close" at bounding box center [581, 235] width 165 height 33
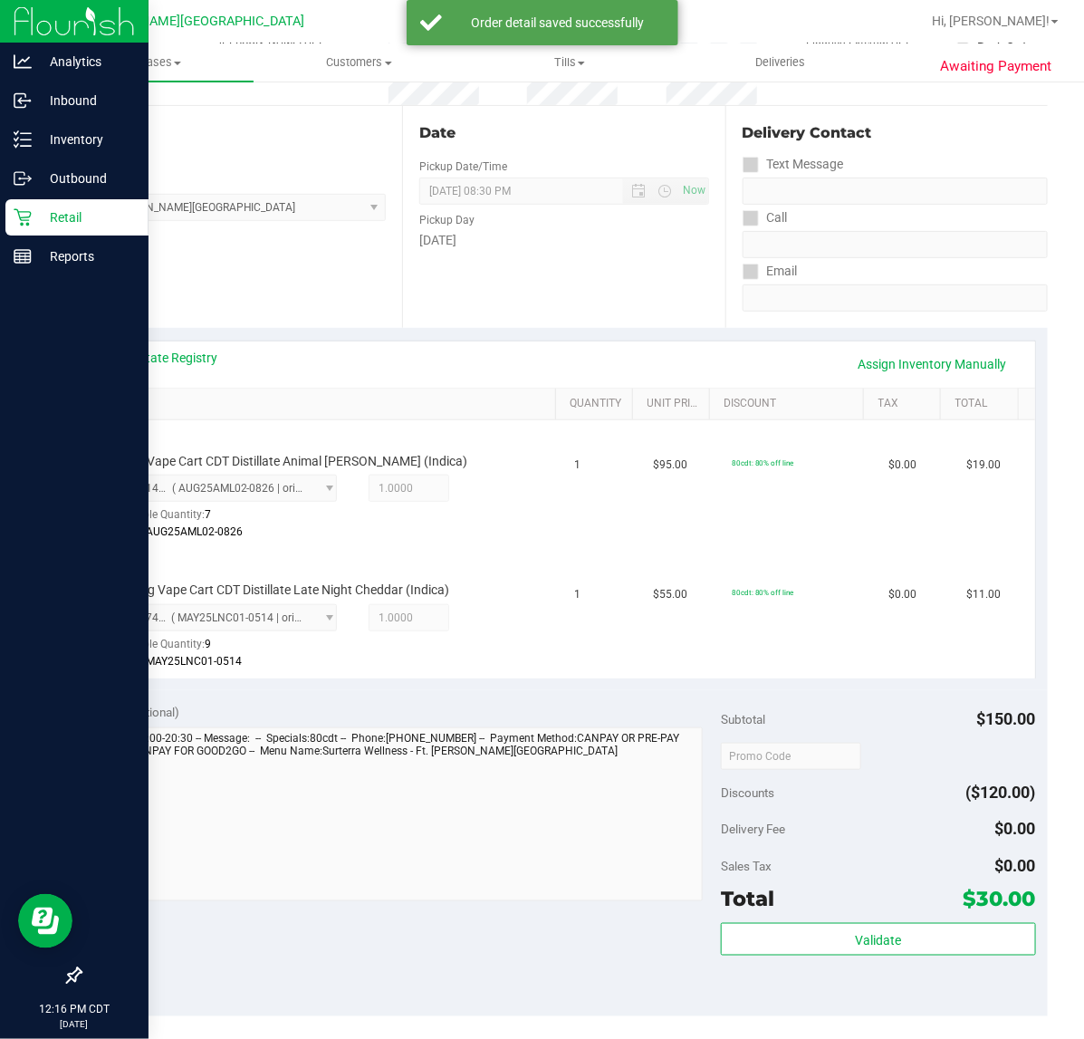
scroll to position [152, 0]
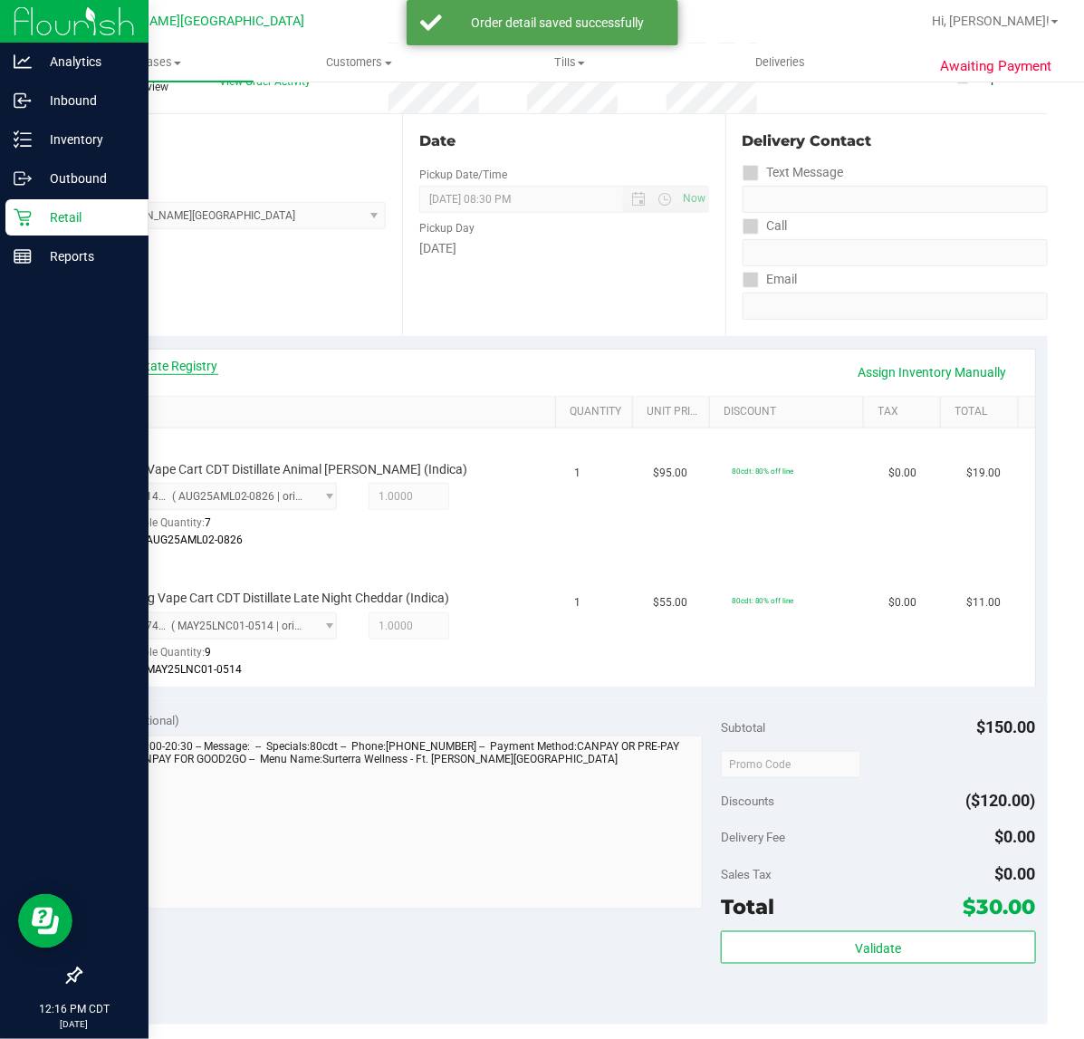
click at [160, 357] on link "View State Registry" at bounding box center [164, 366] width 109 height 18
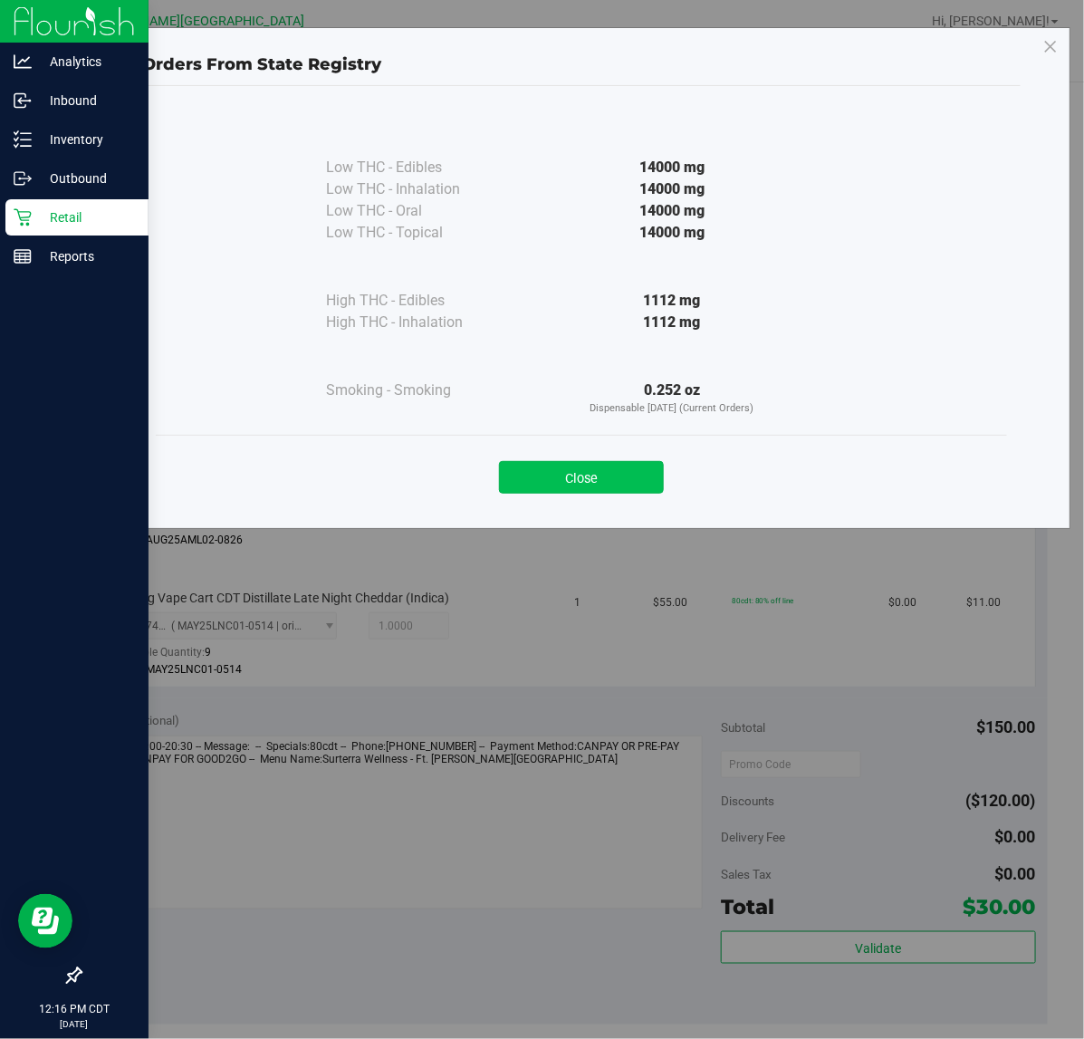
click at [559, 467] on button "Close" at bounding box center [581, 477] width 165 height 33
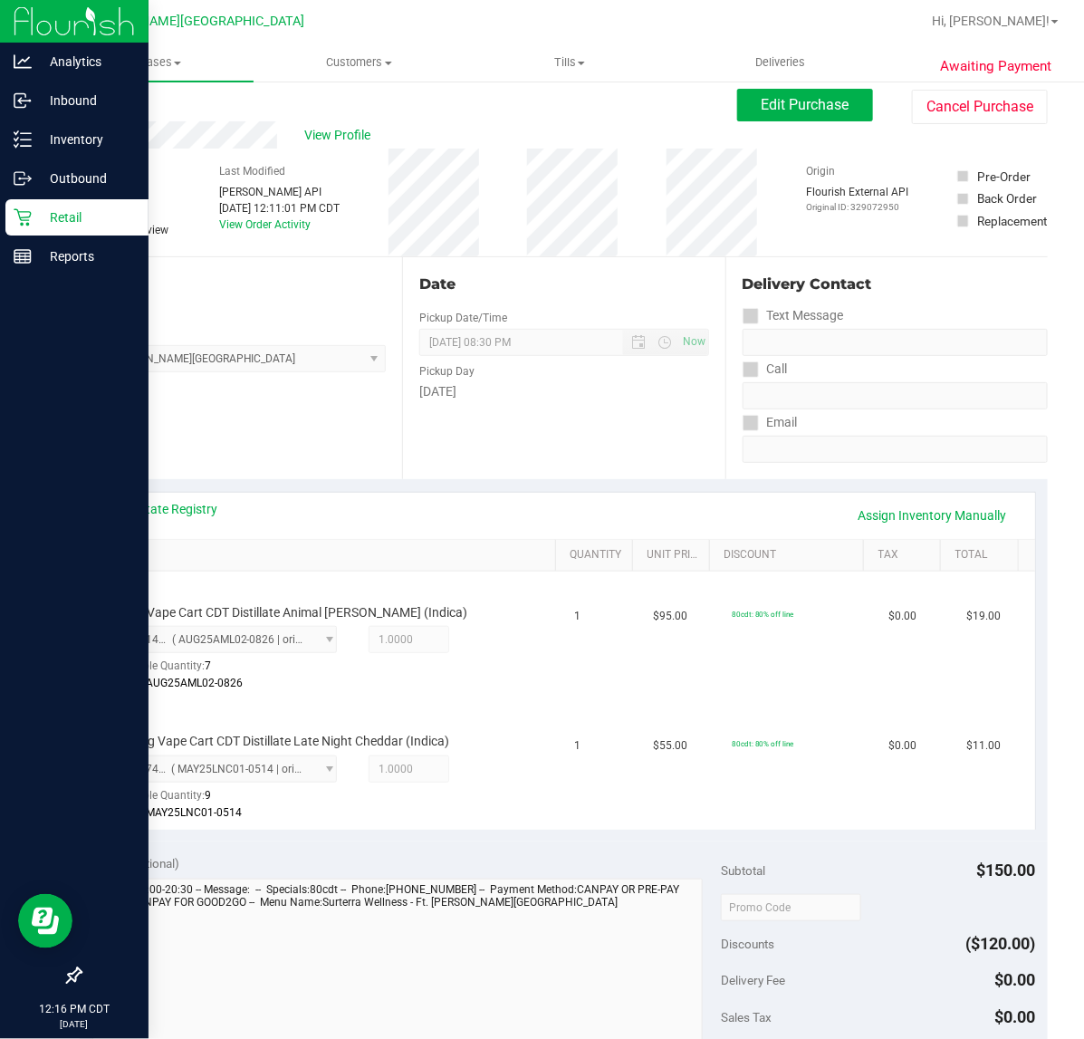
scroll to position [0, 0]
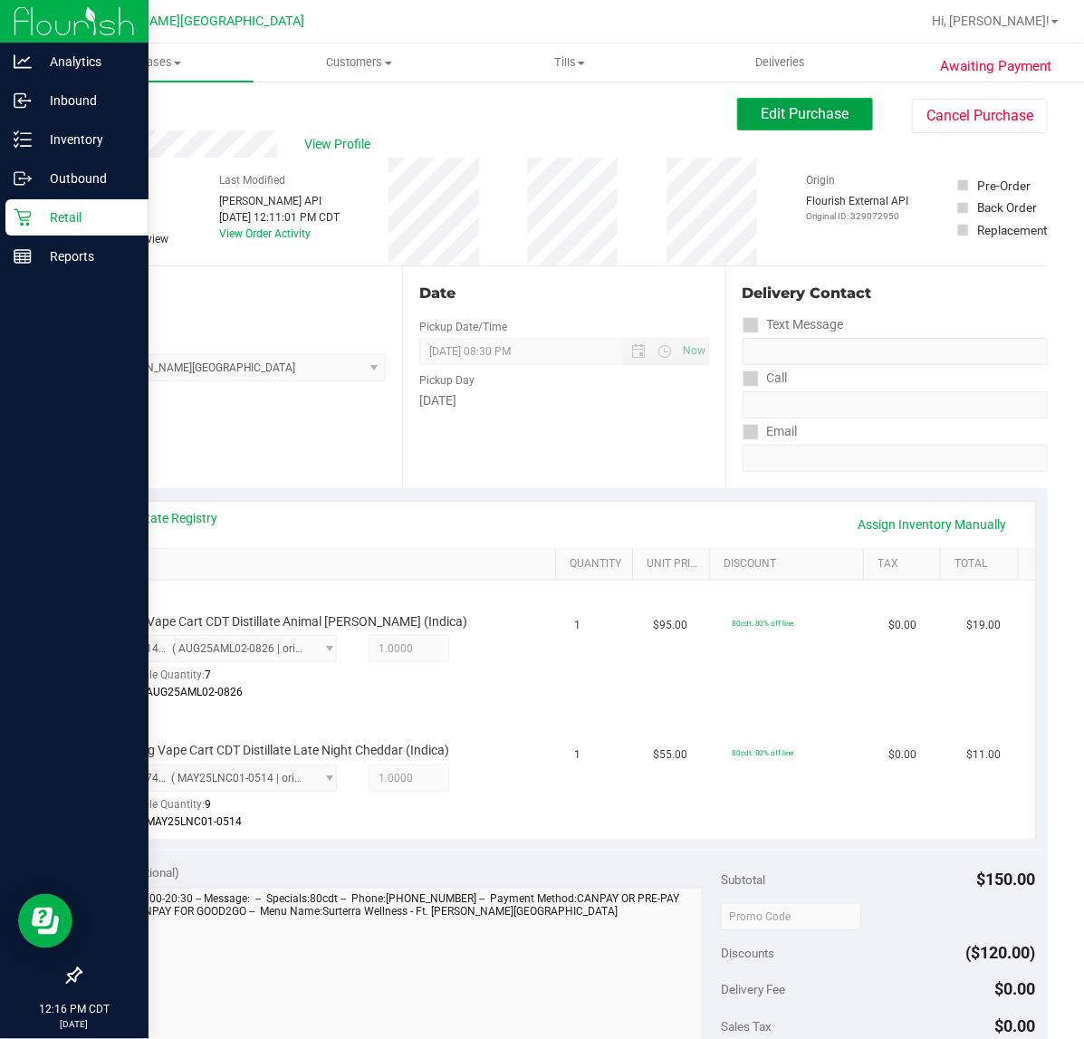
click at [799, 110] on span "Edit Purchase" at bounding box center [806, 113] width 88 height 17
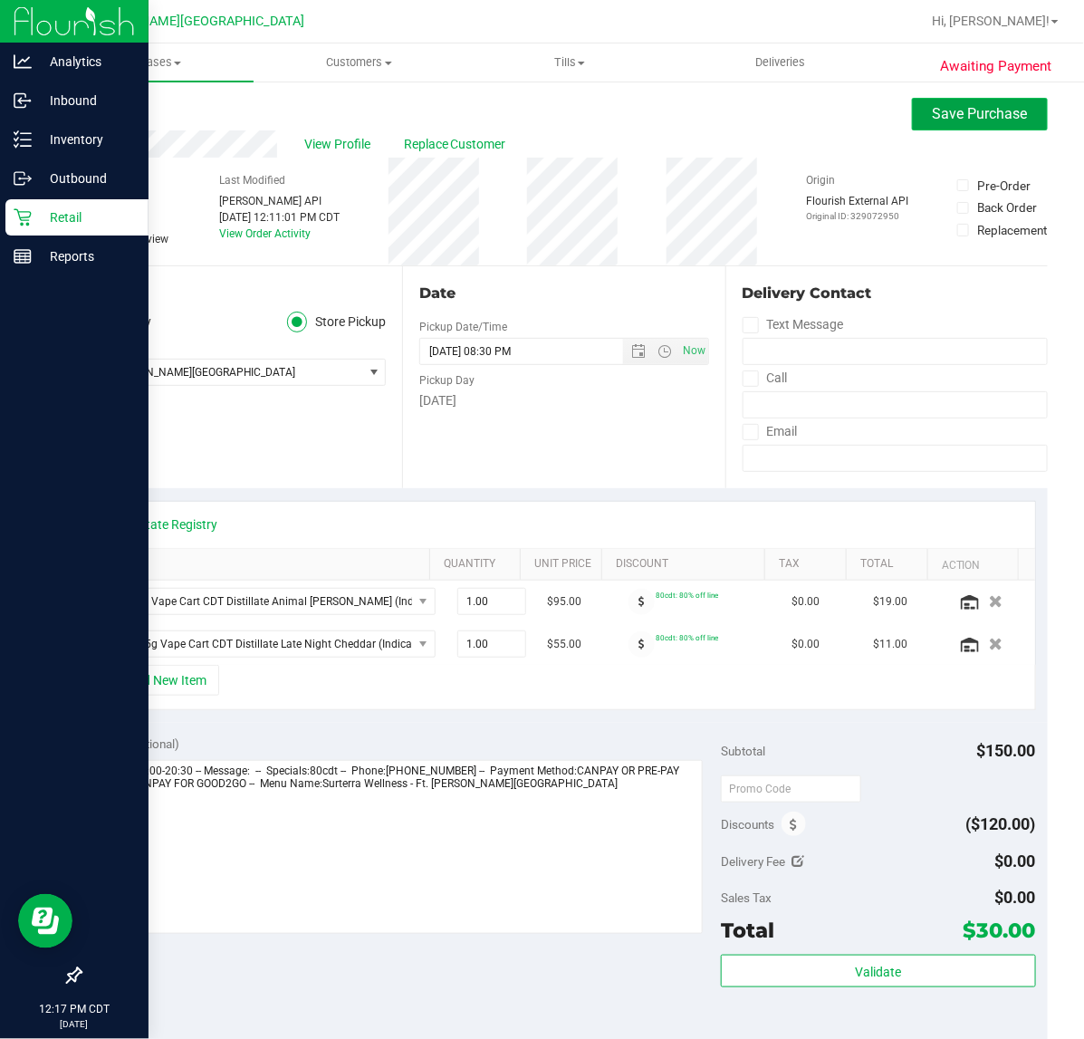
click at [934, 101] on button "Save Purchase" at bounding box center [980, 114] width 136 height 33
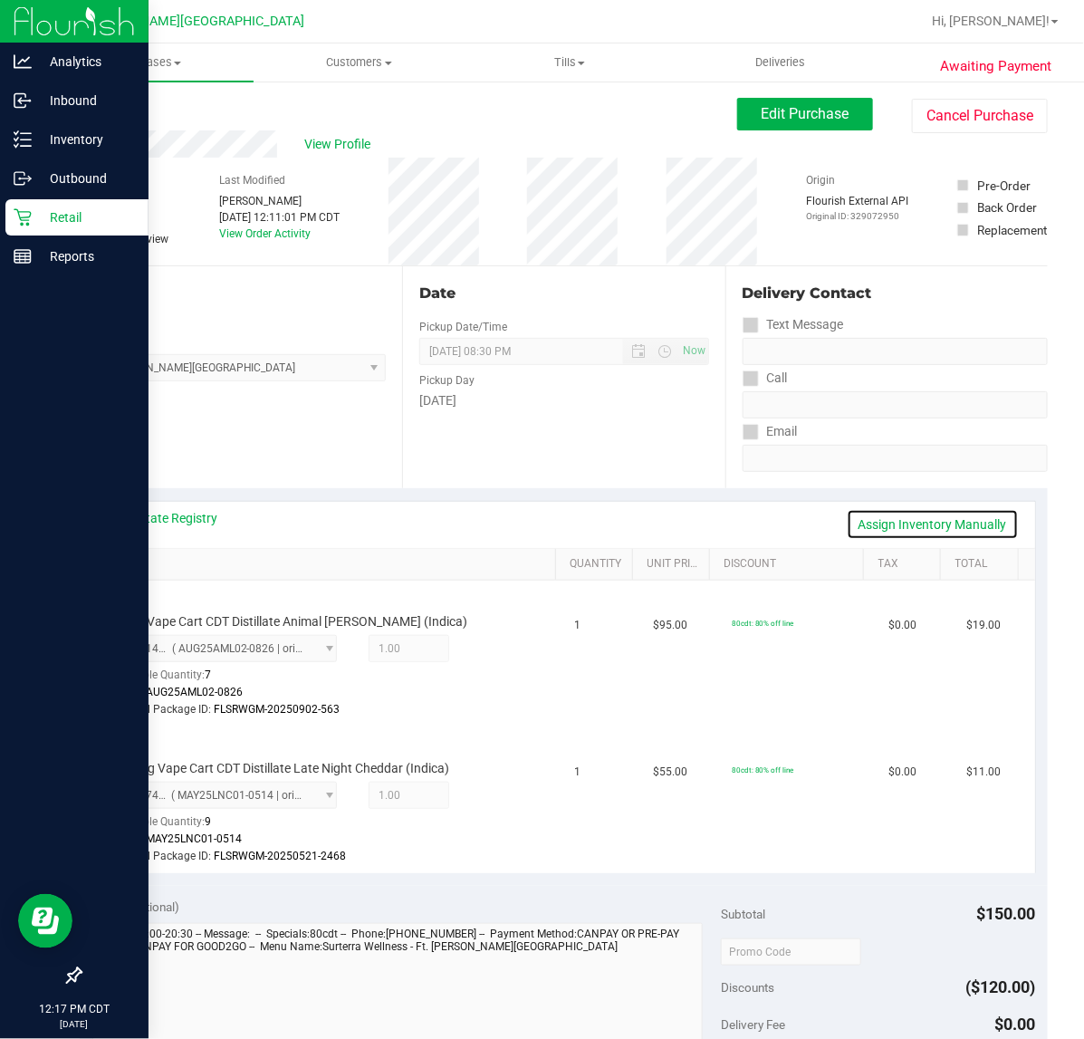
click at [972, 516] on link "Assign Inventory Manually" at bounding box center [933, 524] width 172 height 31
click at [476, 652] on icon at bounding box center [485, 650] width 19 height 21
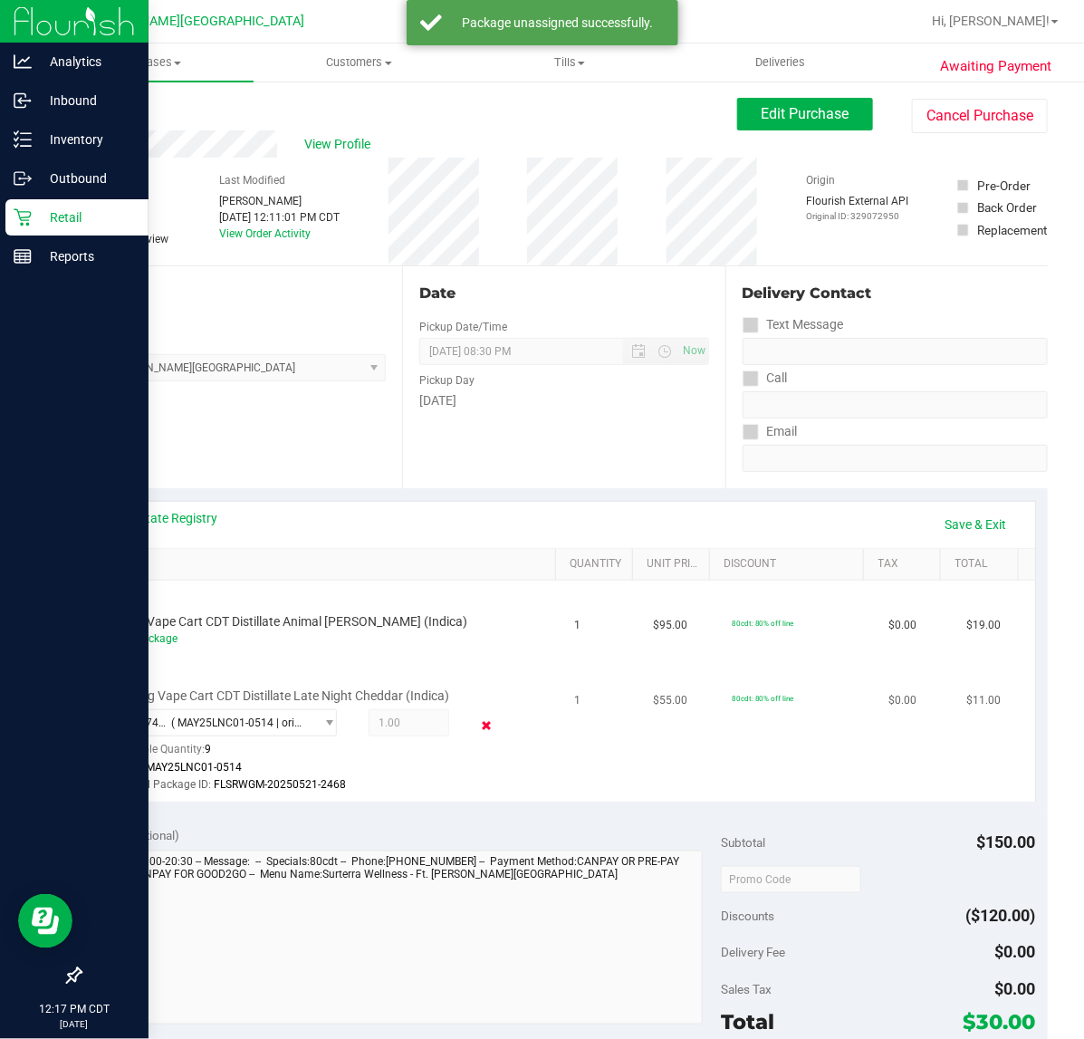
click at [480, 720] on icon at bounding box center [485, 725] width 19 height 21
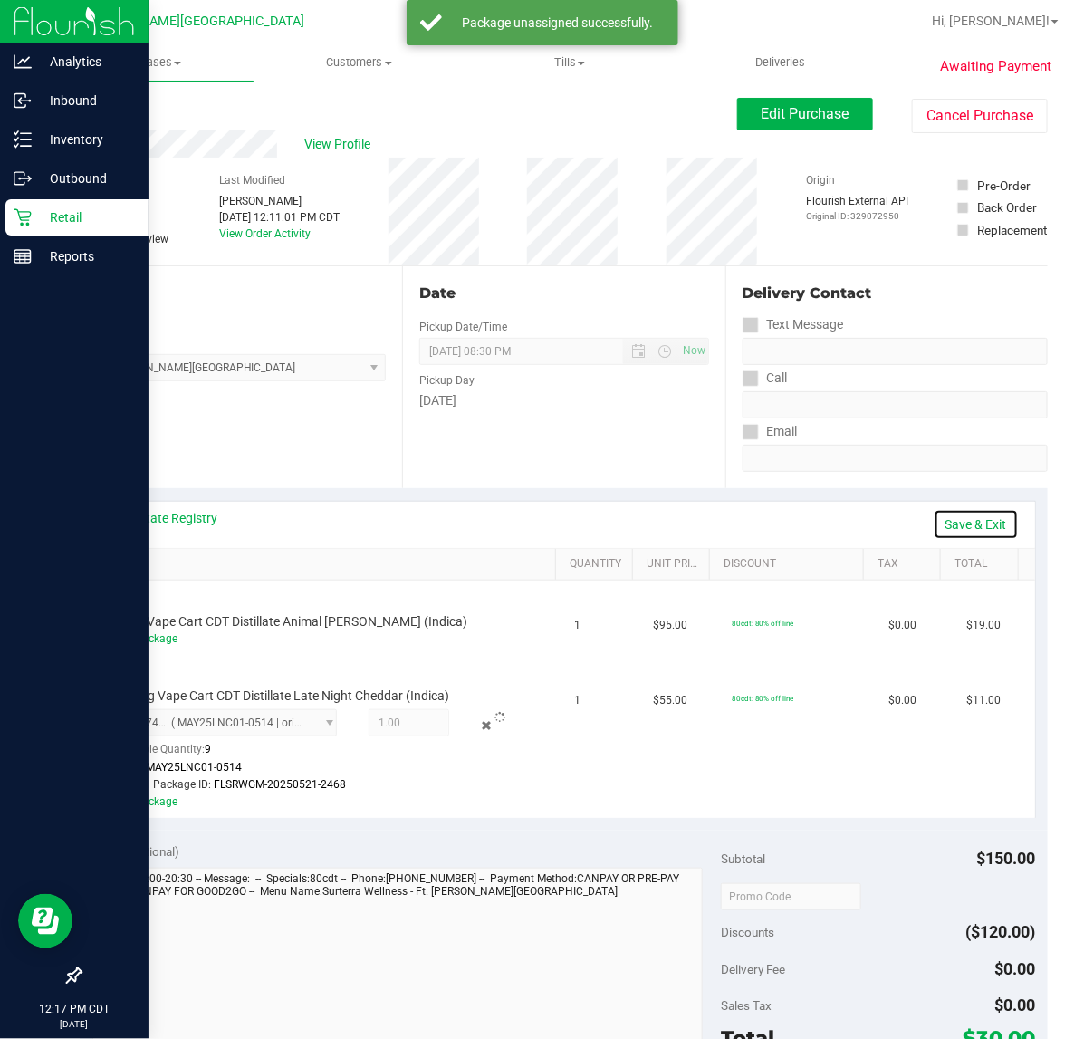
click at [965, 518] on link "Save & Exit" at bounding box center [976, 524] width 85 height 31
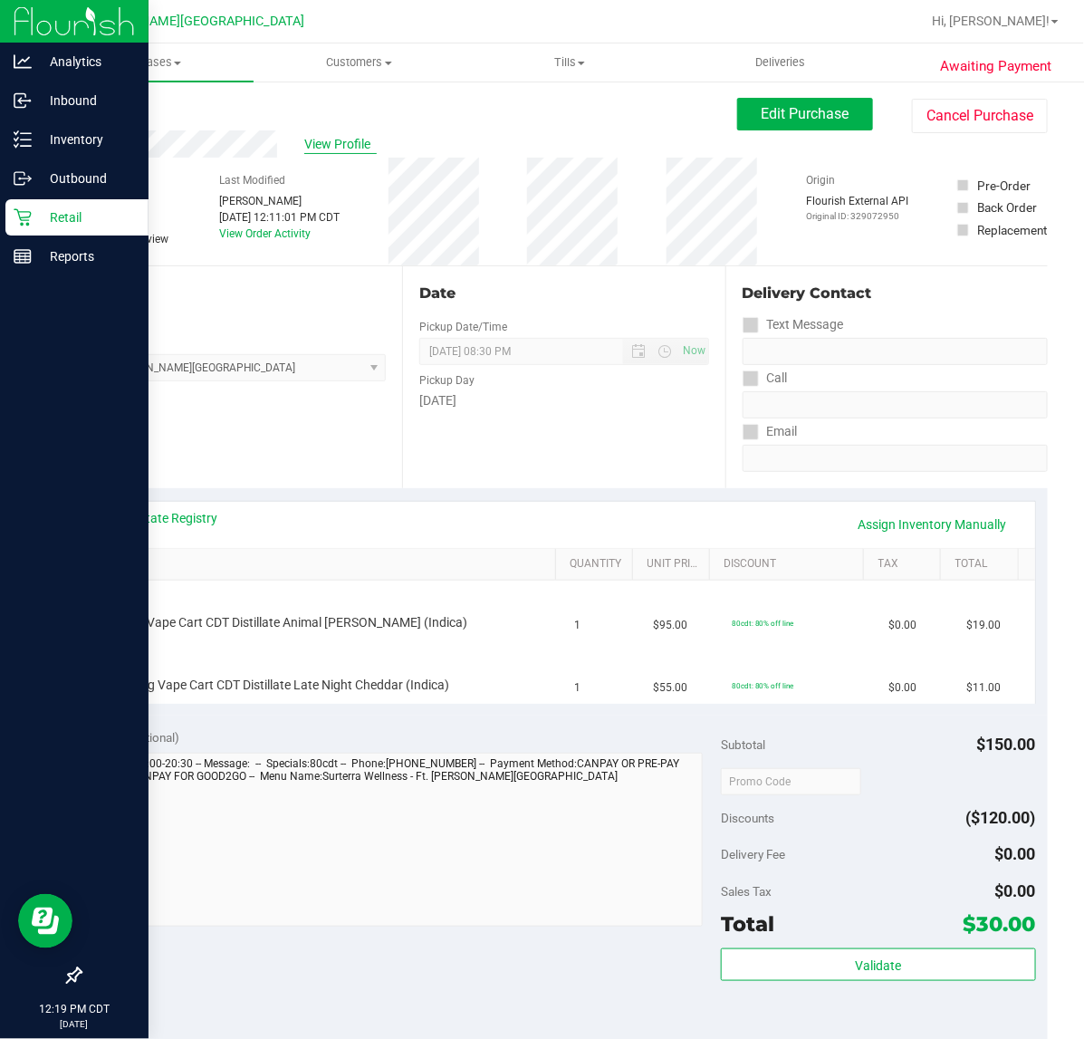
click at [310, 146] on span "View Profile" at bounding box center [340, 144] width 72 height 19
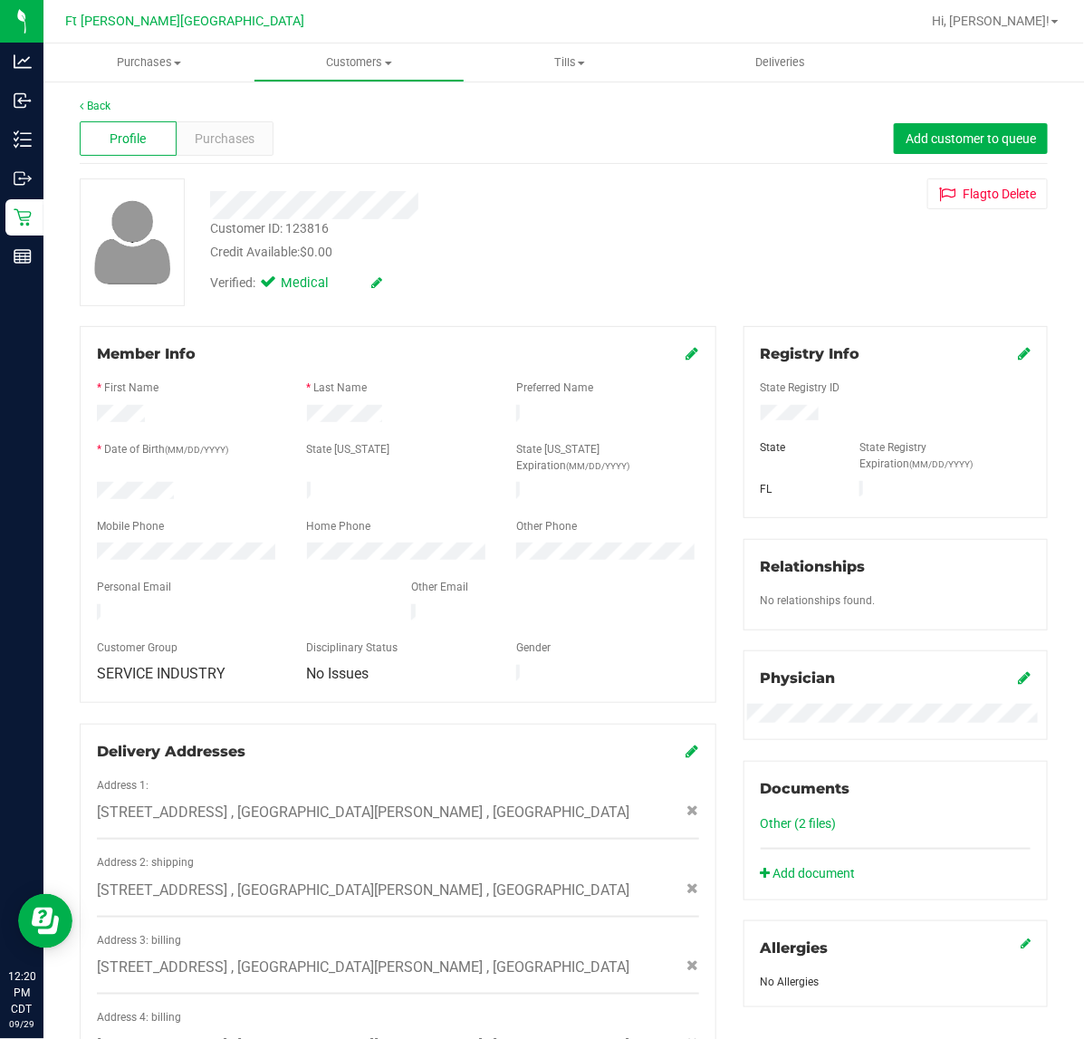
click at [43, 219] on div "Back Profile Purchases Add customer to queue Customer ID: 123816 Credit Availab…" at bounding box center [563, 756] width 1041 height 1352
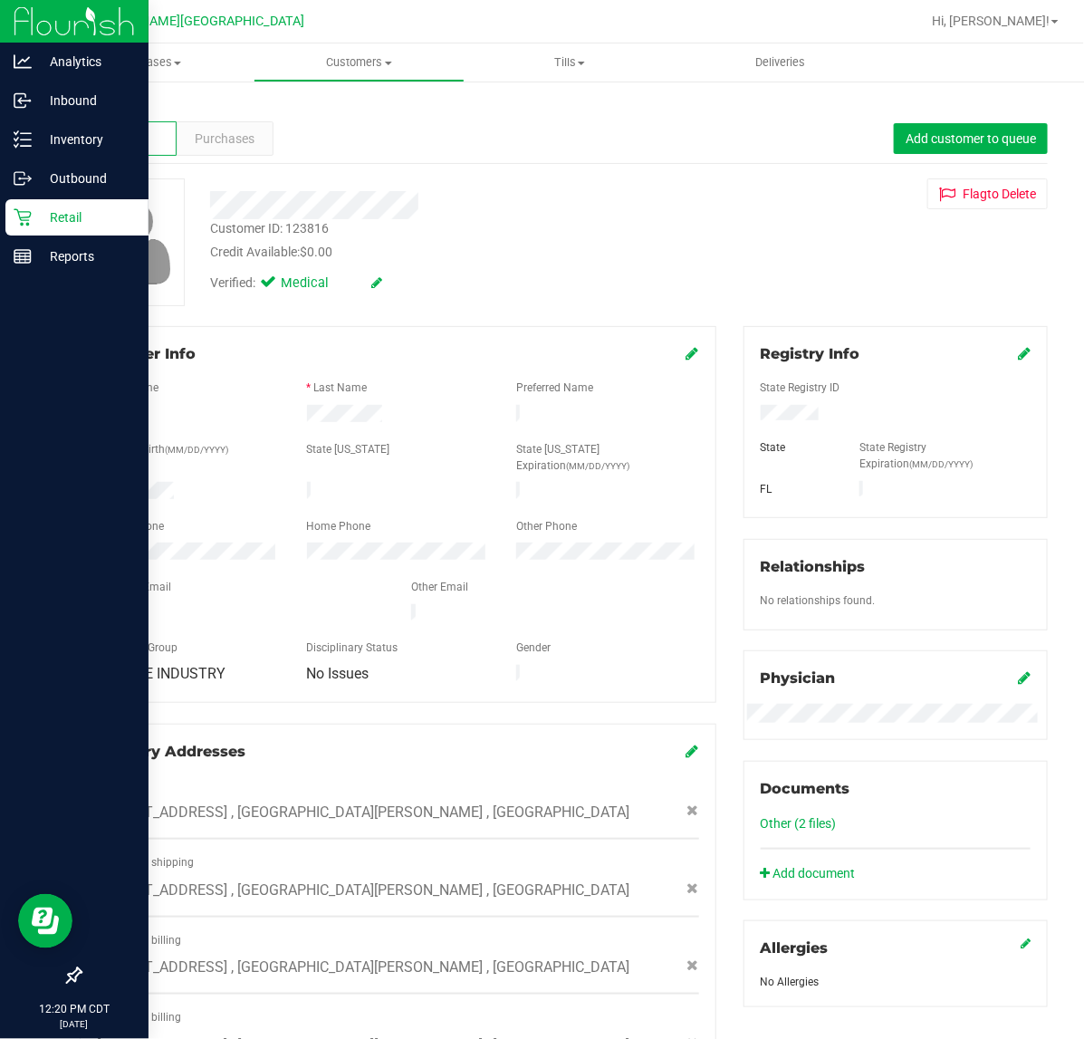
click at [34, 214] on p "Retail" at bounding box center [86, 217] width 109 height 22
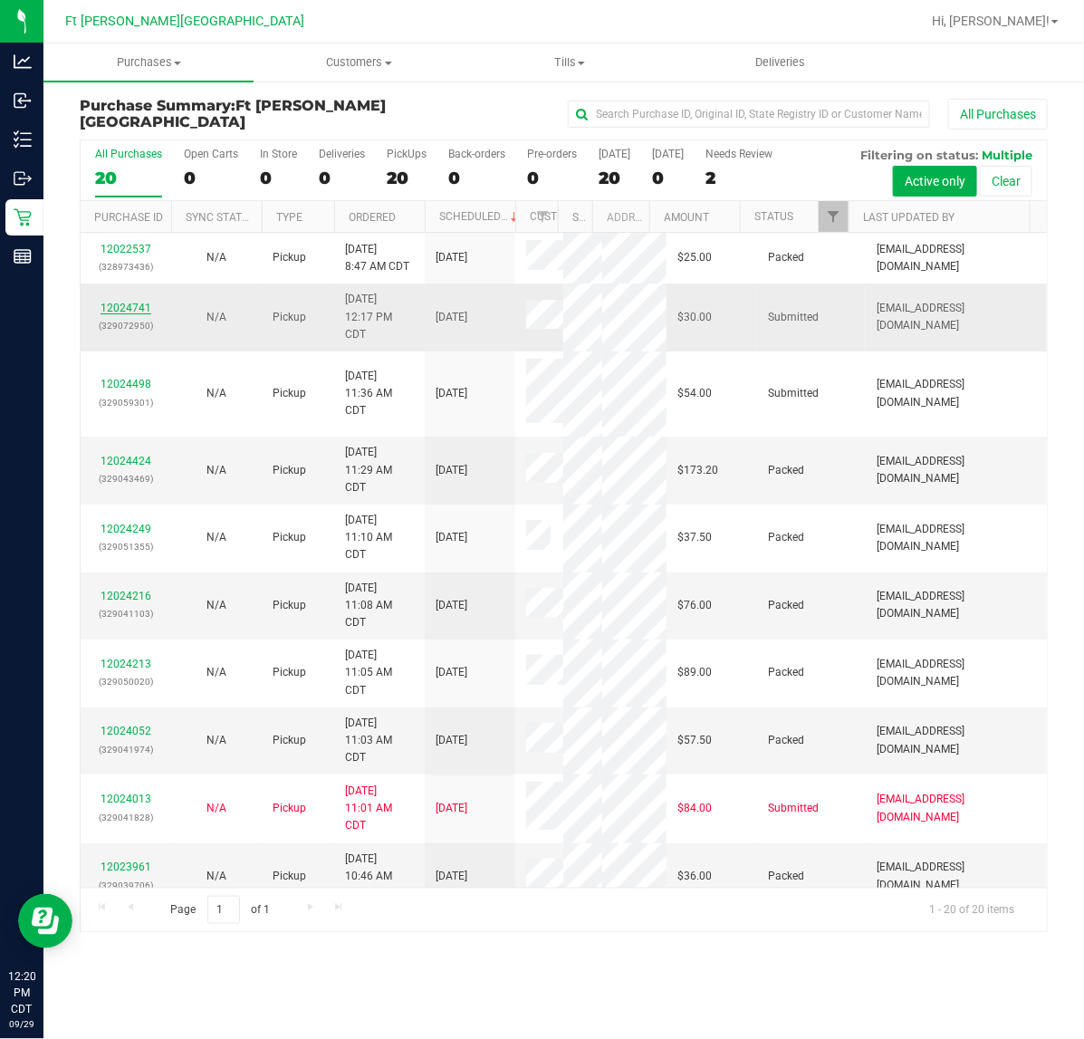
click at [140, 306] on link "12024741" at bounding box center [126, 308] width 51 height 13
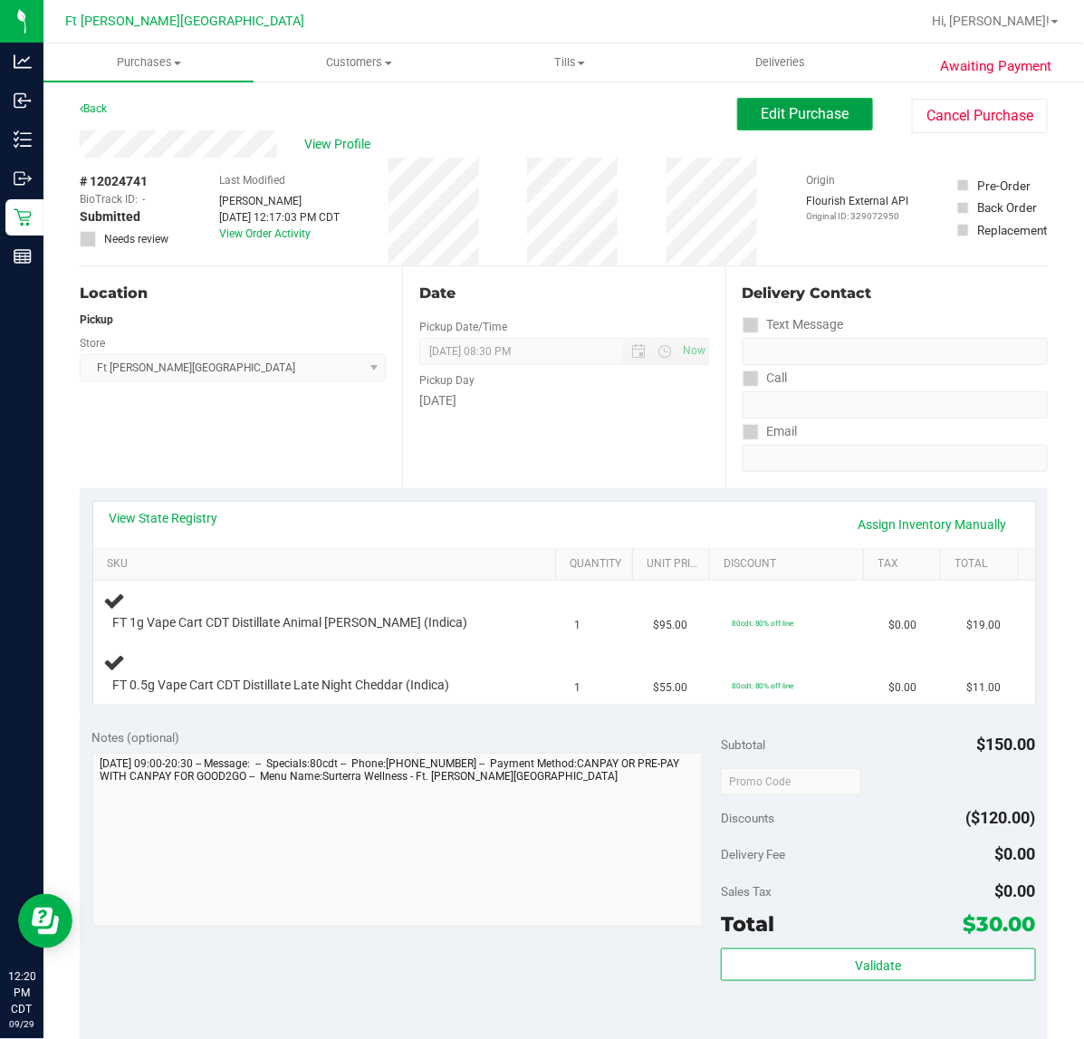
click at [785, 113] on span "Edit Purchase" at bounding box center [806, 113] width 88 height 17
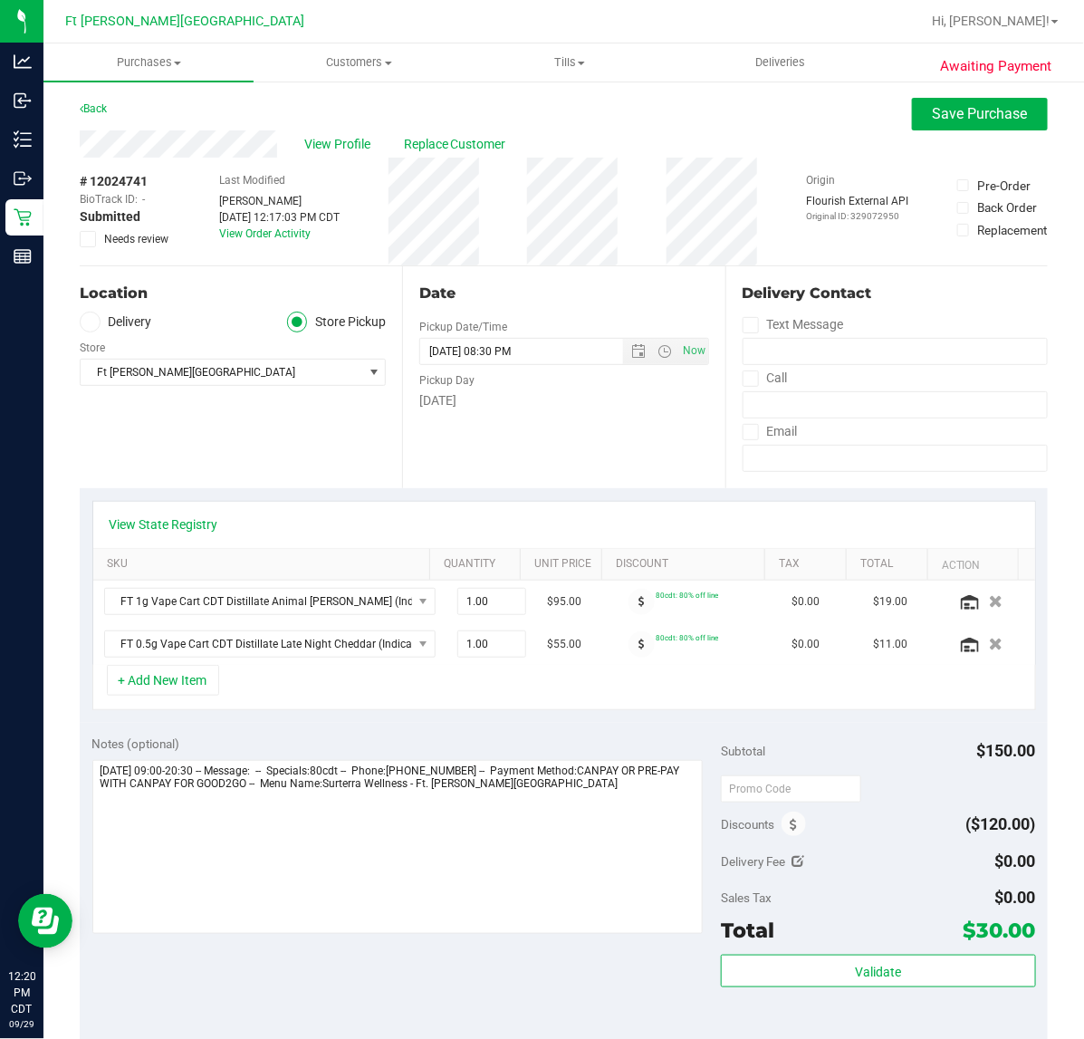
click at [87, 239] on icon at bounding box center [88, 239] width 12 height 0
click at [0, 0] on input "Needs review" at bounding box center [0, 0] width 0 height 0
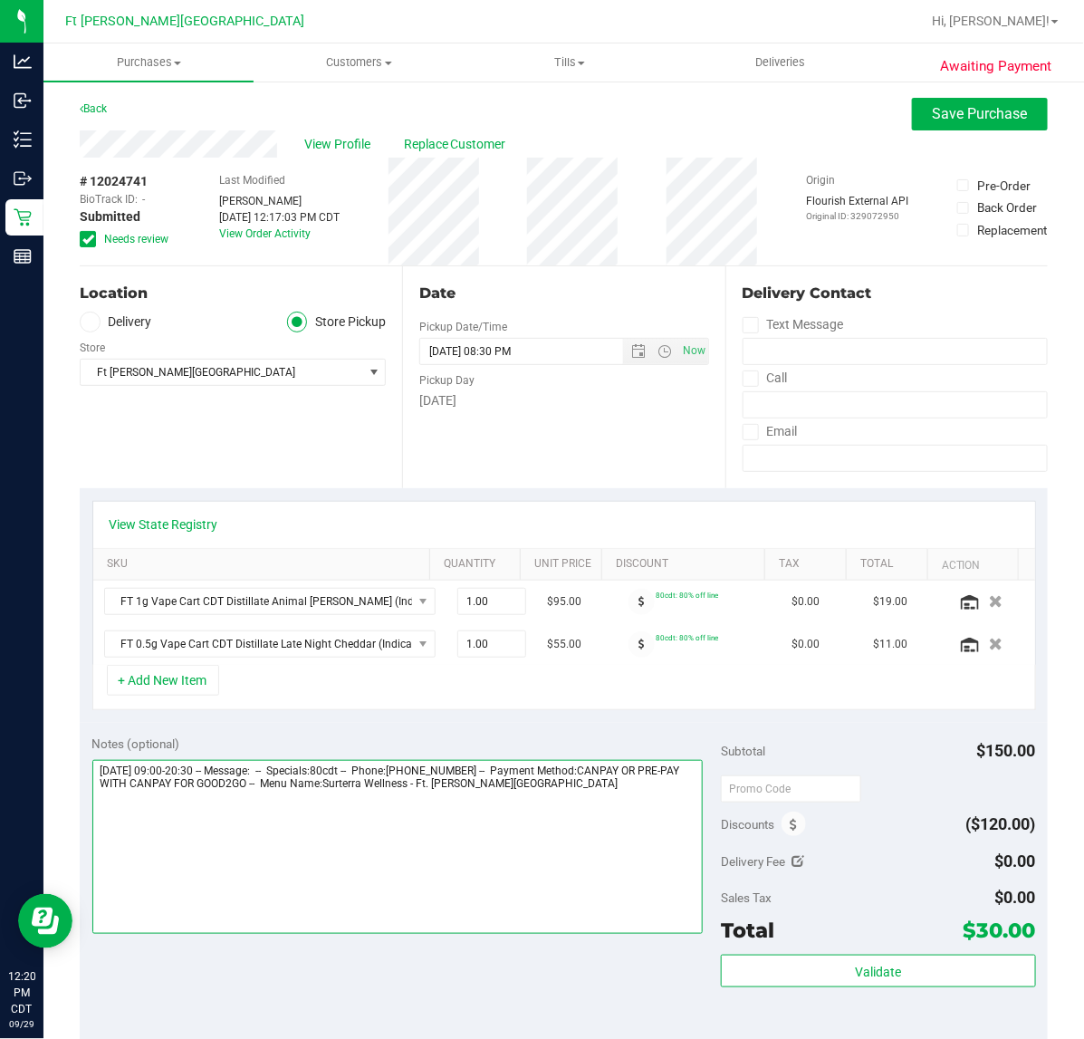
click at [463, 838] on textarea at bounding box center [397, 847] width 611 height 174
click at [670, 803] on textarea at bounding box center [397, 847] width 611 height 174
type textarea "Monday 09/29/2025 09:00-20:30 -- Message: -- Specials:80cdt -- Phone:8503684961…"
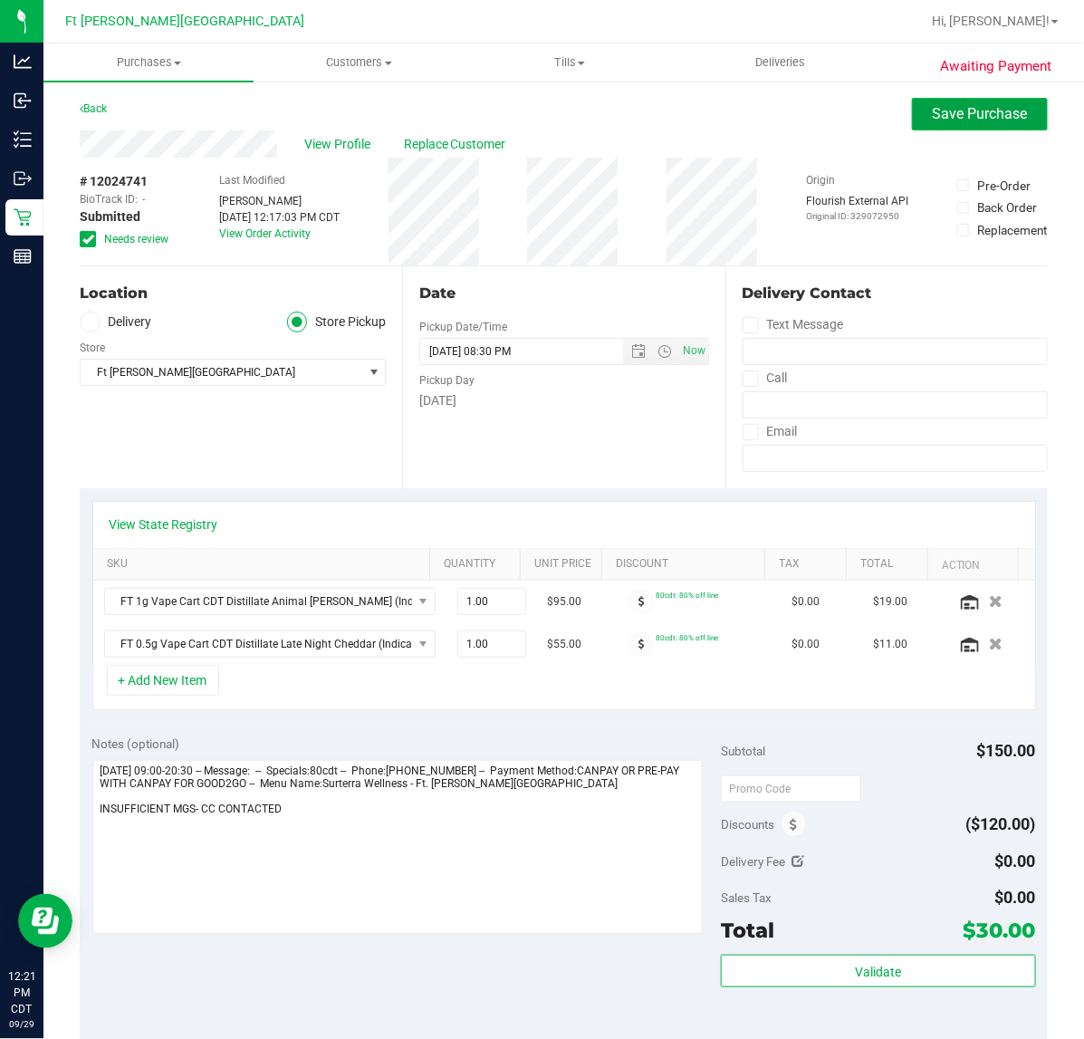
click at [933, 106] on span "Save Purchase" at bounding box center [980, 113] width 95 height 17
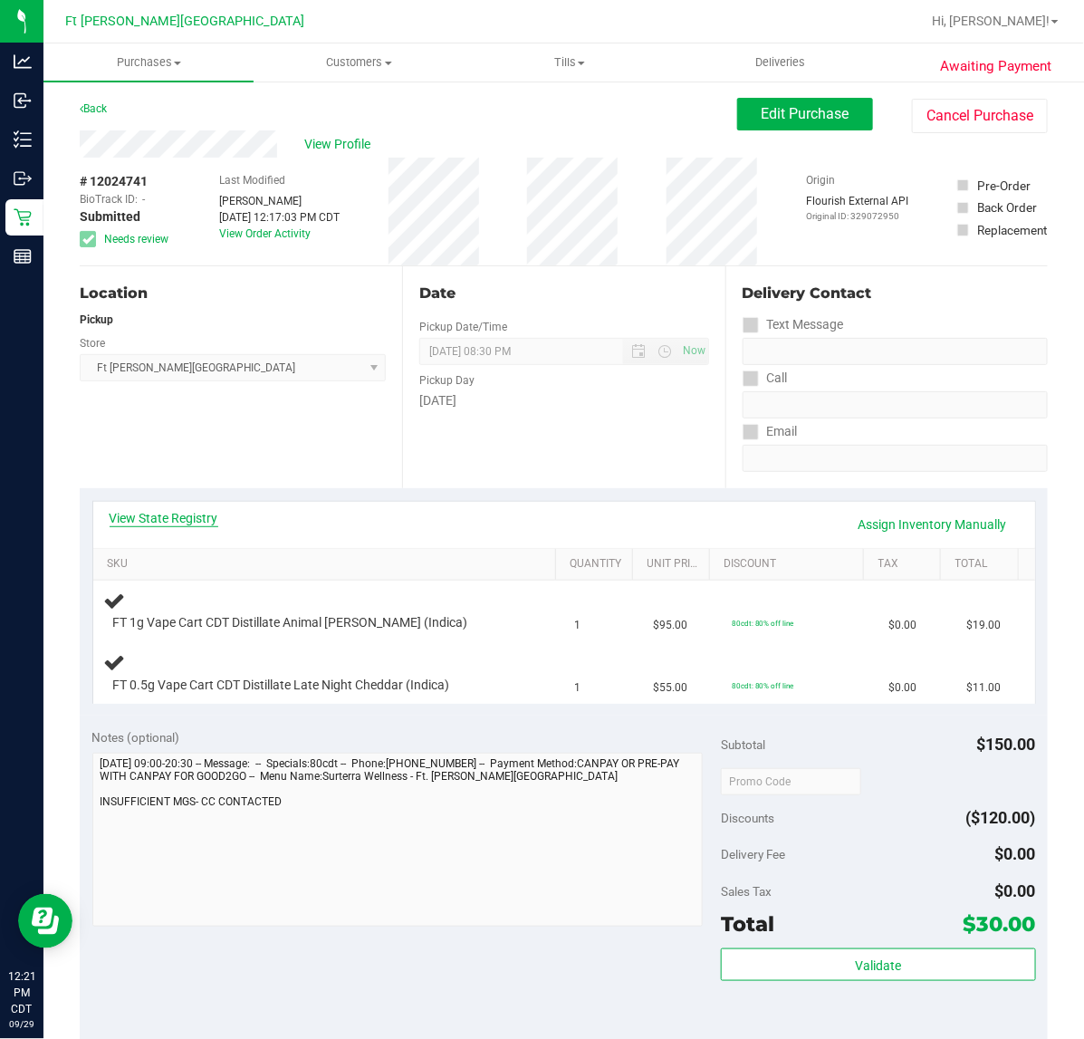
click at [165, 516] on link "View State Registry" at bounding box center [164, 518] width 109 height 18
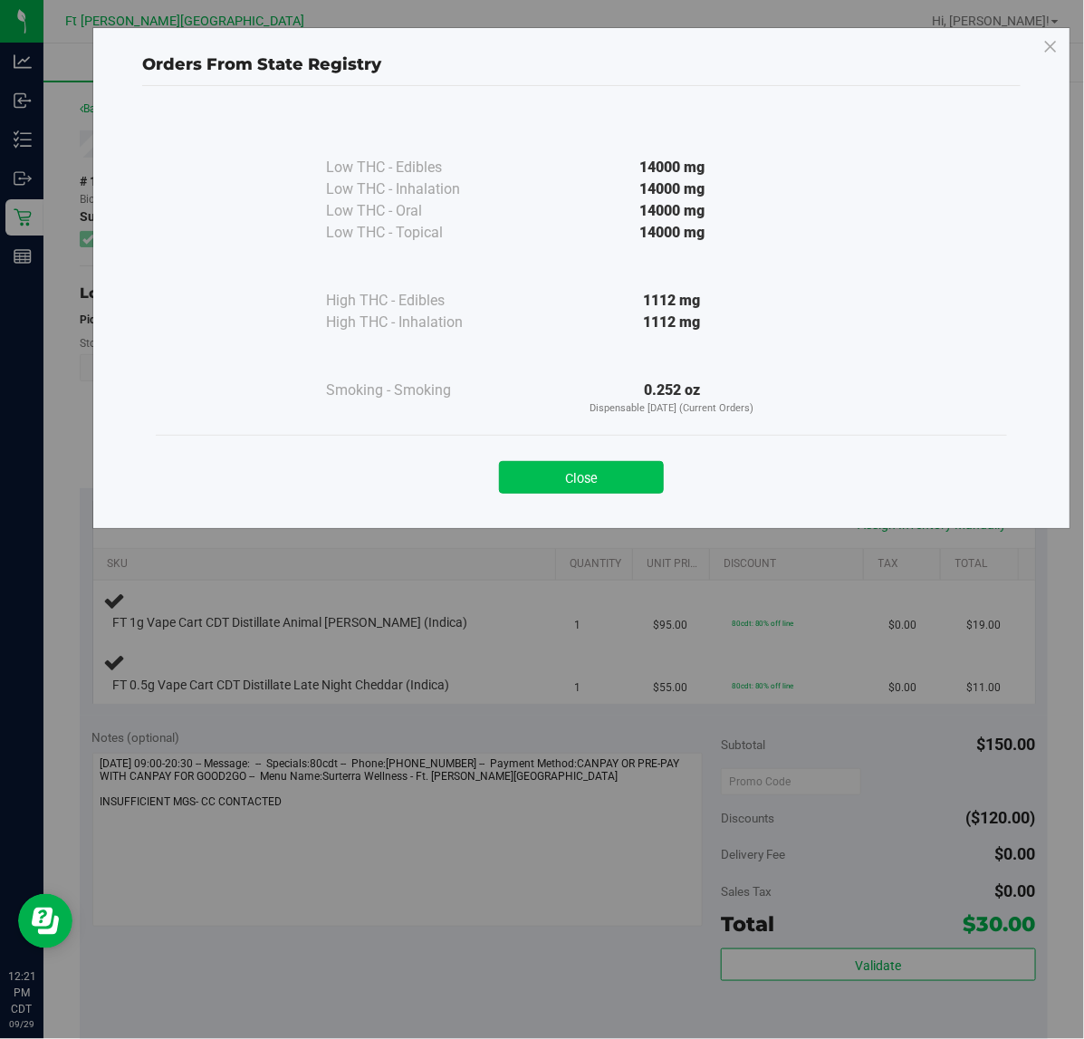
click at [567, 467] on button "Close" at bounding box center [581, 477] width 165 height 33
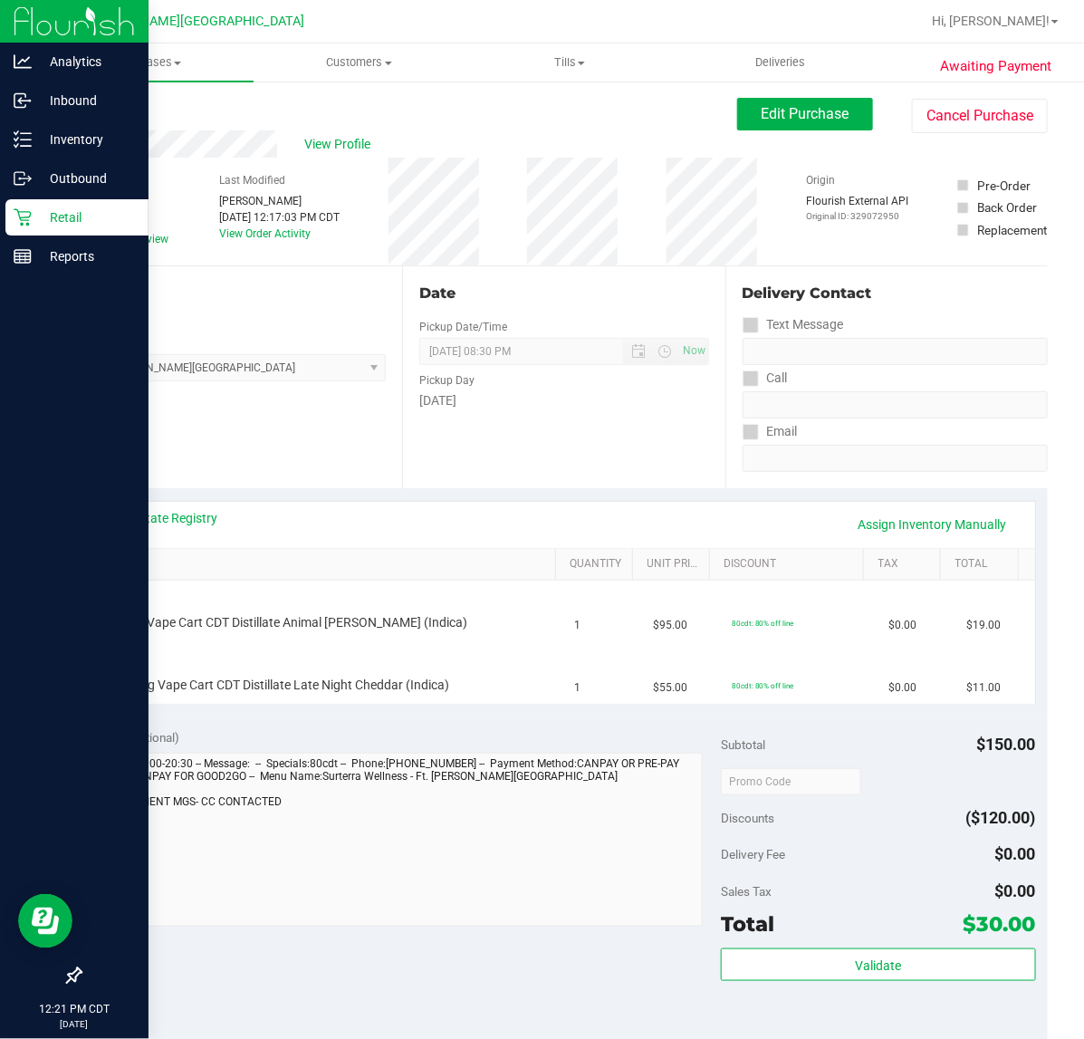
click at [9, 224] on div "Retail" at bounding box center [76, 217] width 143 height 36
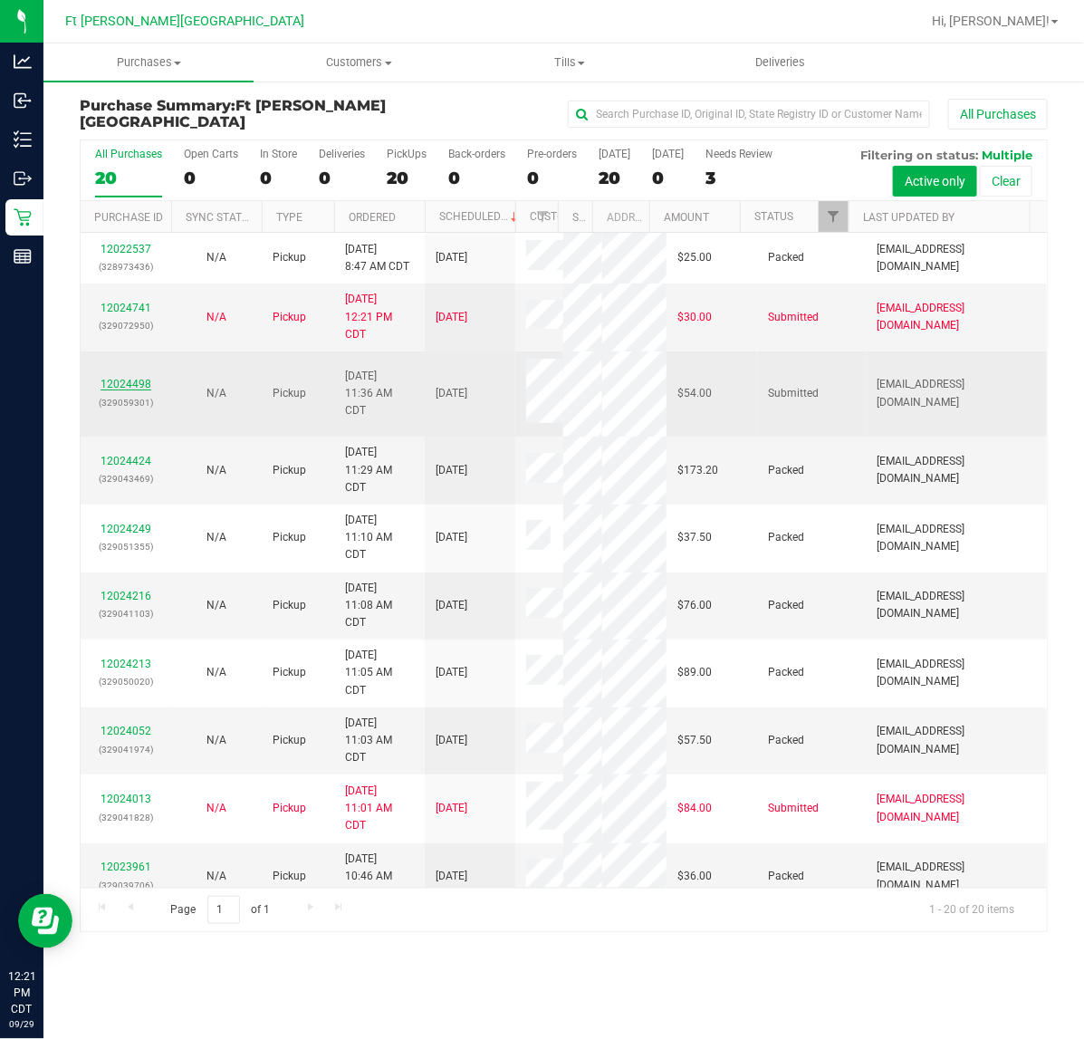
click at [123, 380] on link "12024498" at bounding box center [126, 384] width 51 height 13
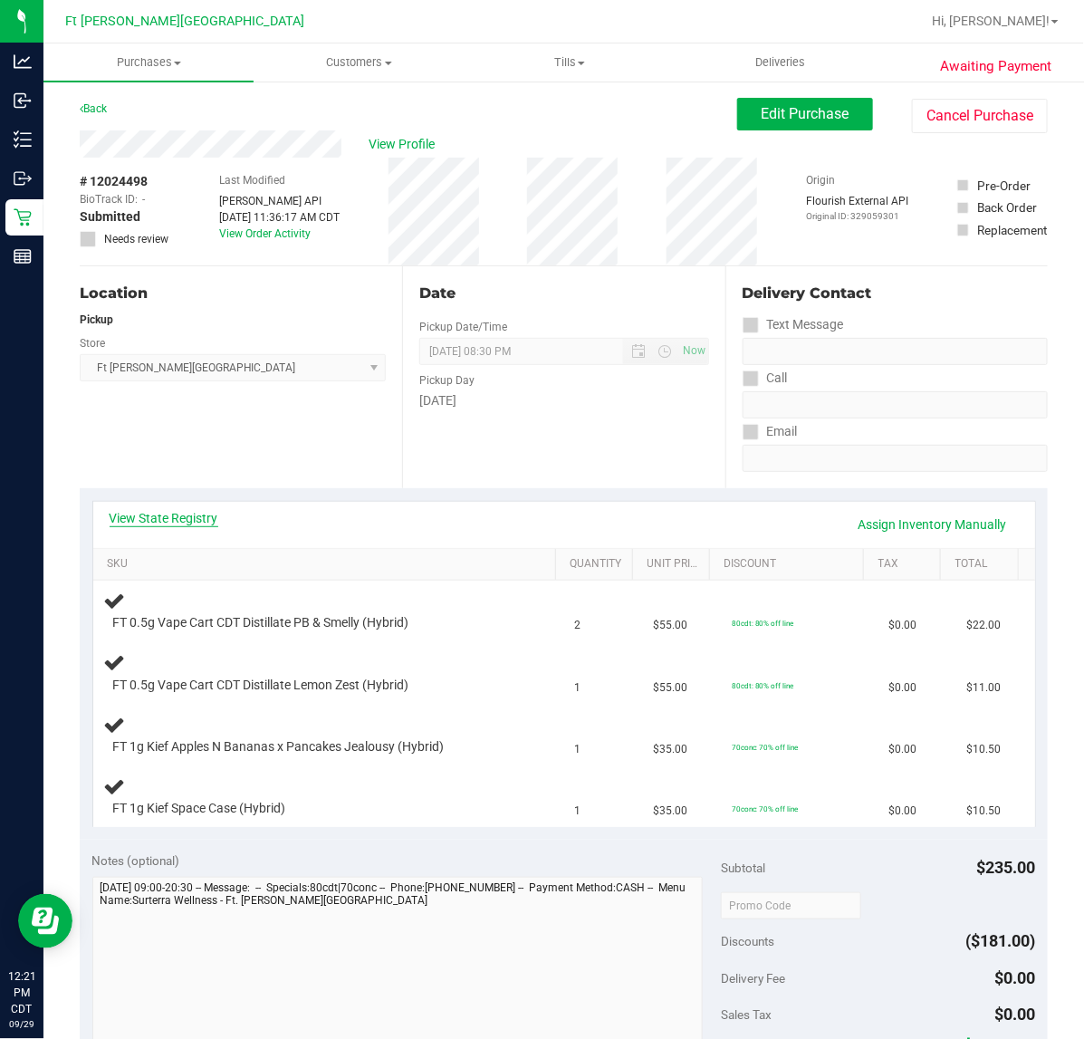
click at [143, 523] on link "View State Registry" at bounding box center [164, 518] width 109 height 18
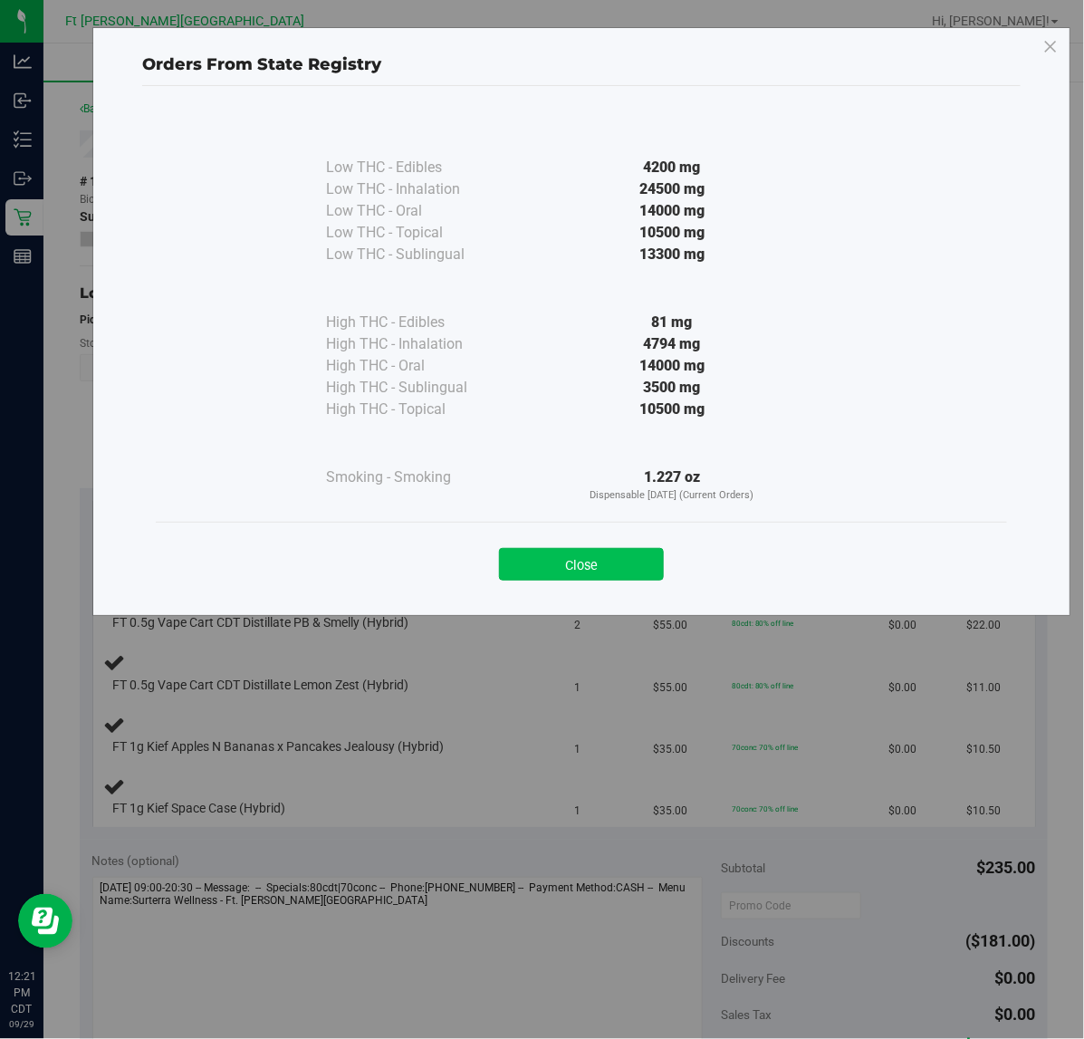
click at [623, 555] on button "Close" at bounding box center [581, 564] width 165 height 33
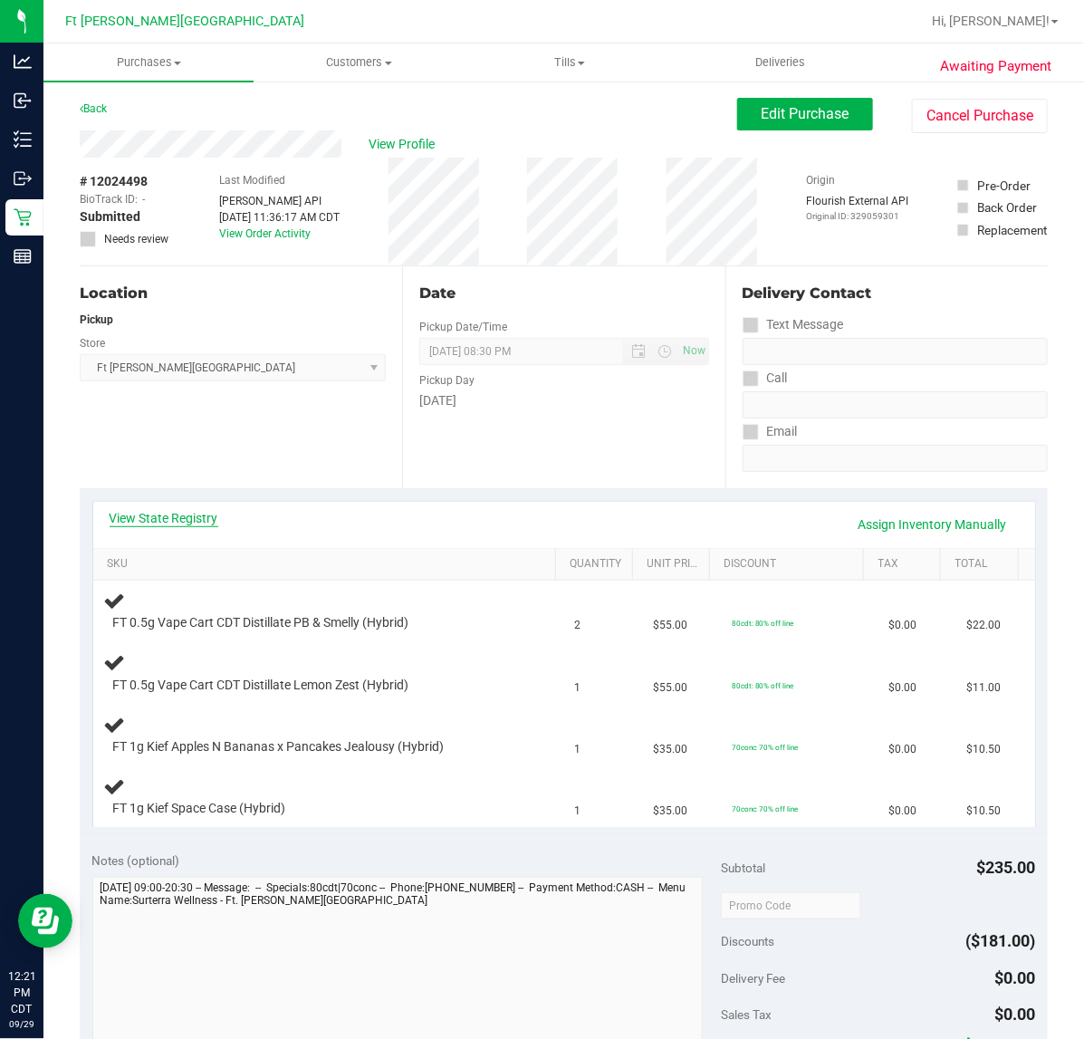
click at [204, 516] on link "View State Registry" at bounding box center [164, 518] width 109 height 18
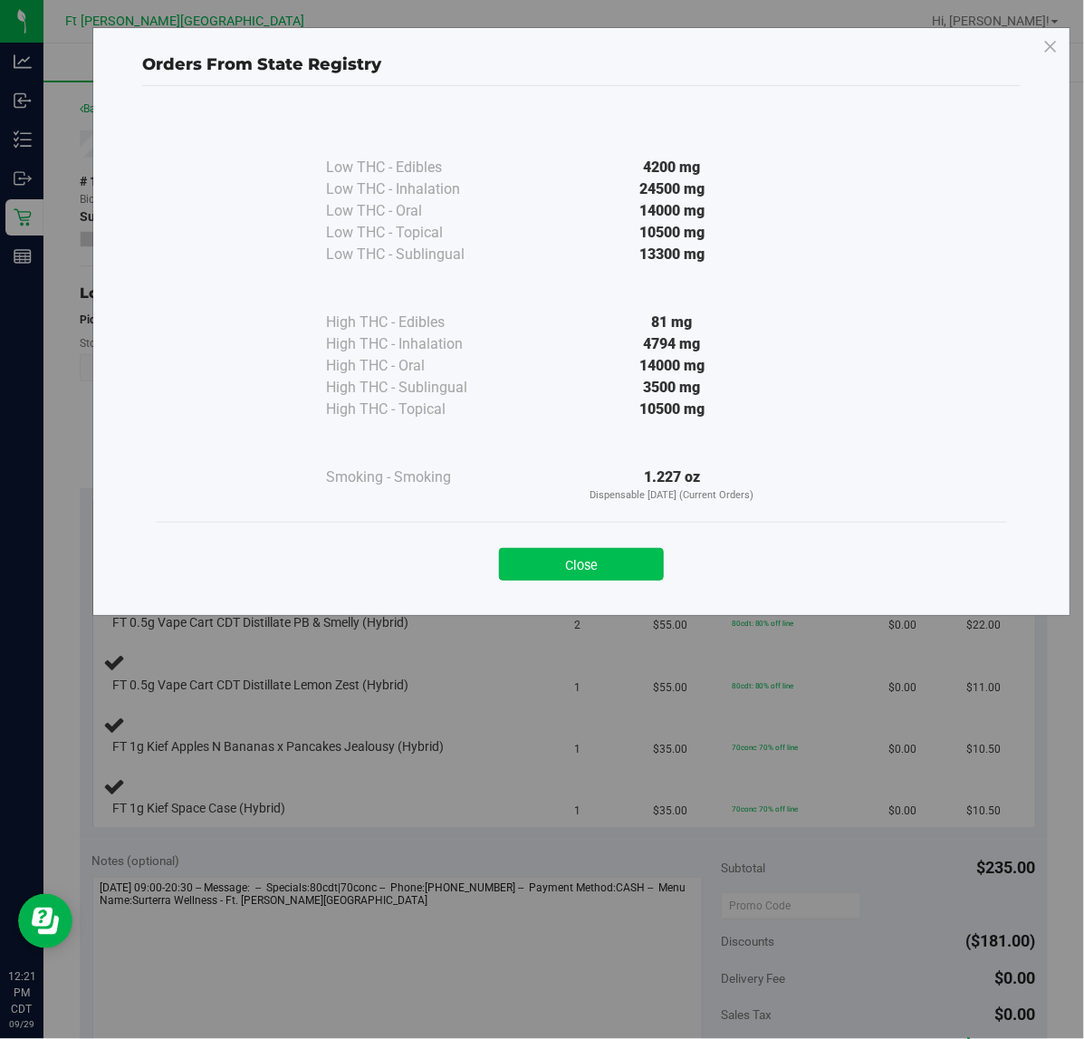
click at [585, 571] on button "Close" at bounding box center [581, 564] width 165 height 33
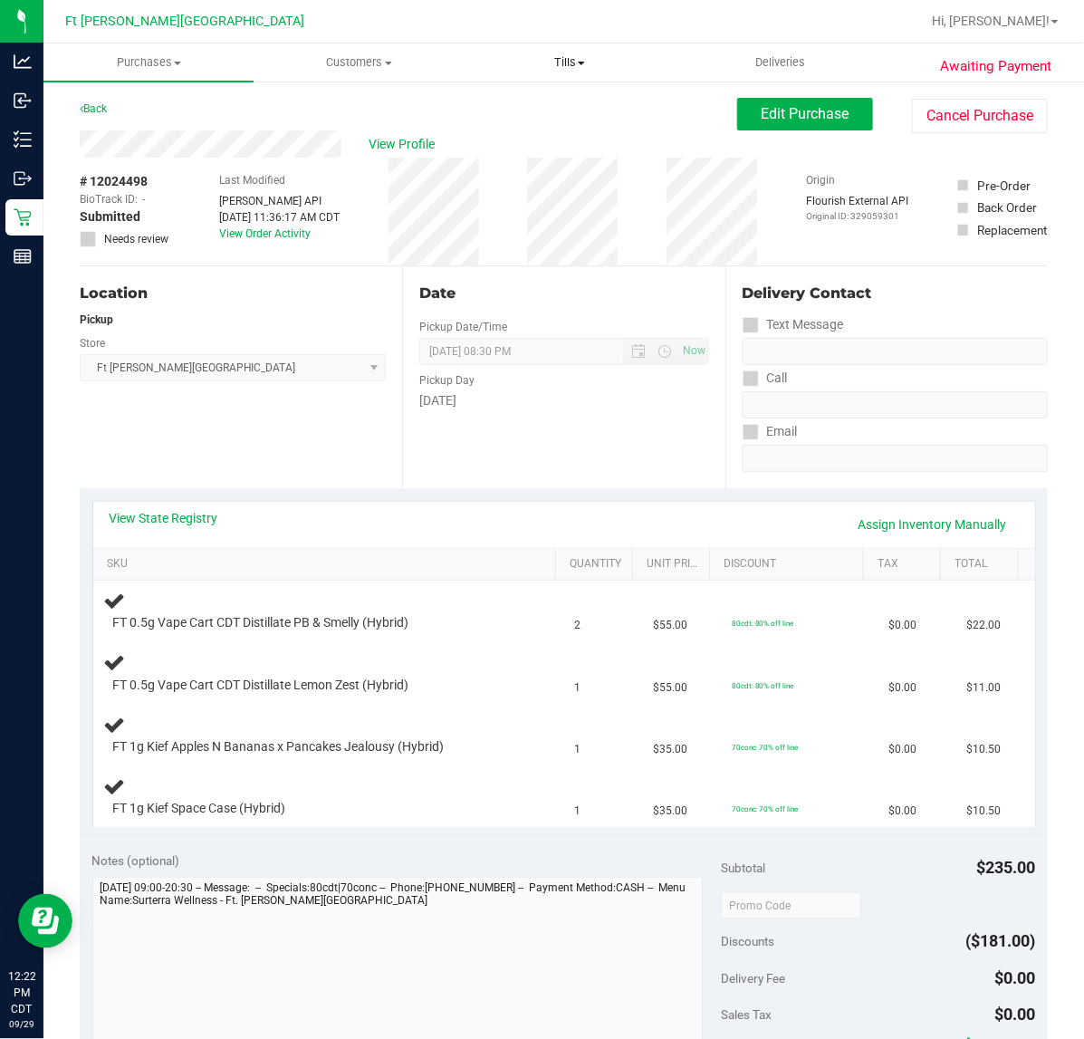
click at [561, 57] on span "Tills" at bounding box center [569, 62] width 208 height 16
drag, startPoint x: 504, startPoint y: 92, endPoint x: 504, endPoint y: 102, distance: 10.0
click at [504, 95] on ul "Manage tills Reconcile e-payments" at bounding box center [570, 120] width 210 height 76
click at [504, 102] on span "Manage tills" at bounding box center [526, 108] width 122 height 15
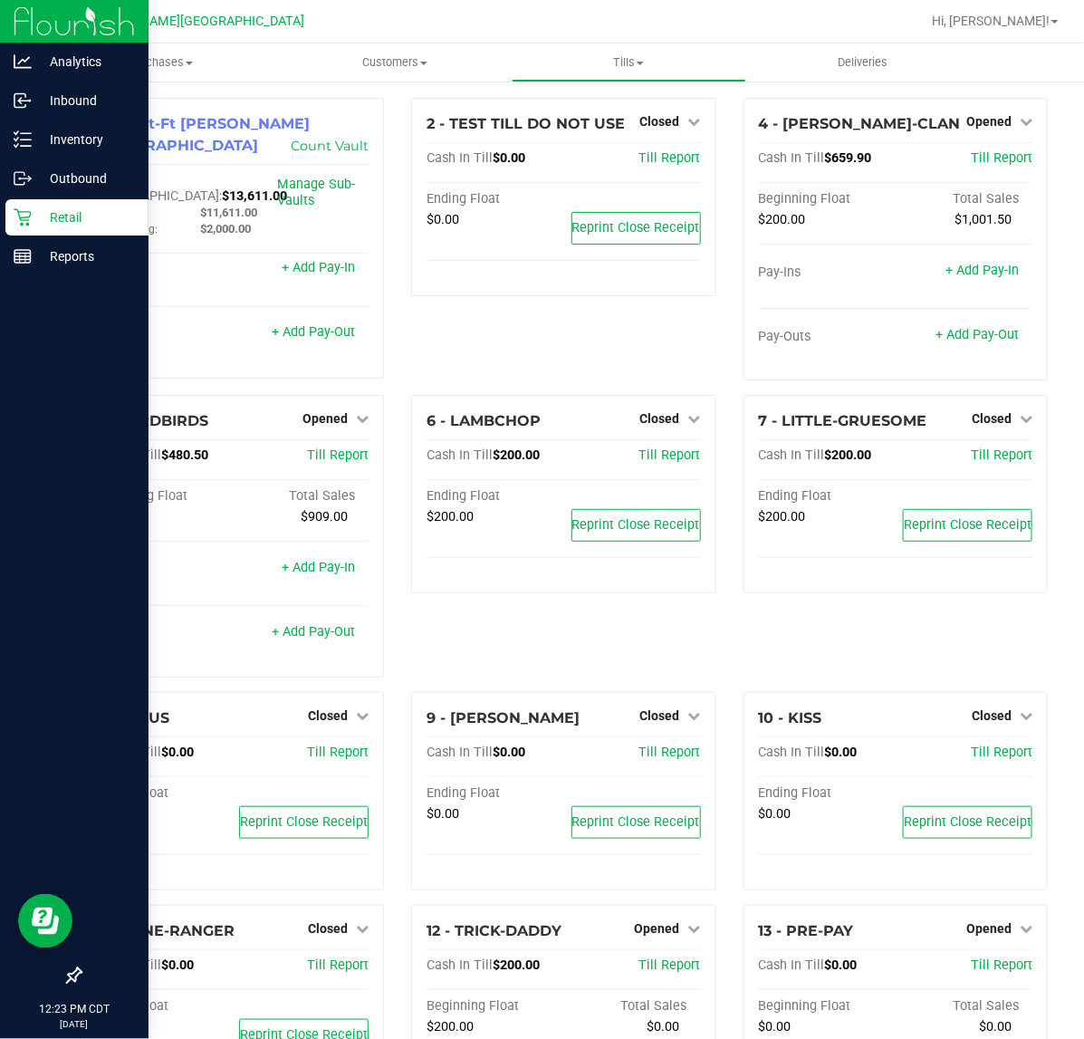
click at [23, 209] on icon at bounding box center [23, 217] width 18 height 18
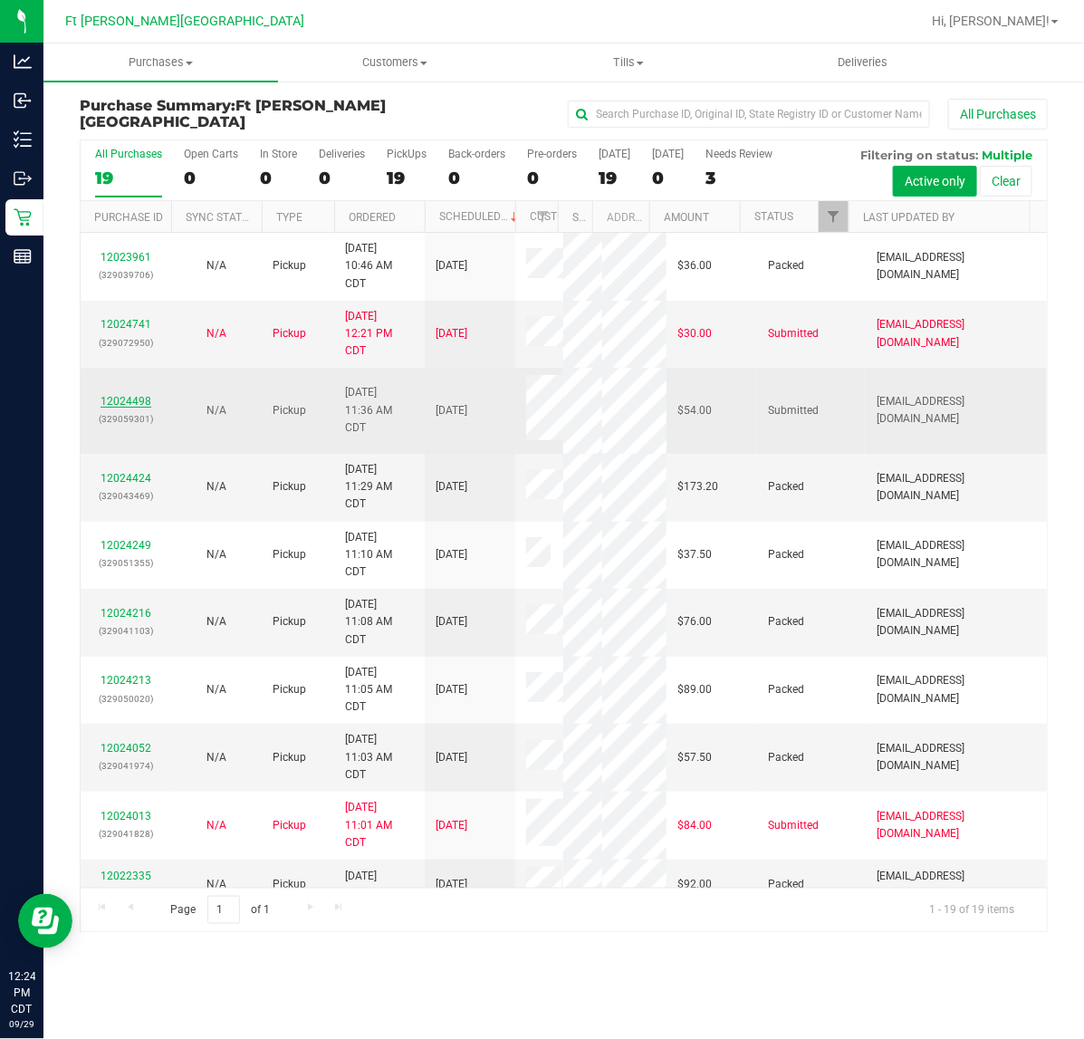
click at [134, 403] on link "12024498" at bounding box center [126, 401] width 51 height 13
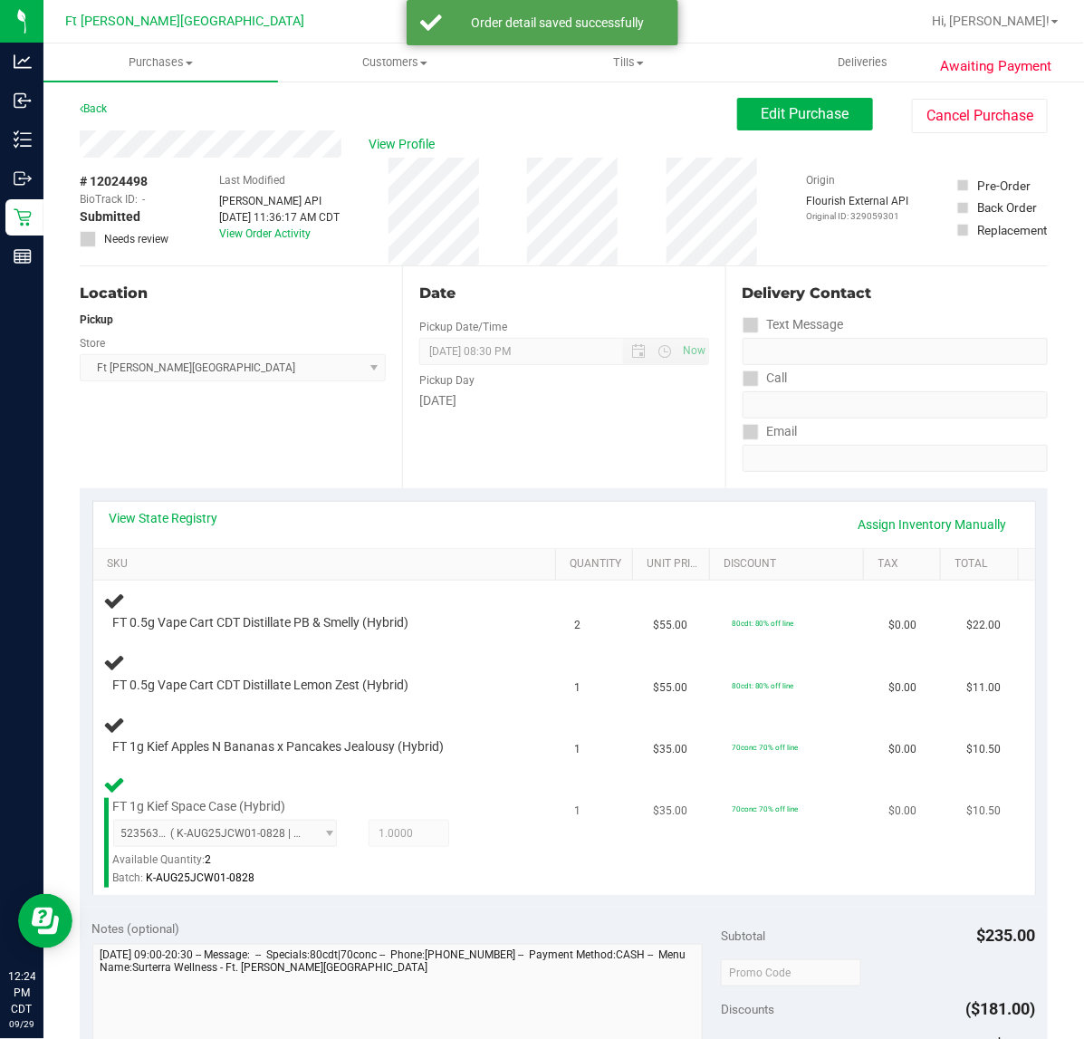
click at [288, 782] on div "FT 1g Kief Space Case (Hybrid) 5235631685442931 ( K-AUG25JCW01-0828 | orig: FLS…" at bounding box center [328, 830] width 449 height 114
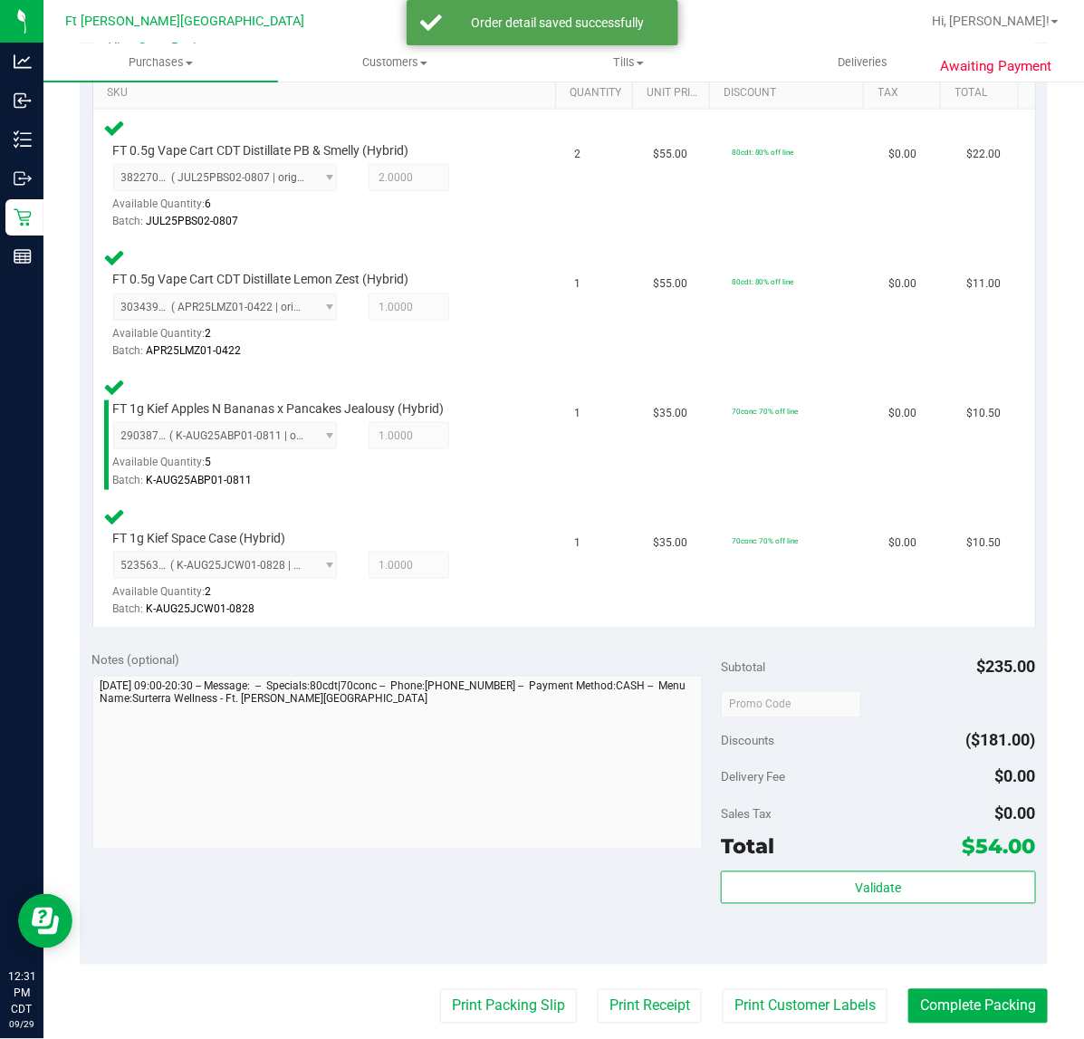
scroll to position [679, 0]
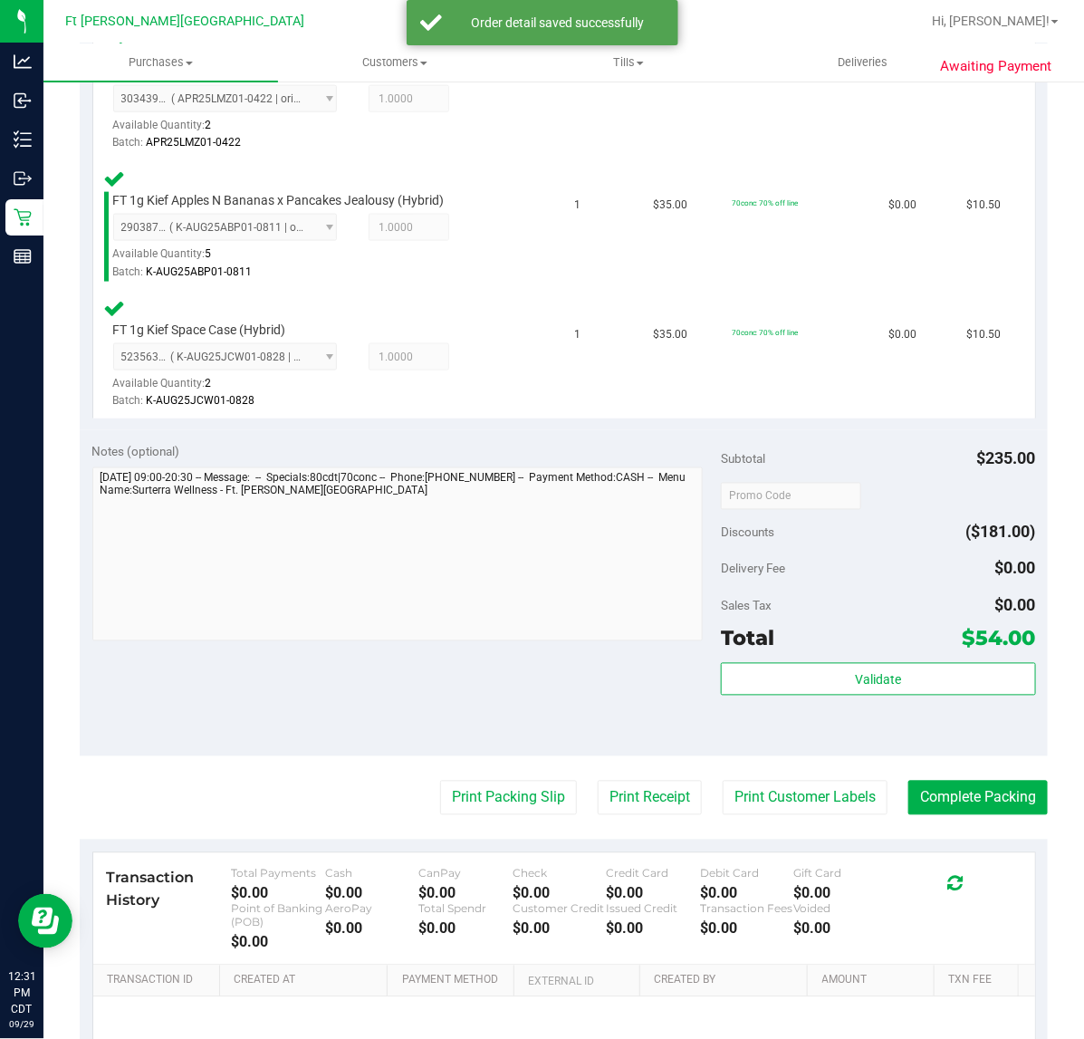
click at [797, 696] on div "Validate" at bounding box center [878, 704] width 314 height 82
click at [794, 676] on button "Validate" at bounding box center [878, 679] width 314 height 33
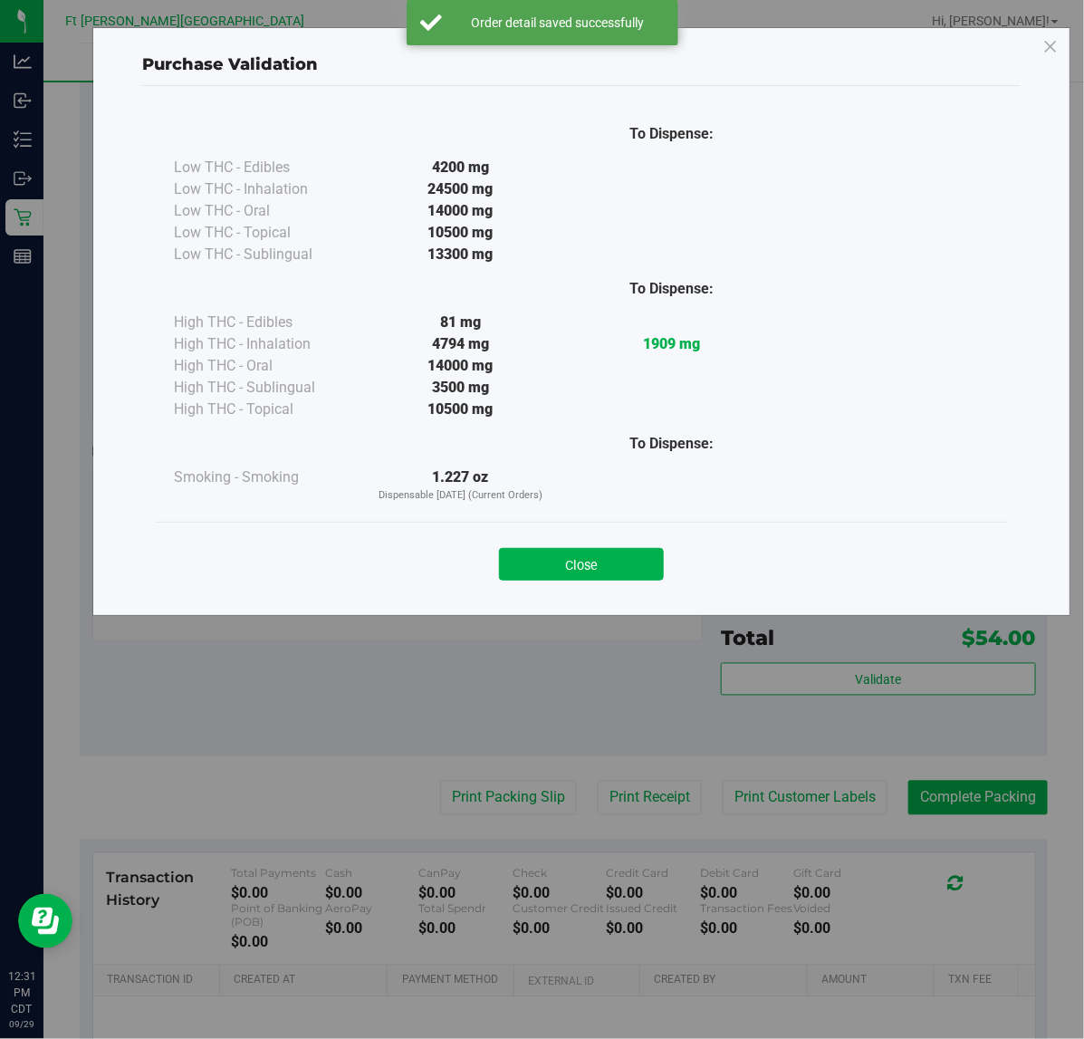
click at [576, 584] on div "Close" at bounding box center [581, 558] width 851 height 73
click at [575, 575] on button "Close" at bounding box center [581, 564] width 165 height 33
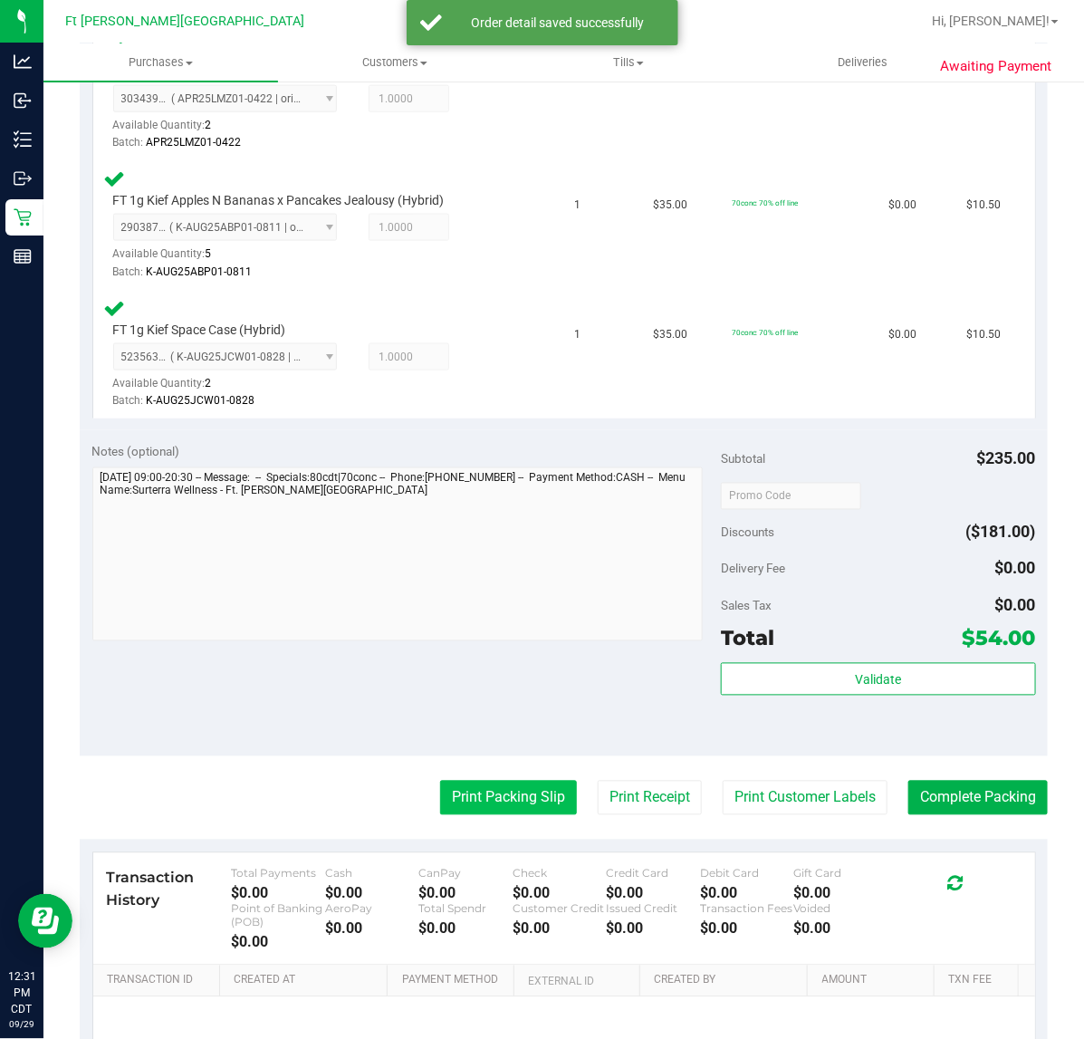
click at [512, 798] on button "Print Packing Slip" at bounding box center [508, 798] width 137 height 34
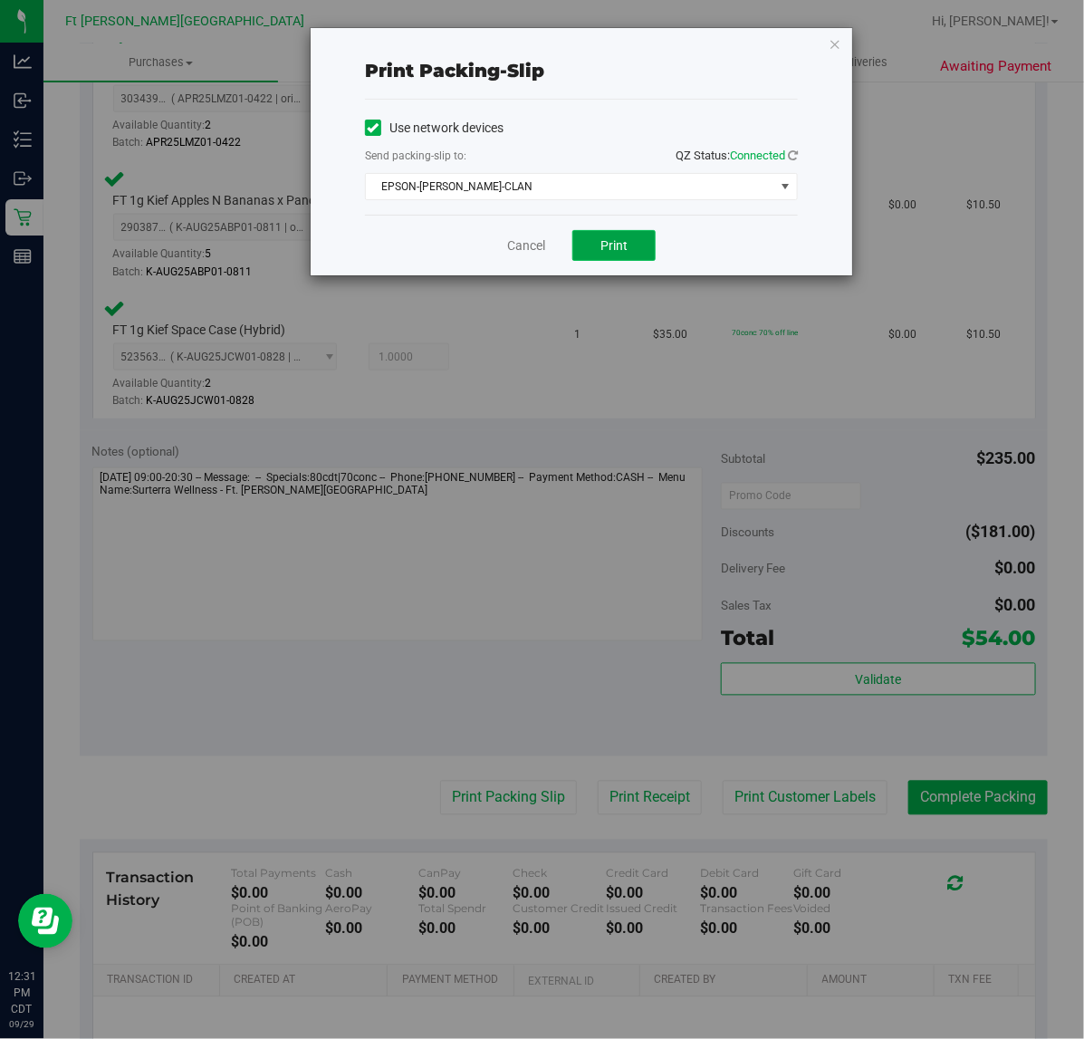
click at [587, 243] on button "Print" at bounding box center [613, 245] width 83 height 31
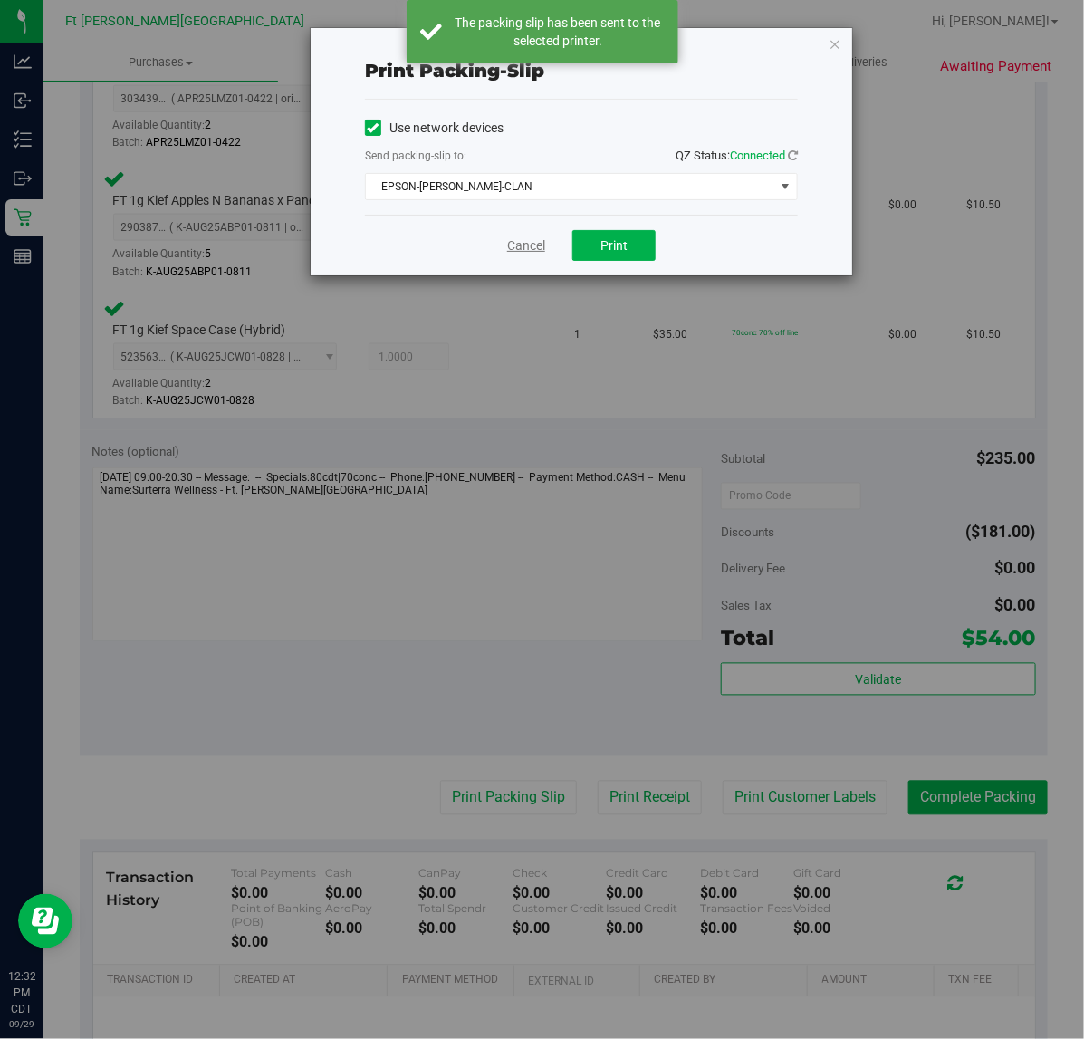
click at [510, 252] on link "Cancel" at bounding box center [526, 245] width 38 height 19
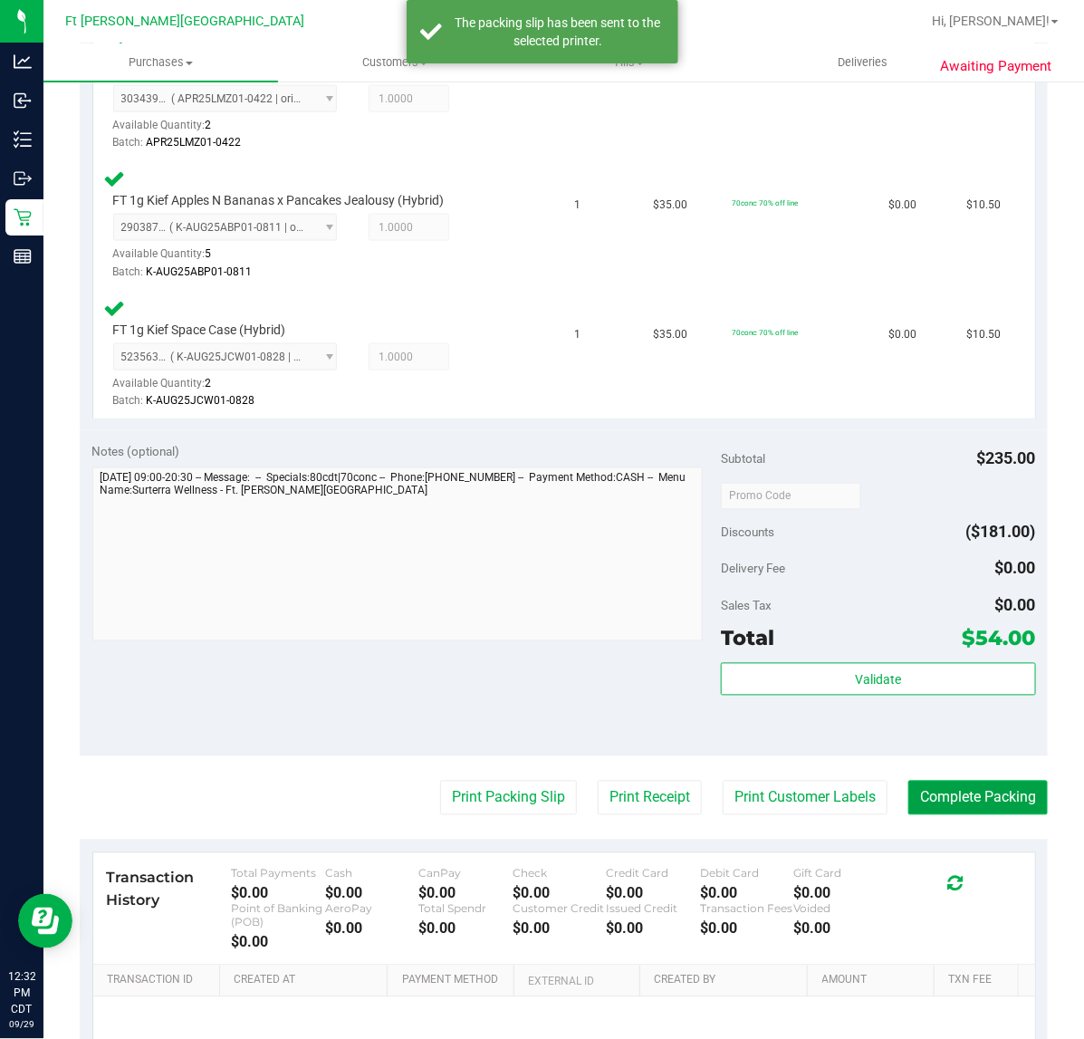
click at [964, 788] on button "Complete Packing" at bounding box center [977, 798] width 139 height 34
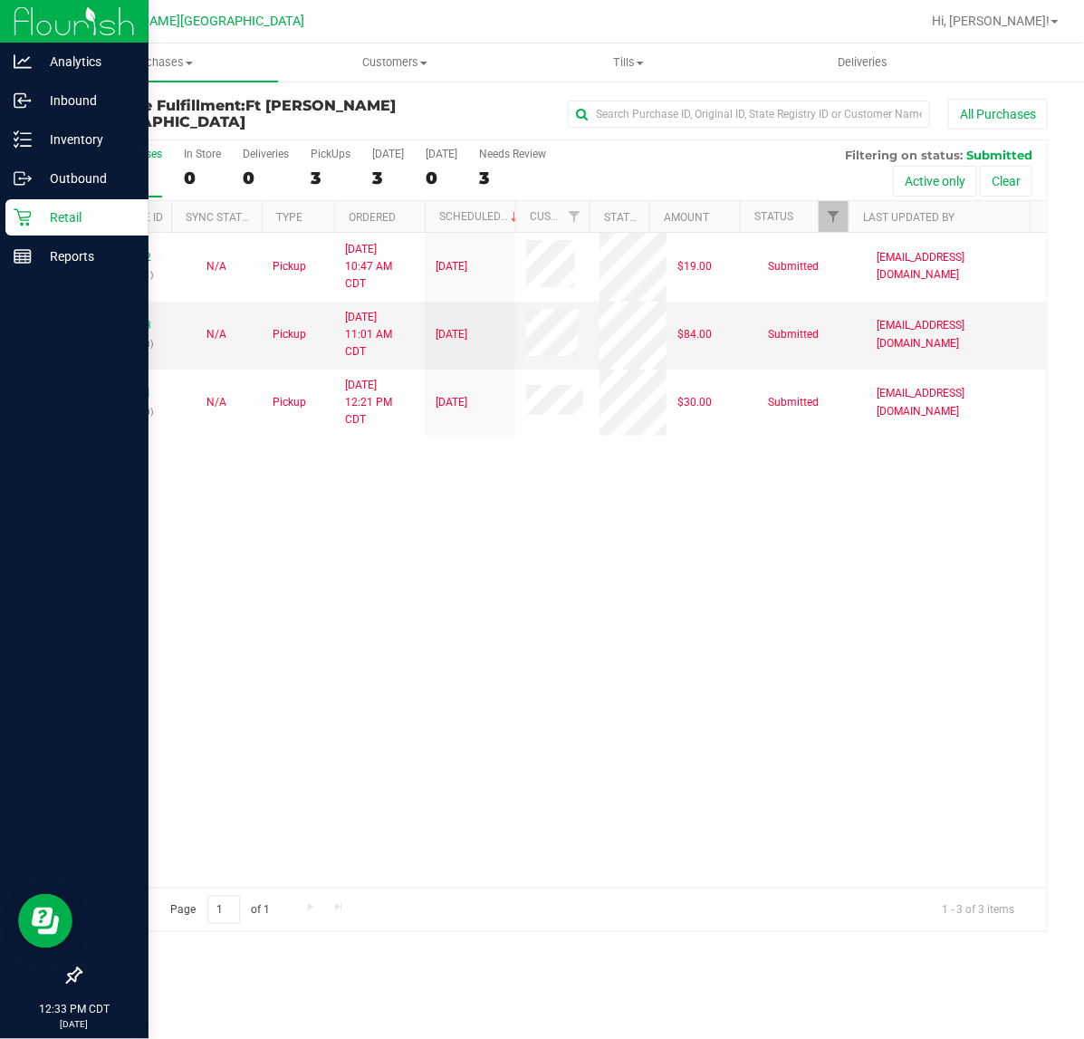
click at [95, 199] on div "Retail" at bounding box center [76, 217] width 143 height 36
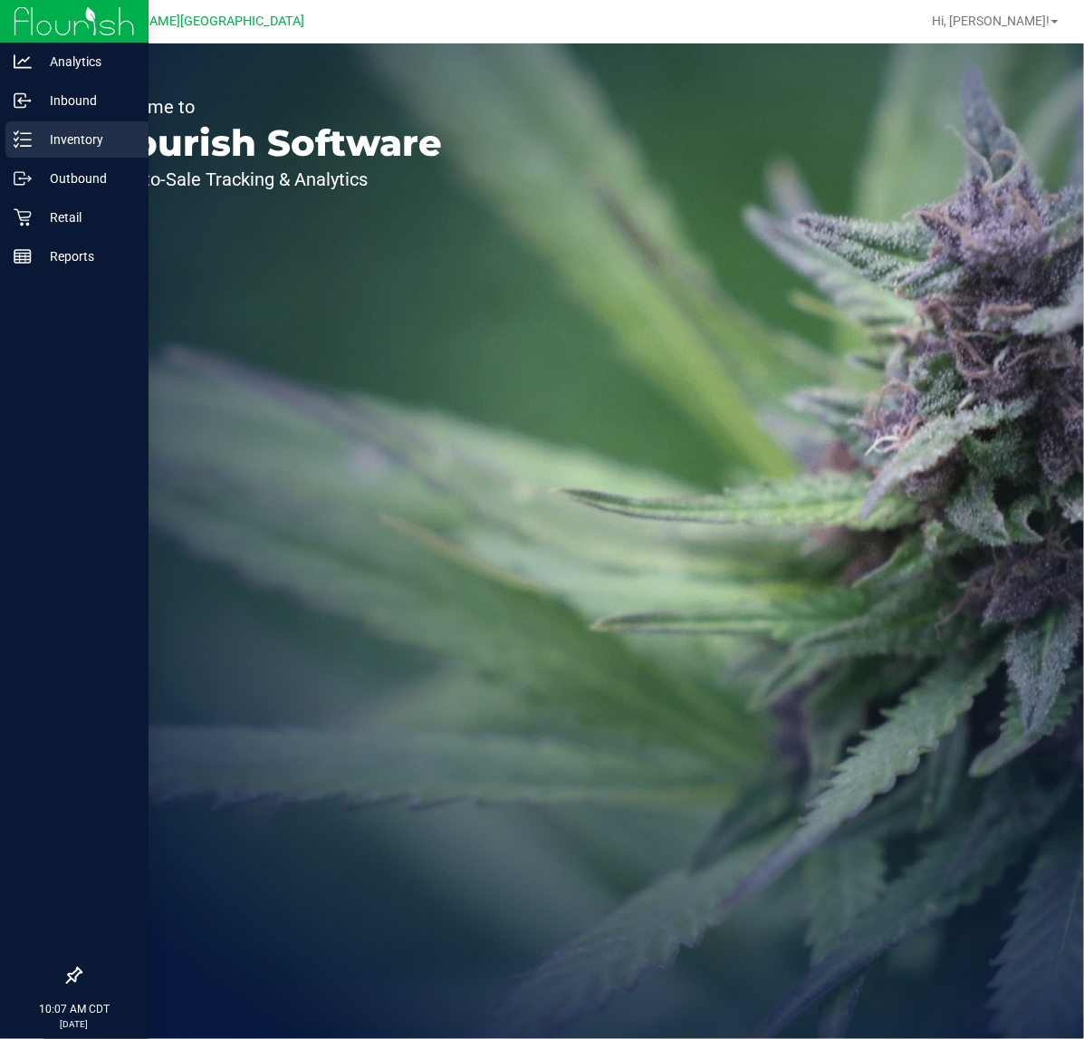
click at [42, 133] on p "Inventory" at bounding box center [86, 140] width 109 height 22
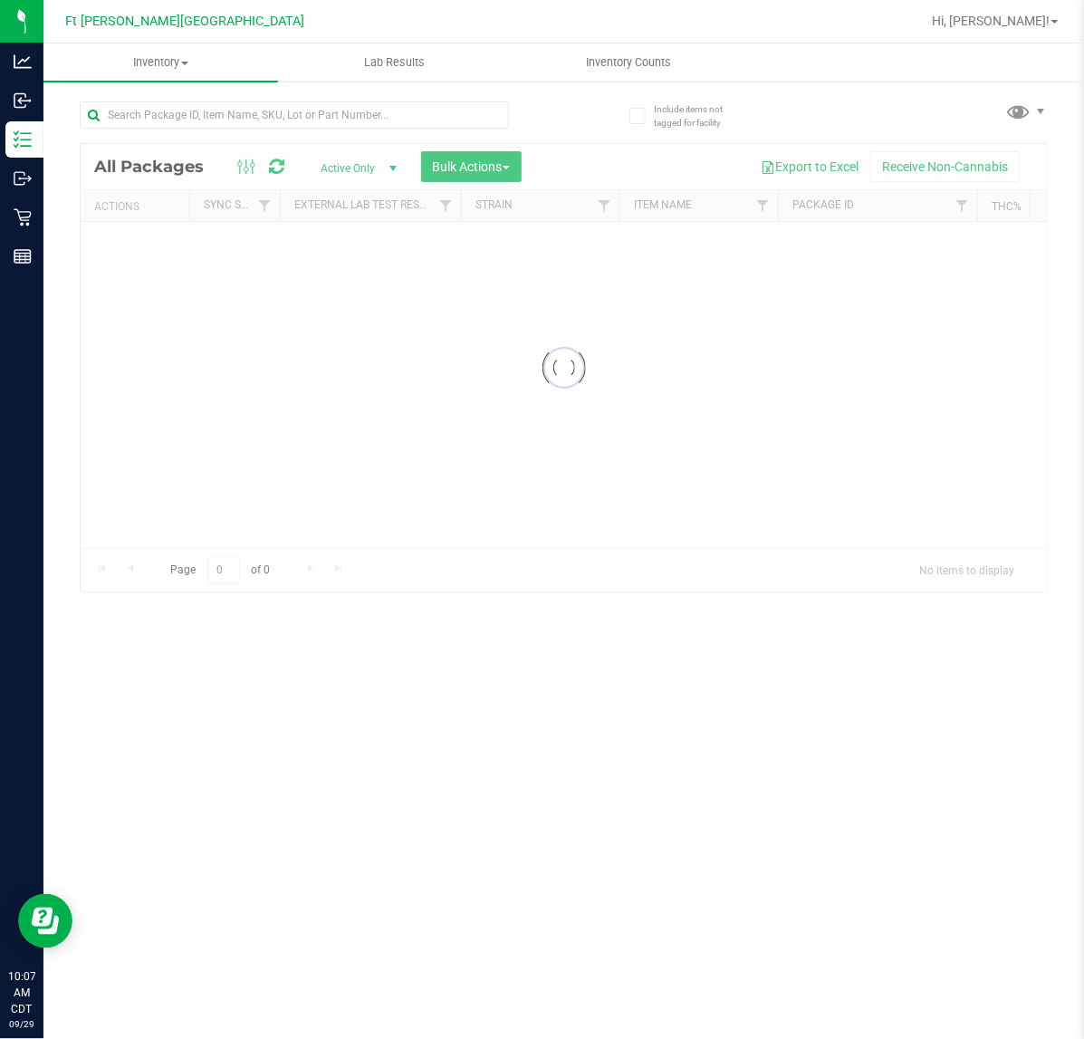
click at [197, 97] on div at bounding box center [322, 114] width 484 height 58
click at [200, 111] on input "text" at bounding box center [294, 114] width 429 height 27
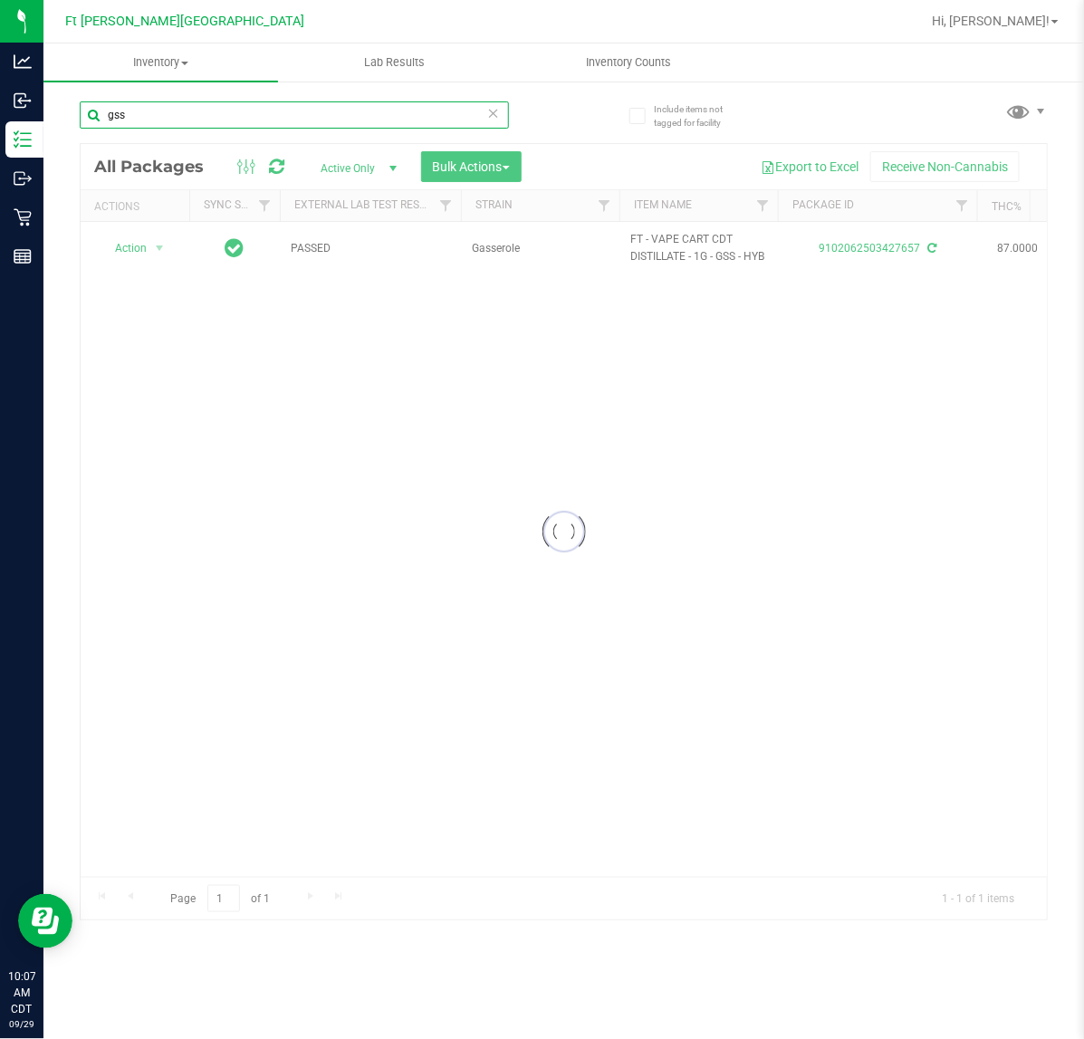
type input "gss"
click at [868, 251] on div at bounding box center [564, 532] width 966 height 776
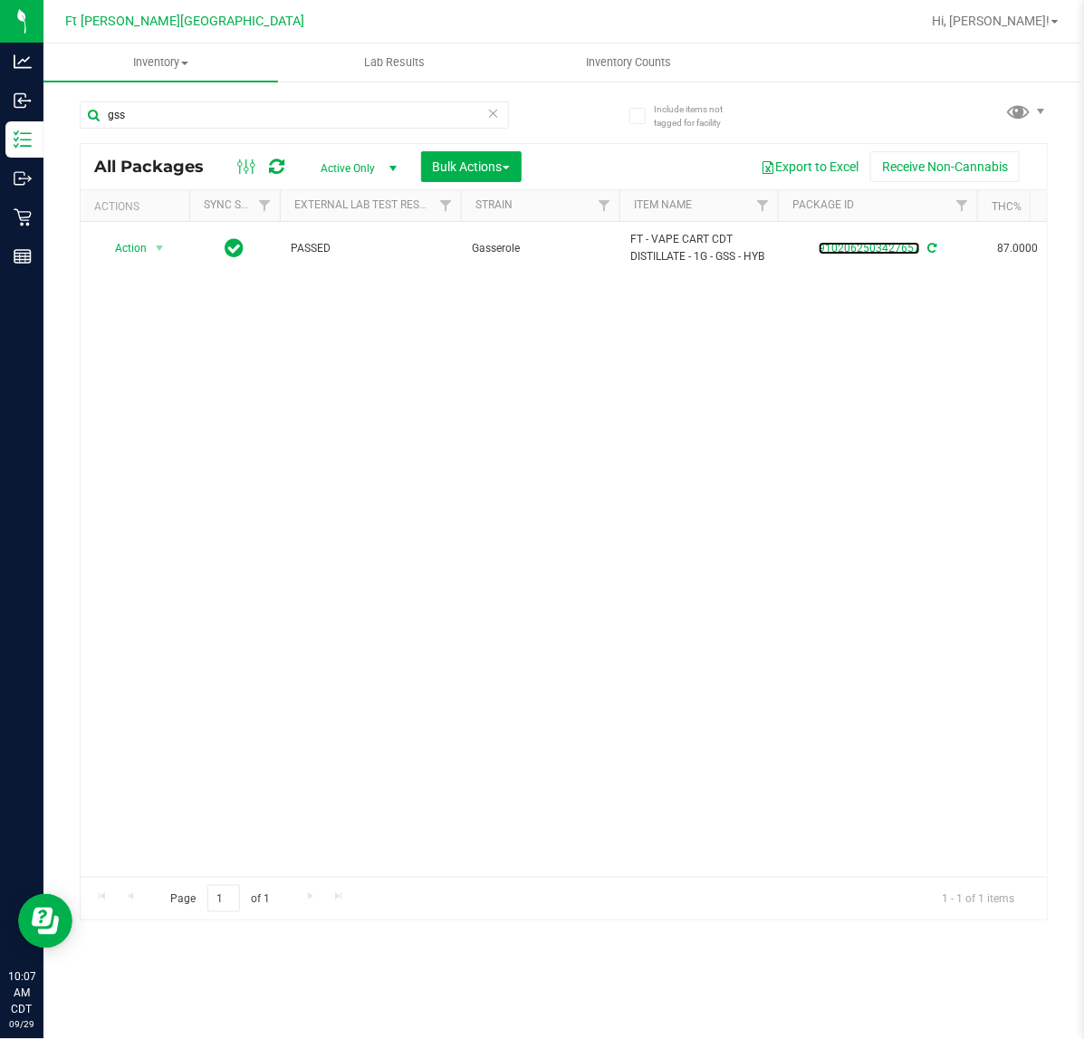
click at [868, 251] on link "9102062503427657" at bounding box center [869, 248] width 101 height 13
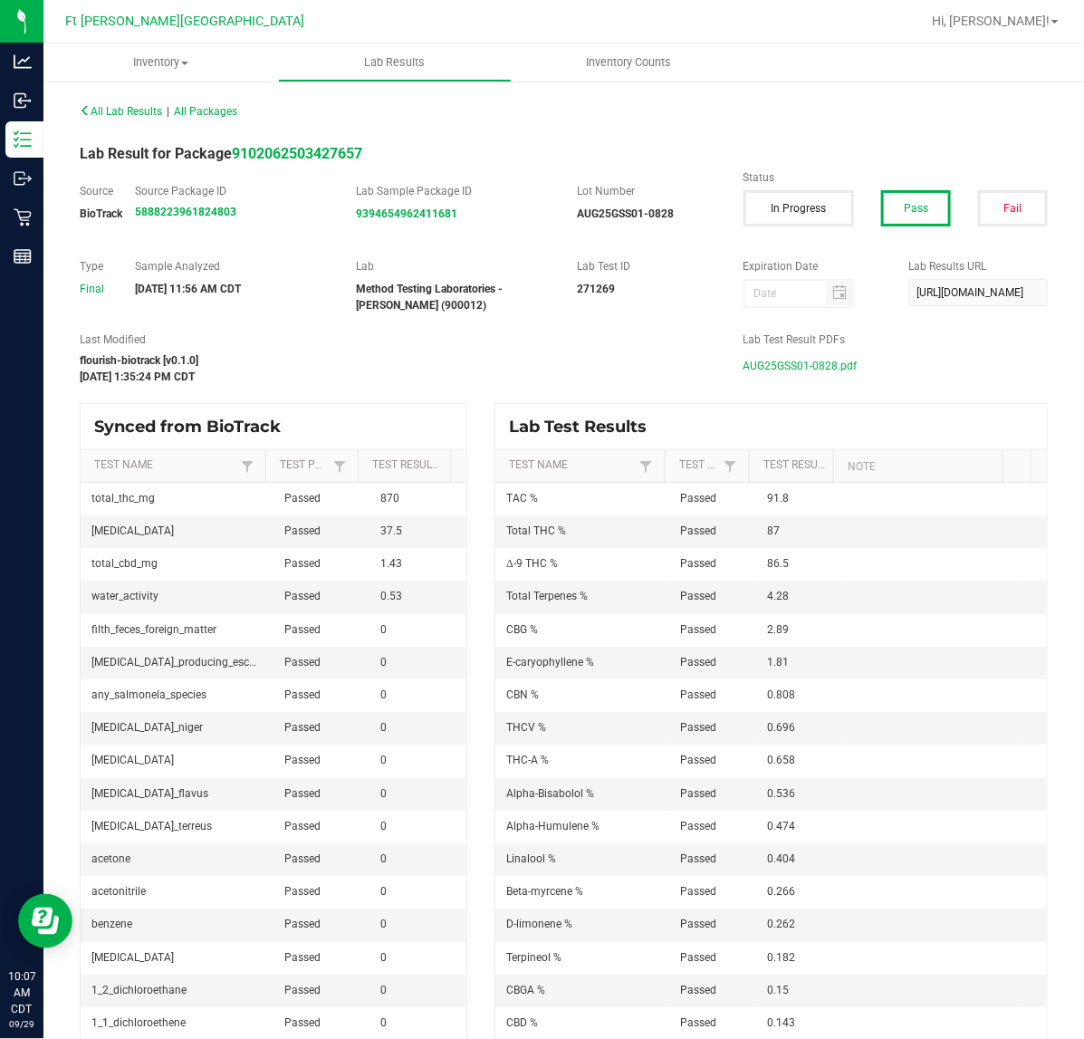
click at [763, 365] on span "AUG25GSS01-0828.pdf" at bounding box center [800, 365] width 114 height 27
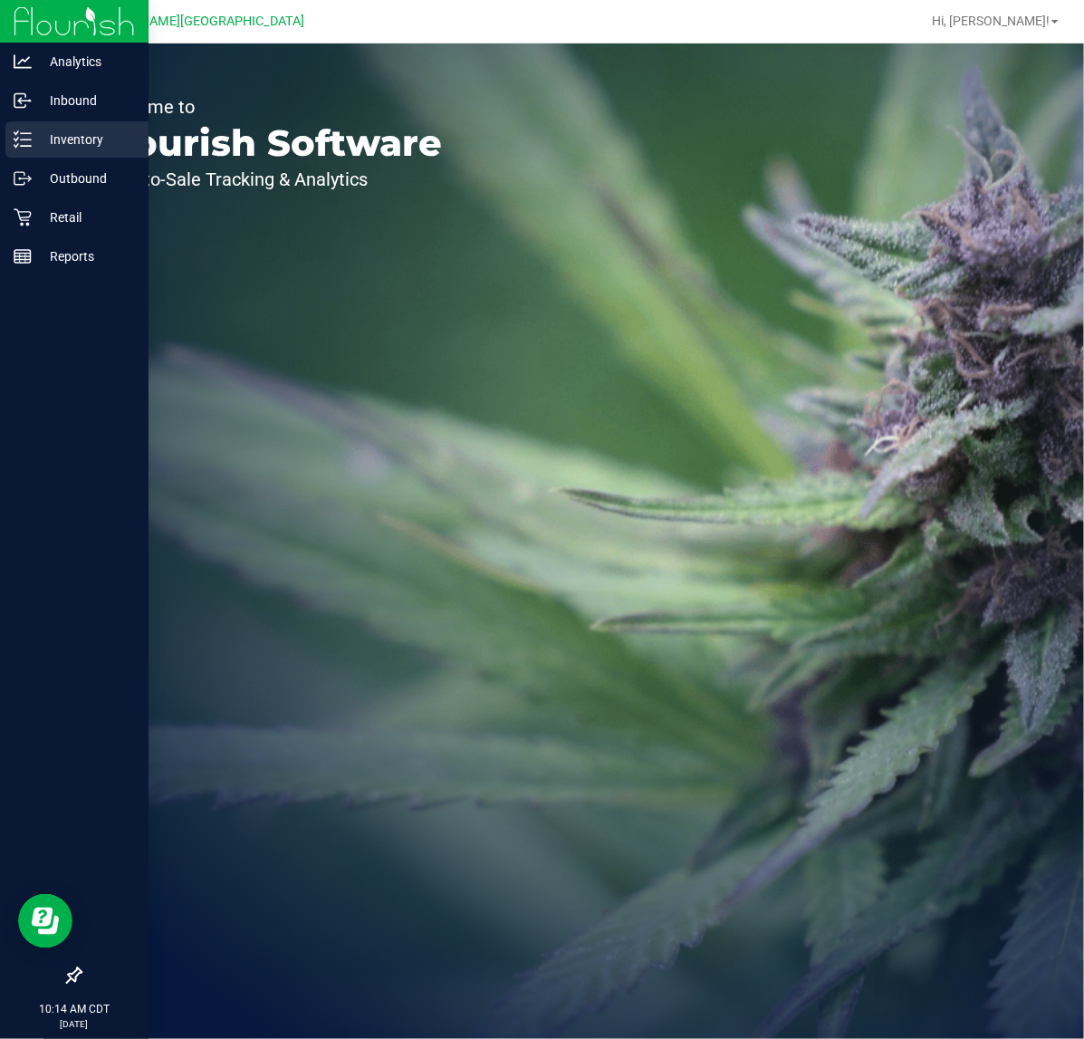
click at [19, 129] on div "Inventory" at bounding box center [76, 139] width 143 height 36
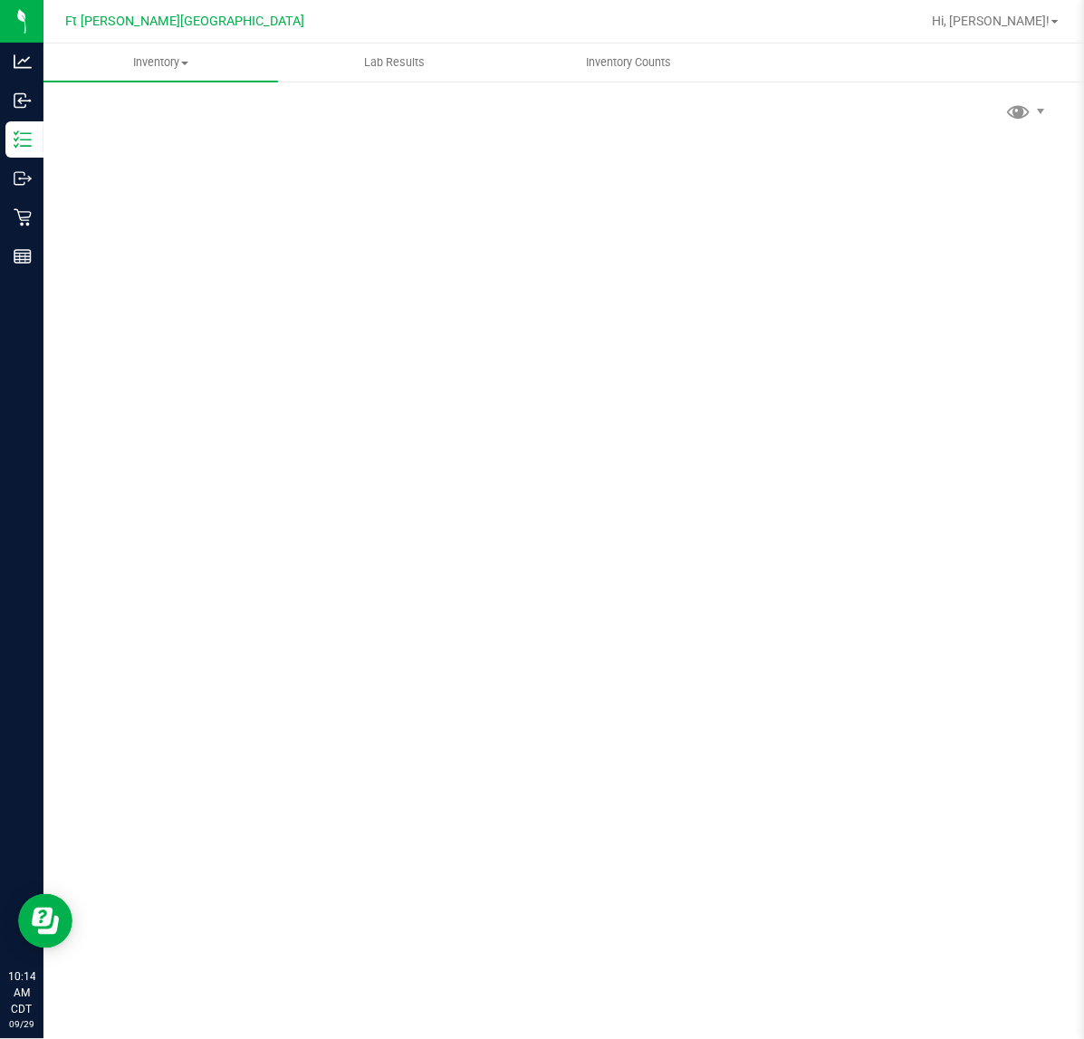
click at [205, 96] on div "Scan Packages 0" at bounding box center [563, 363] width 1041 height 566
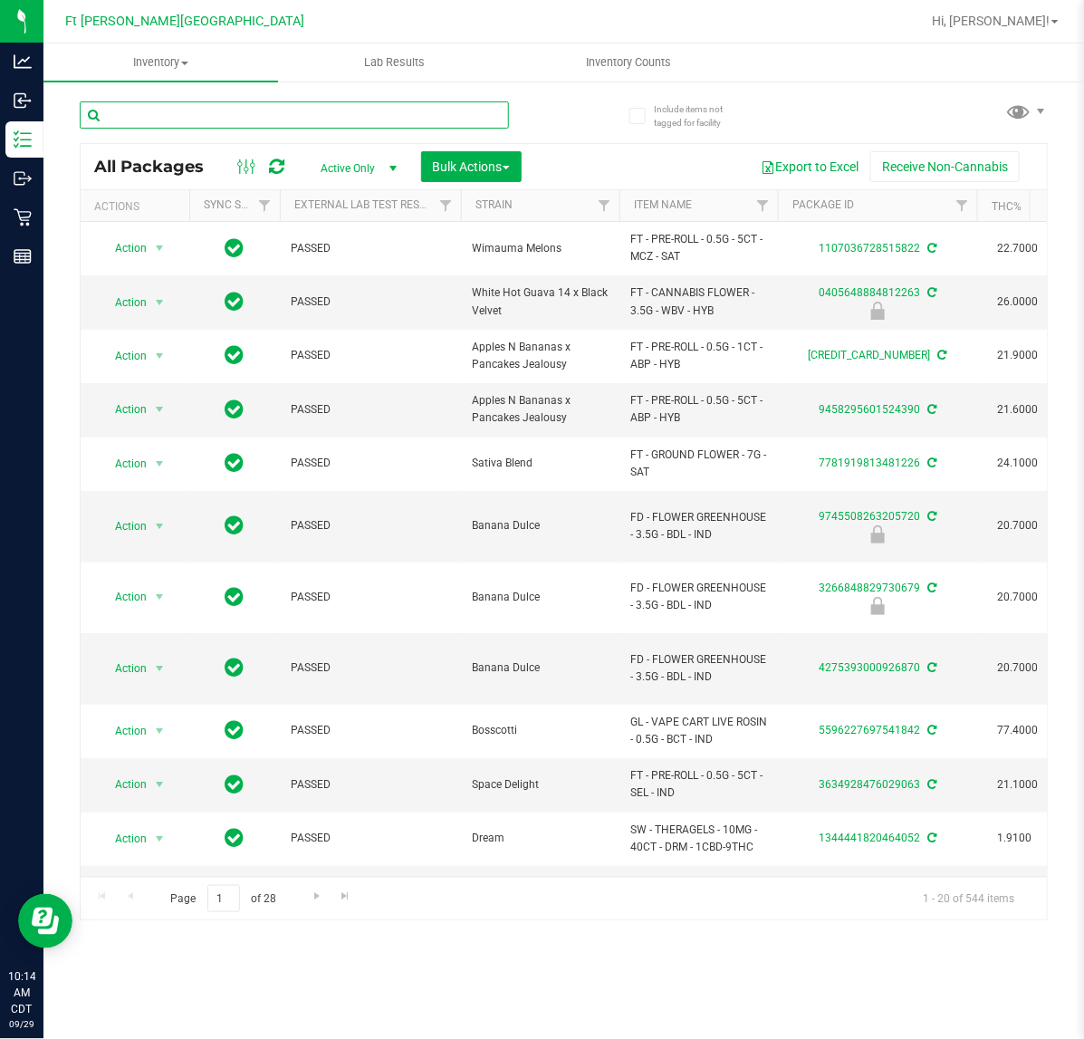
click at [222, 115] on input "text" at bounding box center [294, 114] width 429 height 27
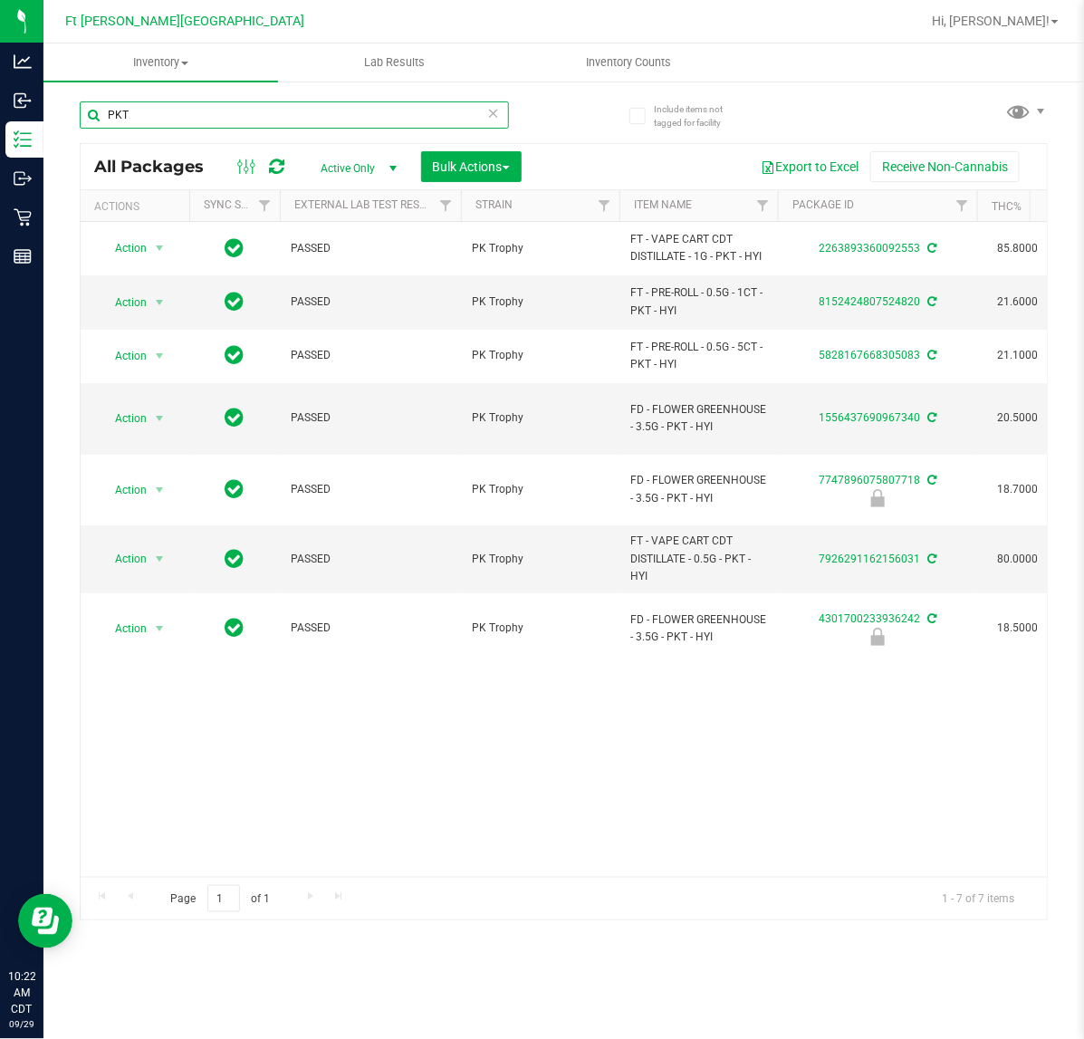
type input "PKT"
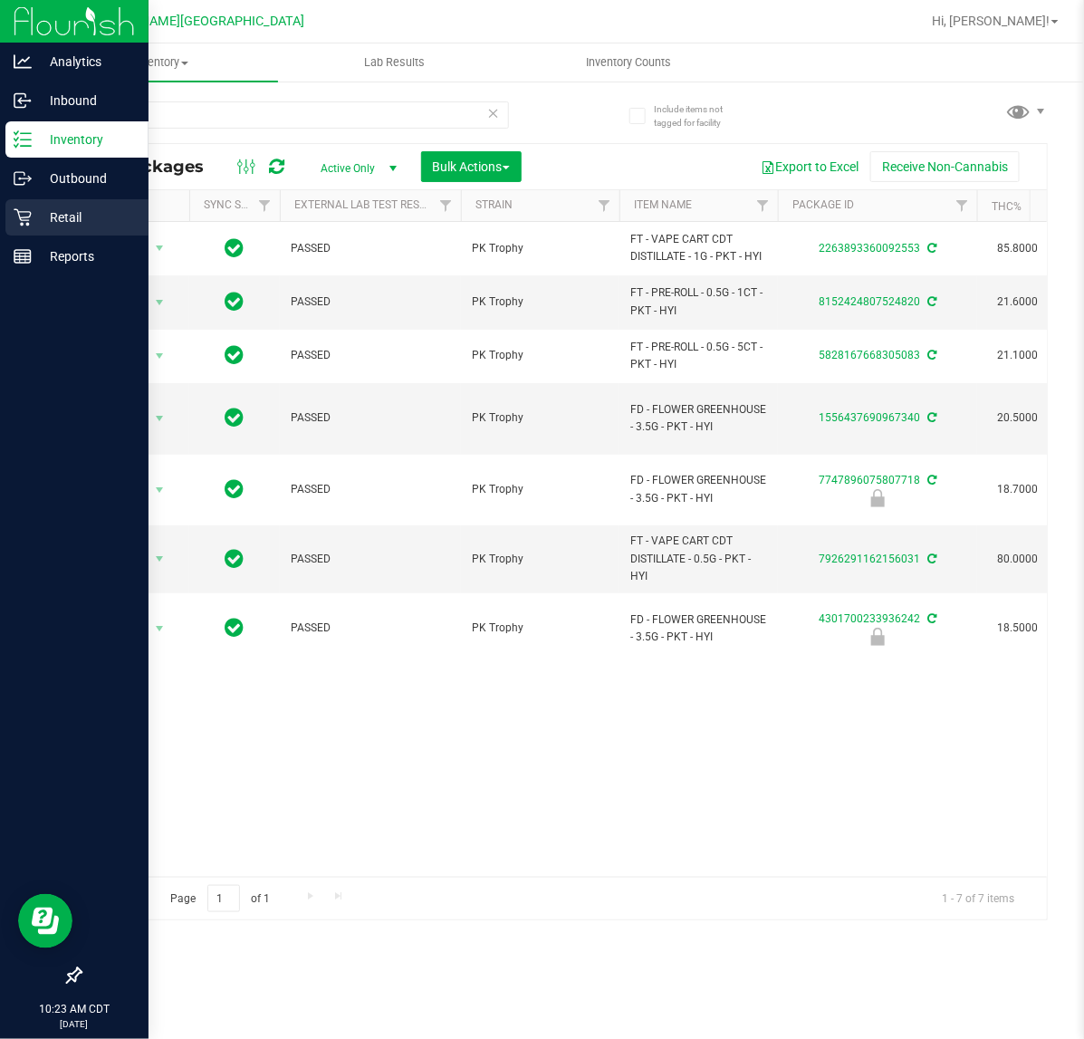
click at [42, 216] on p "Retail" at bounding box center [86, 217] width 109 height 22
